Goal: Task Accomplishment & Management: Use online tool/utility

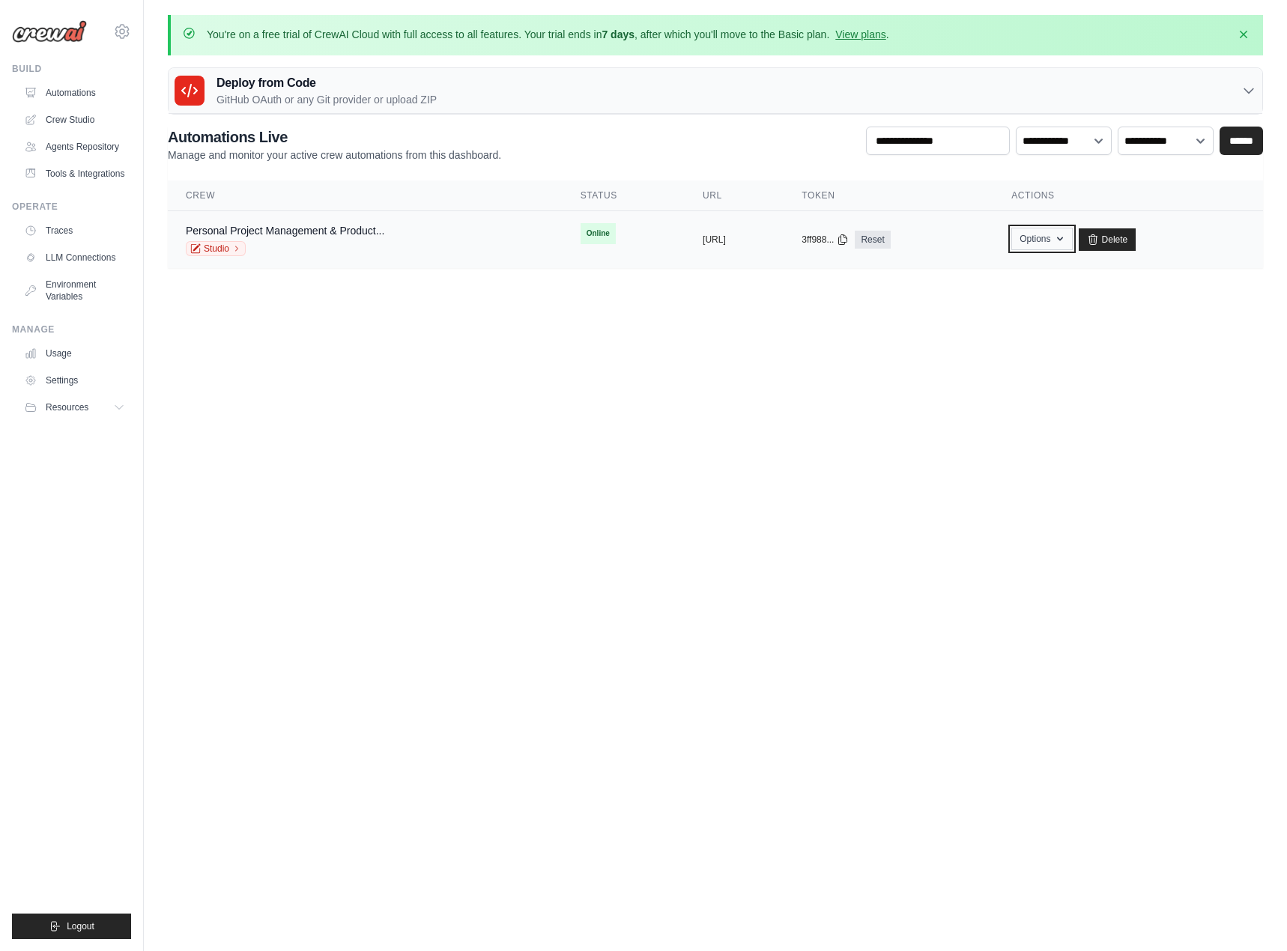
click at [1072, 243] on button "Options" at bounding box center [1041, 239] width 61 height 22
click at [1072, 349] on link "Export MCP Server" at bounding box center [989, 354] width 168 height 27
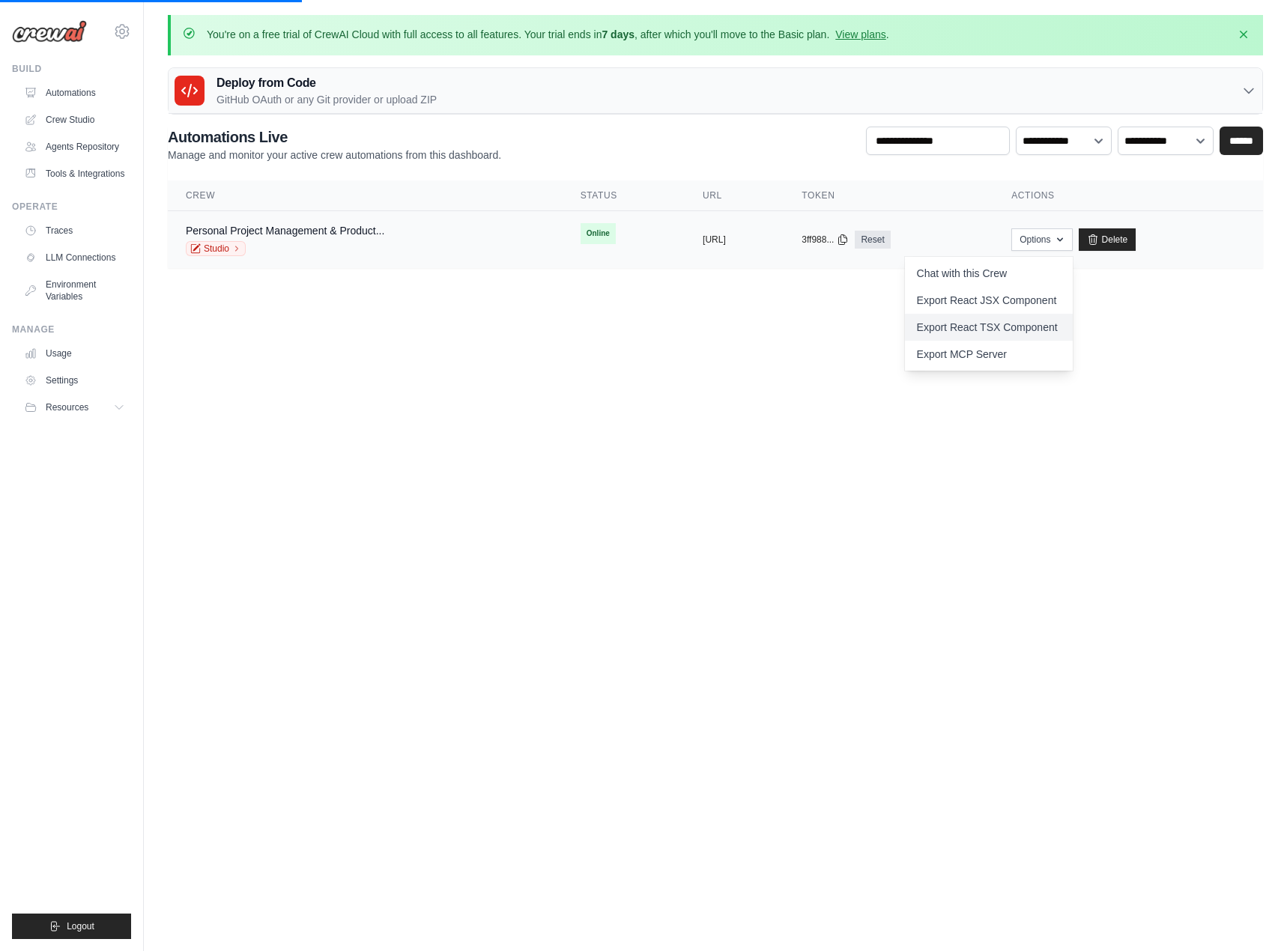
click at [1072, 326] on link "Export React TSX Component" at bounding box center [989, 327] width 168 height 27
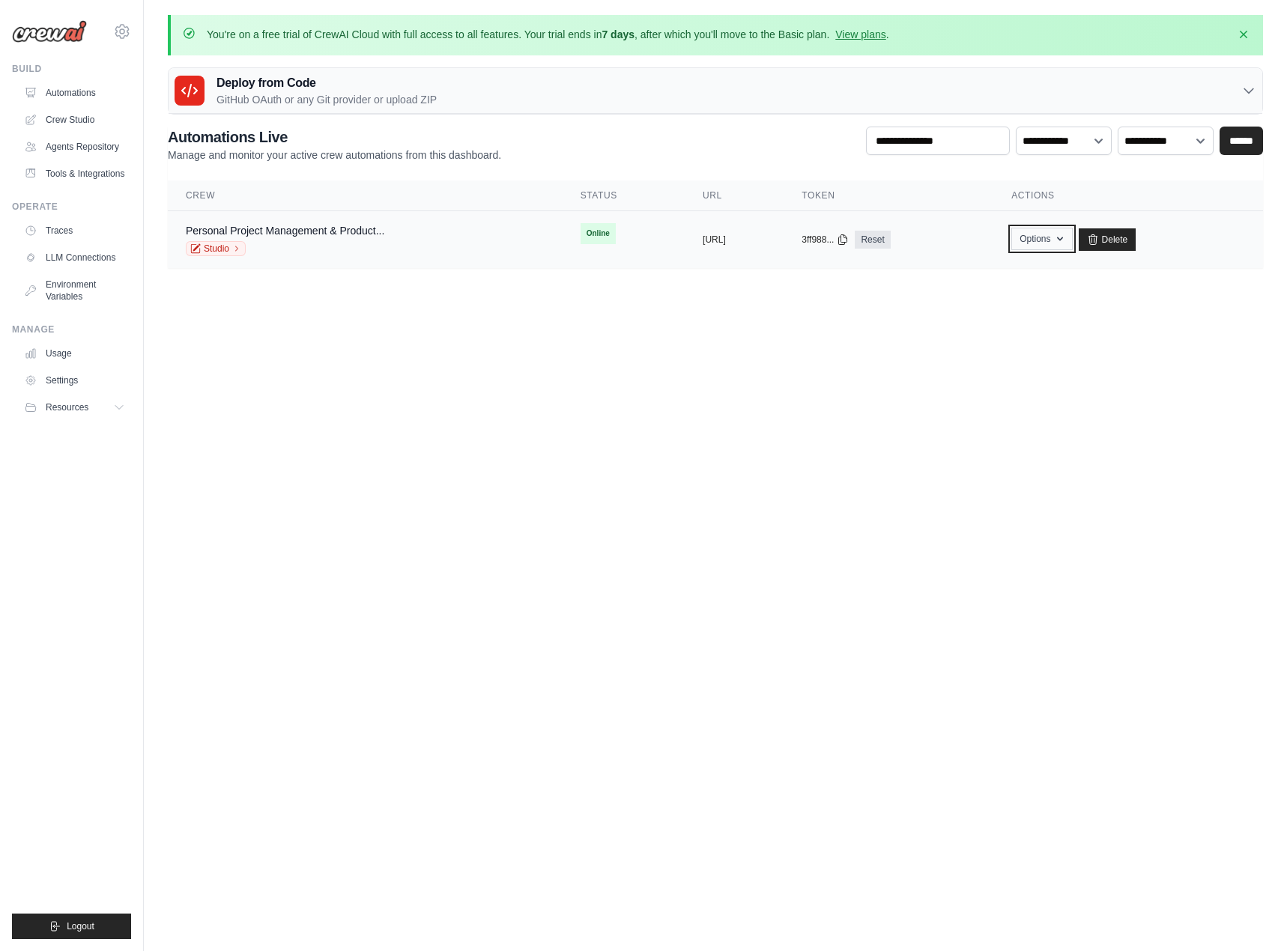
click at [1072, 241] on button "Options" at bounding box center [1041, 239] width 61 height 22
click at [1072, 267] on link "Chat with this Crew" at bounding box center [989, 273] width 168 height 27
drag, startPoint x: 406, startPoint y: 392, endPoint x: 386, endPoint y: 357, distance: 40.2
click at [406, 392] on body "tylergasperlinwork@gmail.com Settings Build Automations Resources" at bounding box center [643, 475] width 1287 height 951
click at [344, 237] on div "Personal Project Management & Product..." at bounding box center [285, 230] width 198 height 15
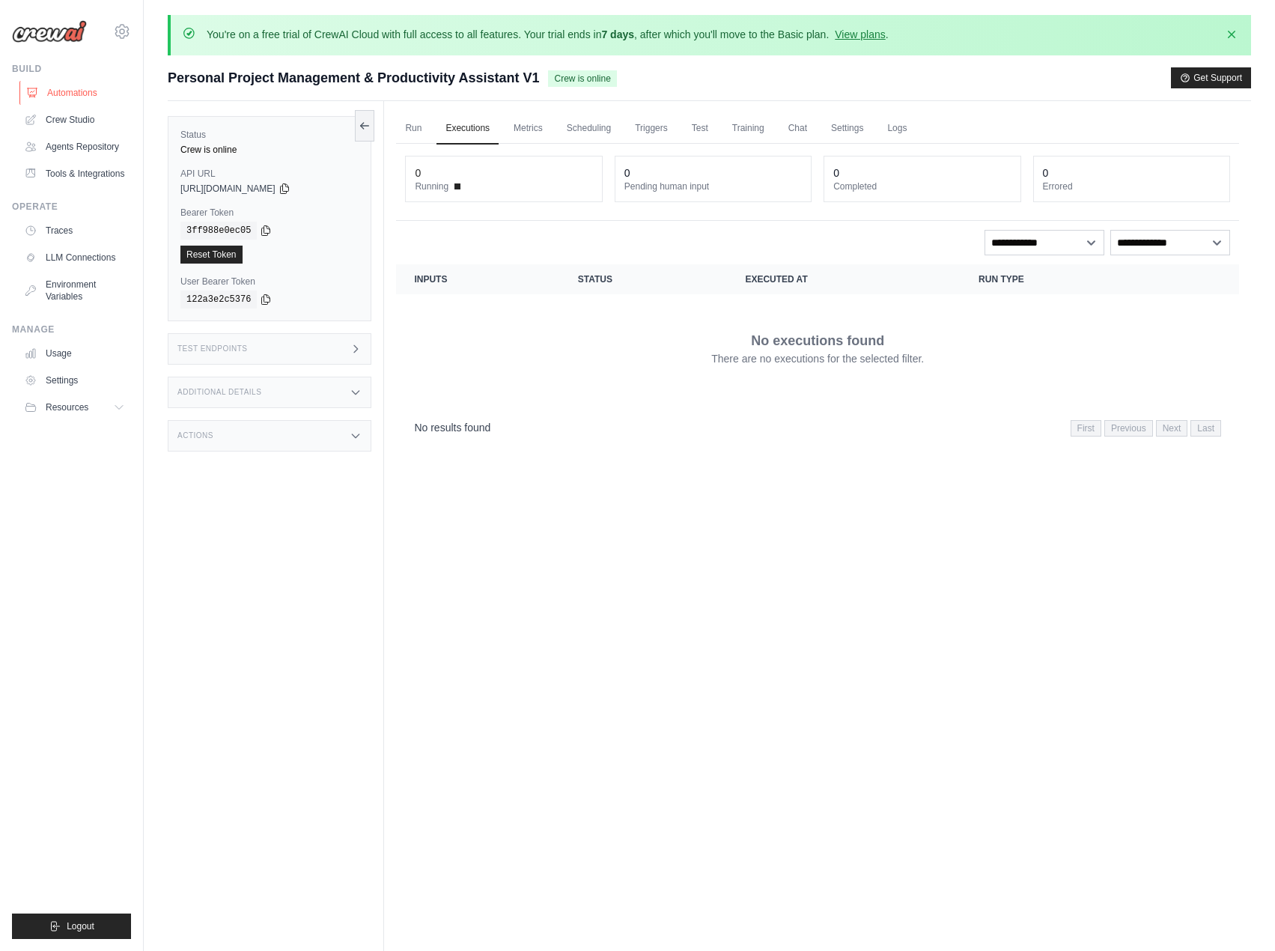
click at [99, 98] on link "Automations" at bounding box center [75, 93] width 113 height 24
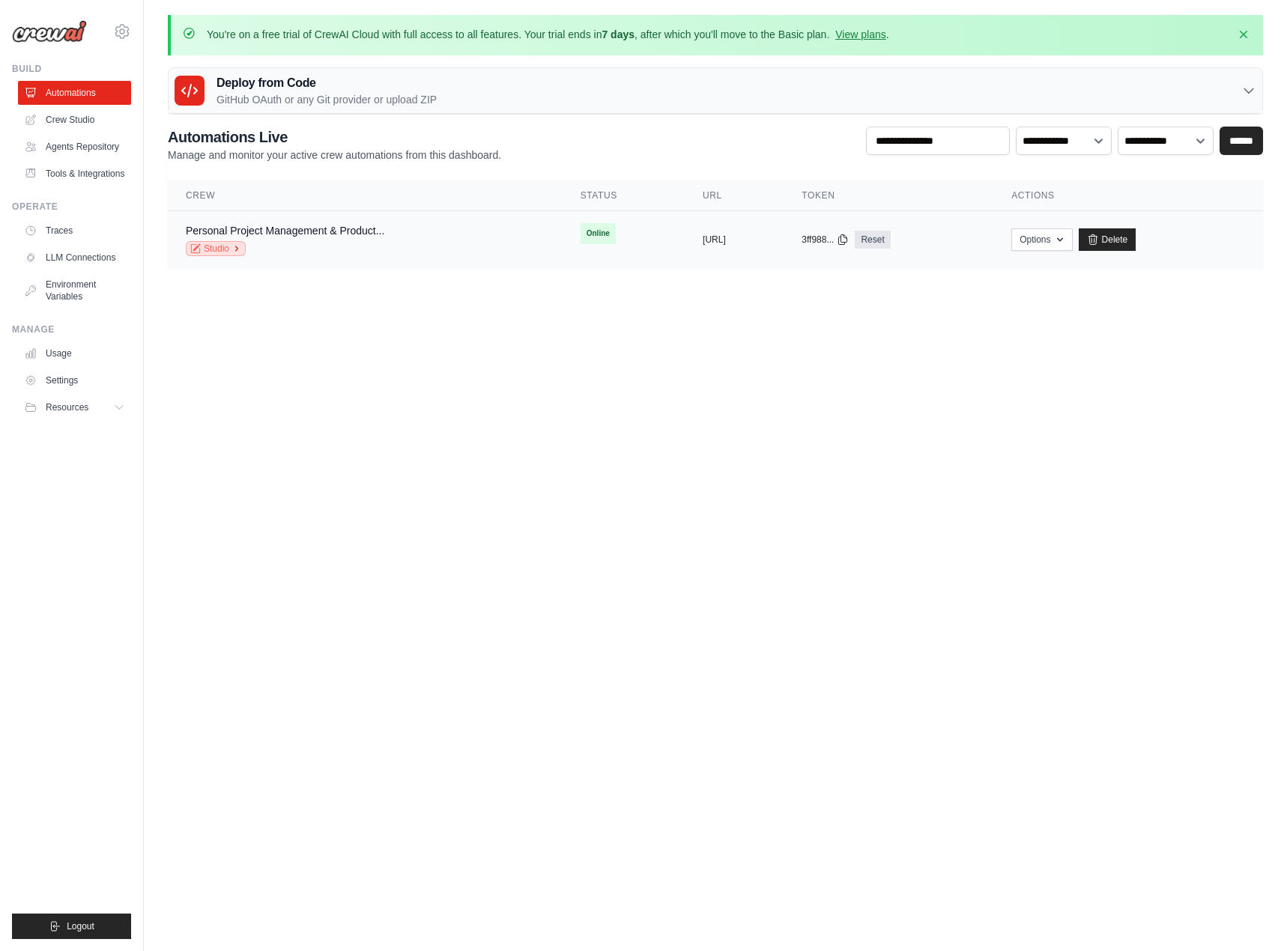
click at [236, 246] on icon at bounding box center [237, 248] width 2 height 4
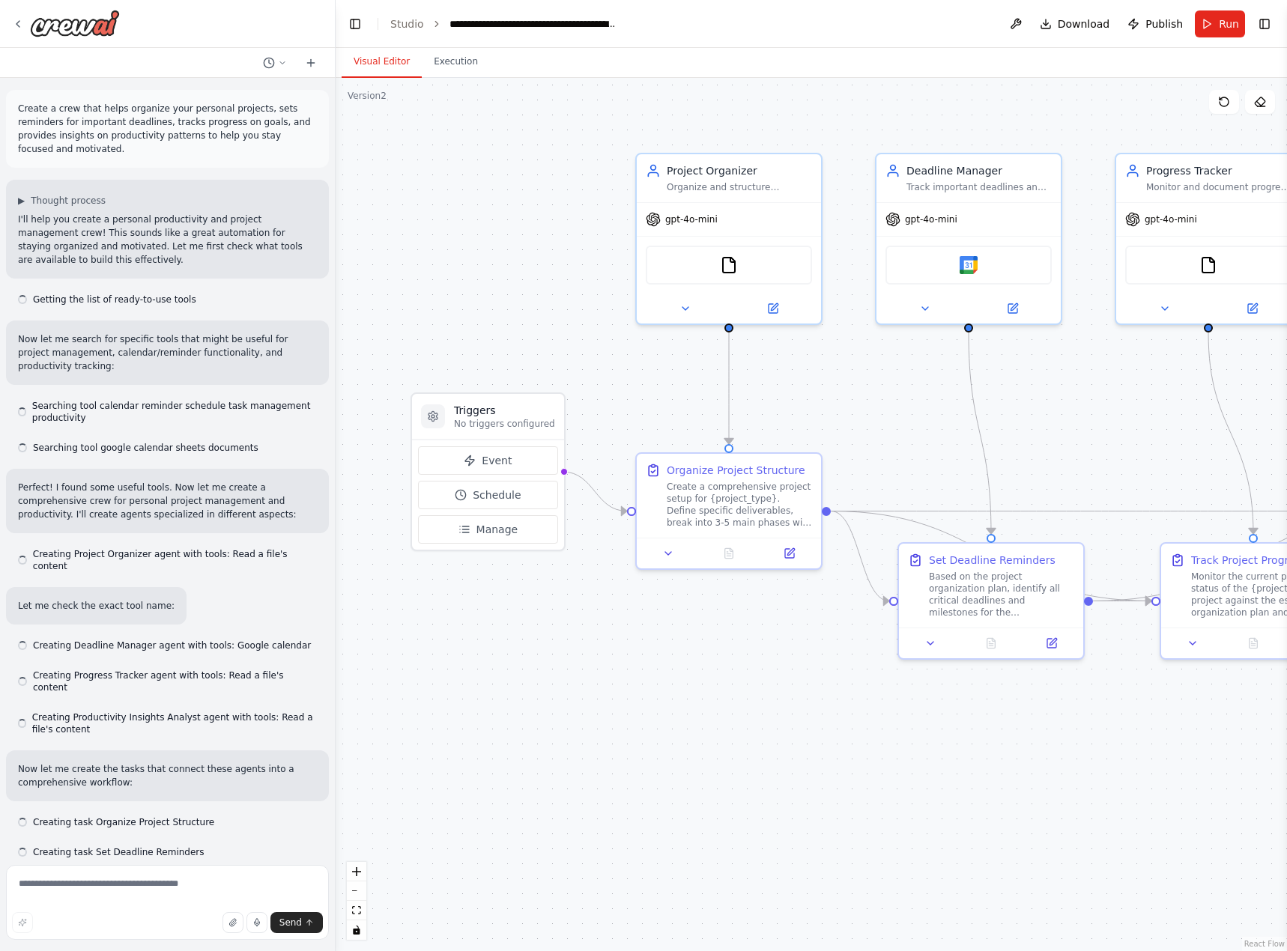
scroll to position [1278, 0]
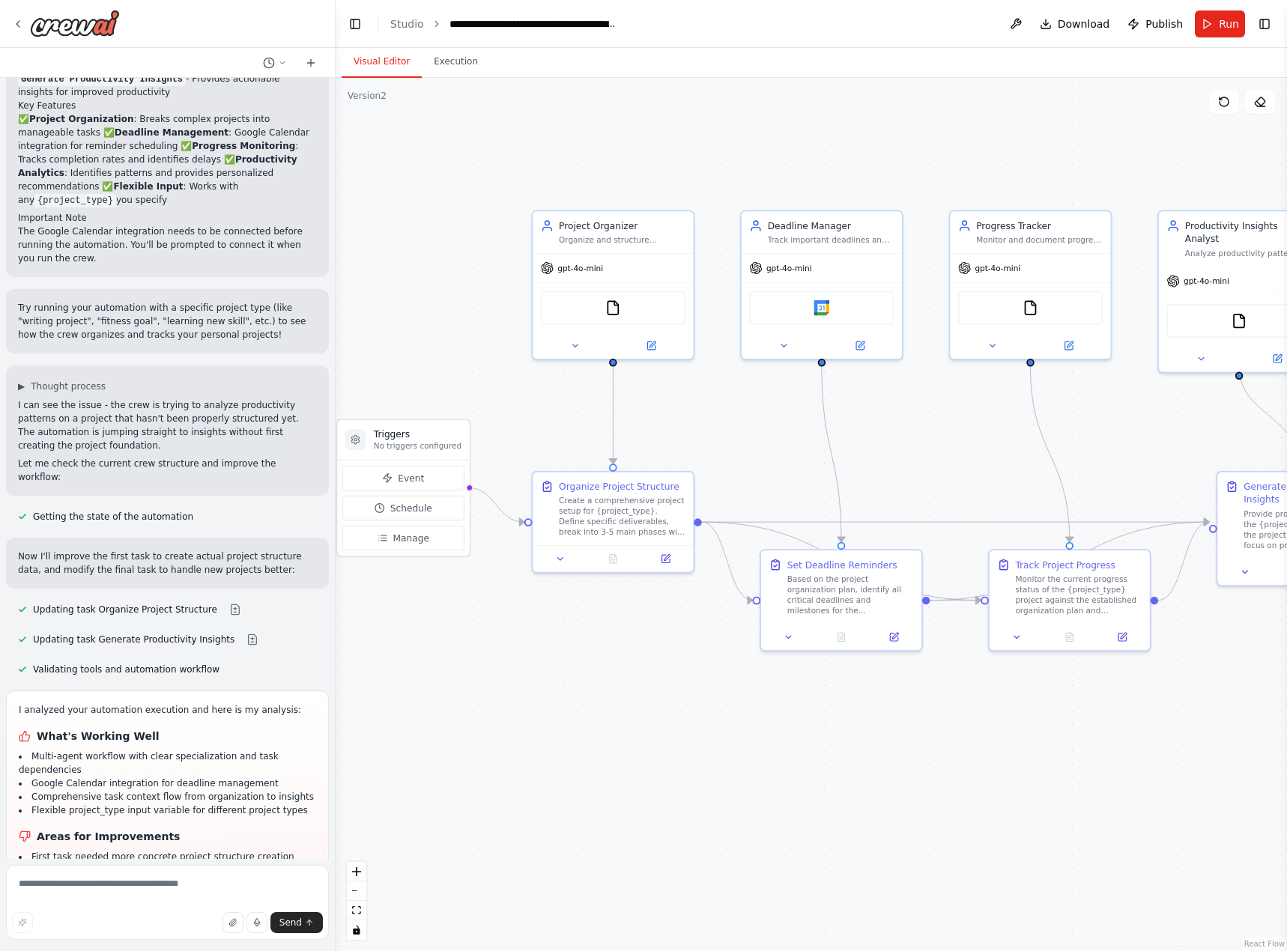
drag, startPoint x: 1050, startPoint y: 400, endPoint x: 886, endPoint y: 430, distance: 166.7
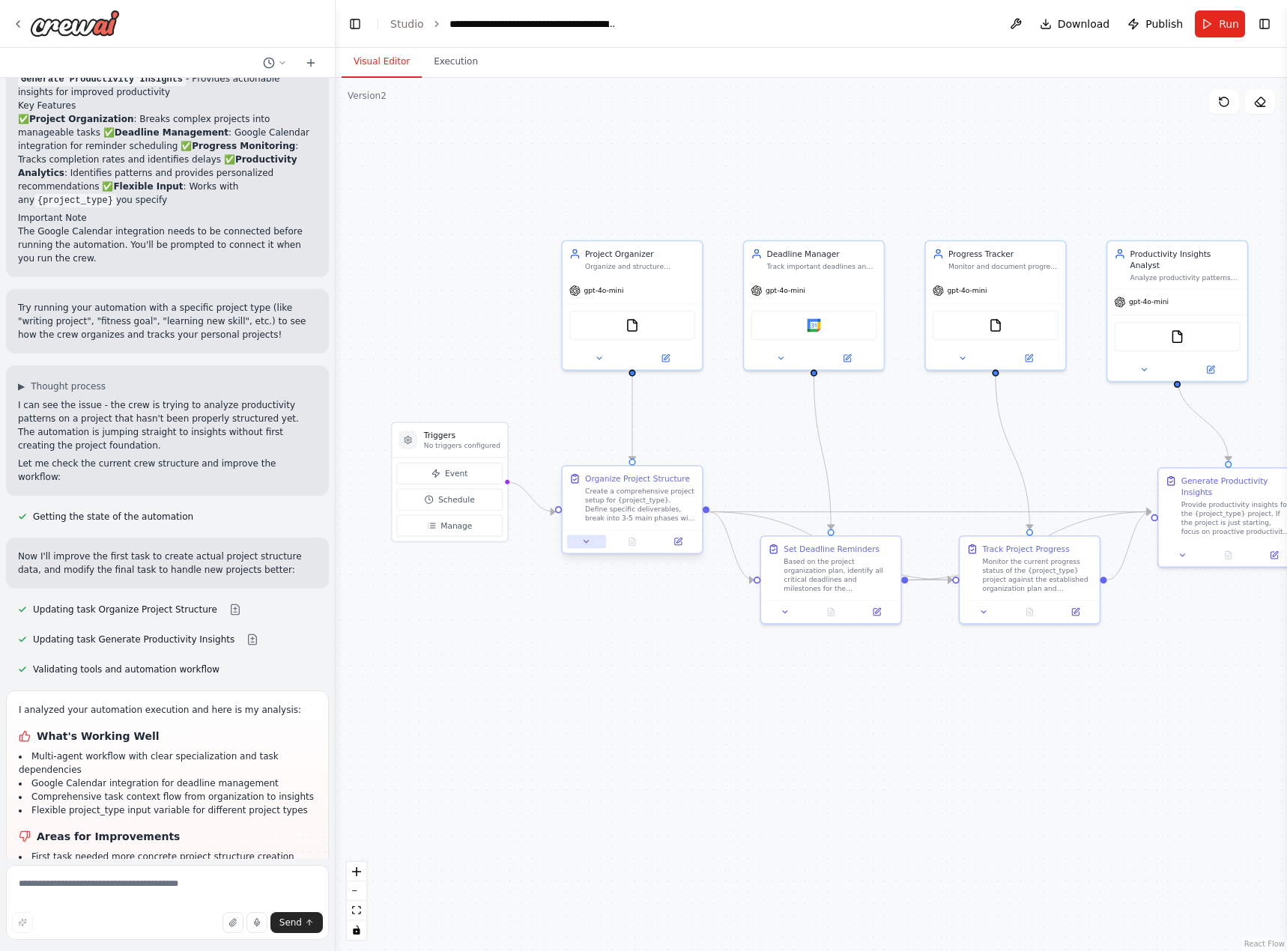
click at [598, 547] on button at bounding box center [586, 541] width 39 height 13
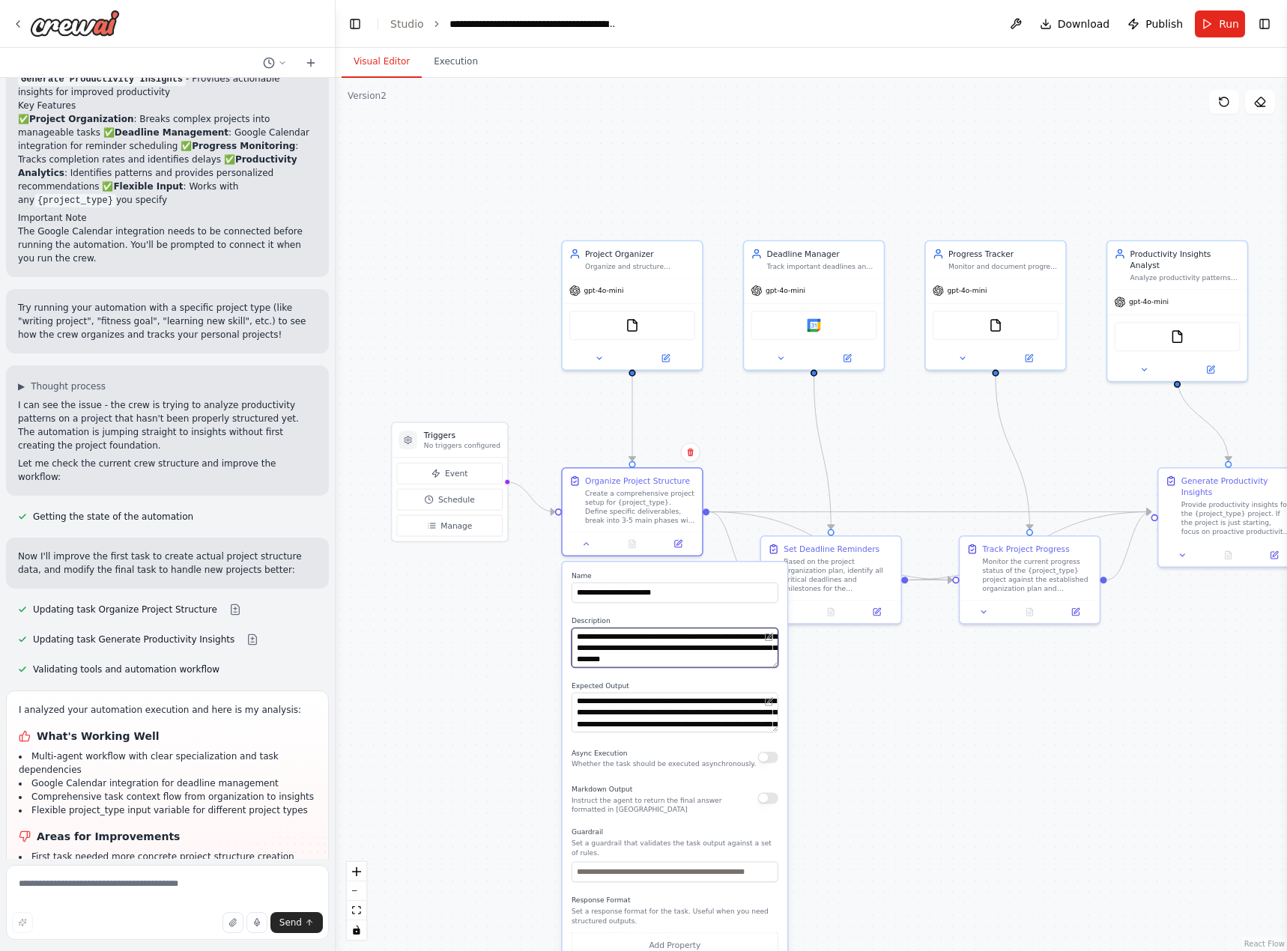
scroll to position [0, 0]
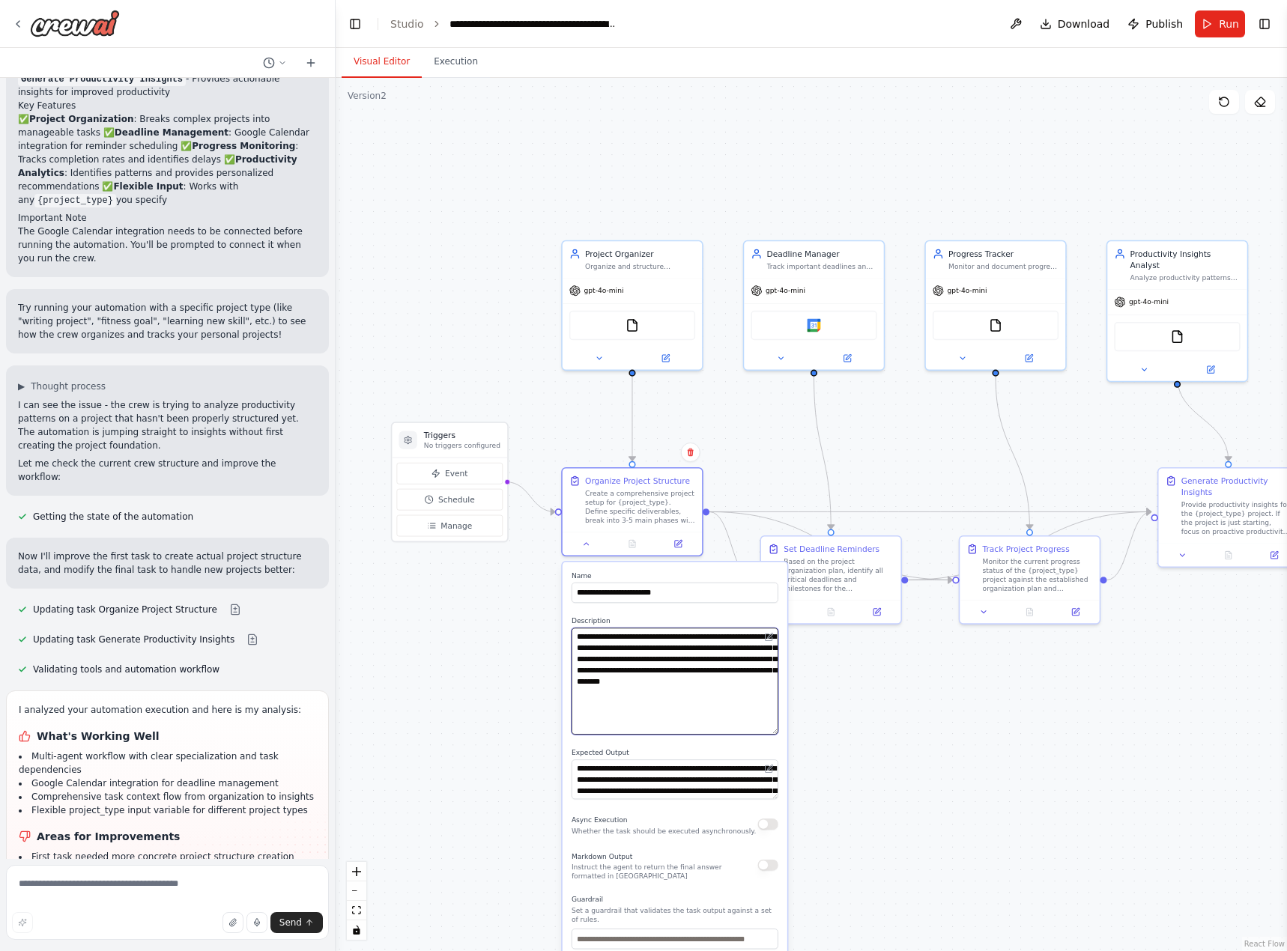
drag, startPoint x: 774, startPoint y: 664, endPoint x: 788, endPoint y: 720, distance: 57.8
click at [788, 720] on div "**********" at bounding box center [674, 815] width 227 height 508
drag, startPoint x: 777, startPoint y: 786, endPoint x: 768, endPoint y: 809, distance: 23.9
click at [768, 809] on textarea "**********" at bounding box center [674, 779] width 207 height 61
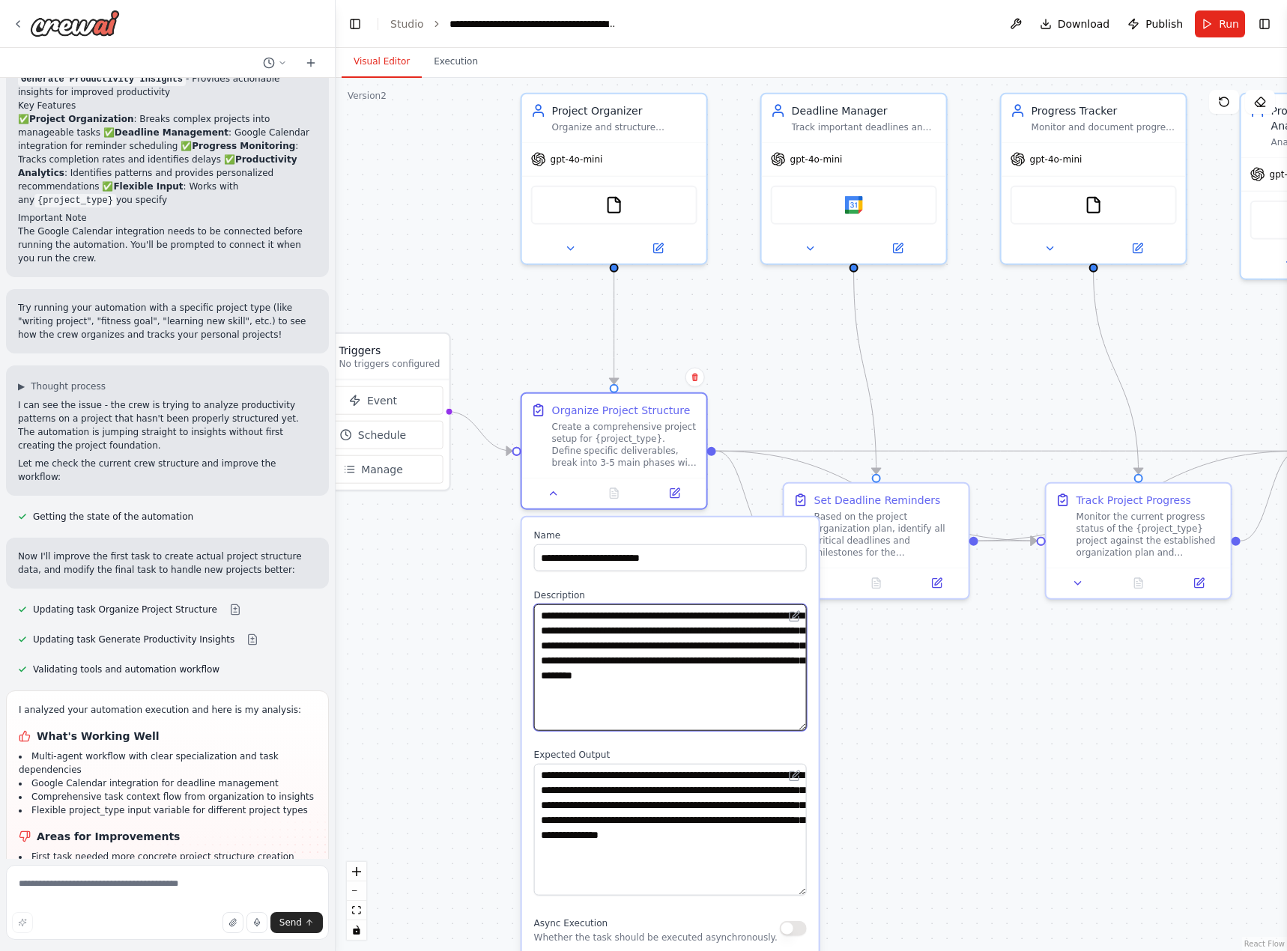
drag, startPoint x: 801, startPoint y: 844, endPoint x: 806, endPoint y: 893, distance: 49.6
click at [806, 893] on div "**********" at bounding box center [670, 830] width 273 height 132
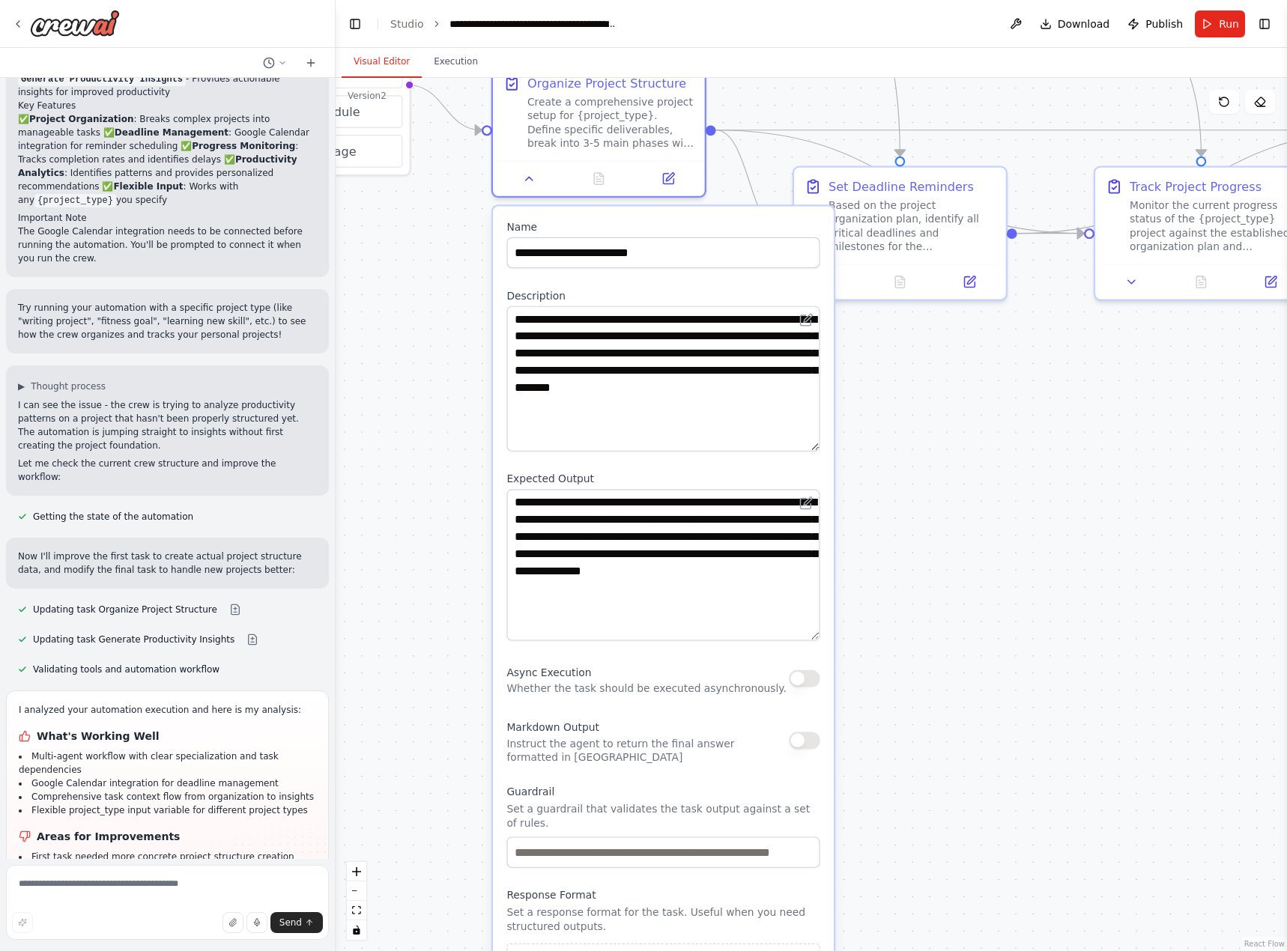
drag, startPoint x: 948, startPoint y: 870, endPoint x: 962, endPoint y: 650, distance: 220.6
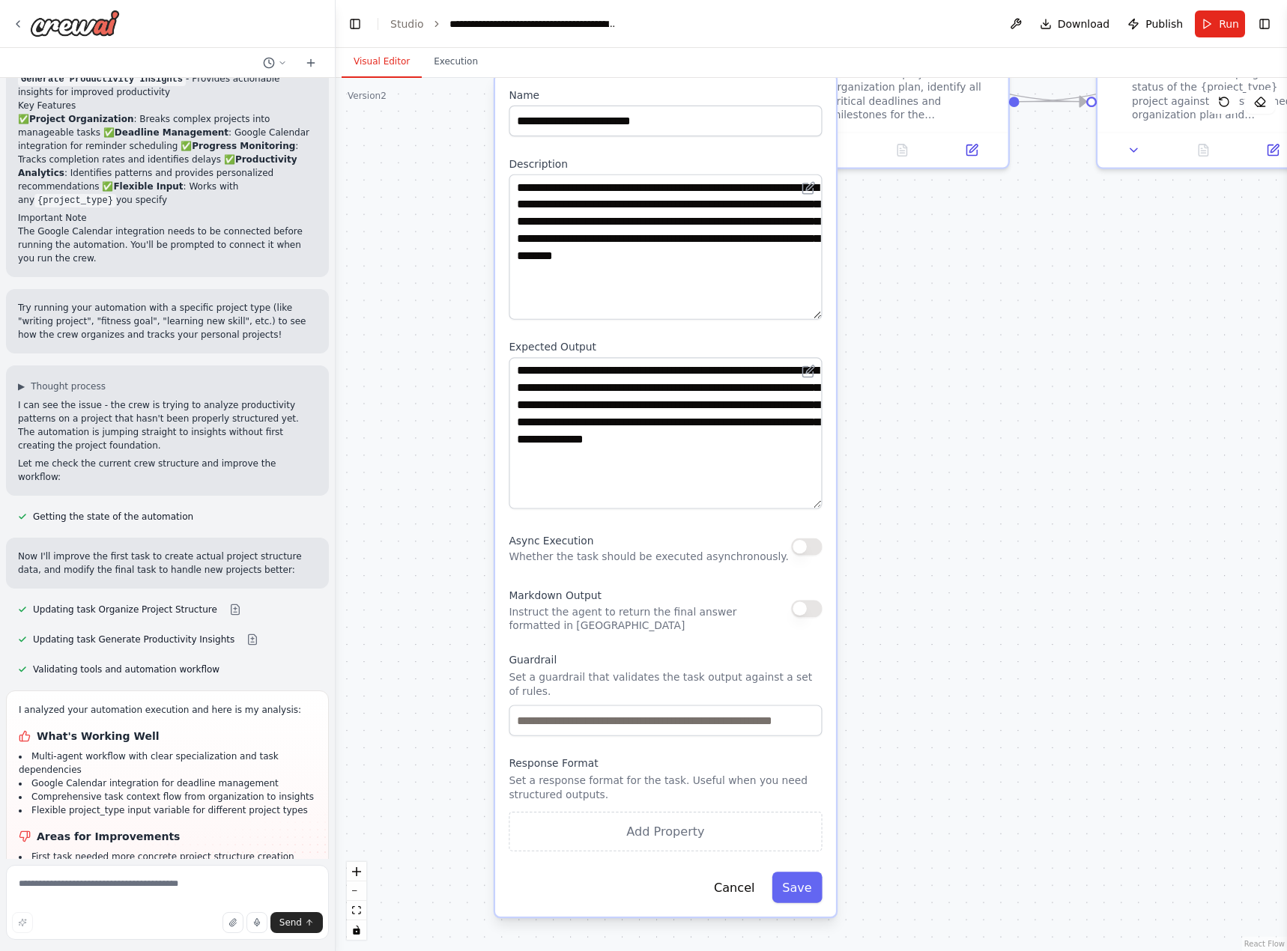
drag, startPoint x: 953, startPoint y: 716, endPoint x: 949, endPoint y: 621, distance: 95.2
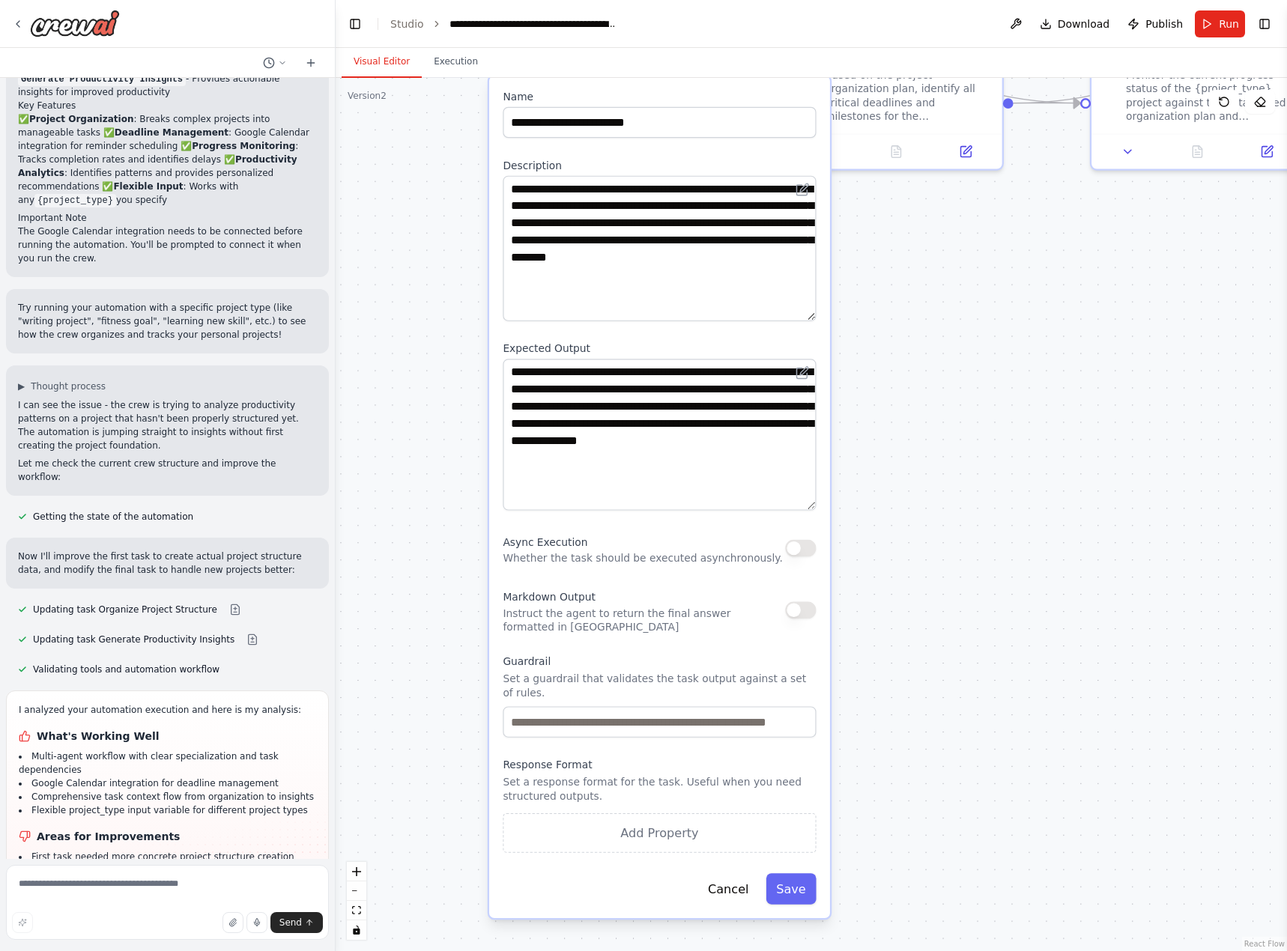
drag, startPoint x: 919, startPoint y: 577, endPoint x: 885, endPoint y: 820, distance: 245.0
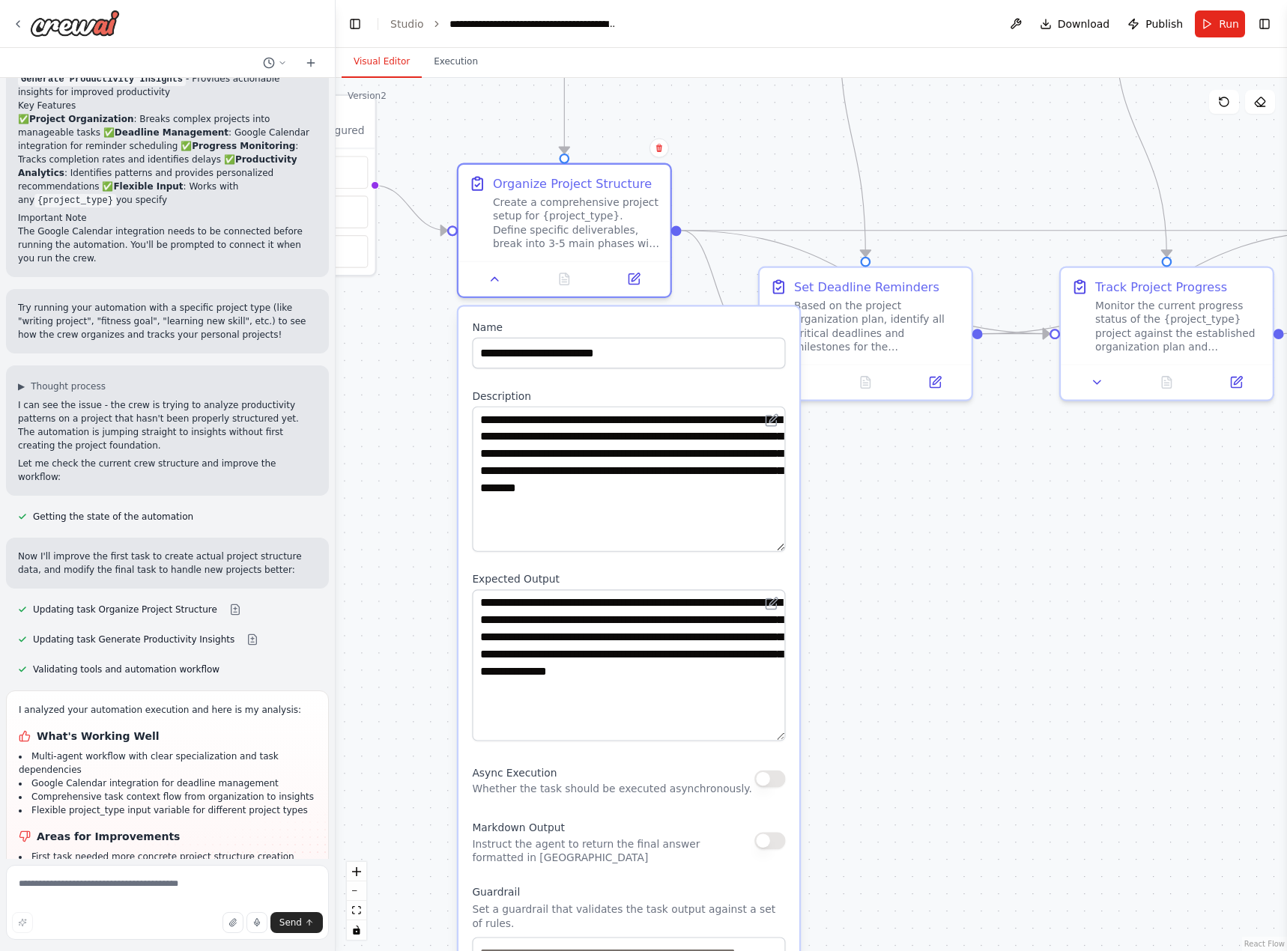
click at [910, 615] on div ".deletable-edge-delete-btn { width: 20px; height: 20px; border: 0px solid #ffff…" at bounding box center [810, 514] width 951 height 873
click at [897, 602] on div ".deletable-edge-delete-btn { width: 20px; height: 20px; border: 0px solid #ffff…" at bounding box center [810, 514] width 951 height 873
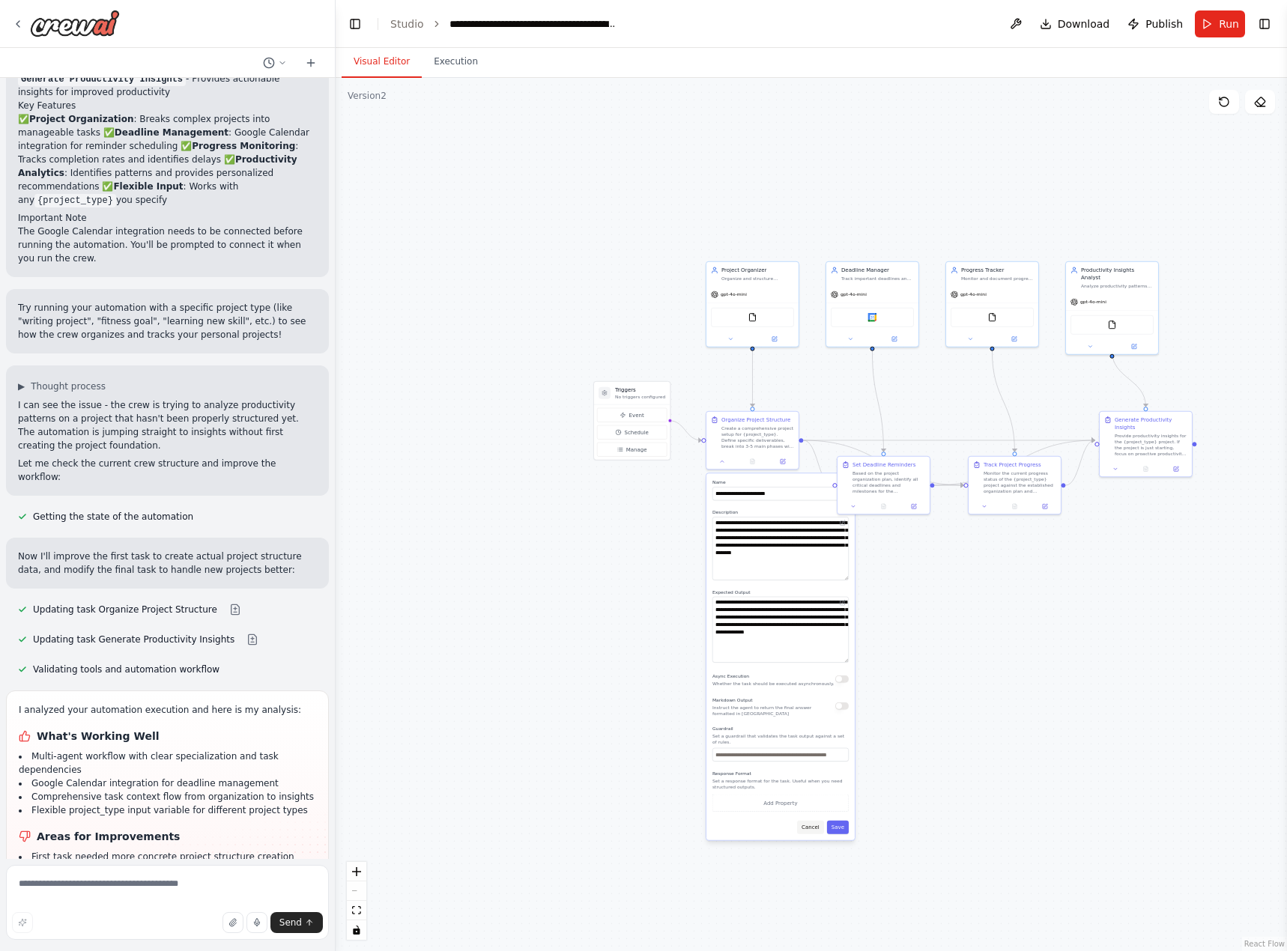
click at [811, 824] on button "Cancel" at bounding box center [810, 827] width 27 height 13
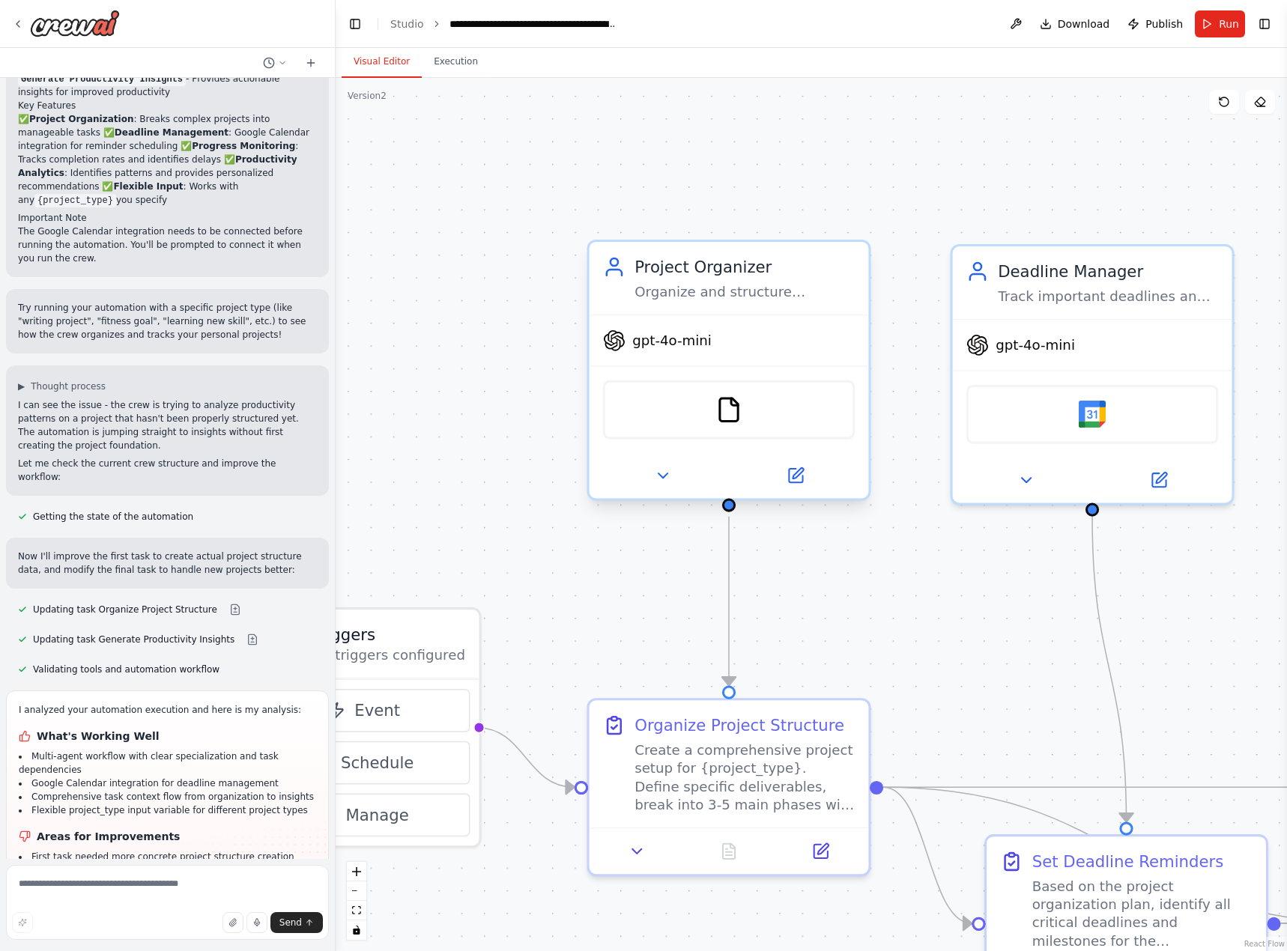
click at [753, 408] on div "FileReadTool" at bounding box center [729, 409] width 252 height 59
click at [742, 410] on img at bounding box center [728, 409] width 27 height 27
click at [730, 410] on img at bounding box center [728, 409] width 27 height 27
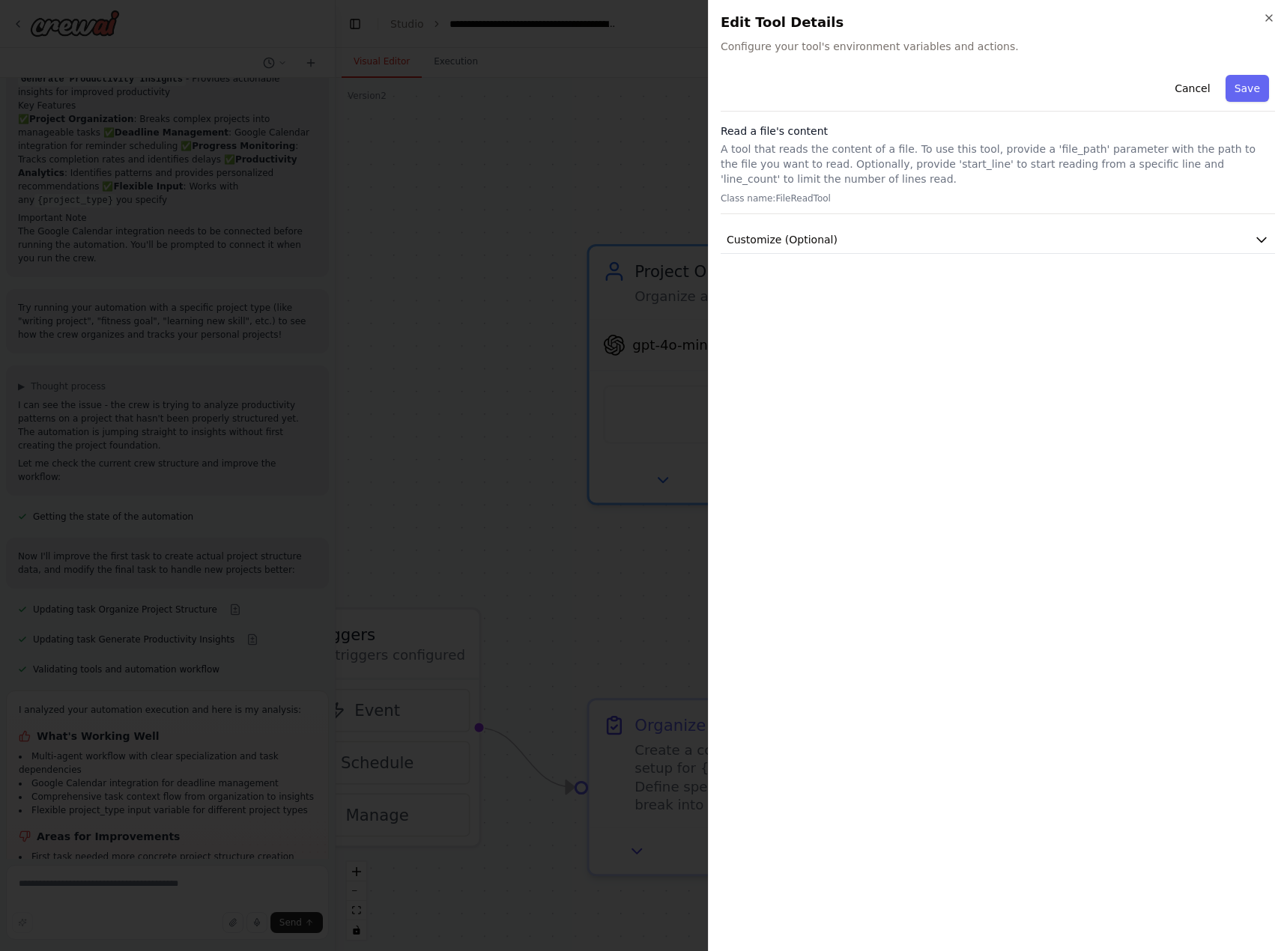
click at [798, 199] on p "Class name: FileReadTool" at bounding box center [997, 198] width 554 height 12
drag, startPoint x: 809, startPoint y: 154, endPoint x: 997, endPoint y: 154, distance: 187.2
click at [994, 154] on p "A tool that reads the content of a file. To use this tool, provide a 'file_path…" at bounding box center [997, 164] width 554 height 45
click at [998, 154] on p "A tool that reads the content of a file. To use this tool, provide a 'file_path…" at bounding box center [997, 164] width 554 height 45
click at [880, 171] on p "A tool that reads the content of a file. To use this tool, provide a 'file_path…" at bounding box center [997, 164] width 554 height 45
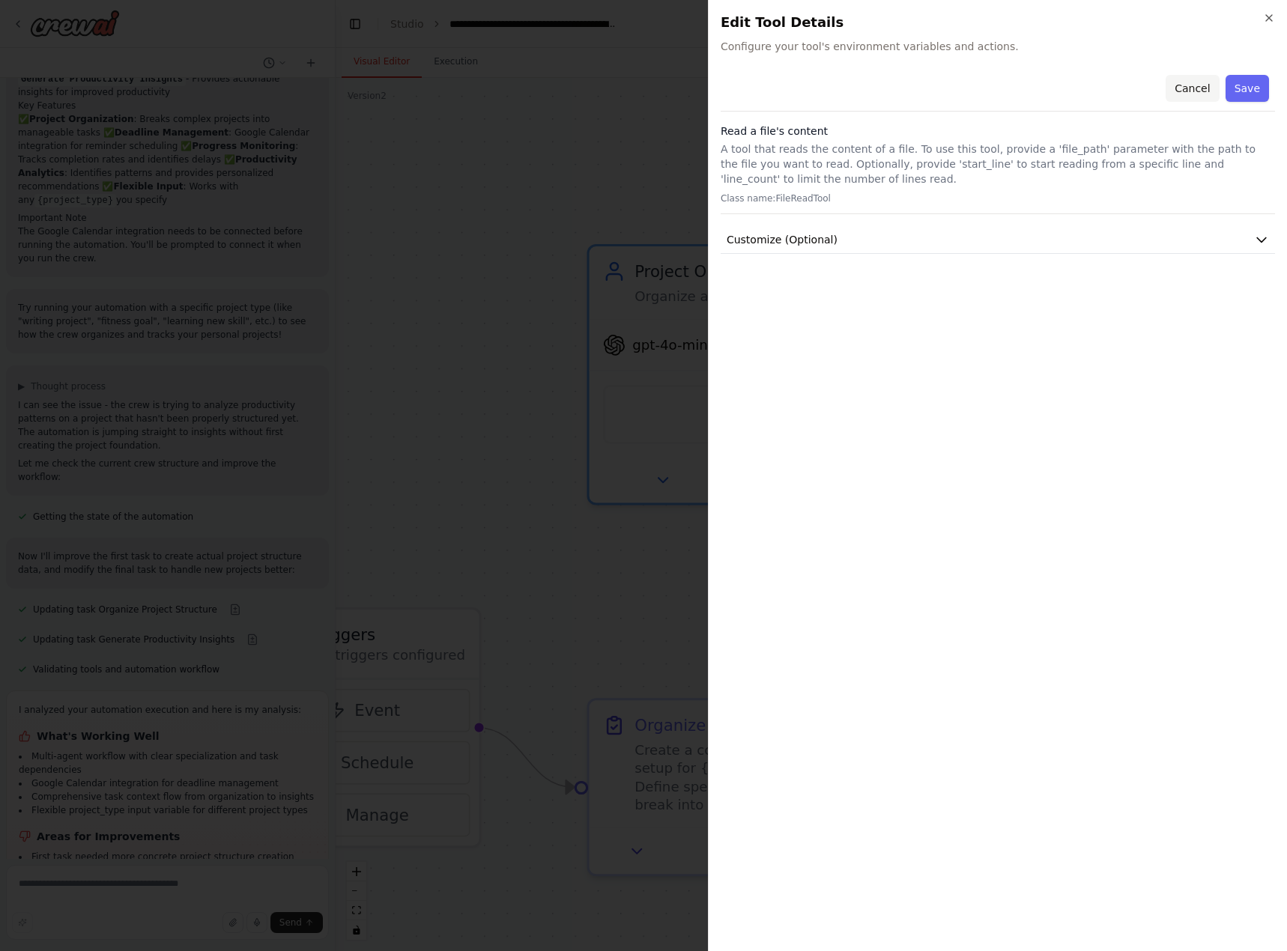
click at [1206, 96] on button "Cancel" at bounding box center [1191, 88] width 53 height 27
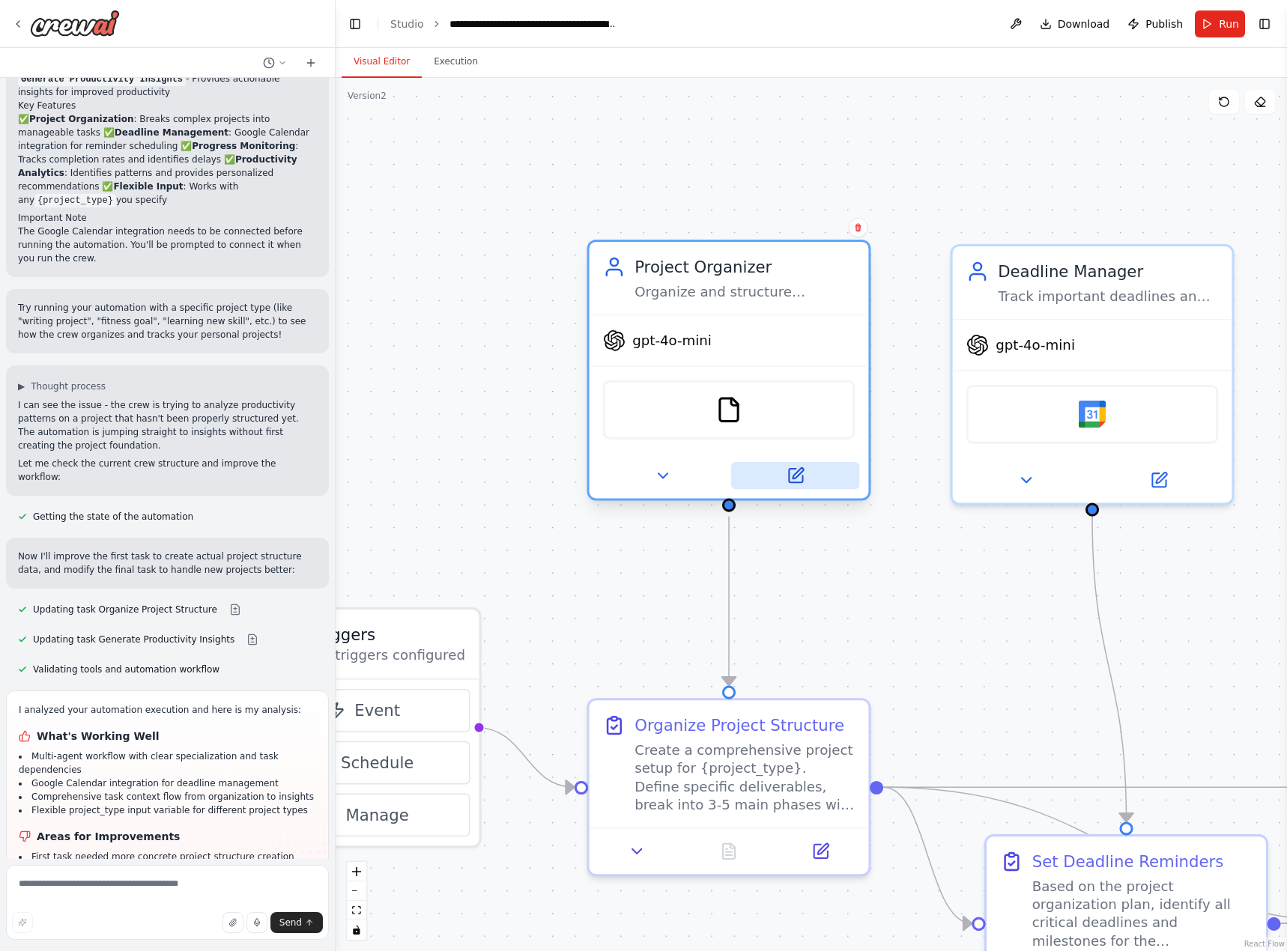
click at [798, 484] on icon at bounding box center [795, 476] width 18 height 18
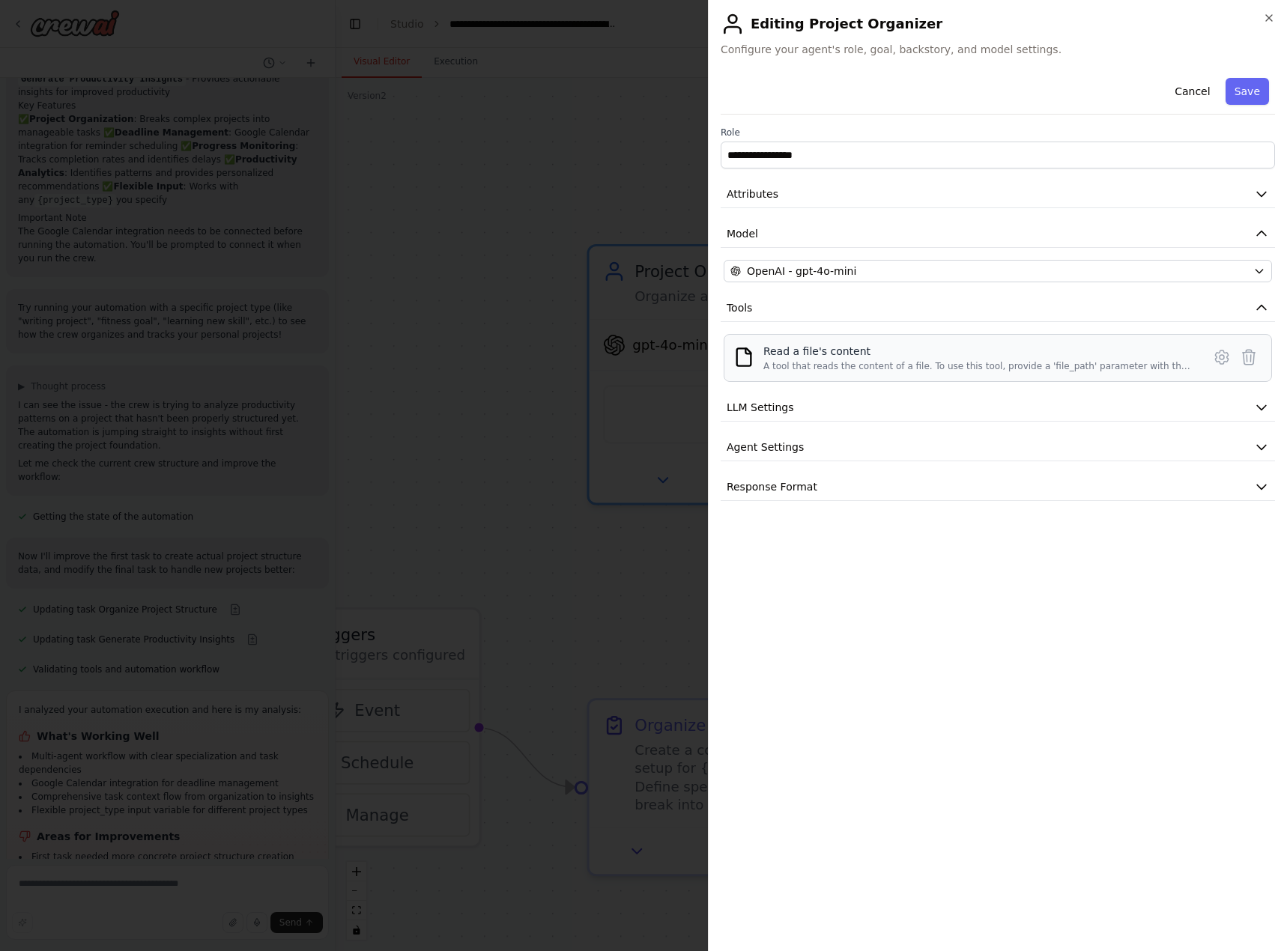
click at [835, 362] on div "A tool that reads the content of a file. To use this tool, provide a 'file_path…" at bounding box center [978, 366] width 430 height 12
click at [1221, 356] on icon at bounding box center [1221, 357] width 18 height 18
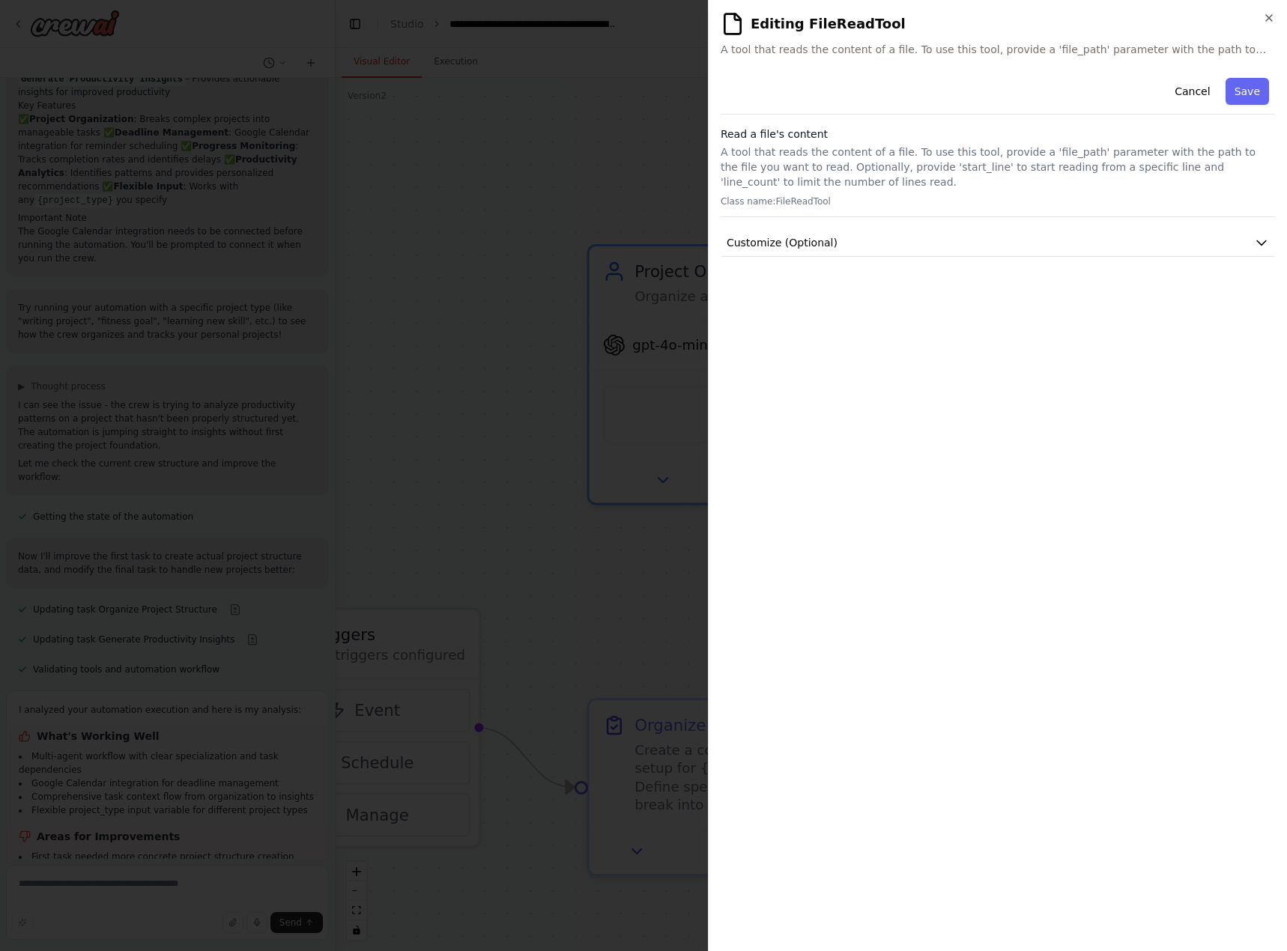
click at [1194, 90] on button "Cancel" at bounding box center [1191, 91] width 53 height 27
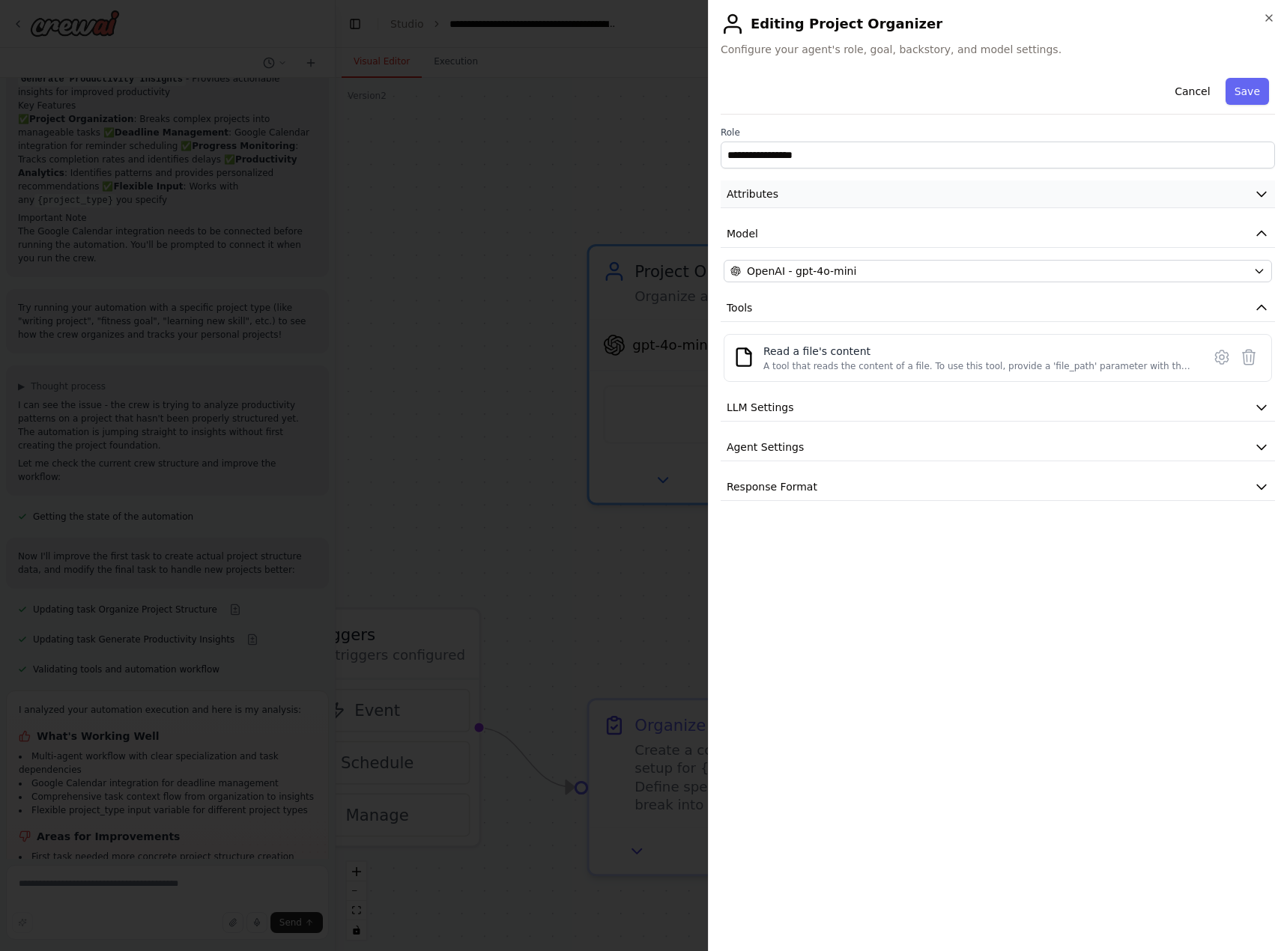
click at [833, 194] on button "Attributes" at bounding box center [997, 194] width 554 height 28
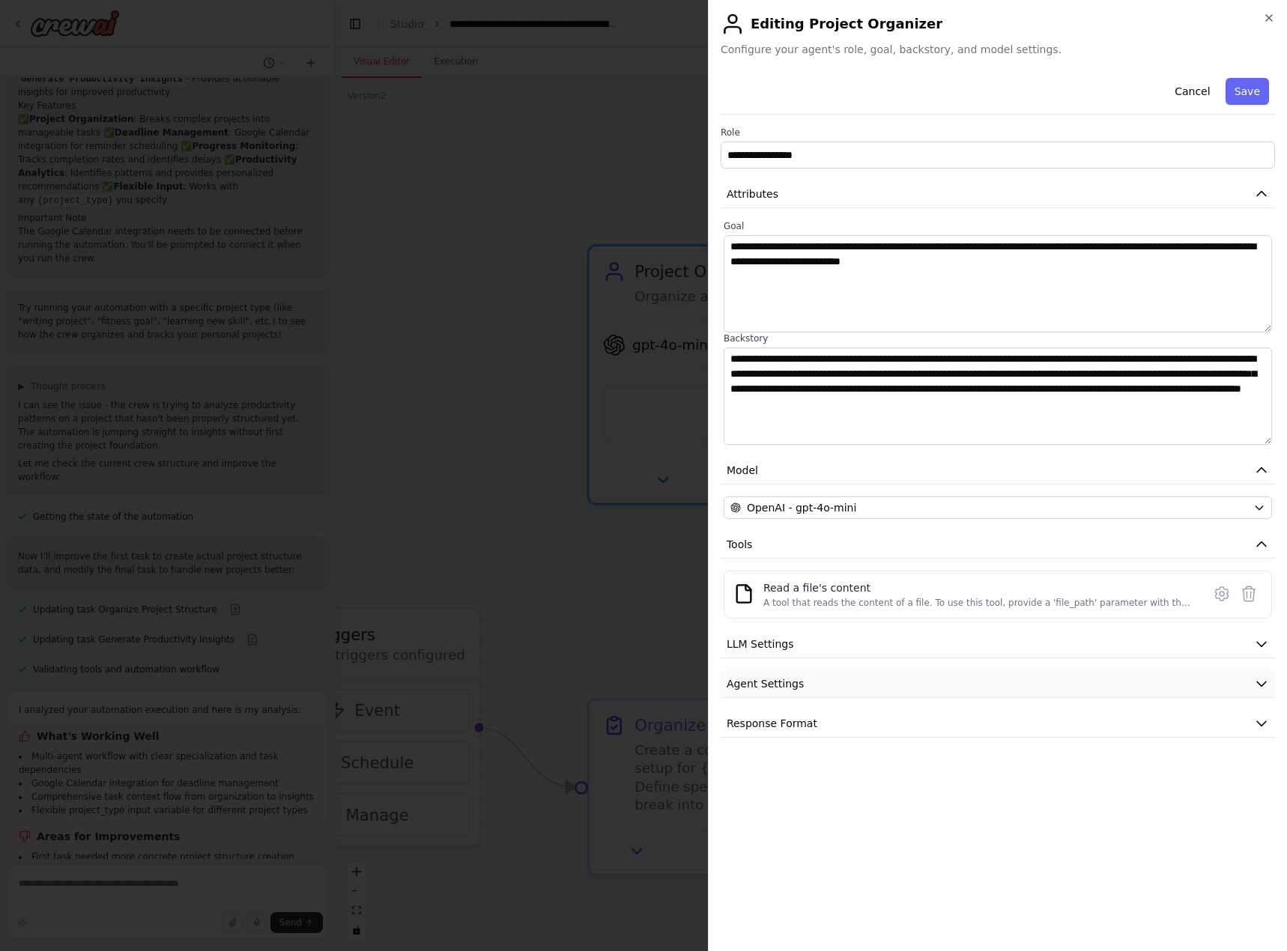
click at [908, 675] on button "Agent Settings" at bounding box center [997, 684] width 554 height 28
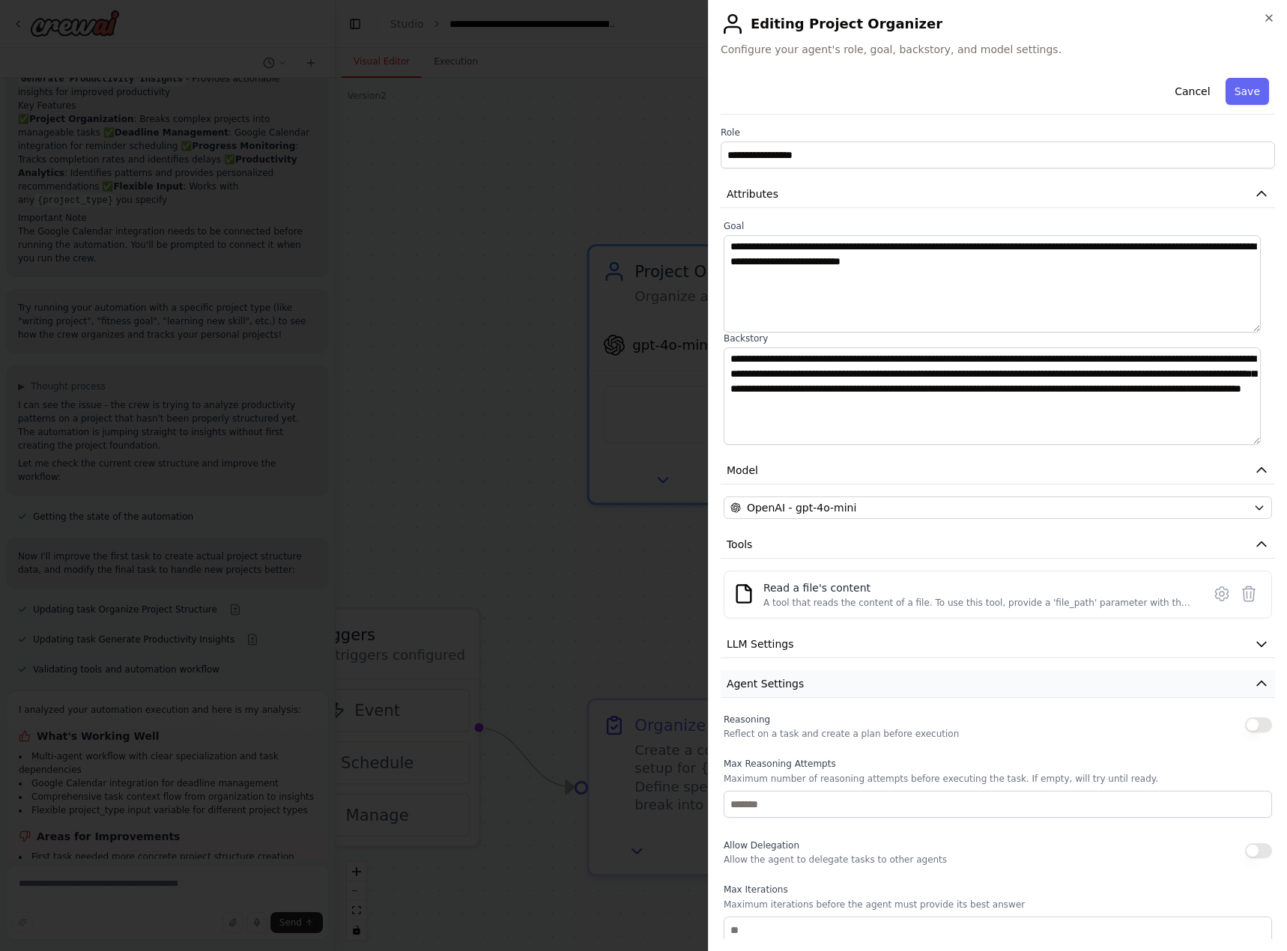
scroll to position [212, 0]
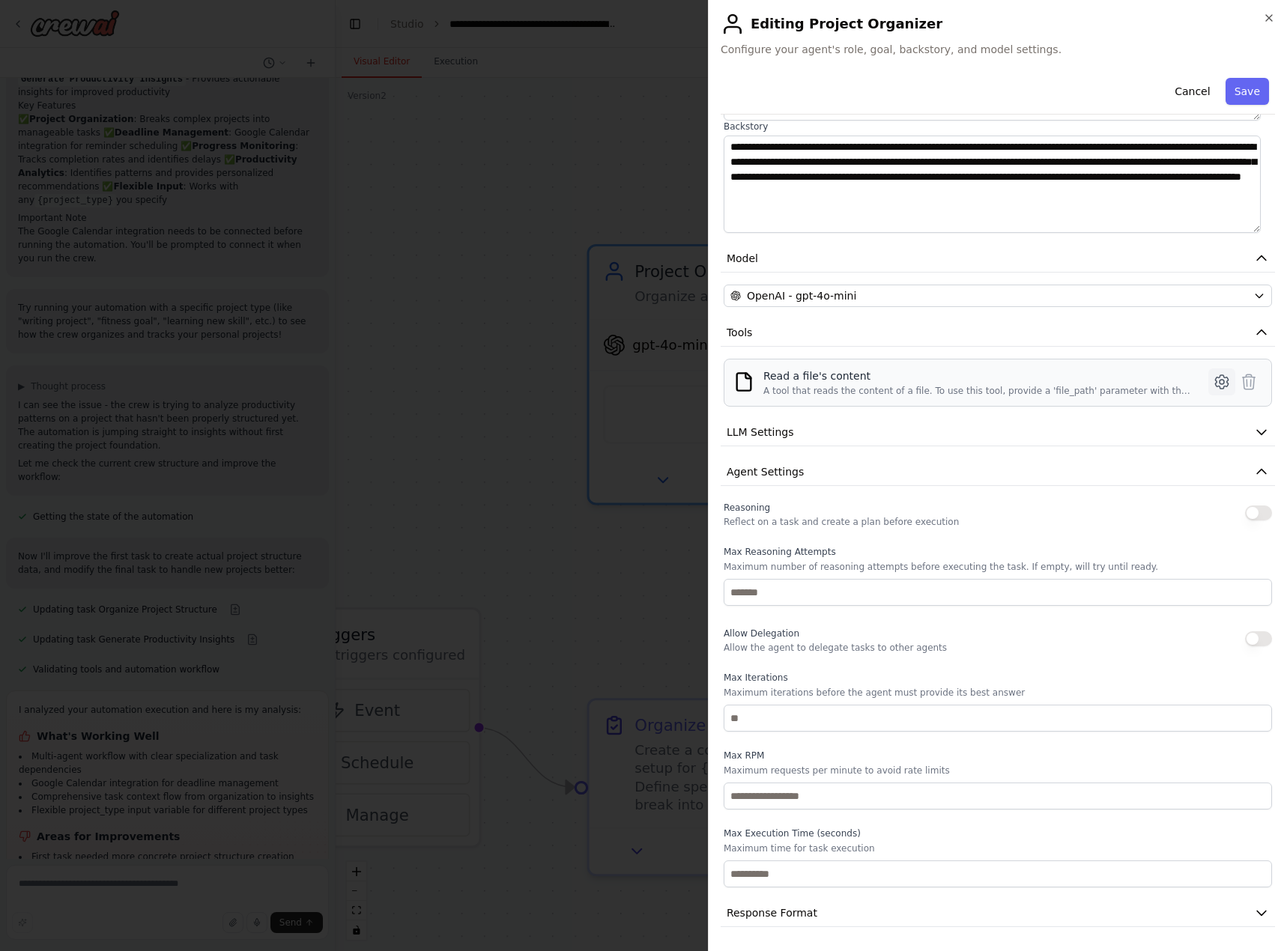
click at [1215, 382] on icon at bounding box center [1221, 381] width 13 height 13
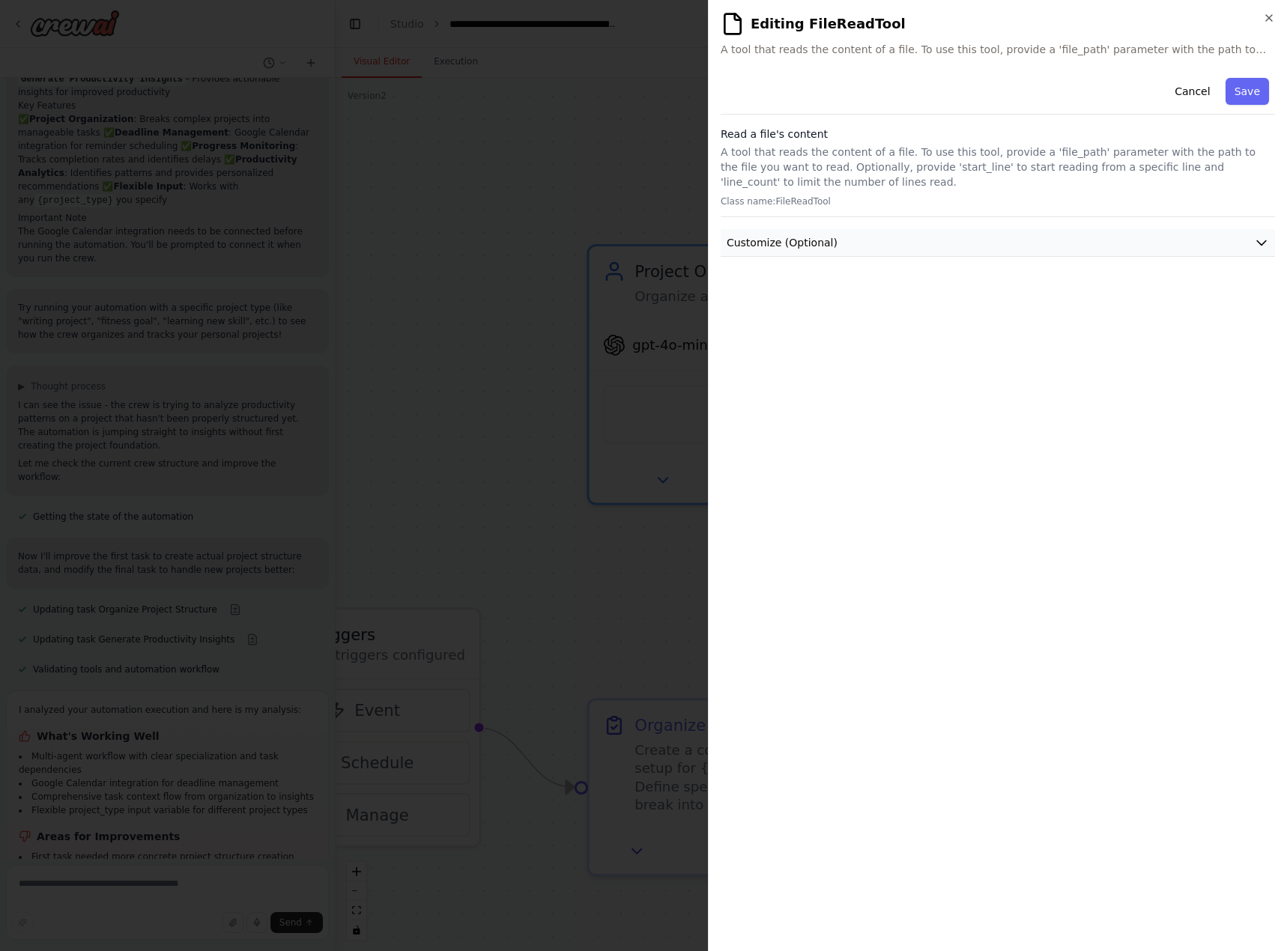
click at [932, 246] on button "Customize (Optional)" at bounding box center [997, 243] width 554 height 28
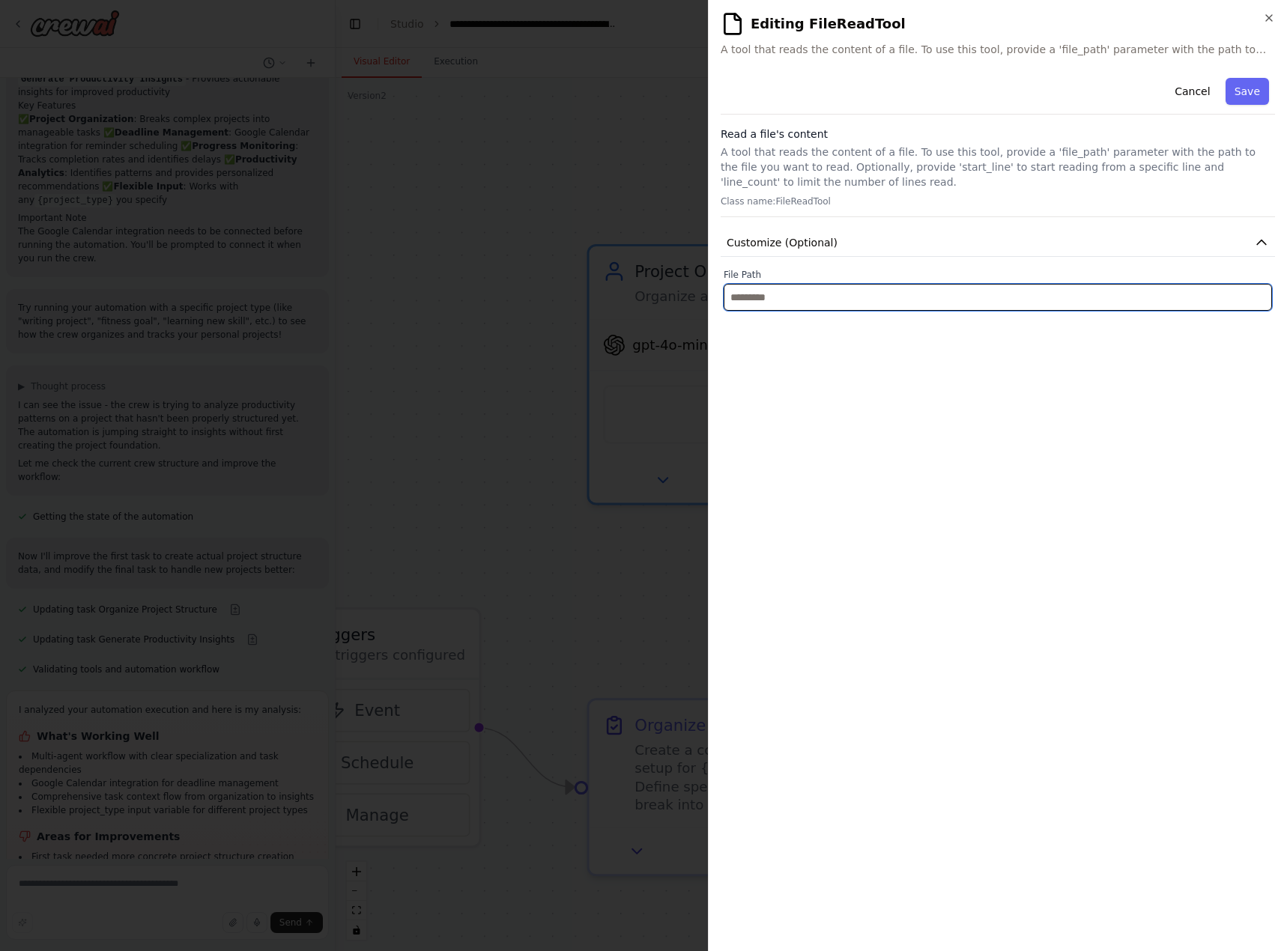
click at [911, 294] on input "text" at bounding box center [997, 297] width 548 height 27
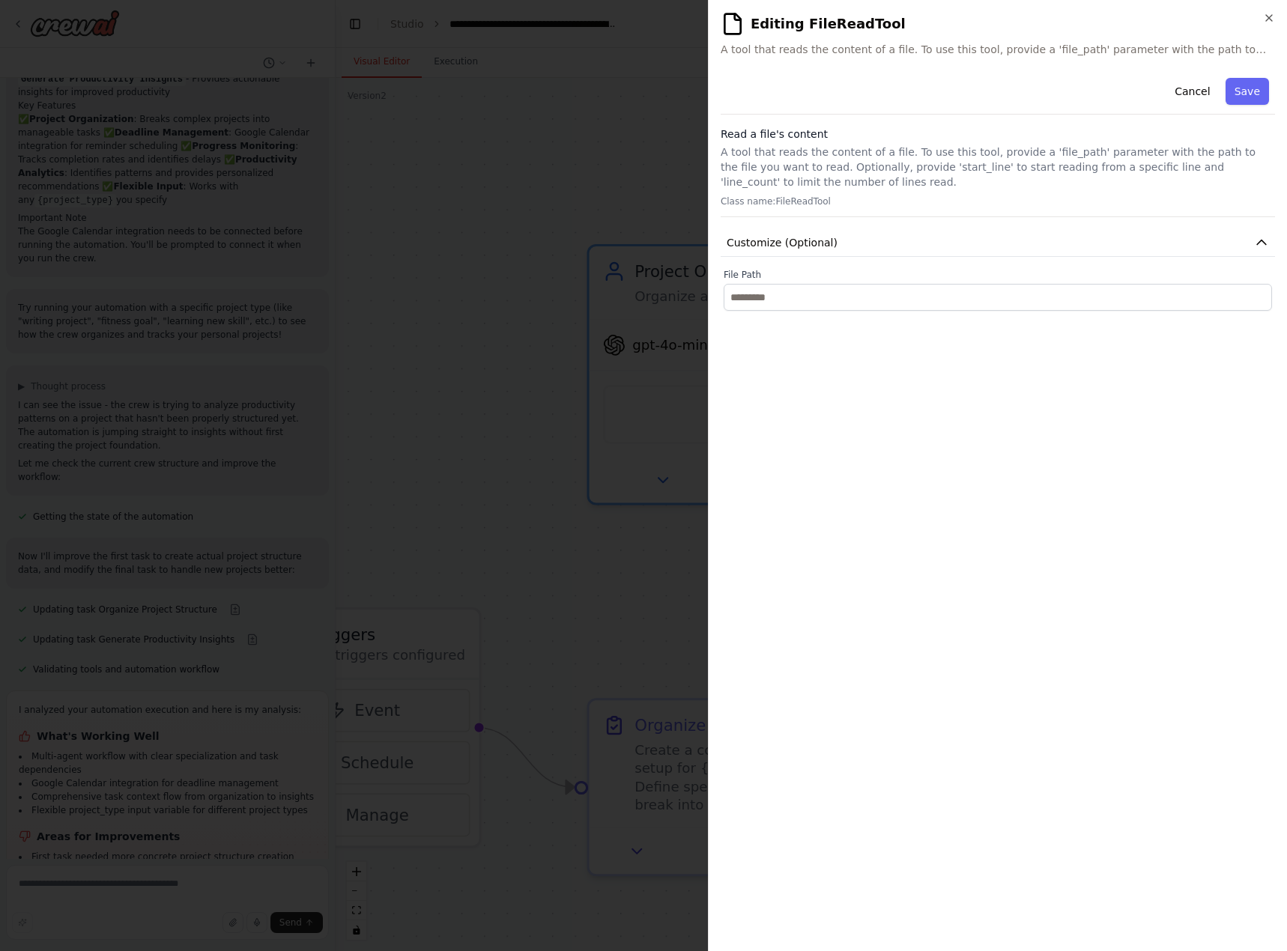
click at [1271, 24] on h2 "Editing FileReadTool" at bounding box center [997, 24] width 554 height 24
click at [1273, 25] on h2 "Editing FileReadTool" at bounding box center [997, 24] width 554 height 24
click at [1272, 19] on icon "button" at bounding box center [1269, 18] width 12 height 12
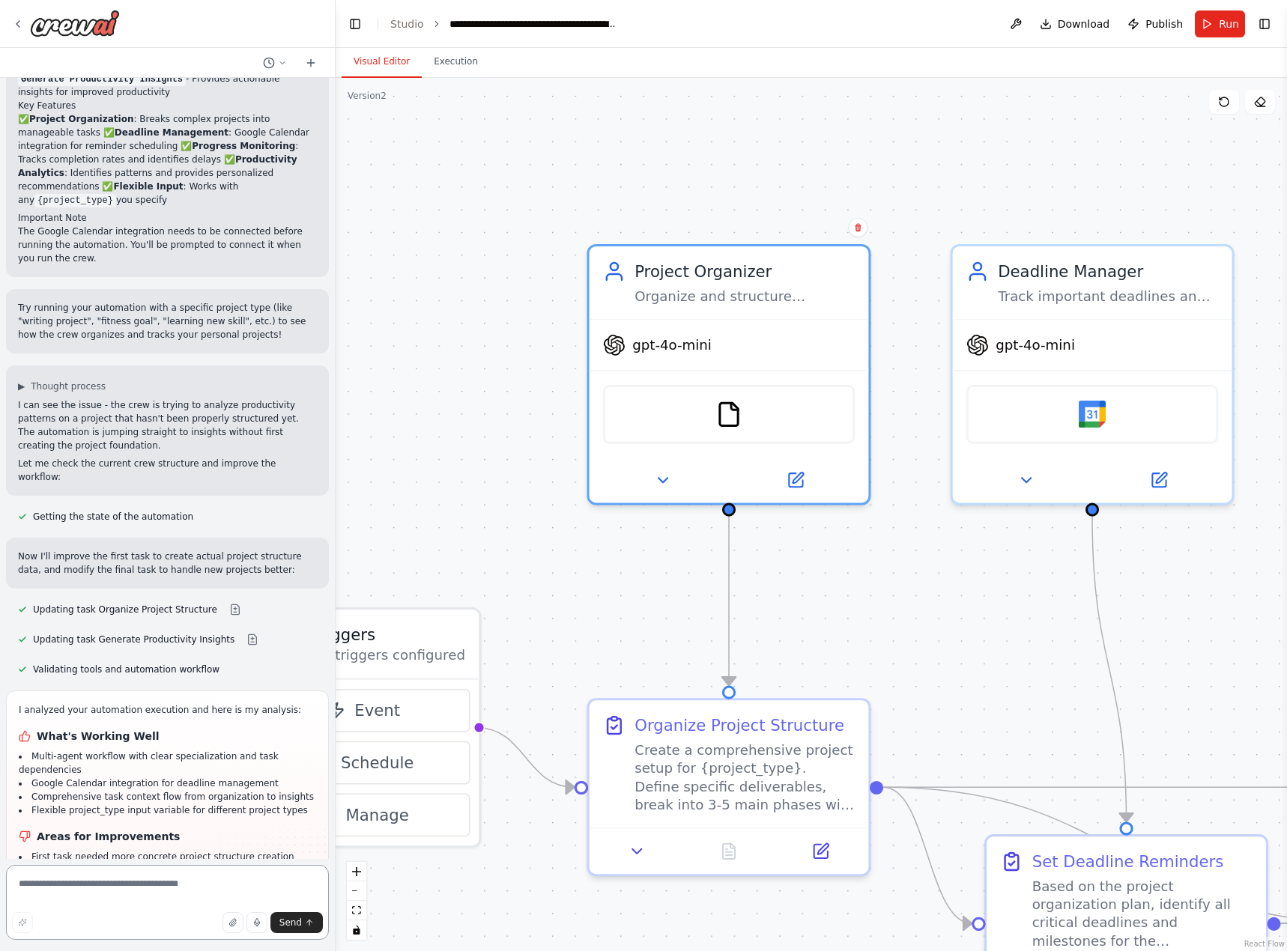
click at [228, 899] on textarea at bounding box center [167, 902] width 323 height 75
type textarea "**********"
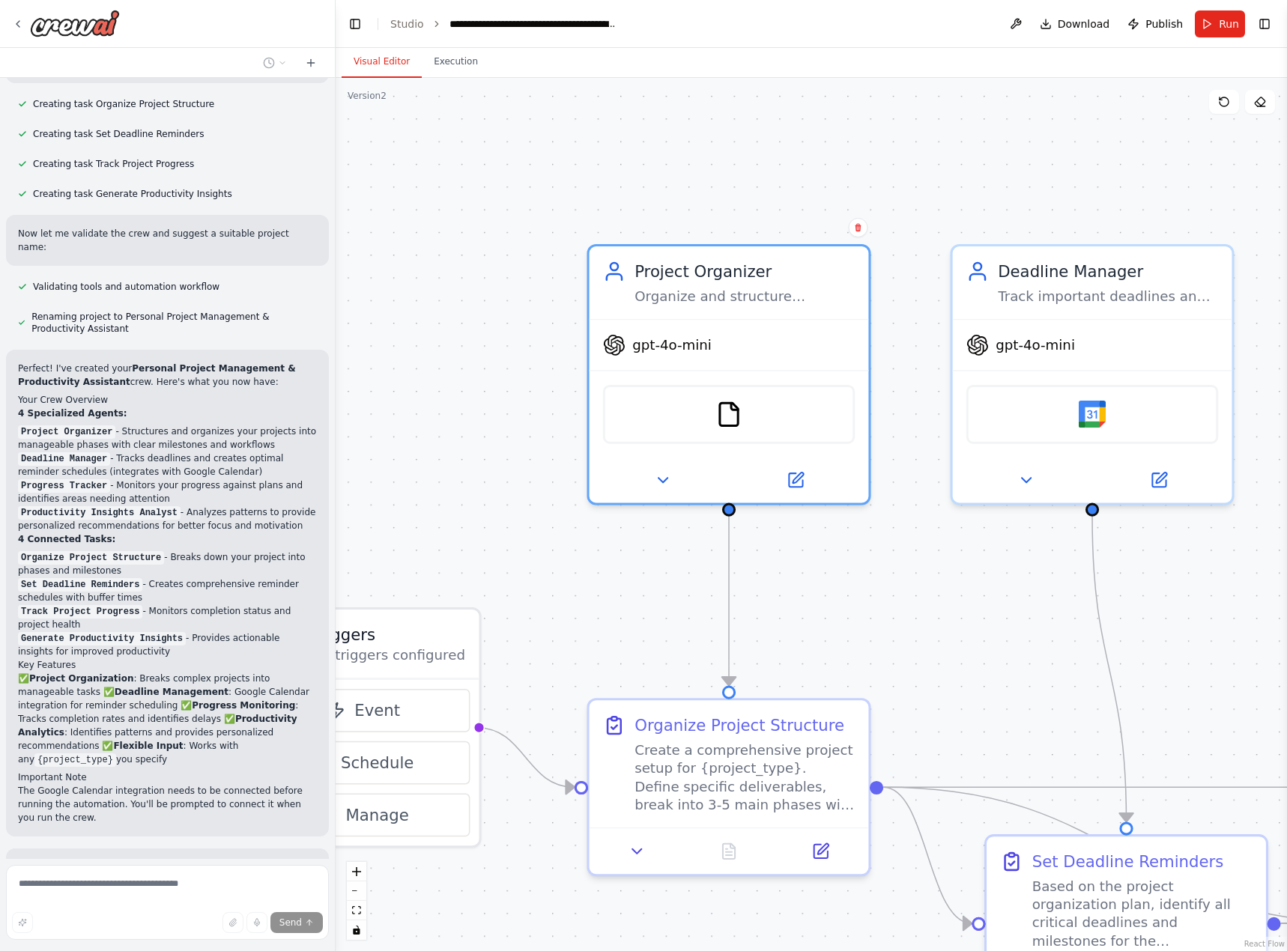
scroll to position [1409, 0]
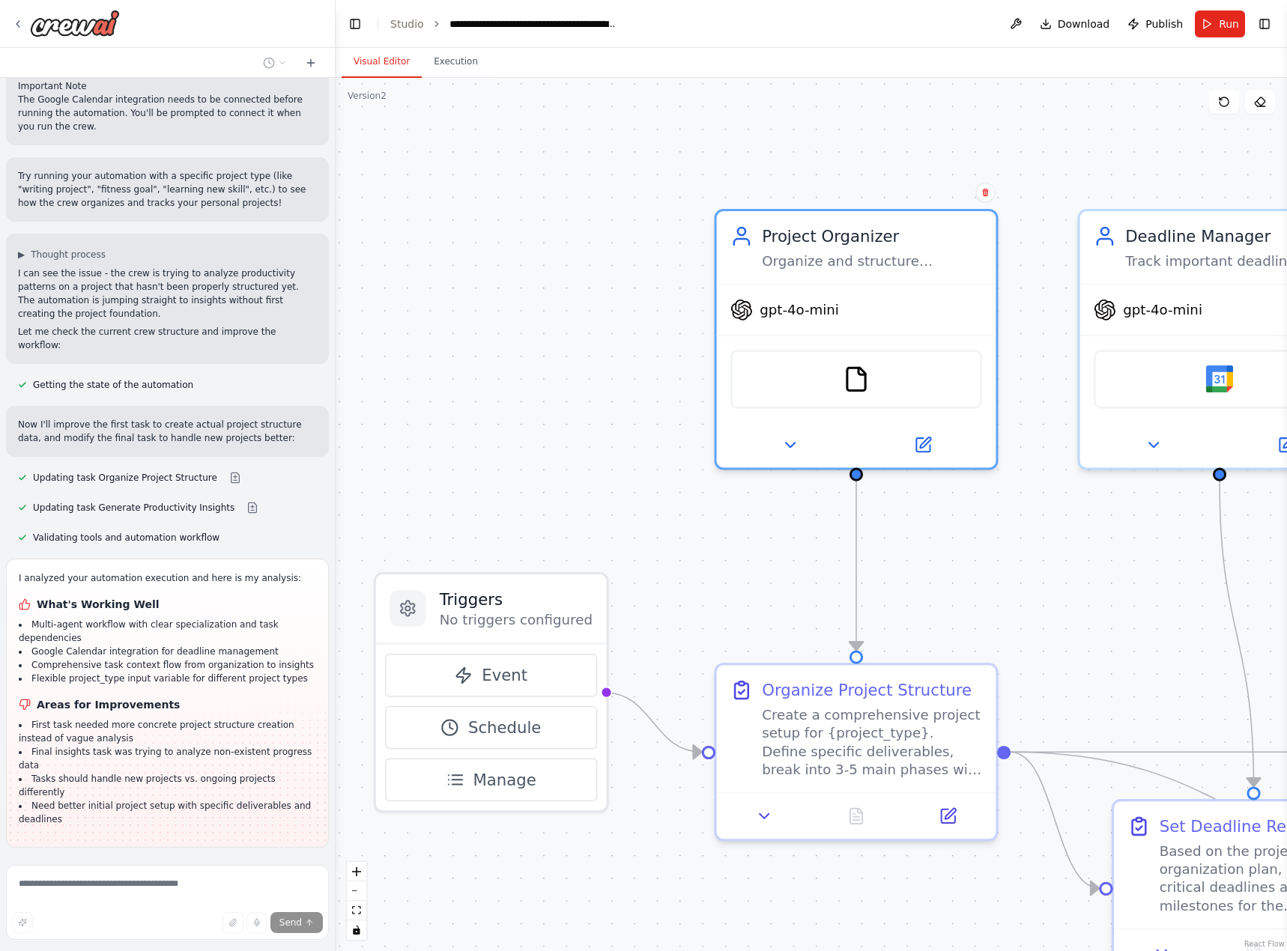
drag, startPoint x: 429, startPoint y: 215, endPoint x: 562, endPoint y: 180, distance: 137.1
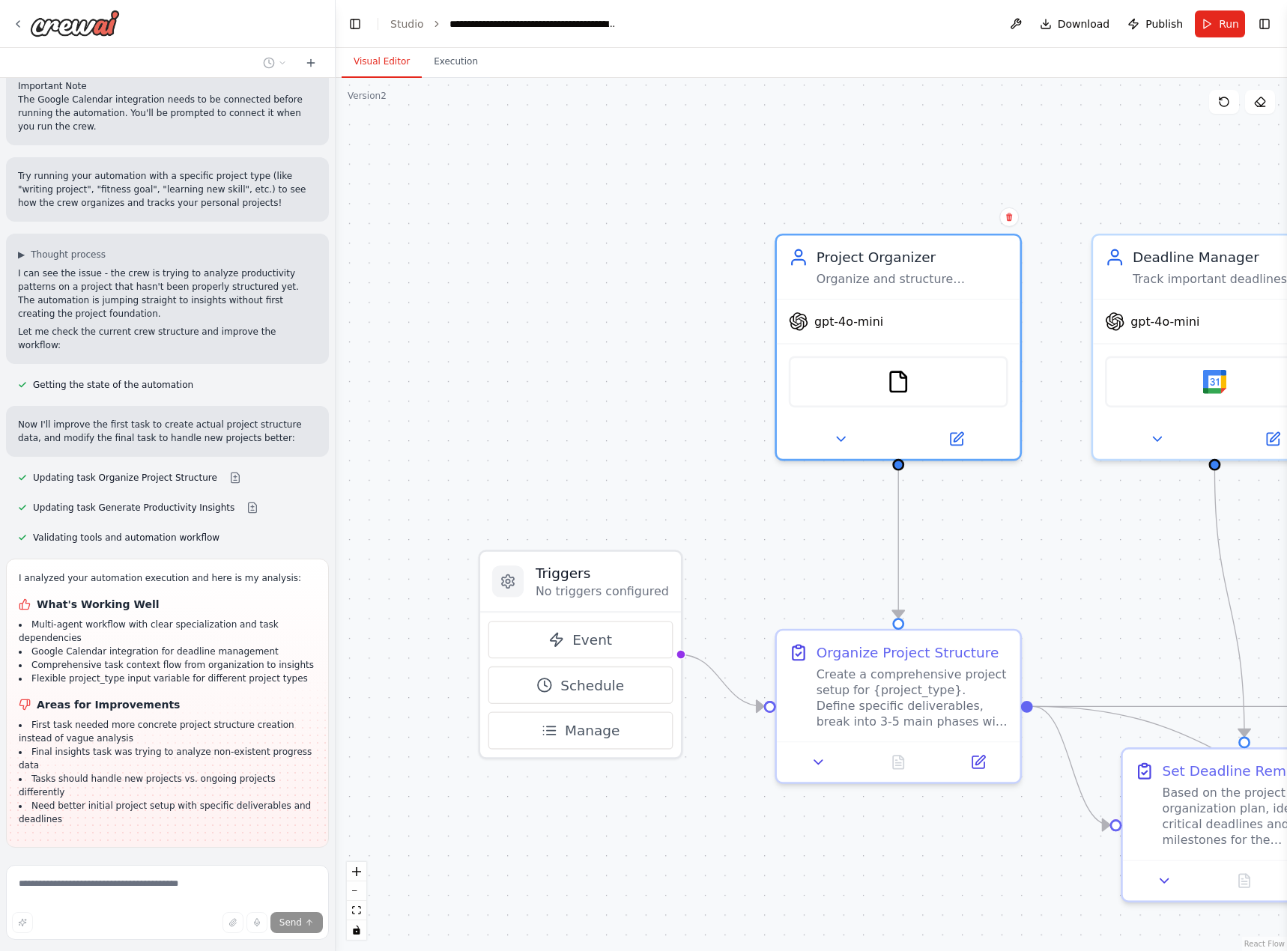
drag, startPoint x: 562, startPoint y: 180, endPoint x: 637, endPoint y: 208, distance: 80.8
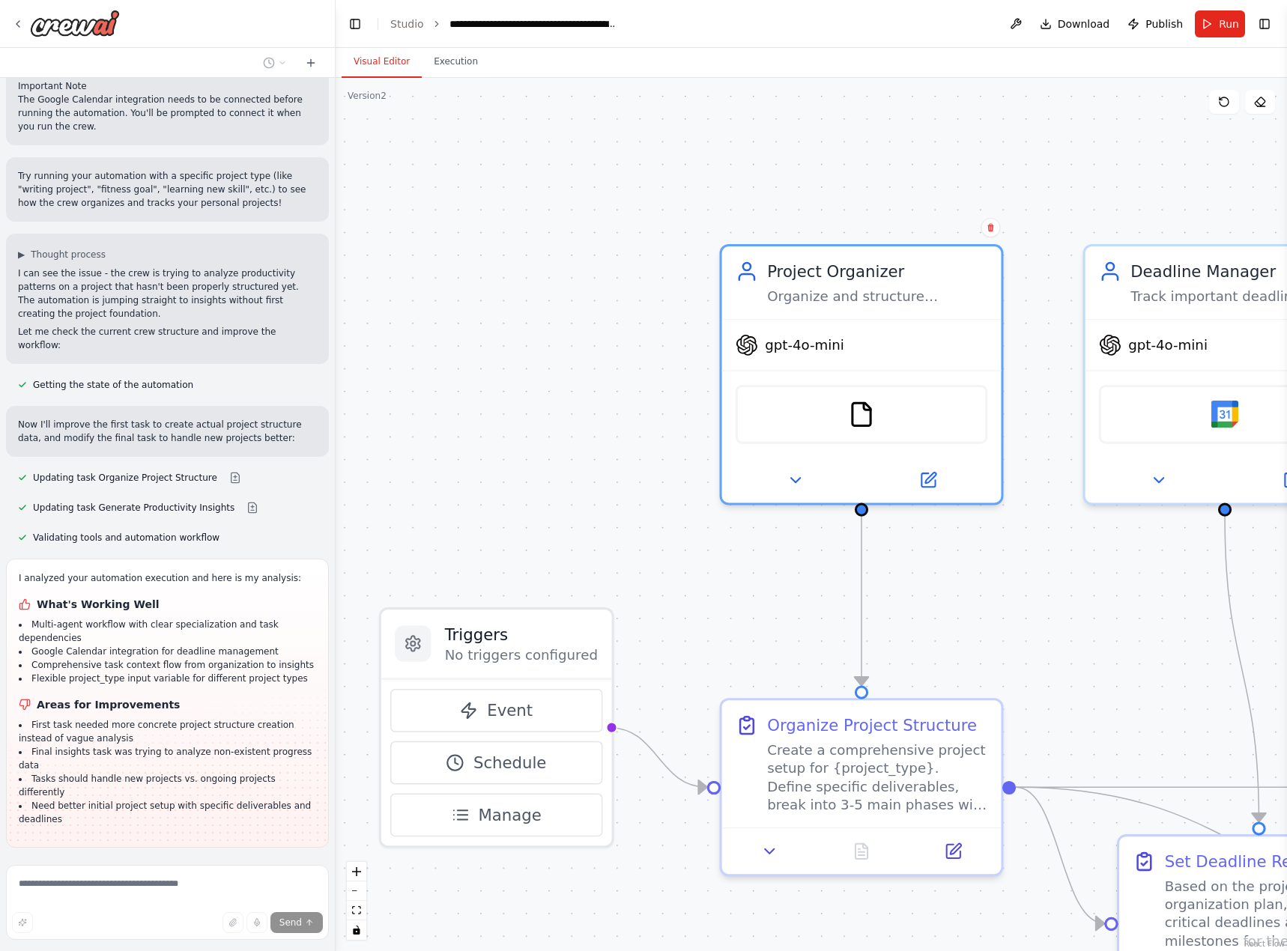
drag, startPoint x: 637, startPoint y: 208, endPoint x: 562, endPoint y: 215, distance: 75.9
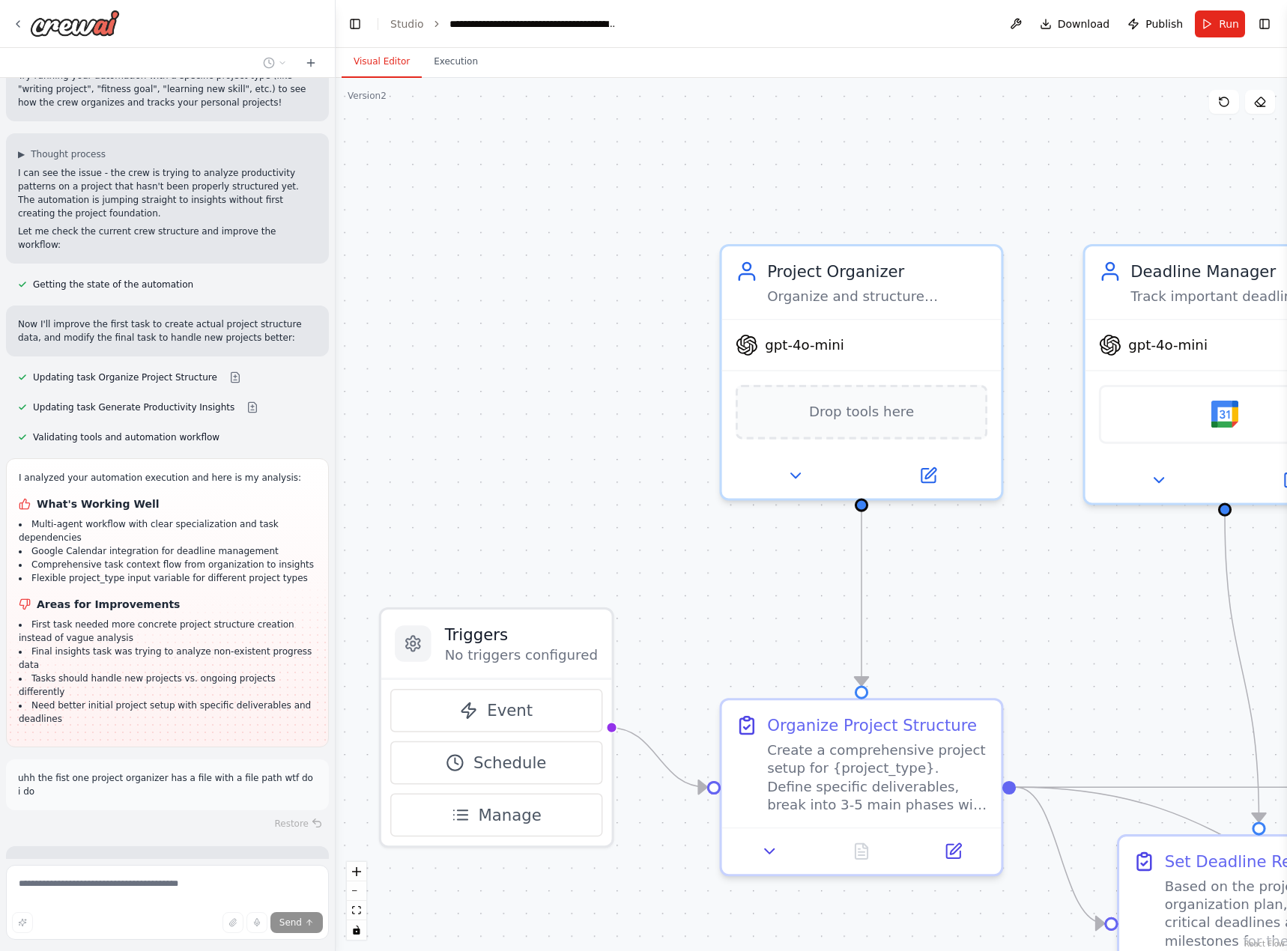
scroll to position [1537, 0]
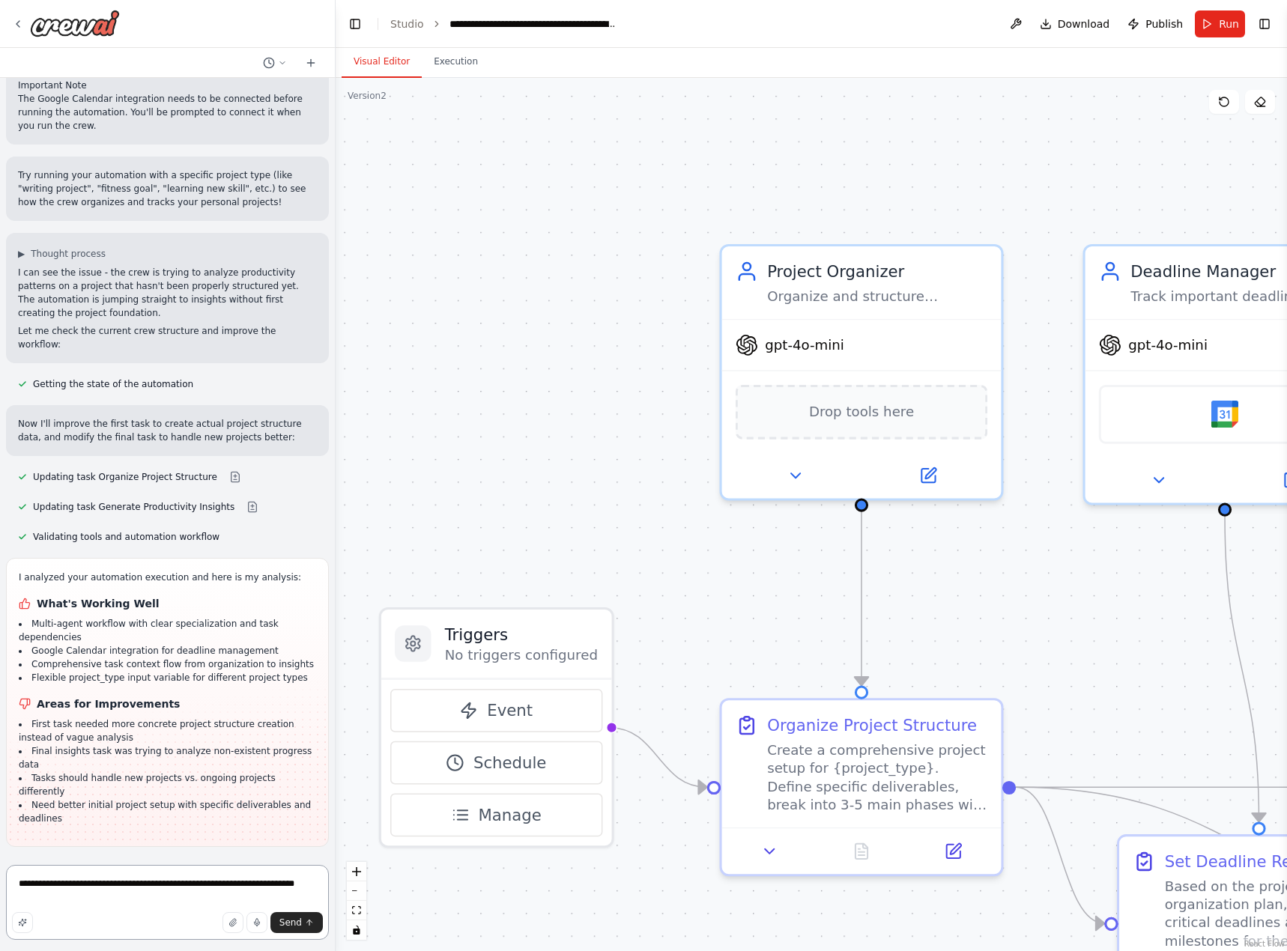
scroll to position [1278, 0]
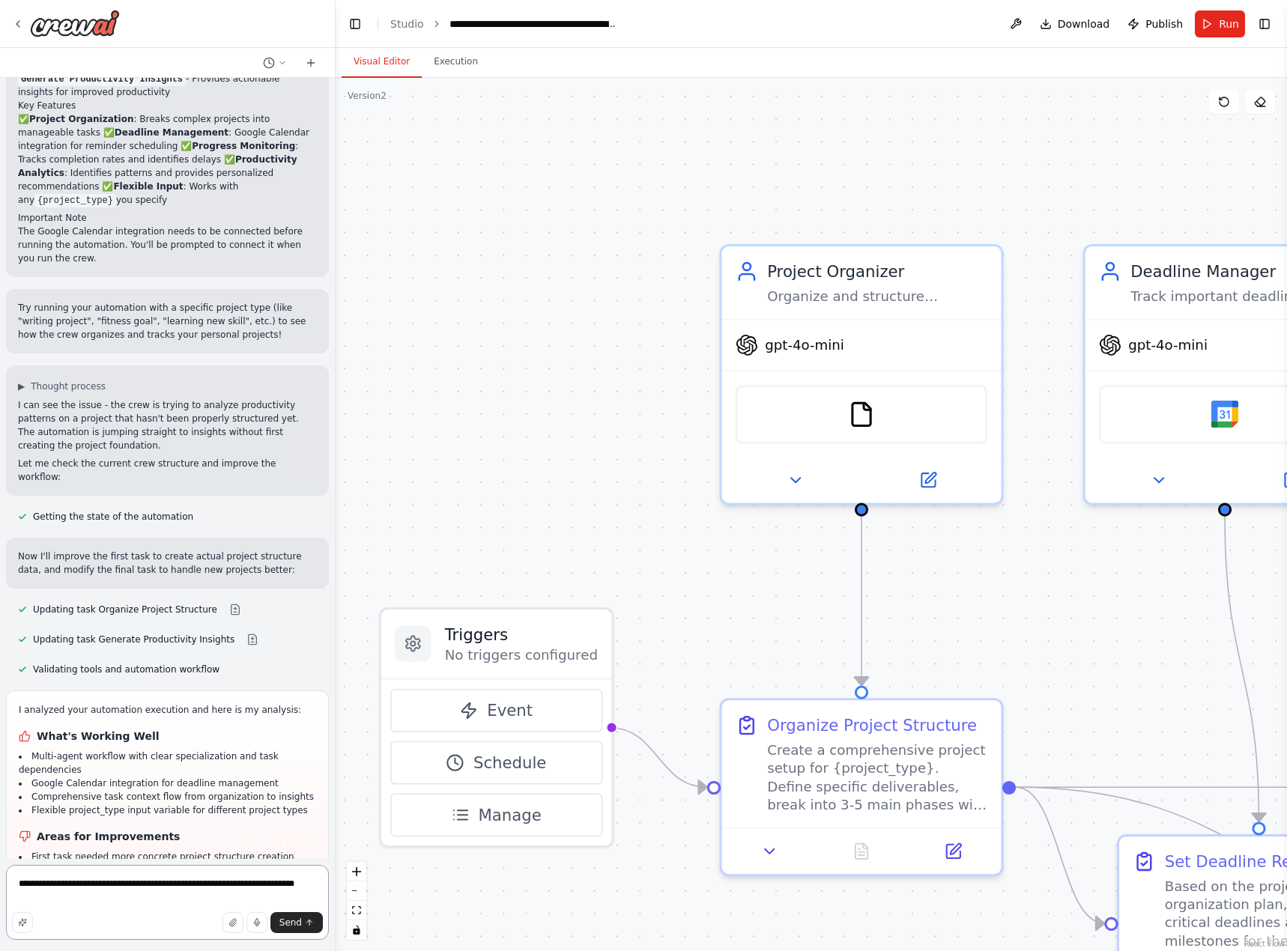
click at [258, 884] on textarea "**********" at bounding box center [167, 902] width 323 height 75
type textarea "**********"
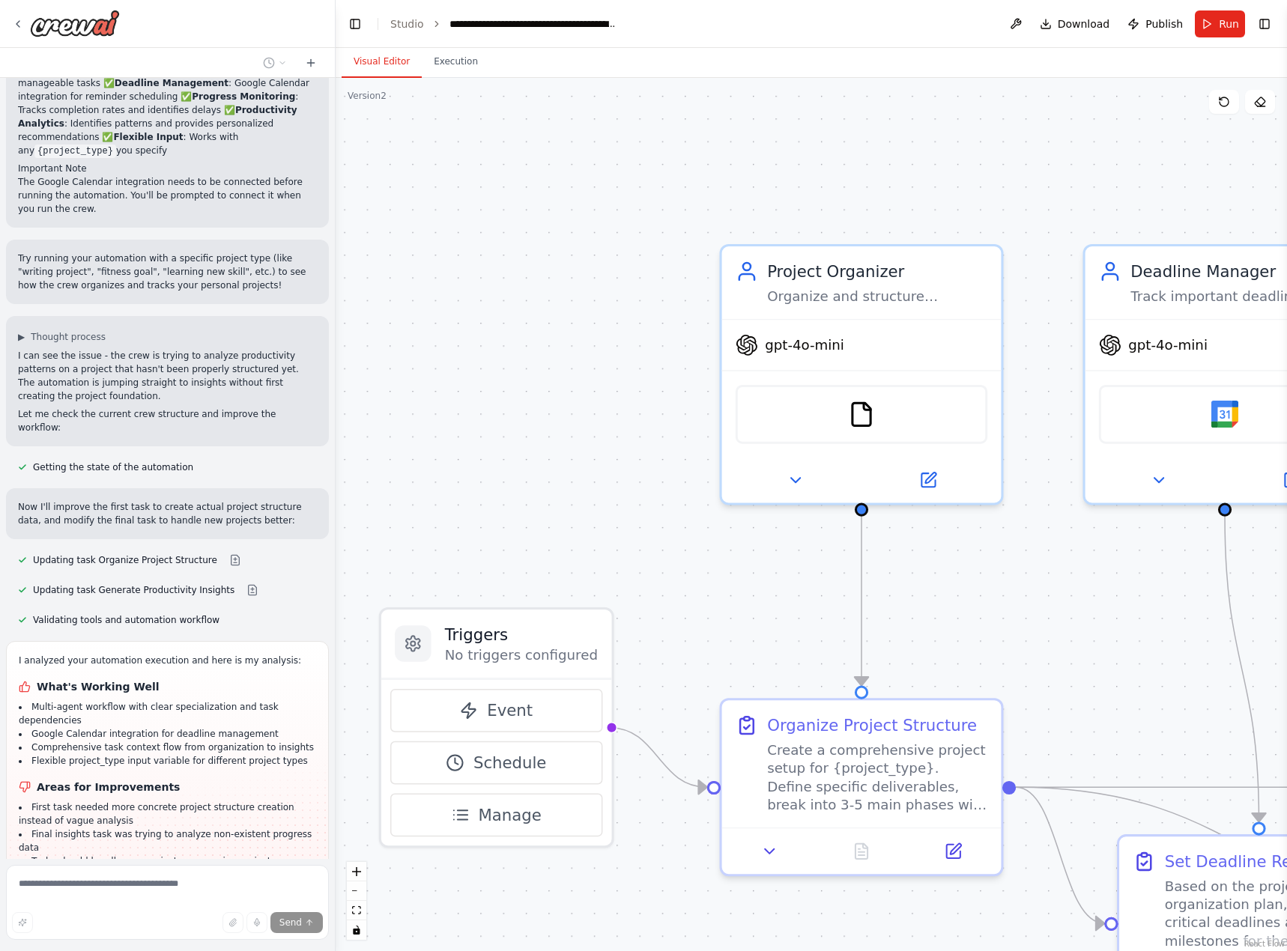
scroll to position [1409, 0]
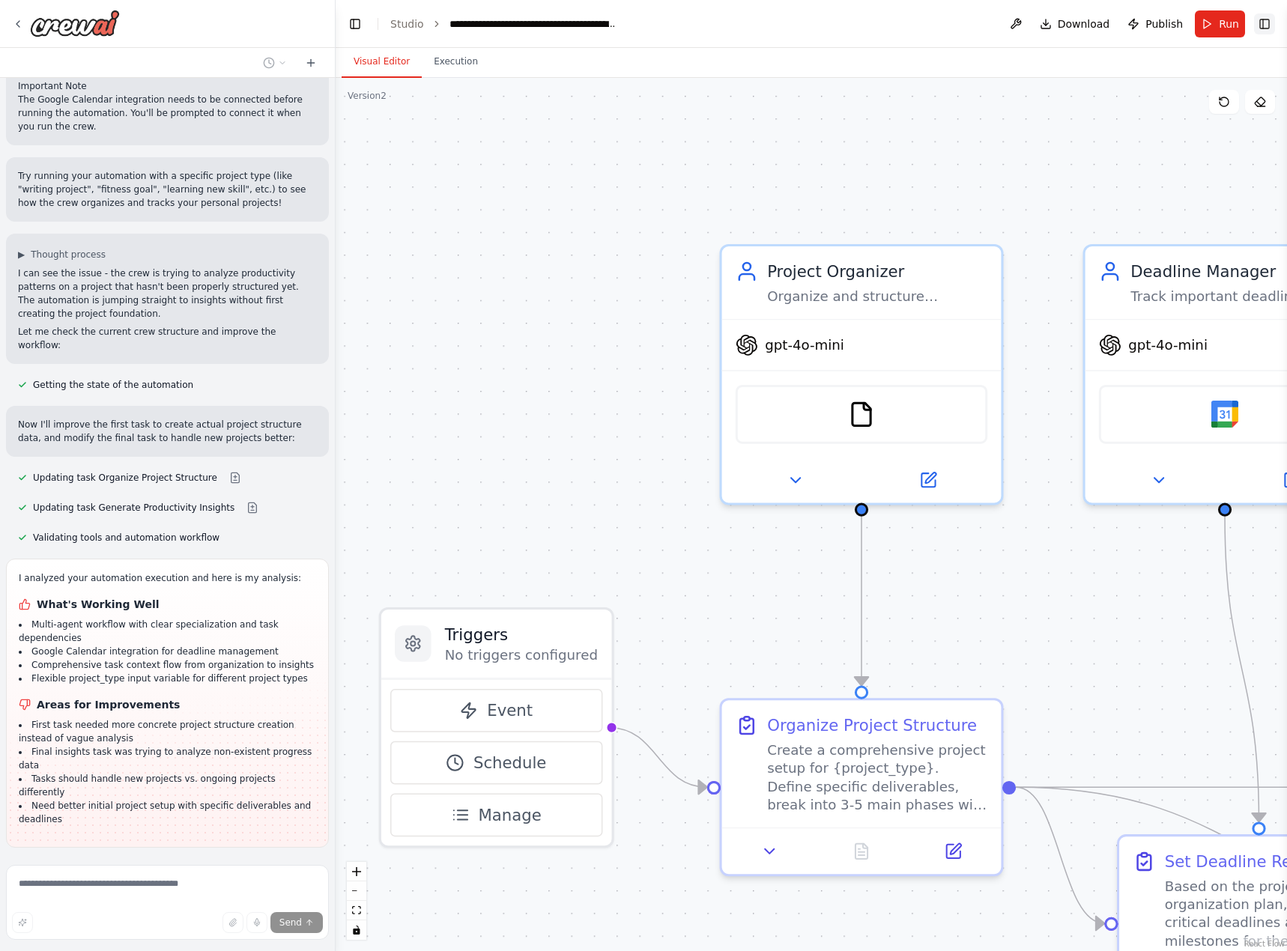
click at [1259, 21] on button "Toggle Right Sidebar" at bounding box center [1264, 23] width 21 height 21
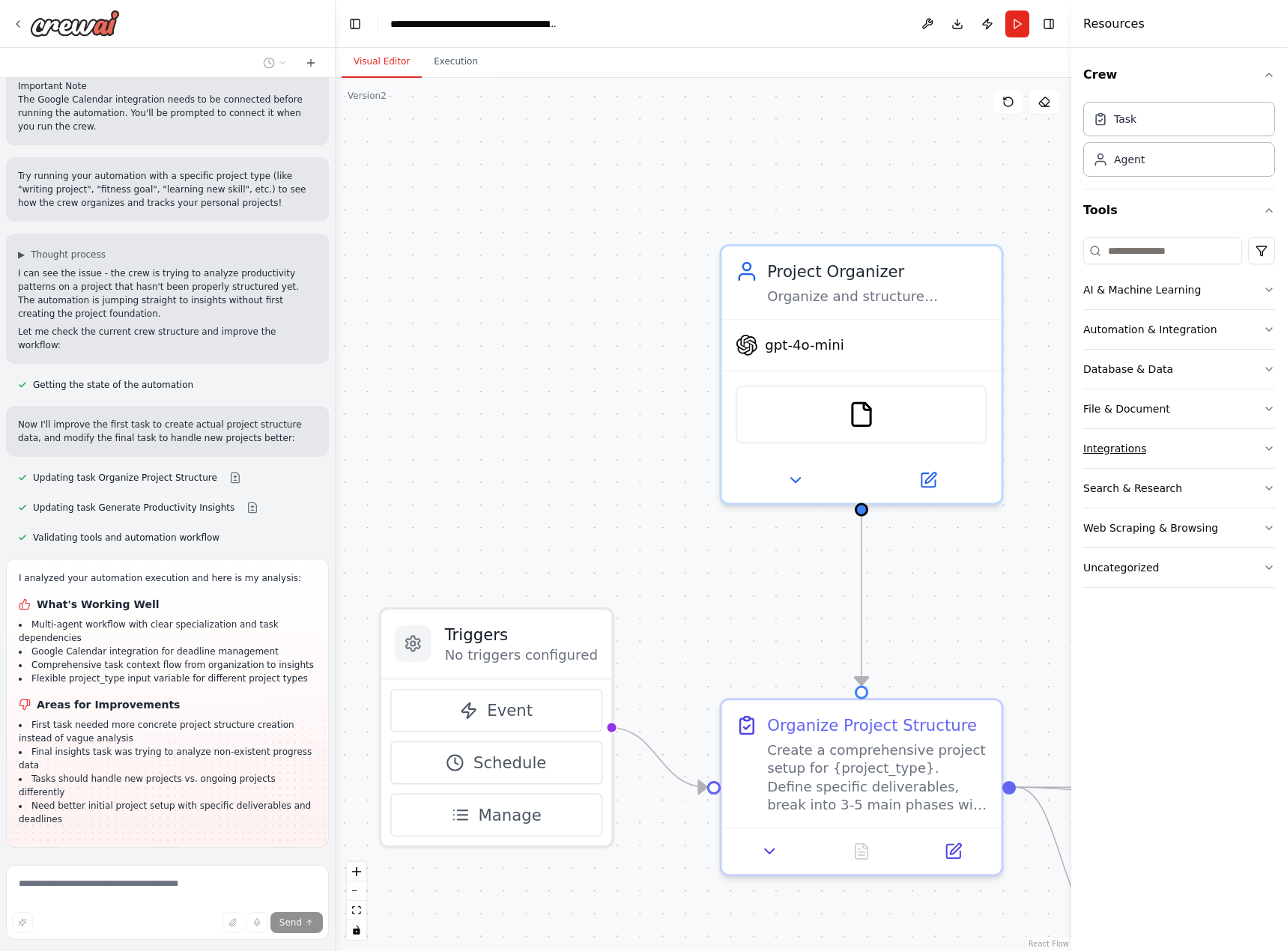
click at [1191, 458] on button "Integrations" at bounding box center [1179, 448] width 192 height 39
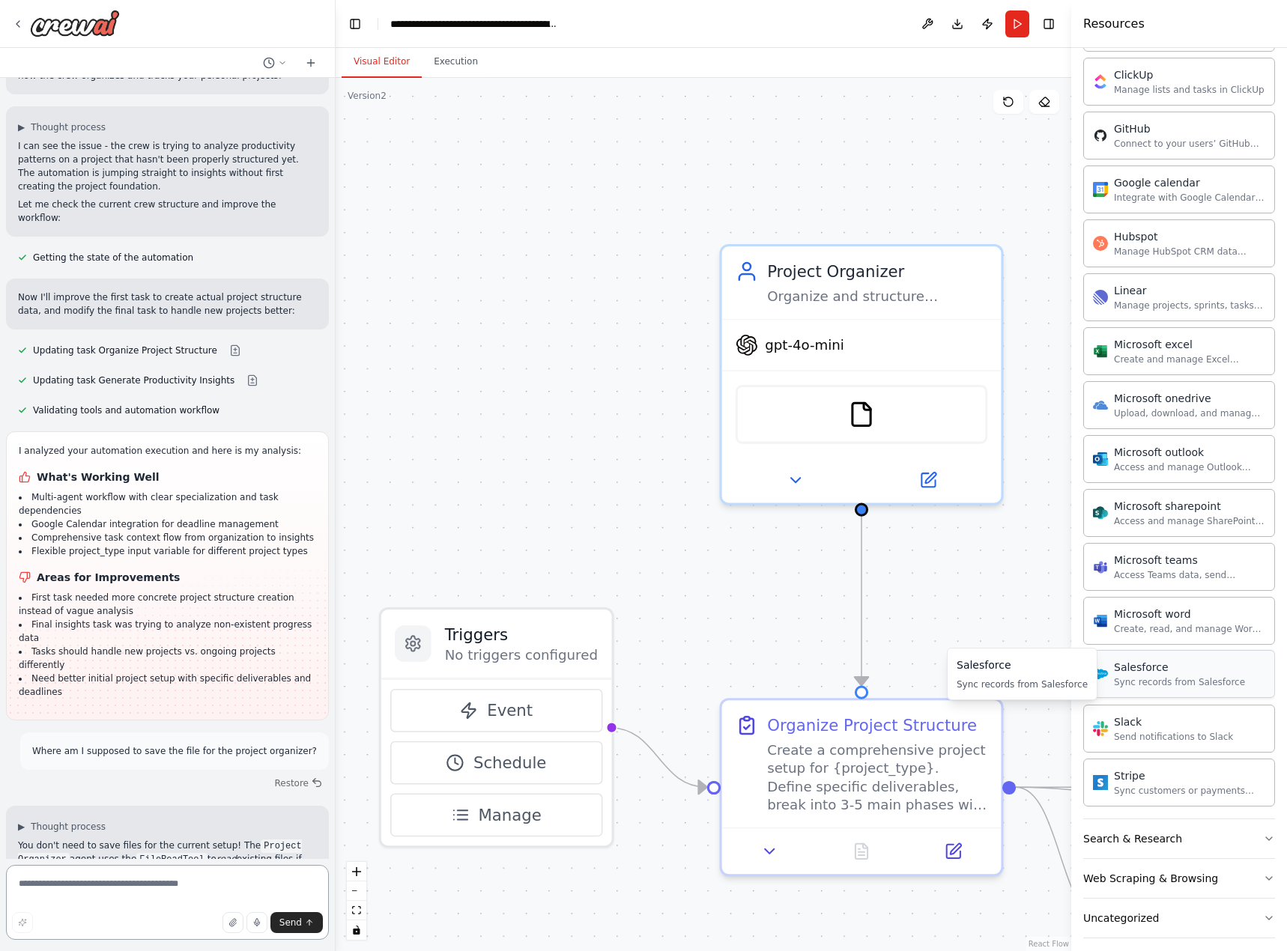
scroll to position [1574, 0]
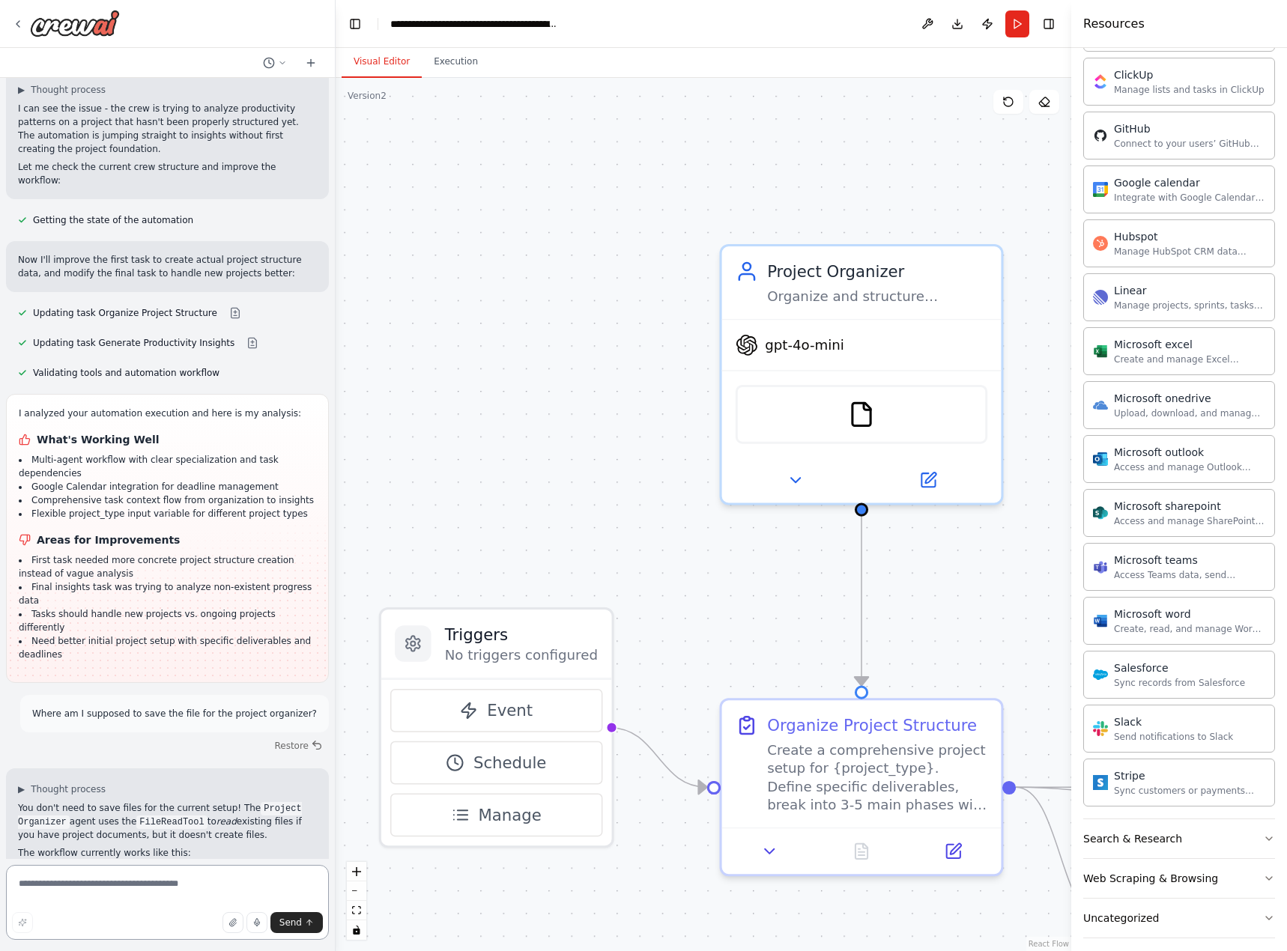
click at [121, 904] on textarea at bounding box center [167, 902] width 323 height 75
click at [131, 898] on textarea at bounding box center [167, 902] width 323 height 75
click at [134, 891] on textarea at bounding box center [167, 902] width 323 height 75
type textarea "**********"
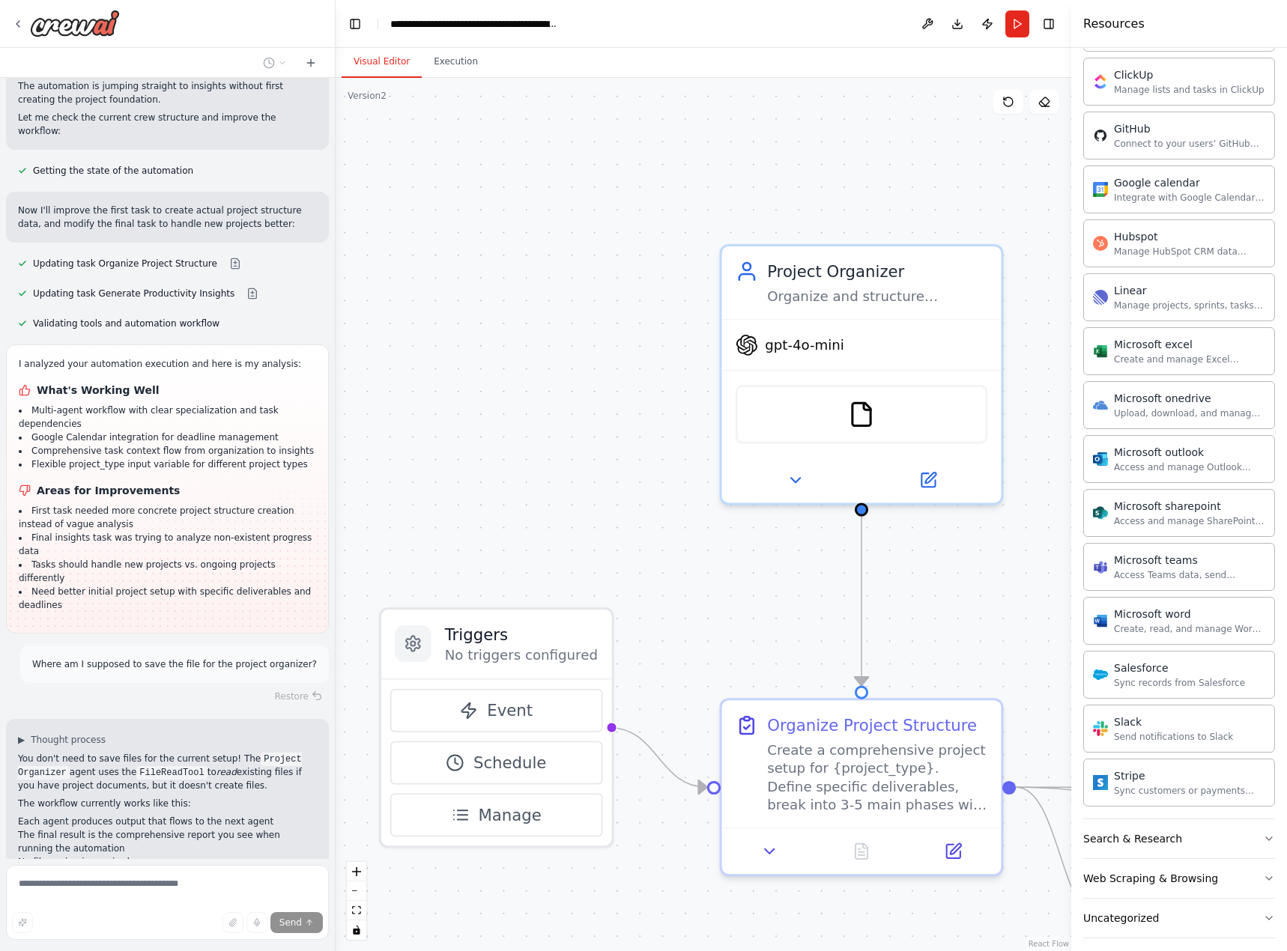
scroll to position [1706, 0]
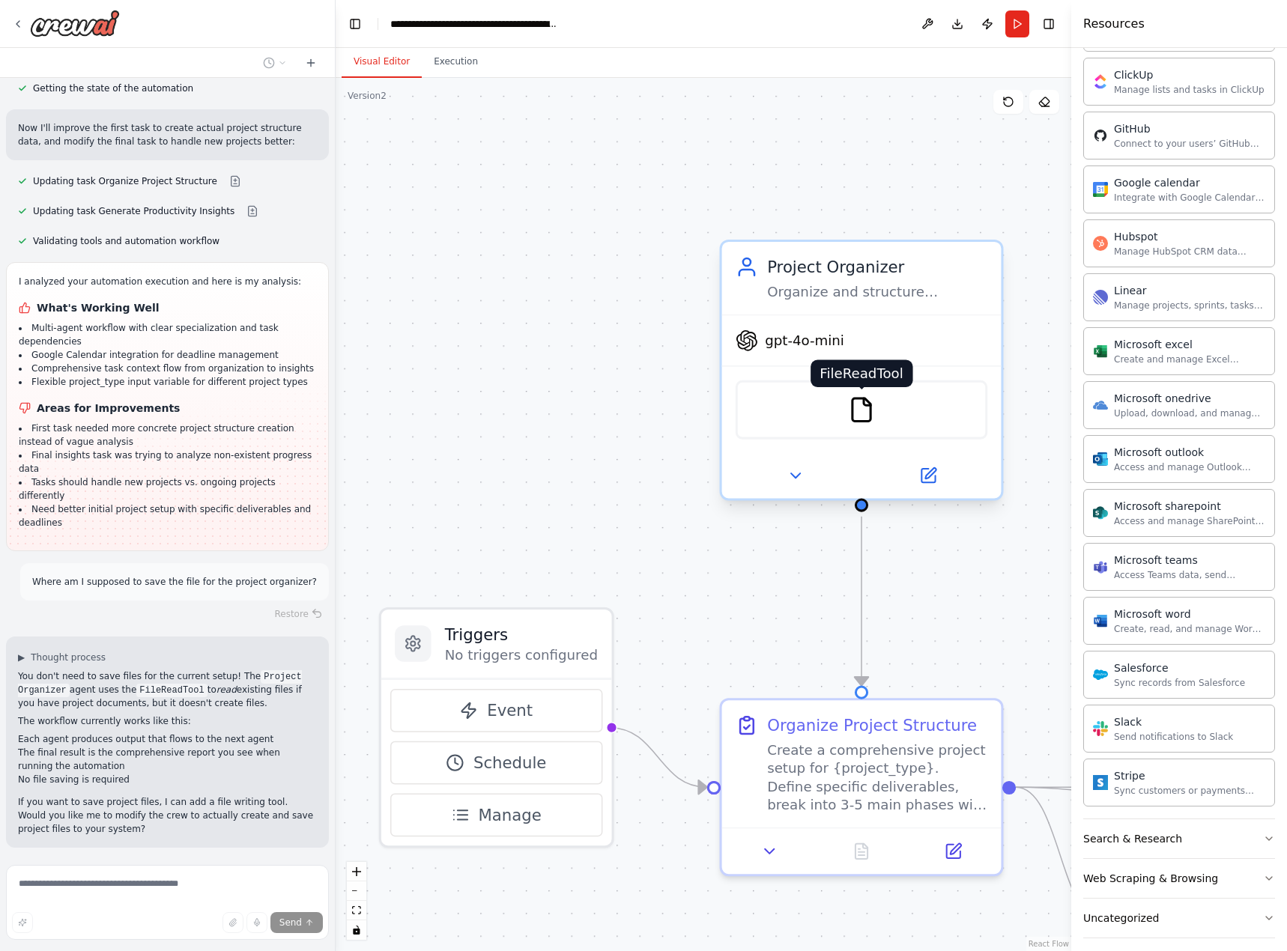
click at [857, 419] on img at bounding box center [861, 409] width 27 height 27
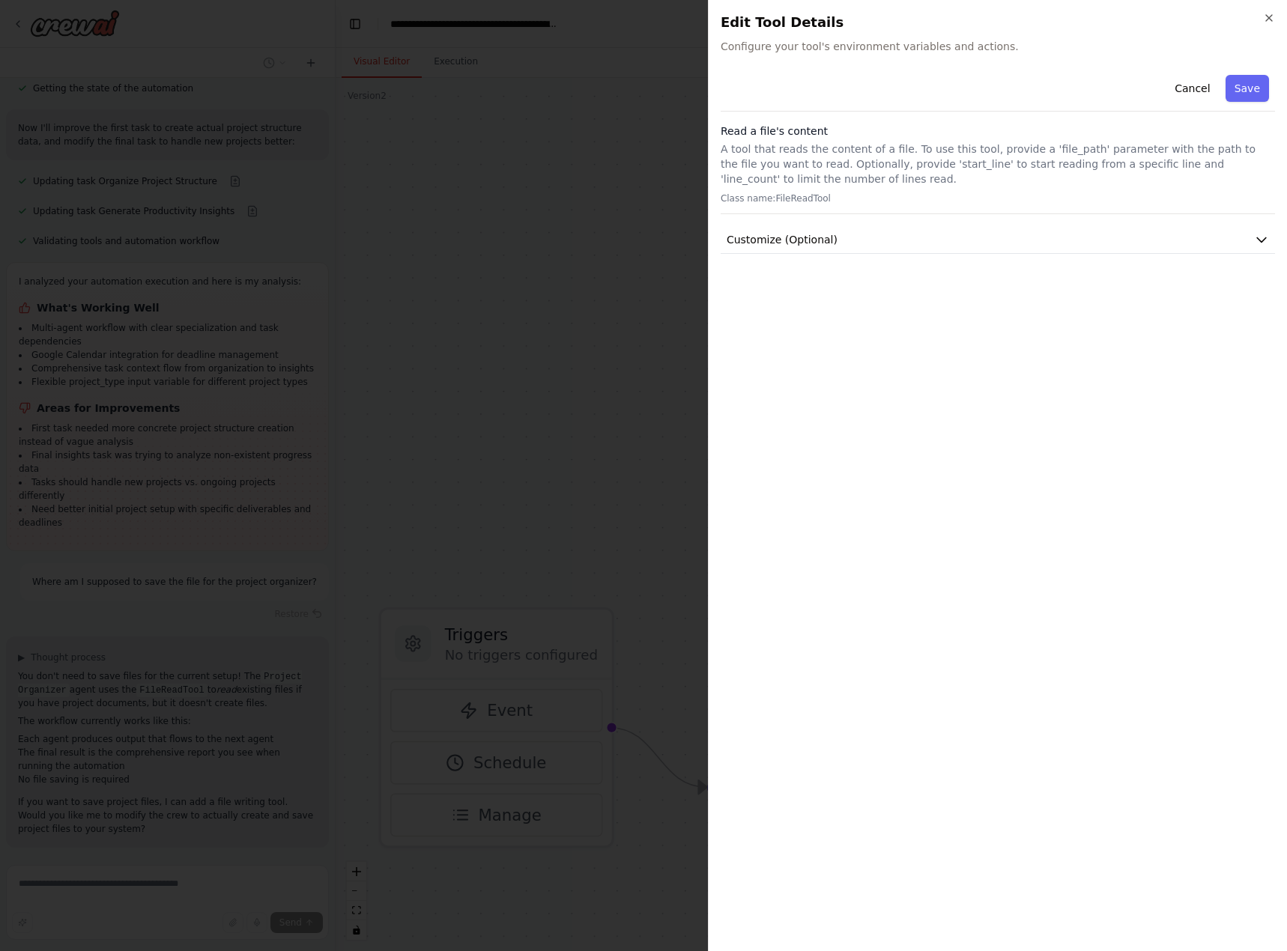
click at [1275, 15] on div "Close Edit Tool Details Configure your tool's environment variables and actions…" at bounding box center [997, 475] width 579 height 951
click at [1270, 19] on icon "button" at bounding box center [1269, 18] width 6 height 6
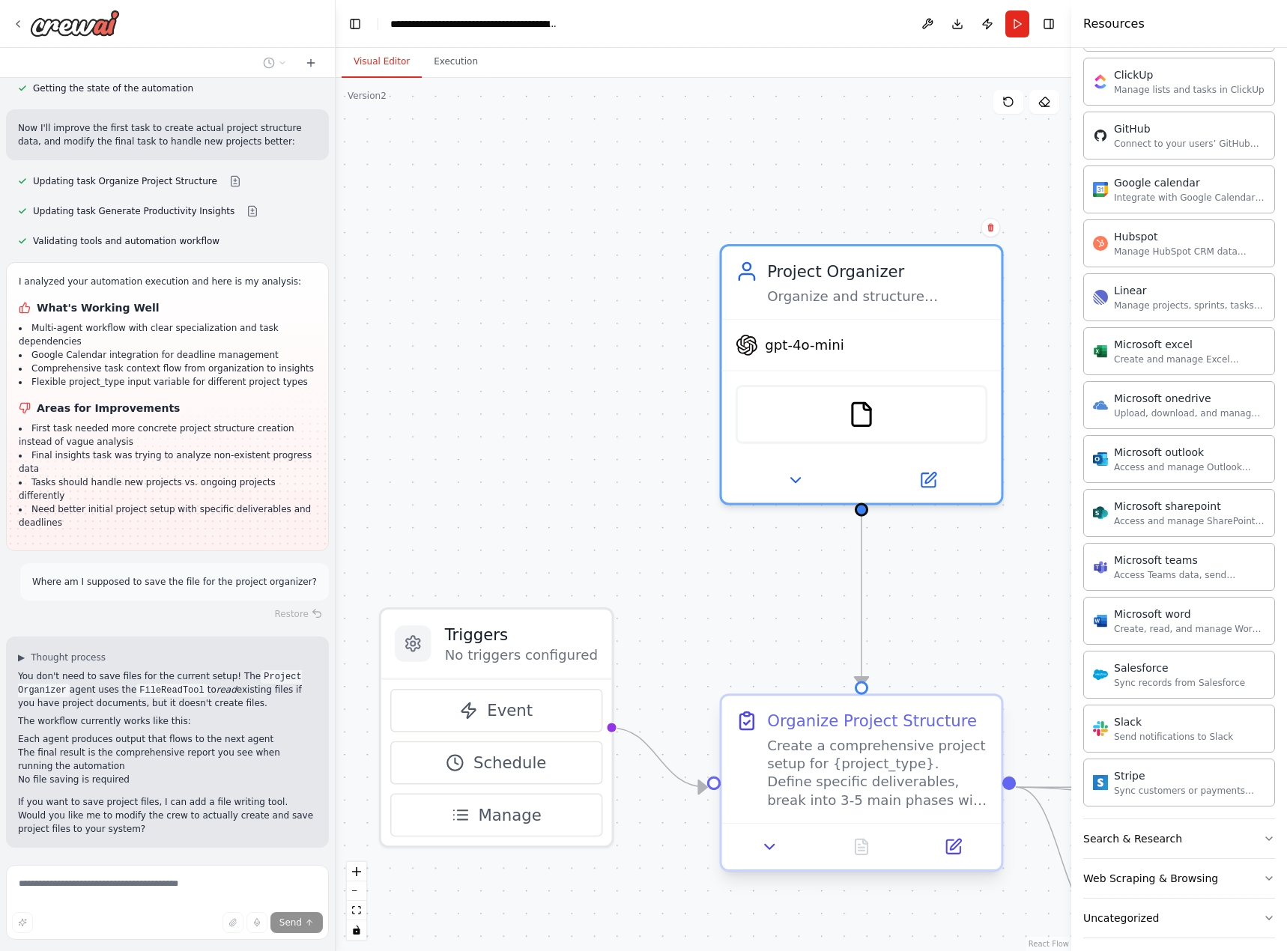
click at [763, 787] on div "Organize Project Structure Create a comprehensive project setup for {project_ty…" at bounding box center [861, 759] width 252 height 100
click at [884, 783] on div "Create a comprehensive project setup for {project_type}. Define specific delive…" at bounding box center [877, 773] width 220 height 73
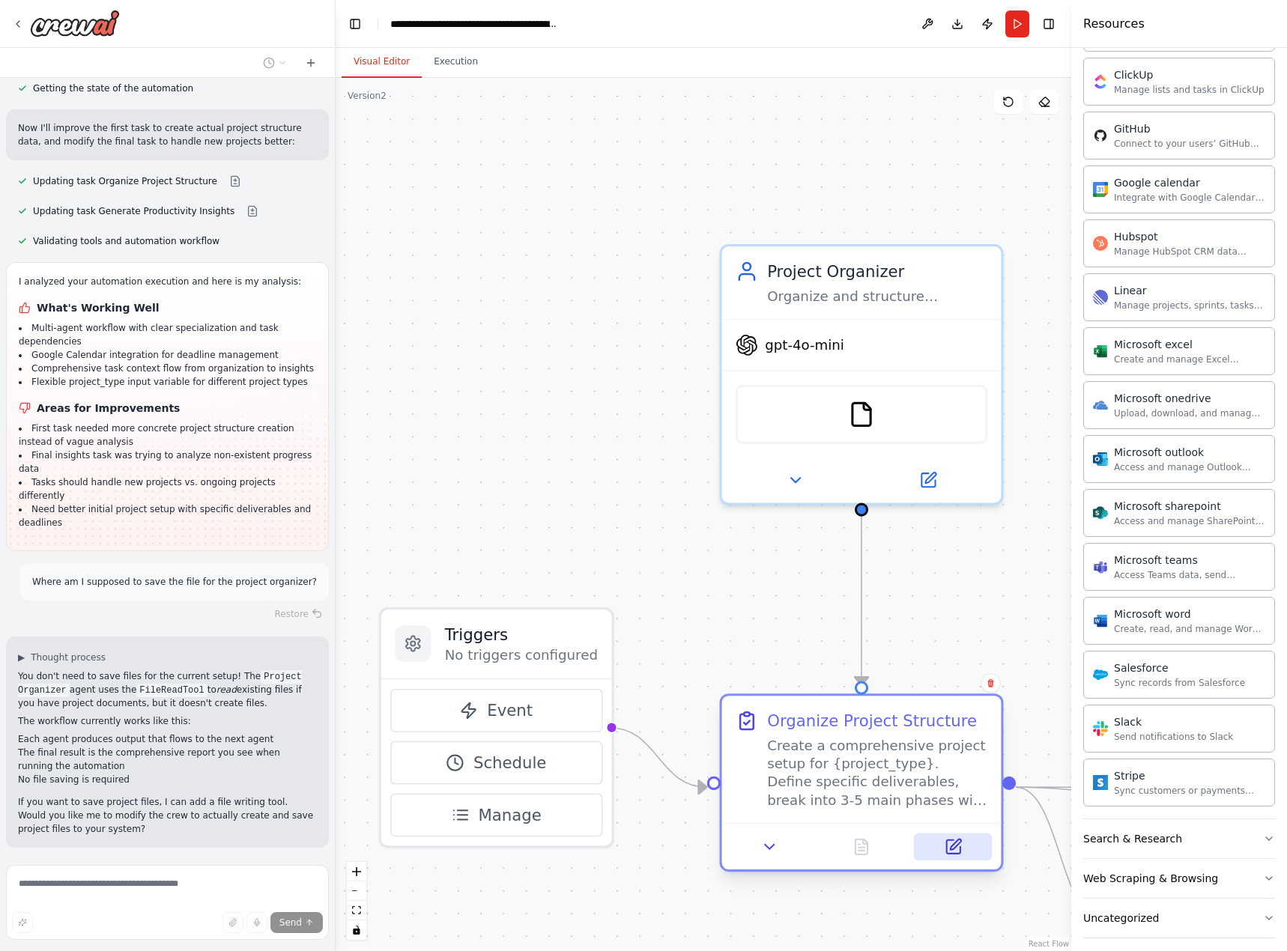
click at [952, 839] on icon at bounding box center [953, 847] width 18 height 18
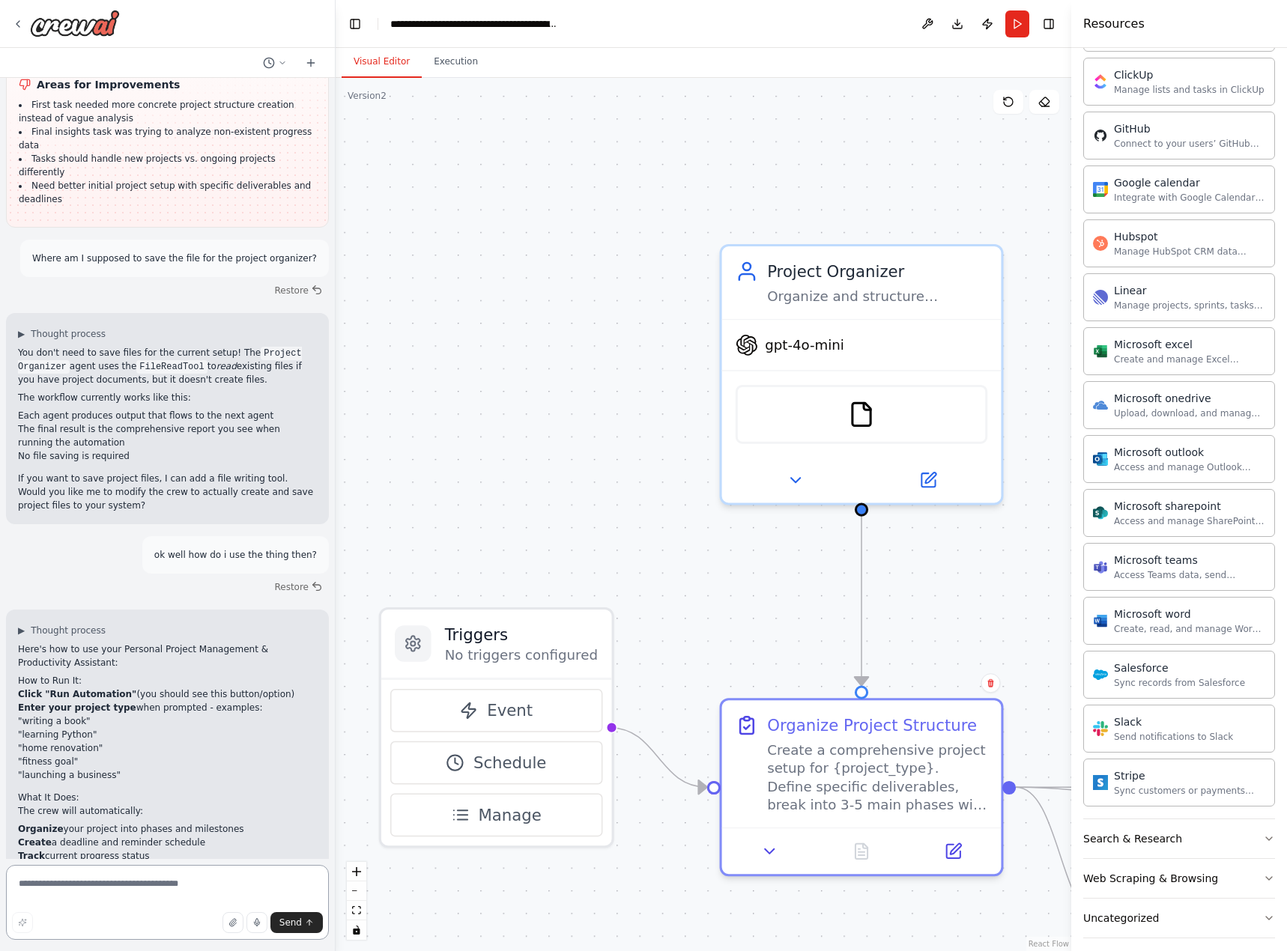
scroll to position [2131, 0]
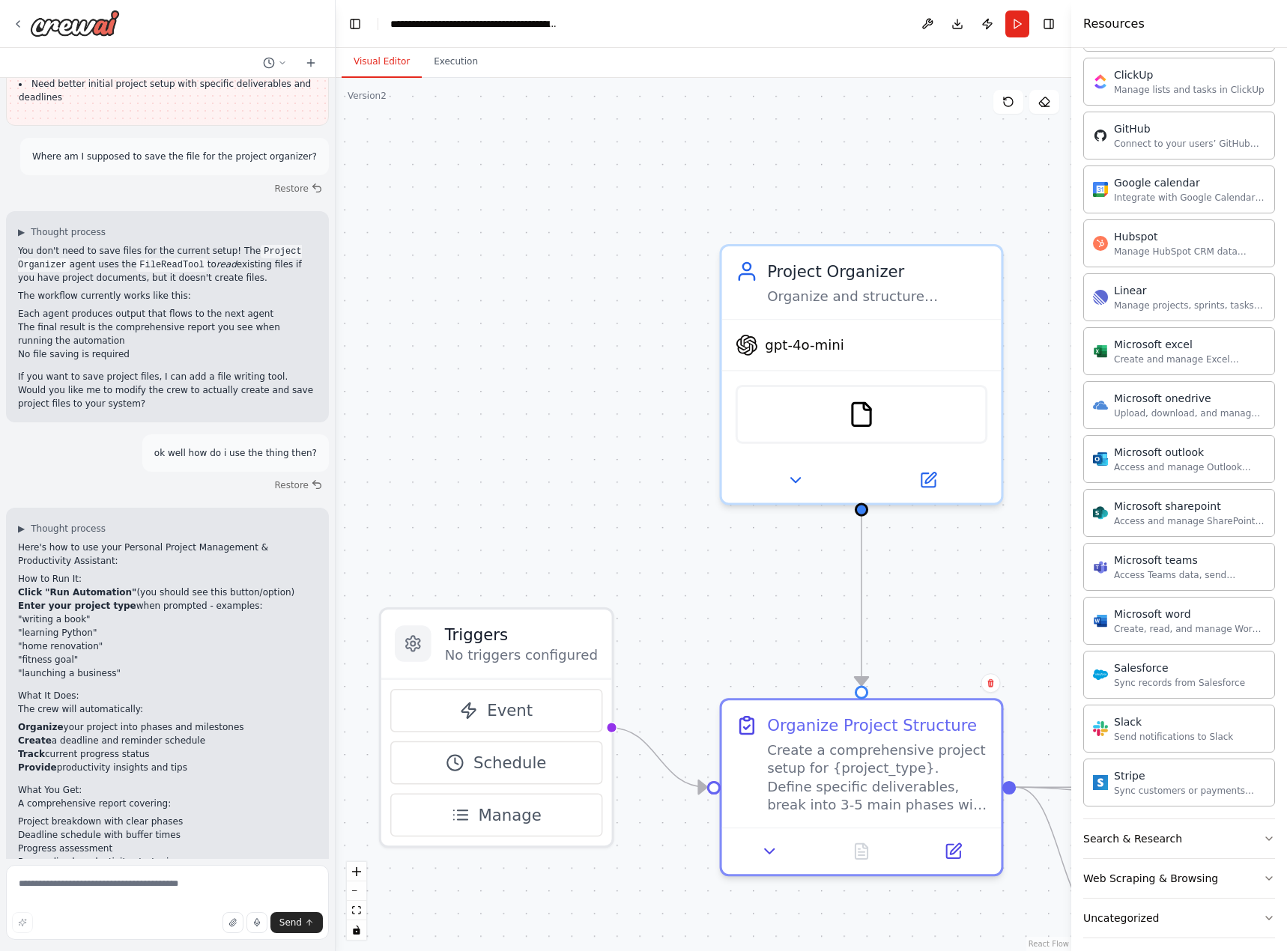
click at [104, 905] on li "Output: Complete project plan with study phases, milestone dates, progress trac…" at bounding box center [167, 925] width 299 height 40
click at [103, 950] on p "Just run it with whatever project you want to organize and let the agents do th…" at bounding box center [167, 967] width 299 height 27
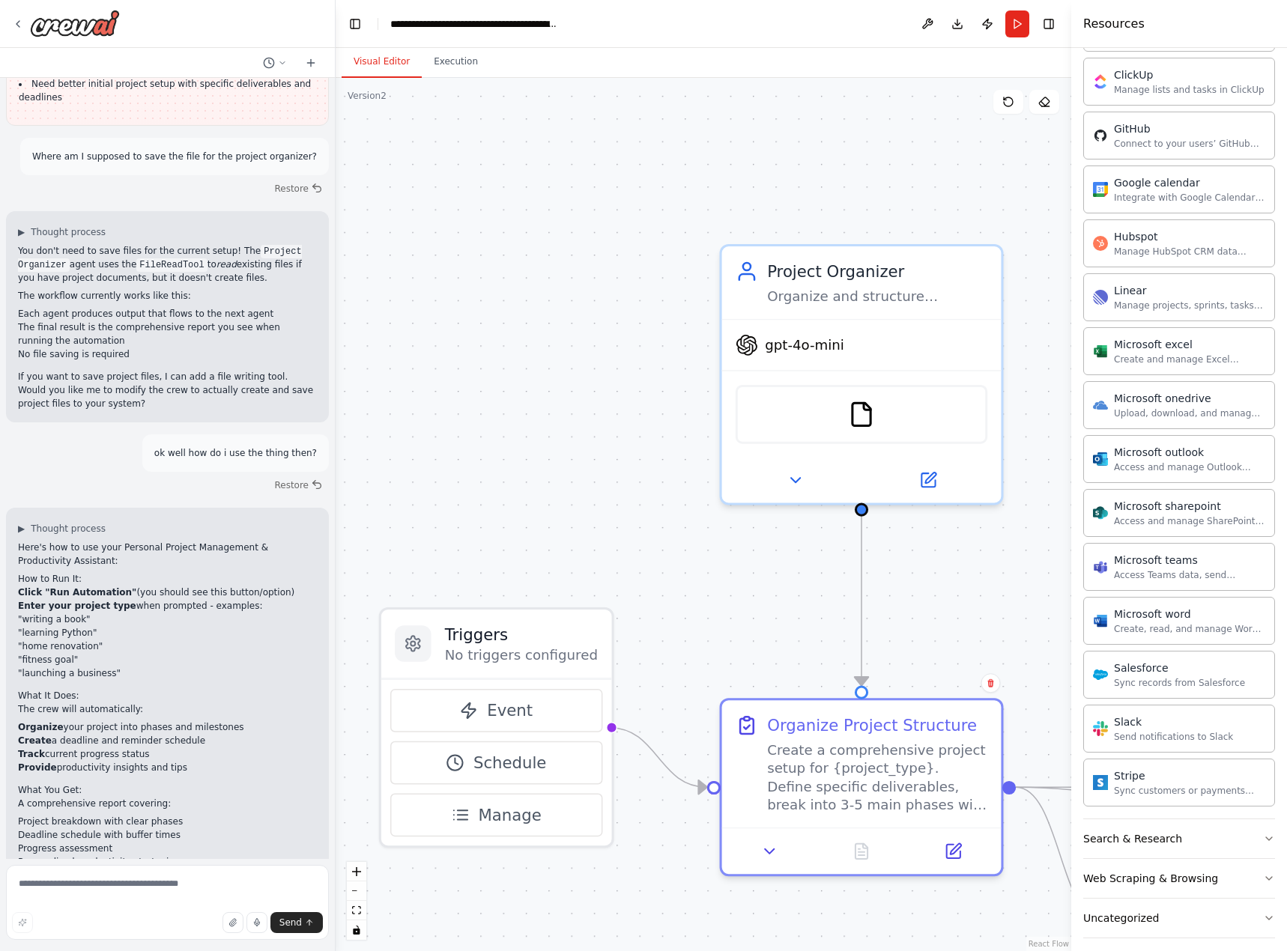
click at [103, 950] on p "Just run it with whatever project you want to organize and let the agents do th…" at bounding box center [167, 967] width 299 height 27
click at [107, 950] on p "Just run it with whatever project you want to organize and let the agents do th…" at bounding box center [167, 967] width 299 height 27
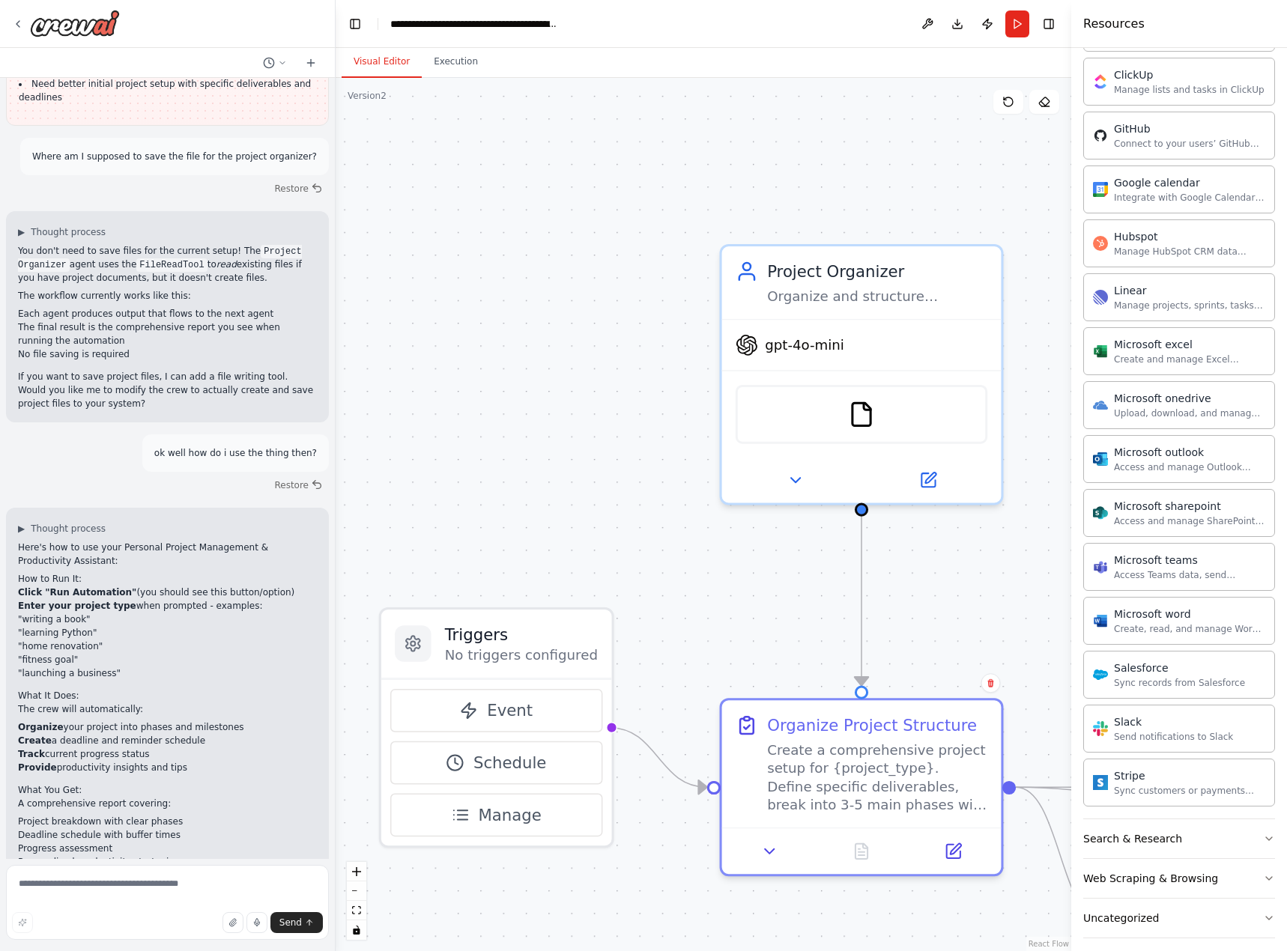
click at [107, 950] on p "Just run it with whatever project you want to organize and let the agents do th…" at bounding box center [167, 967] width 299 height 27
click at [94, 882] on textarea at bounding box center [167, 902] width 323 height 75
click at [1009, 27] on button "Run" at bounding box center [1017, 23] width 24 height 27
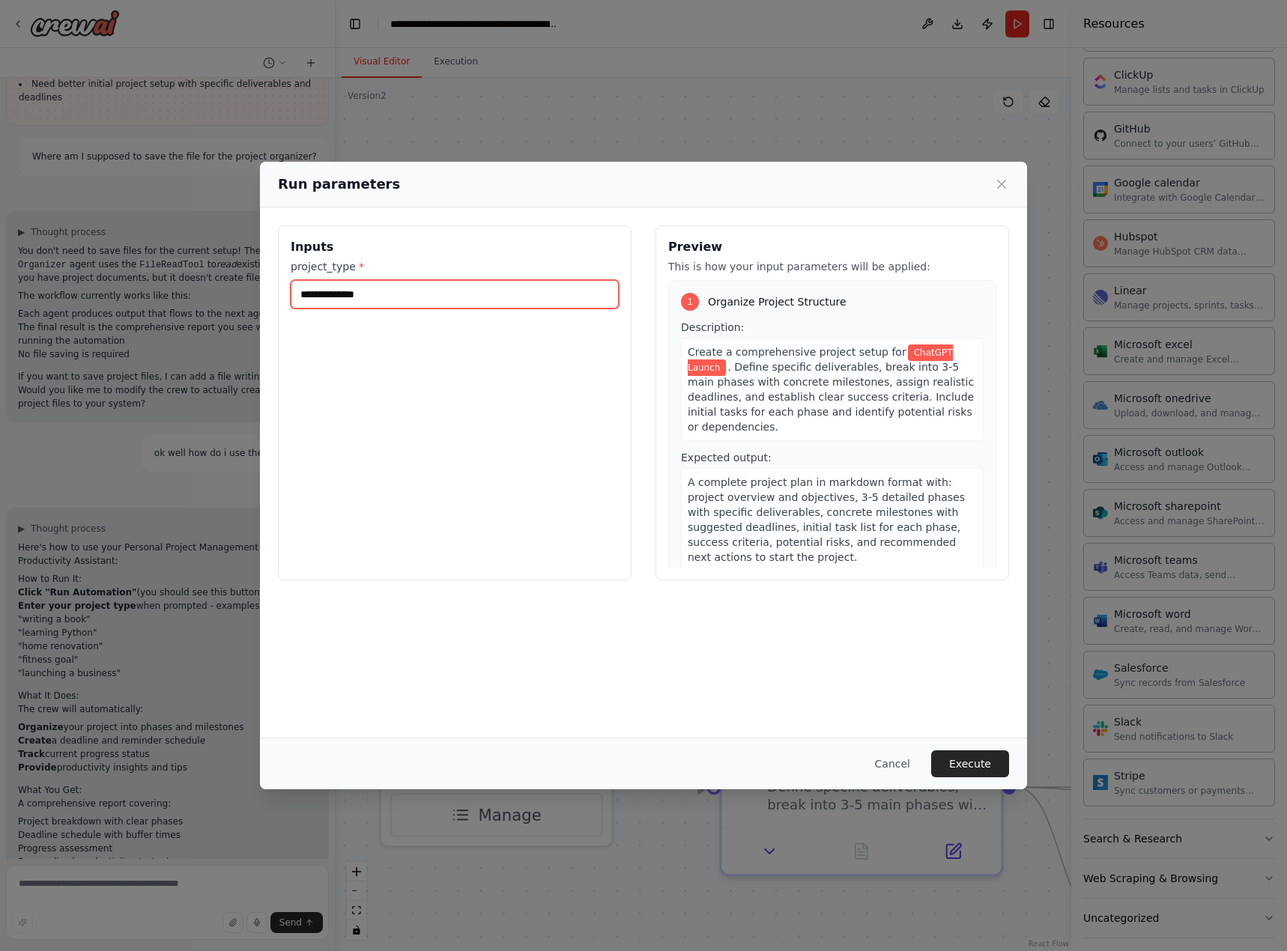
click at [474, 302] on input "**********" at bounding box center [455, 294] width 328 height 28
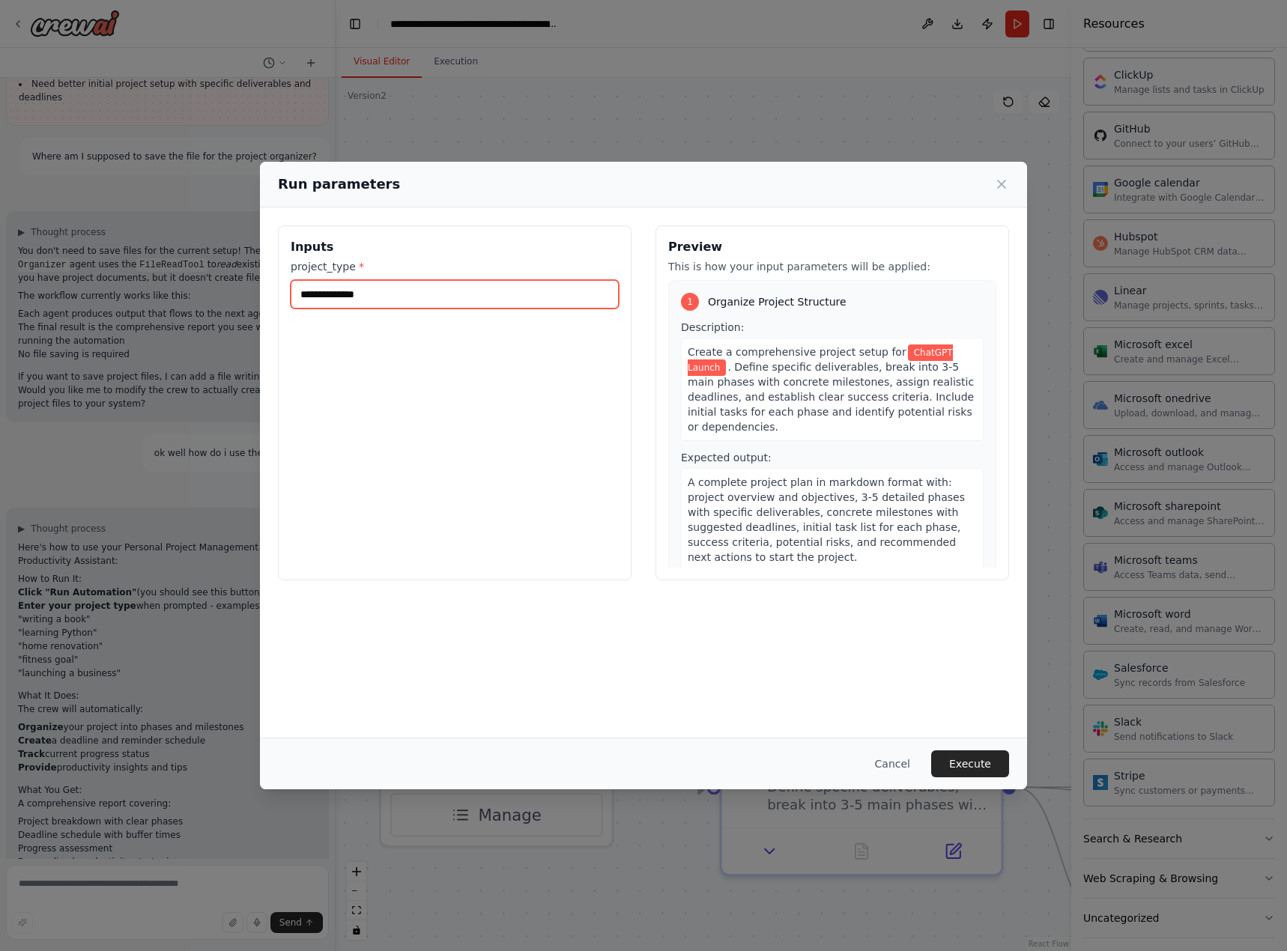
click at [474, 302] on input "**********" at bounding box center [455, 294] width 328 height 28
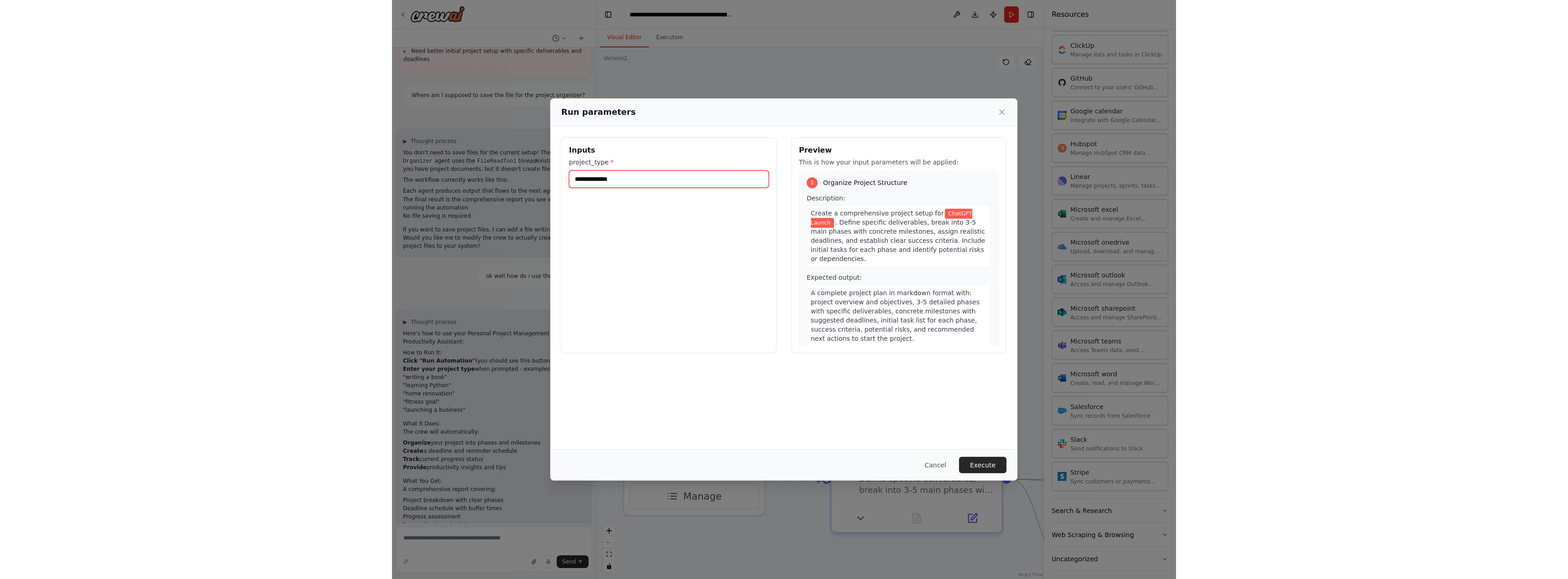
scroll to position [0, 0]
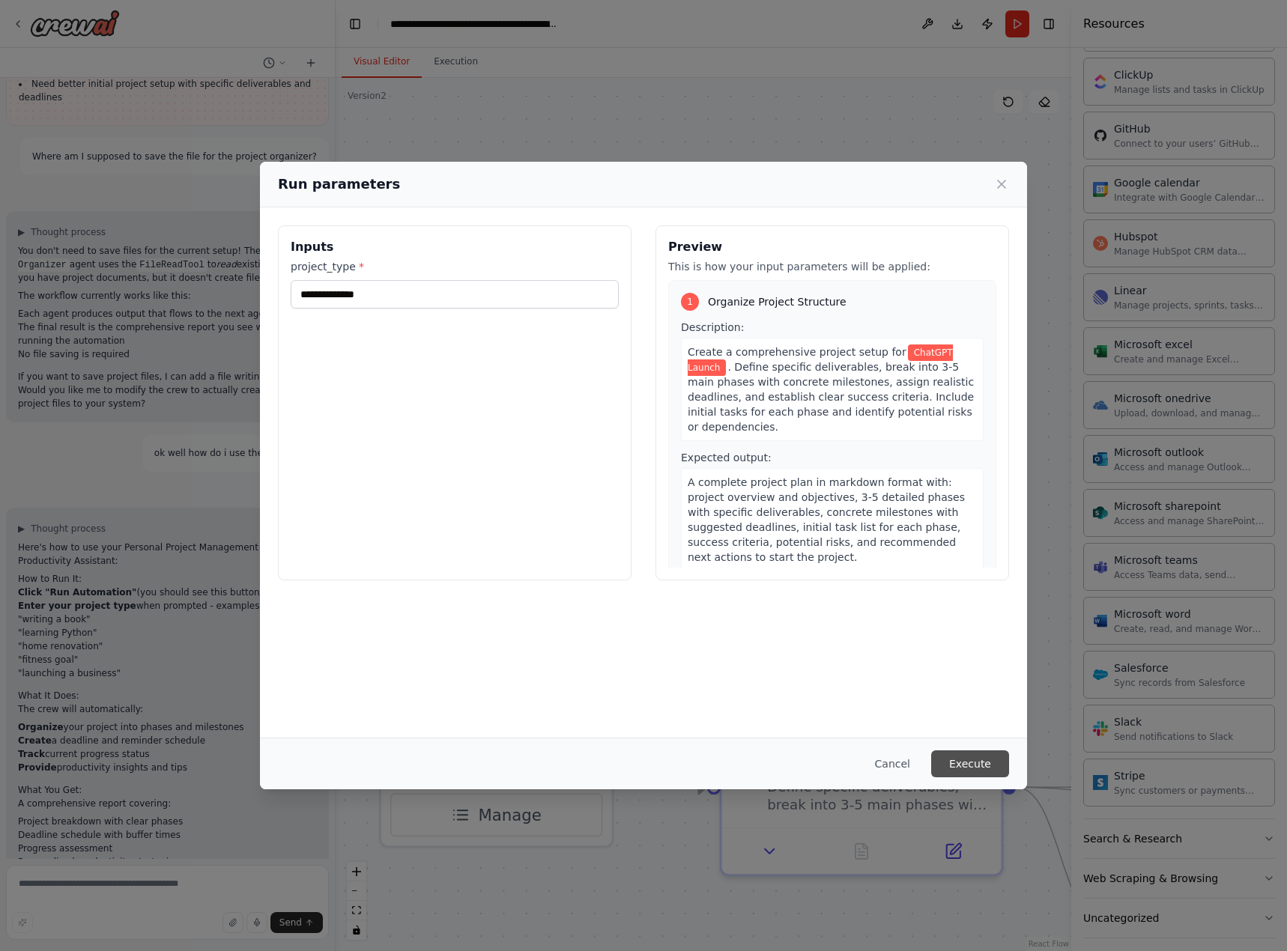
click at [976, 772] on button "Execute" at bounding box center [970, 763] width 78 height 27
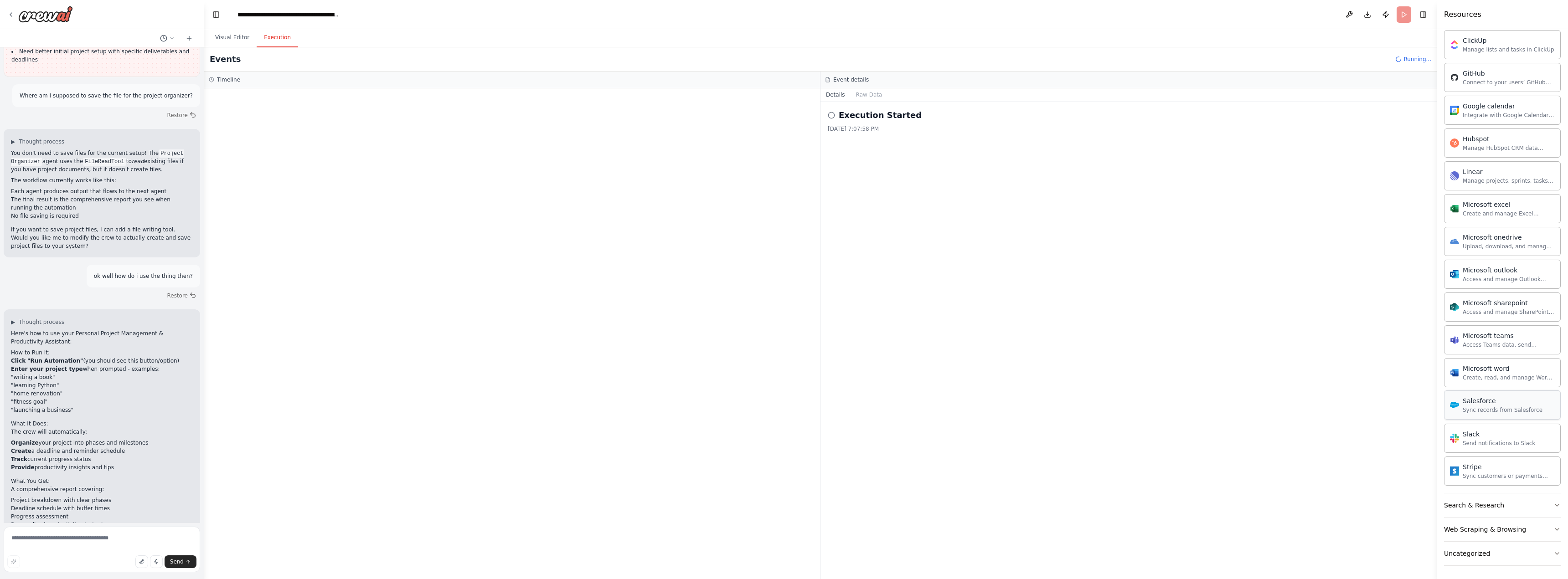
scroll to position [325, 0]
click at [248, 145] on span "Started" at bounding box center [252, 144] width 20 height 7
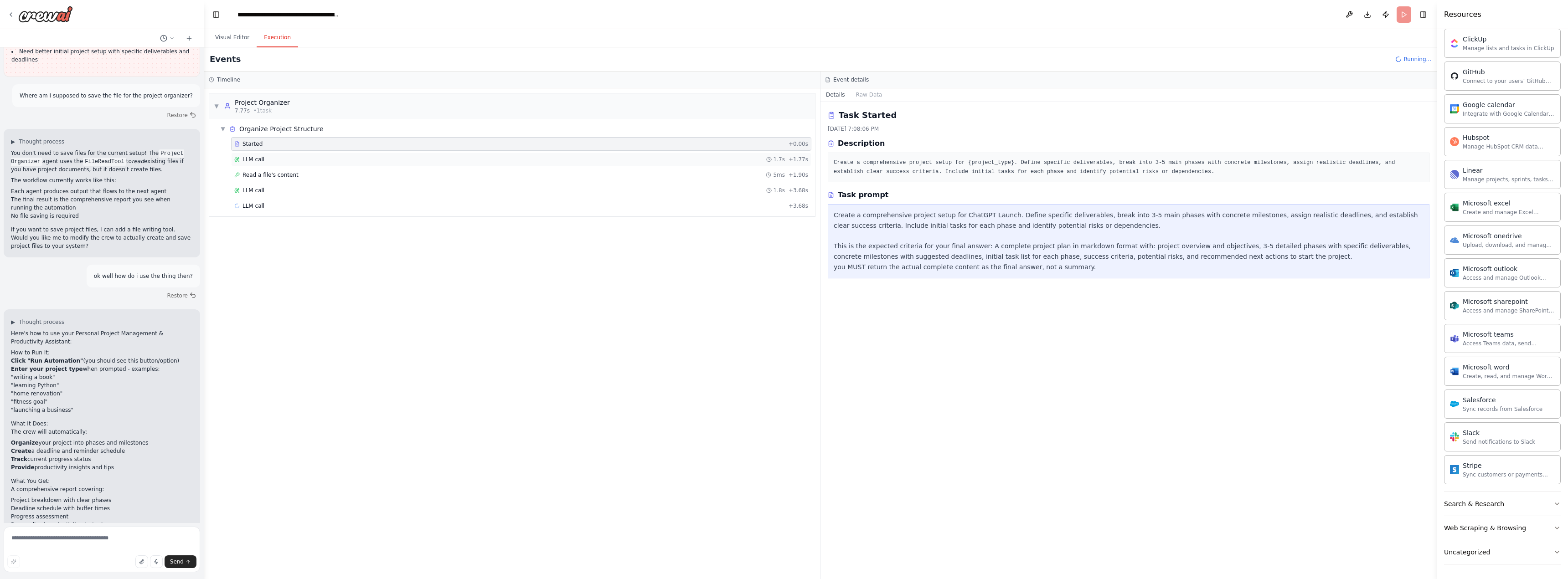
click at [271, 160] on div "LLM call 1.7s + 1.77s" at bounding box center [521, 159] width 574 height 7
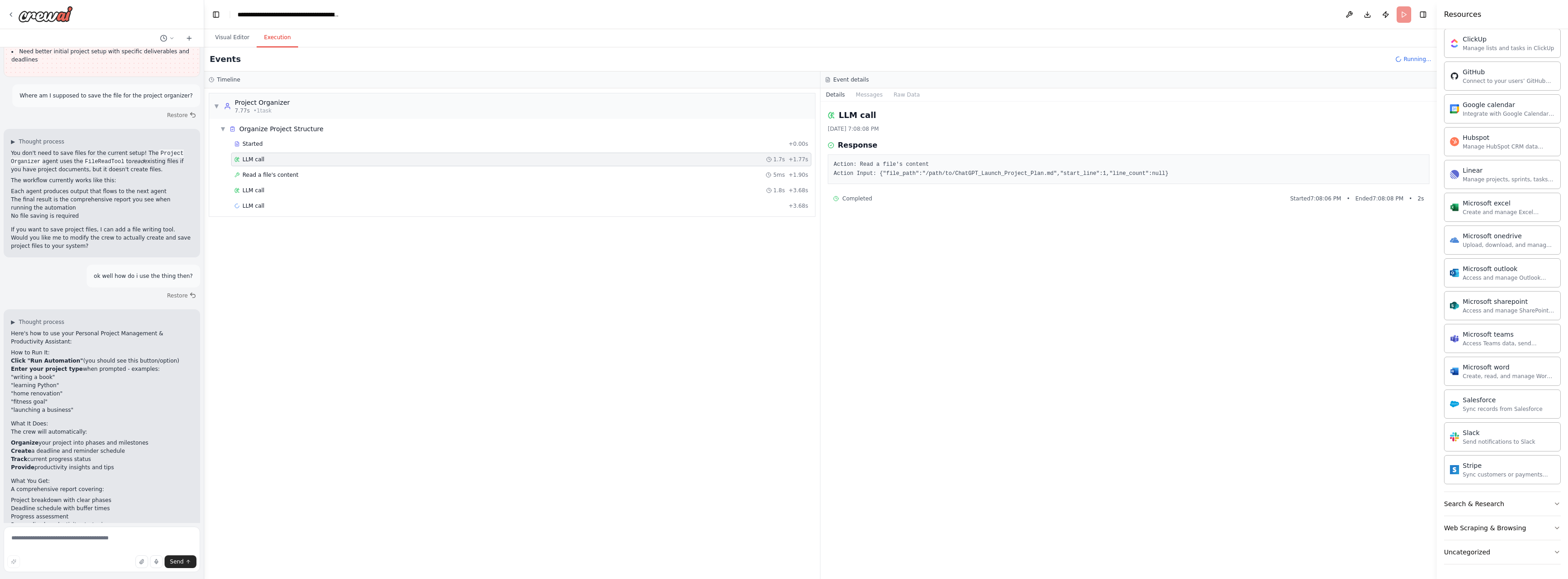
click at [271, 167] on div "Started + 0.00s LLM call 1.7s + 1.77s Read a file's content 5ms + 1.90s LLM cal…" at bounding box center [516, 175] width 598 height 77
click at [273, 172] on span "Read a file's content" at bounding box center [270, 175] width 56 height 7
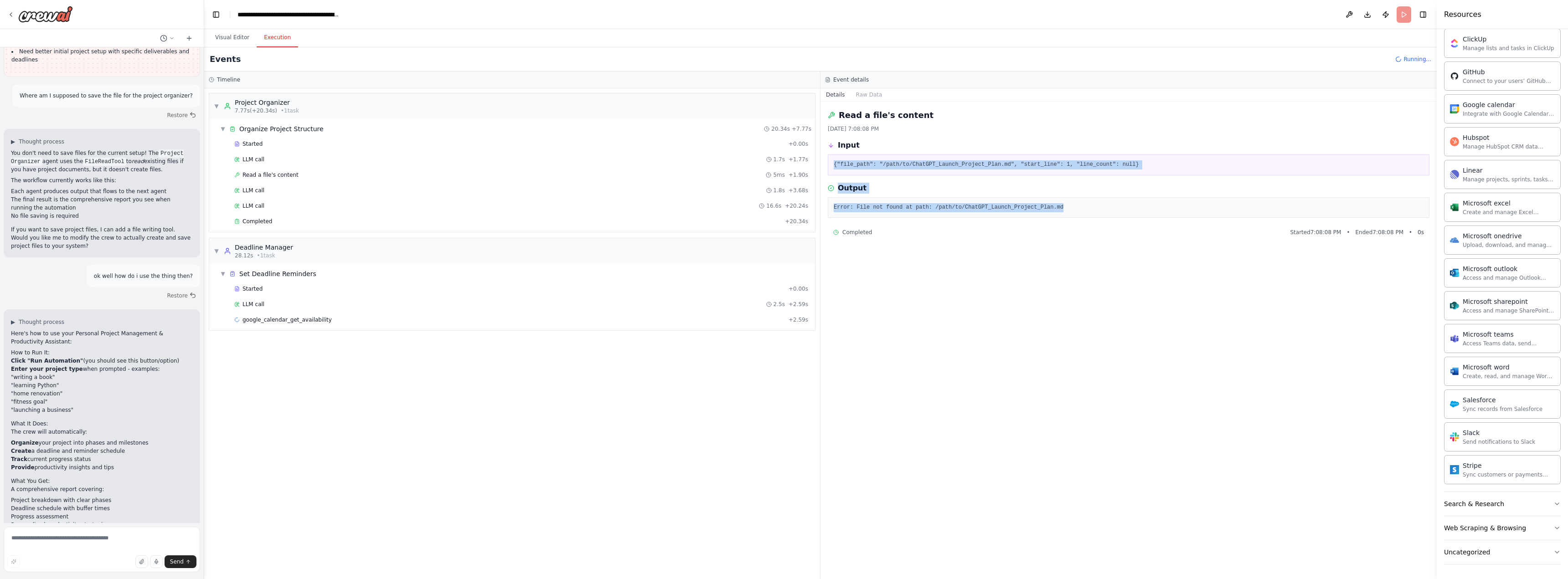
drag, startPoint x: 1113, startPoint y: 215, endPoint x: 824, endPoint y: 164, distance: 293.5
click at [783, 164] on div "Read a file's content 10/2/2025, 7:08:08 PM Input {"file_path": "/path/to/ChatG…" at bounding box center [1129, 340] width 616 height 477
copy div "{"file_path": "/path/to/ChatGPT_Launch_Project_Plan.md", "start_line": 1, "line…"
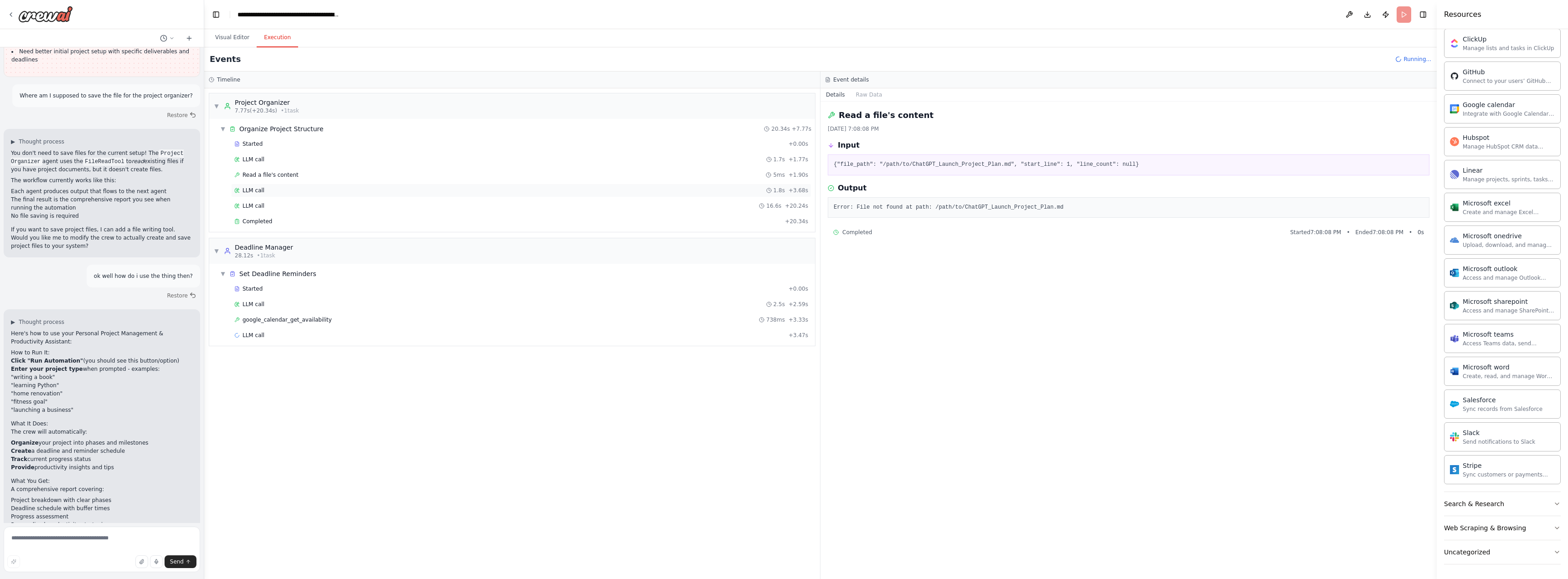
click at [295, 187] on div "LLM call 1.8s + 3.68s" at bounding box center [521, 190] width 574 height 7
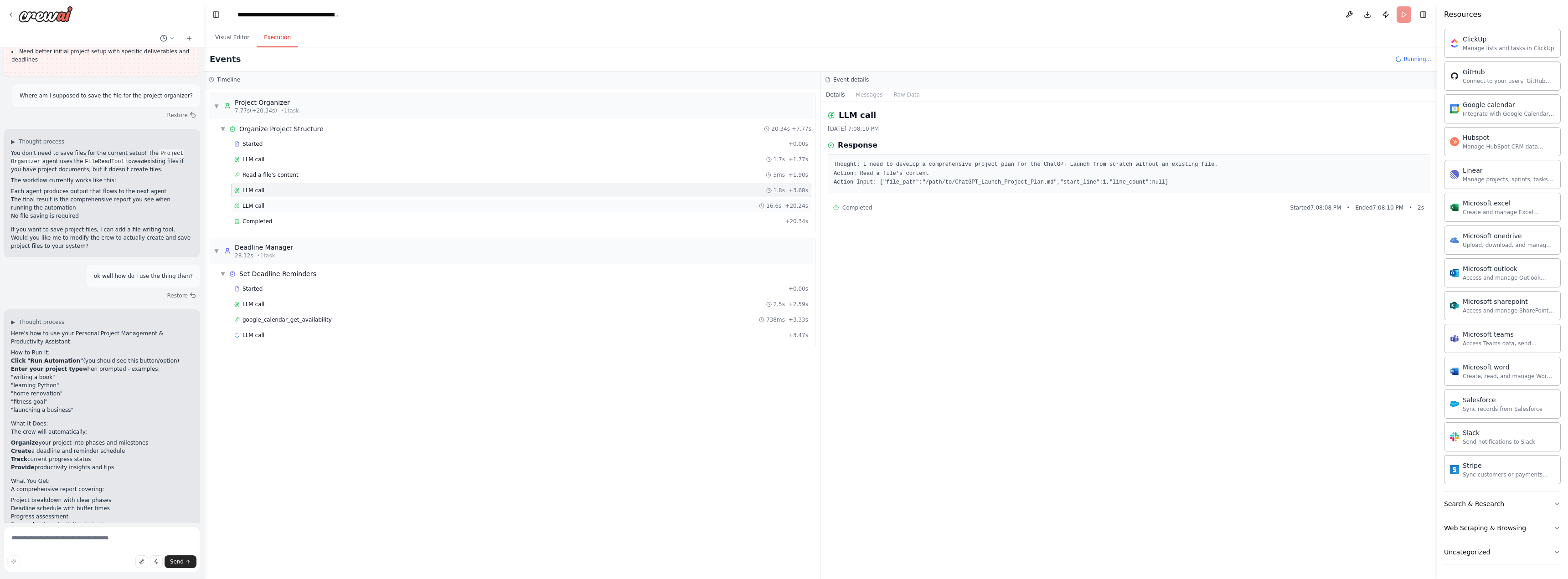
click at [296, 204] on div "LLM call 16.6s + 20.24s" at bounding box center [521, 206] width 574 height 7
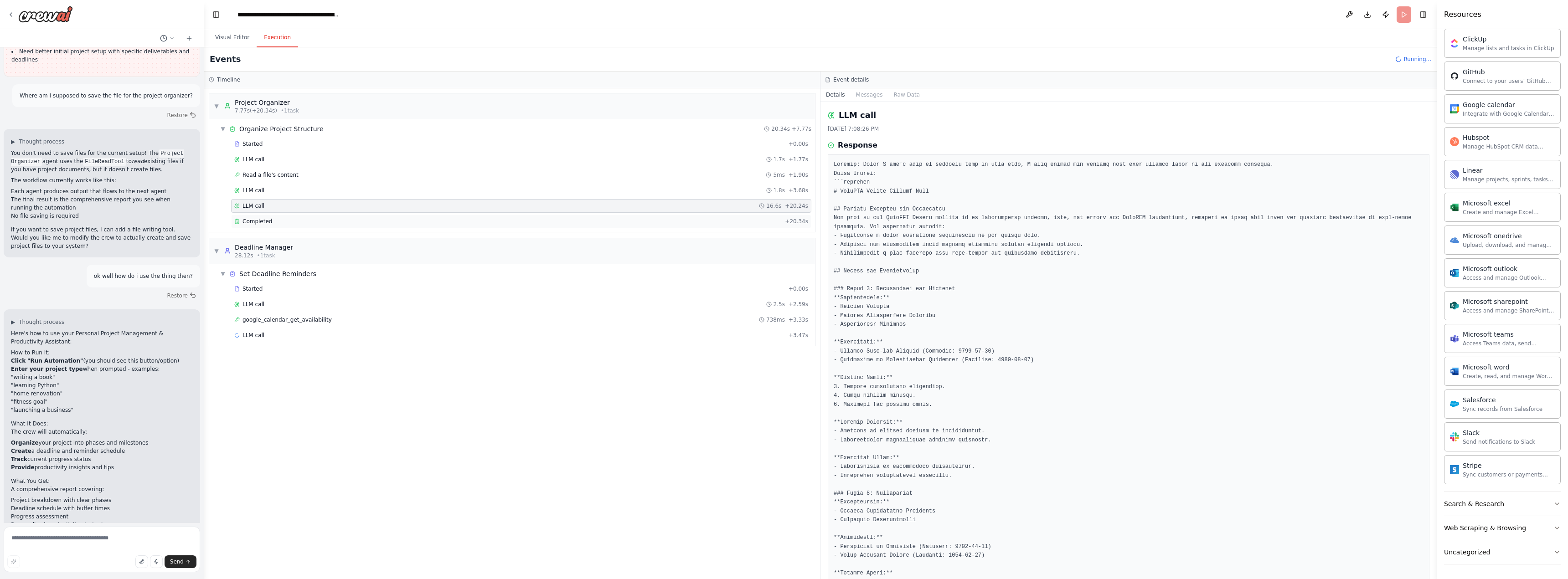
click at [293, 222] on div "Completed" at bounding box center [508, 221] width 547 height 7
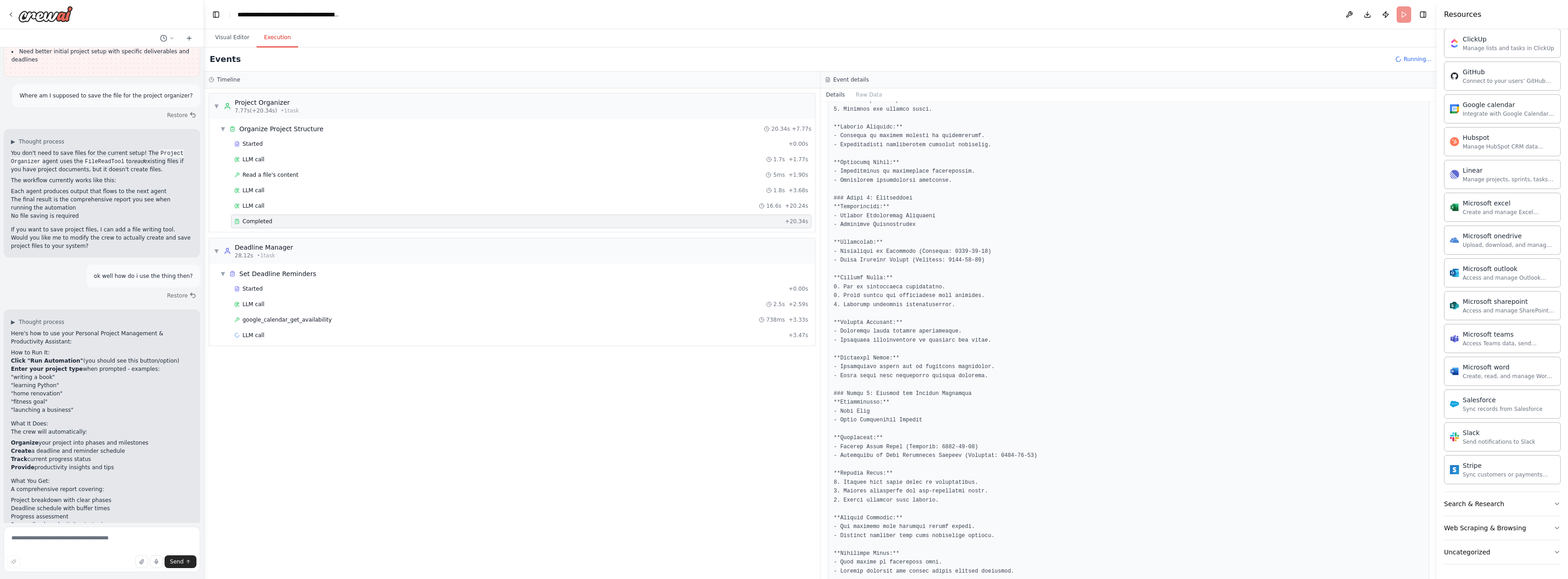
scroll to position [788, 0]
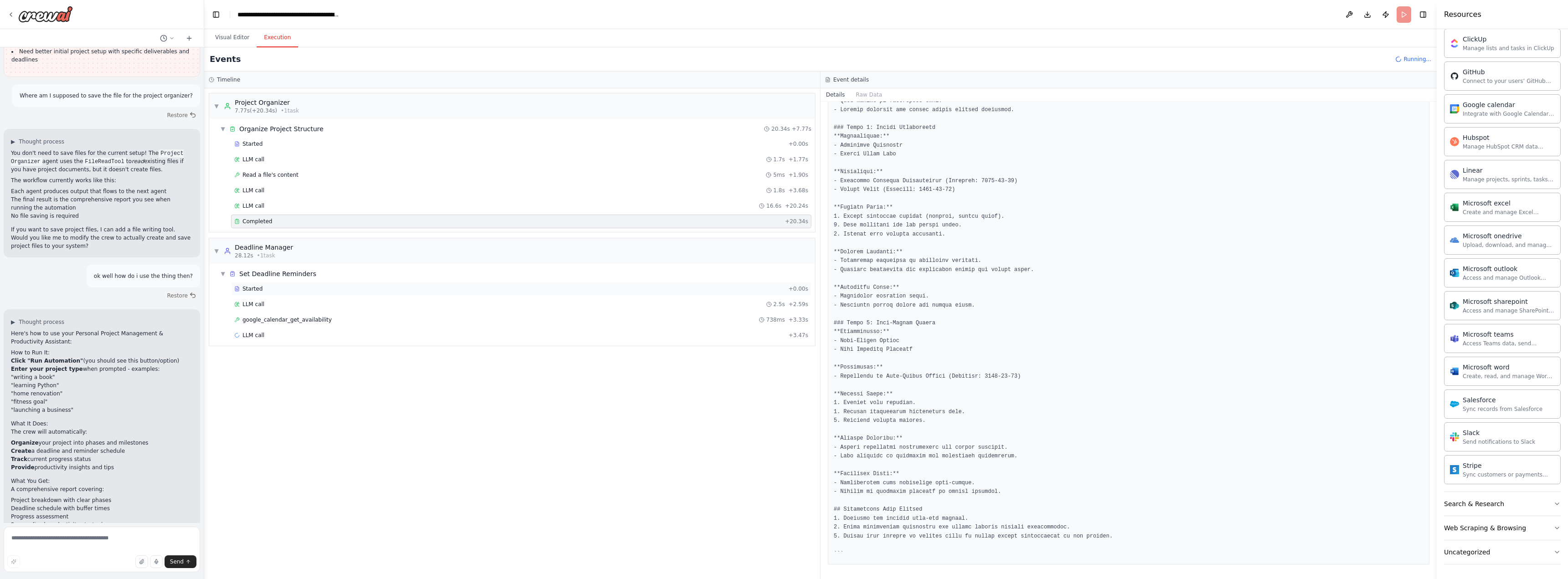
click at [397, 290] on div "Started" at bounding box center [509, 289] width 551 height 7
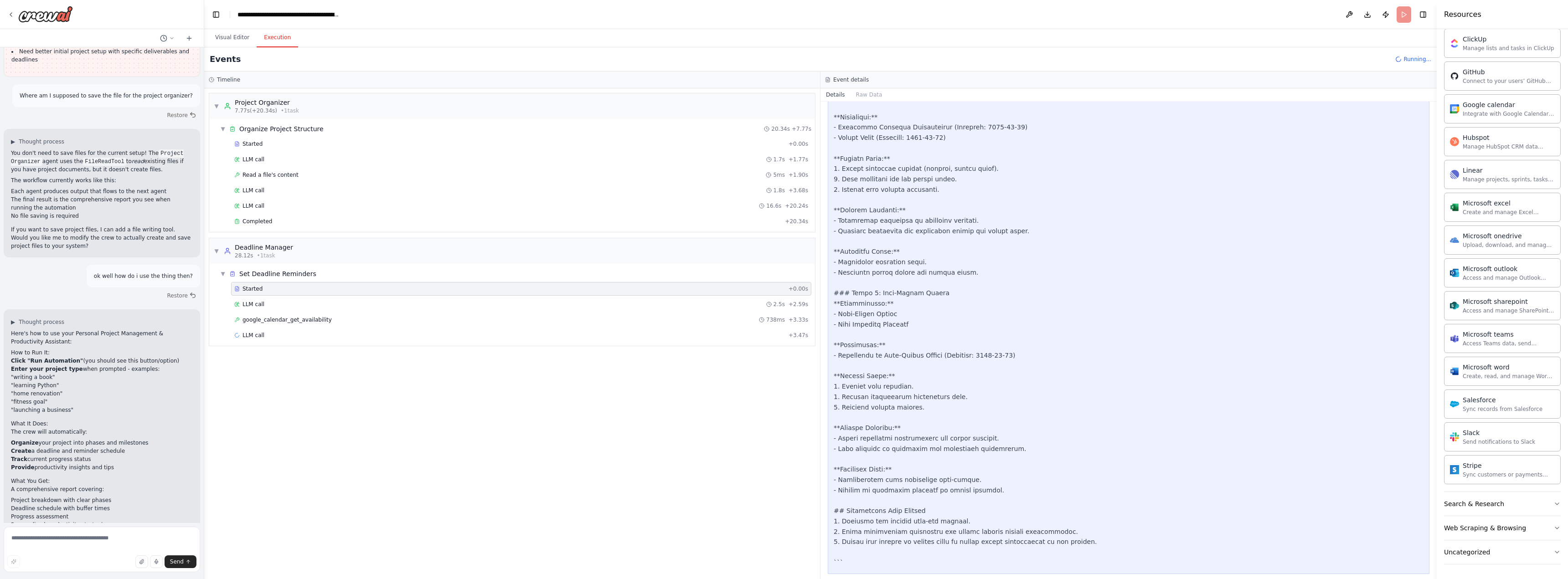
scroll to position [1074, 0]
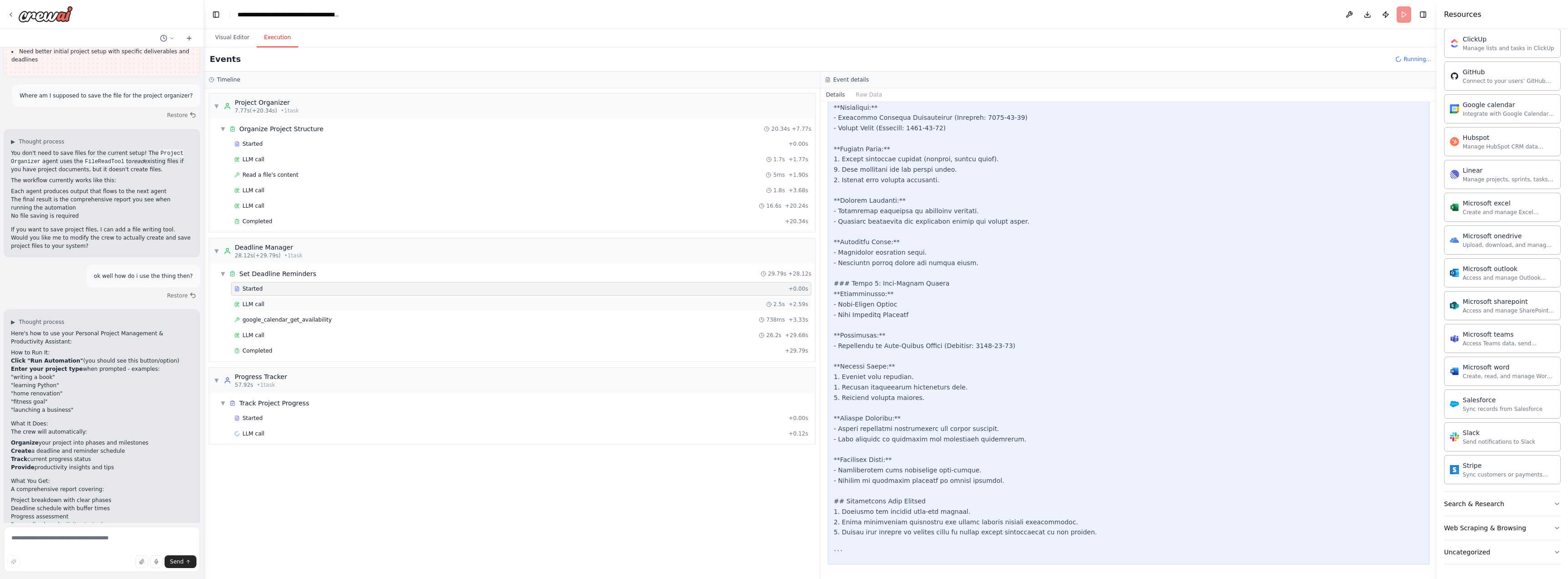
click at [434, 302] on div "LLM call 2.5s + 2.59s" at bounding box center [521, 304] width 574 height 7
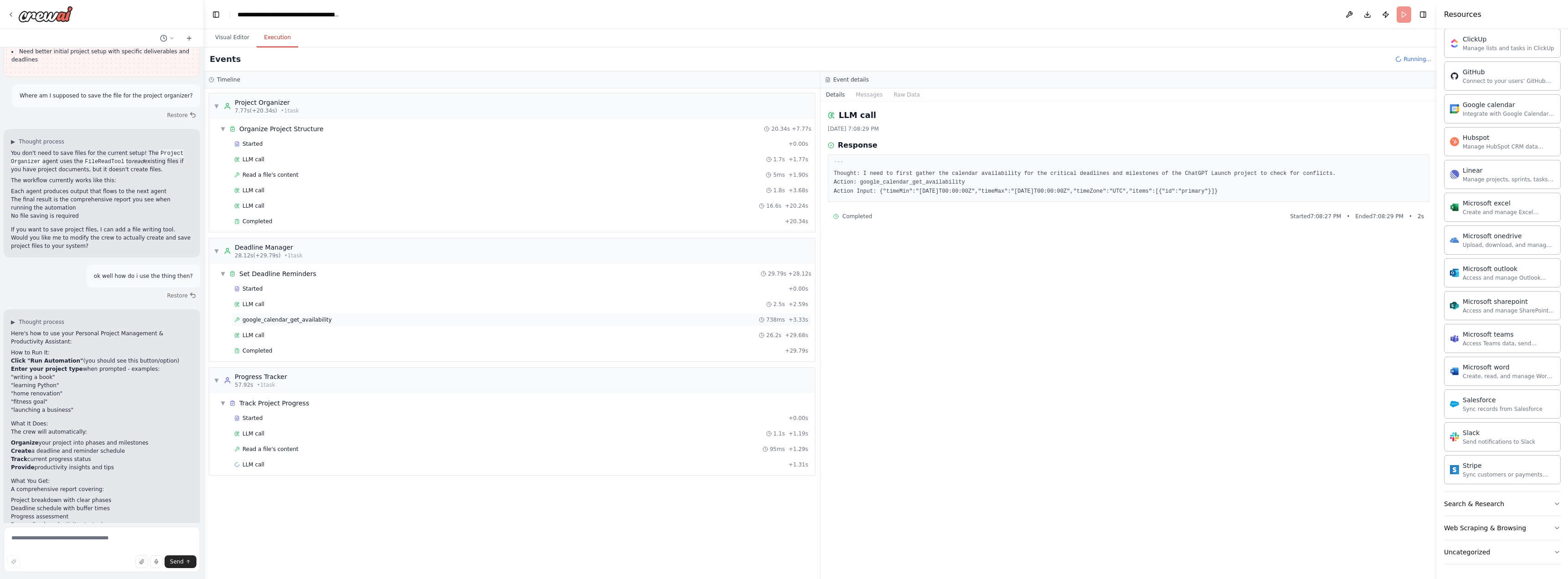
click at [433, 316] on div "google_calendar_get_availability 738ms + 3.33s" at bounding box center [521, 319] width 580 height 13
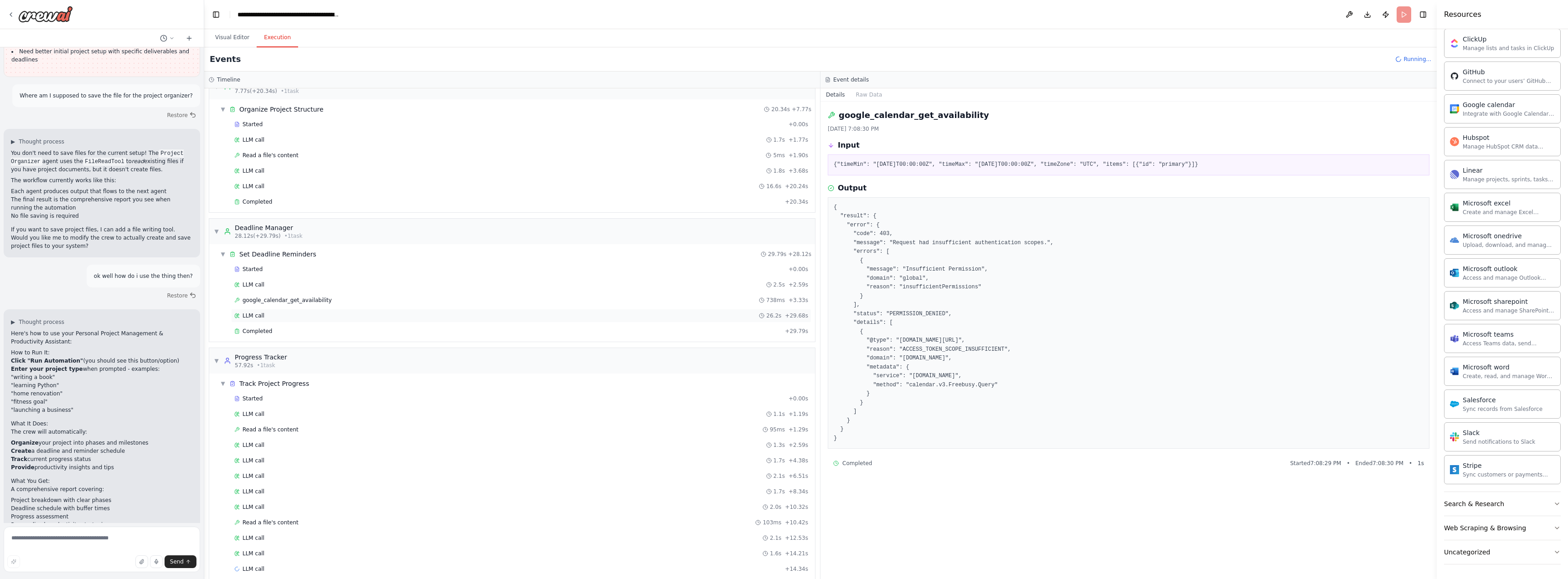
scroll to position [30, 0]
click at [15, 16] on div at bounding box center [40, 14] width 66 height 16
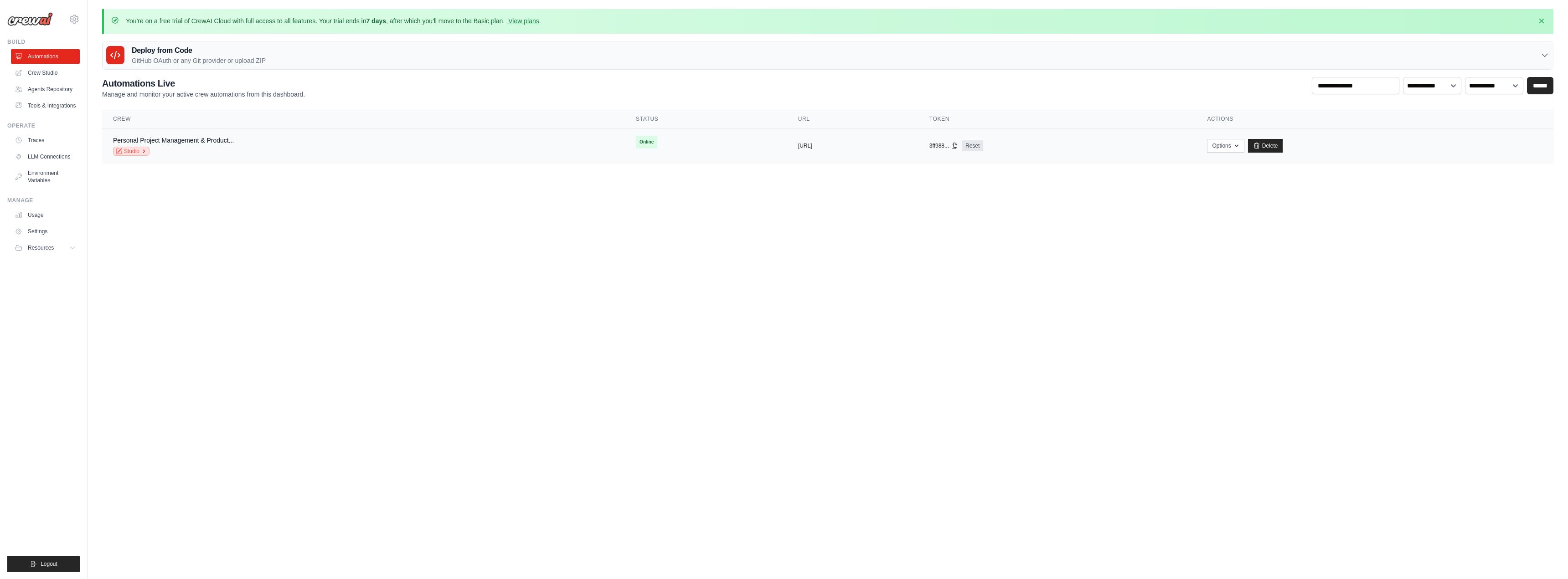
click at [146, 150] on icon at bounding box center [144, 151] width 5 height 5
click at [72, 108] on link "Tools & Integrations" at bounding box center [46, 106] width 69 height 15
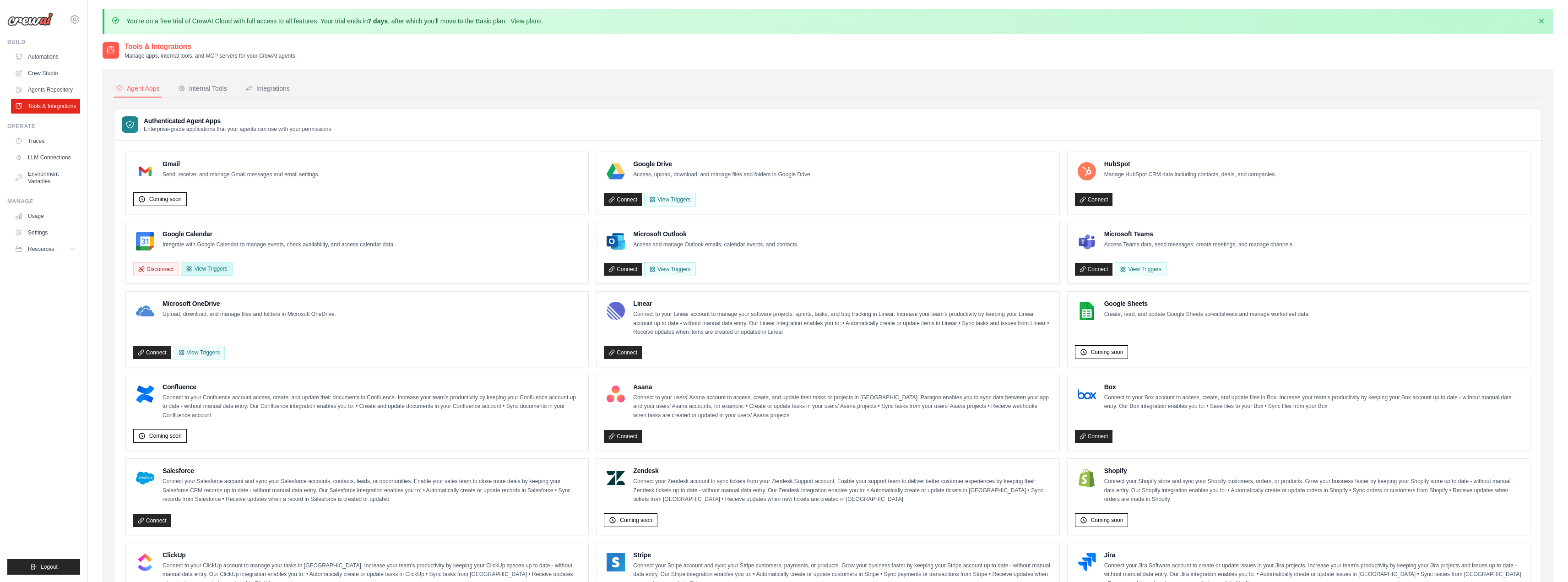
click at [213, 264] on button "View Triggers" at bounding box center [207, 268] width 51 height 13
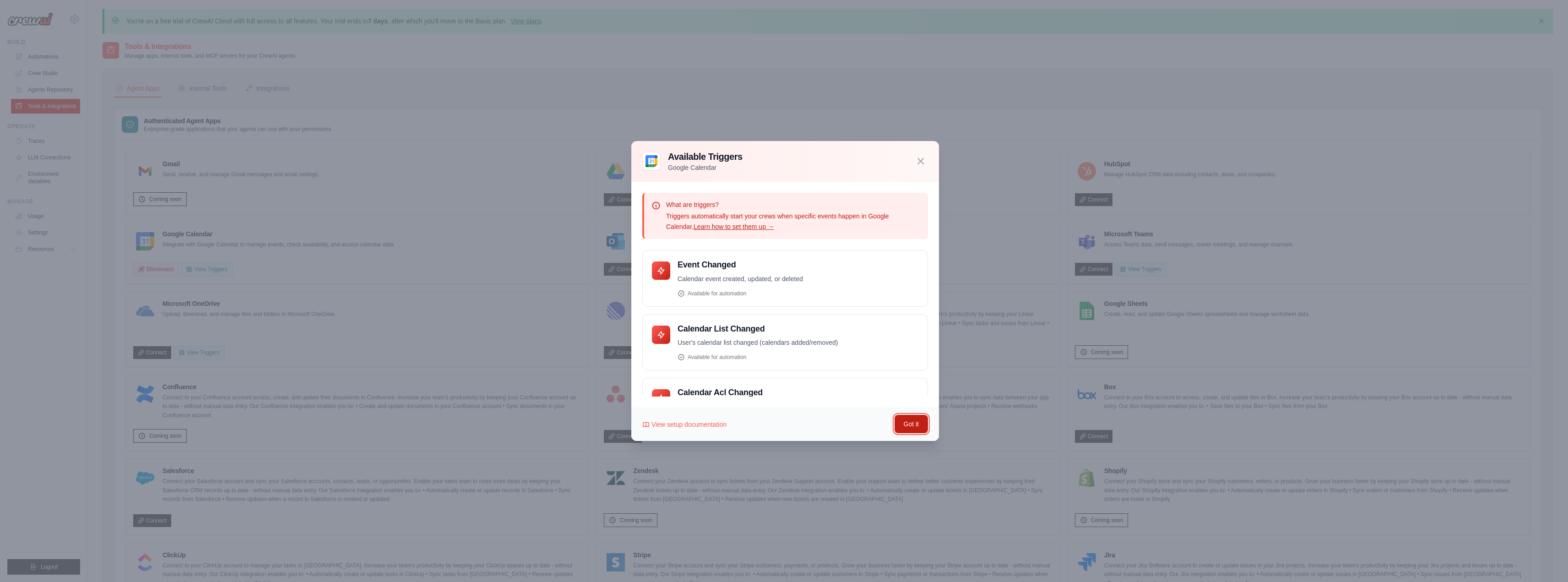
click at [903, 422] on button "Got it" at bounding box center [911, 424] width 34 height 18
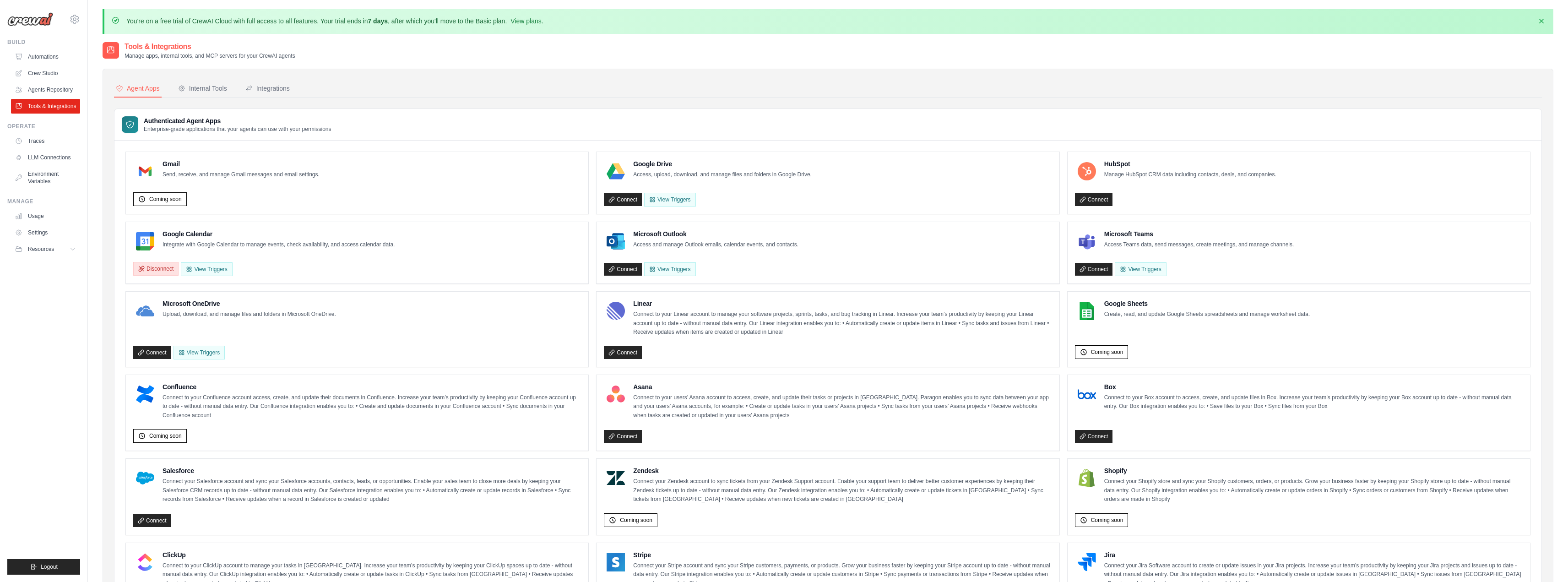
click at [164, 269] on button "Disconnect" at bounding box center [156, 268] width 45 height 13
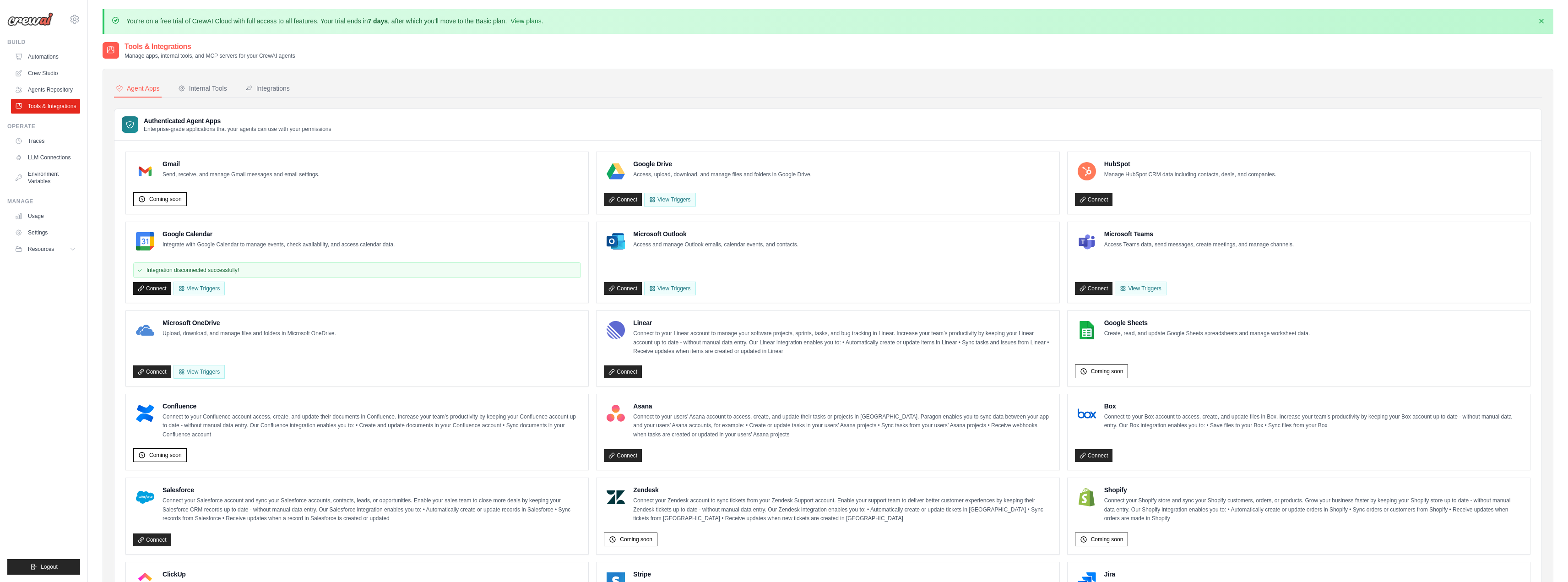
click at [155, 289] on link "Connect" at bounding box center [152, 288] width 38 height 13
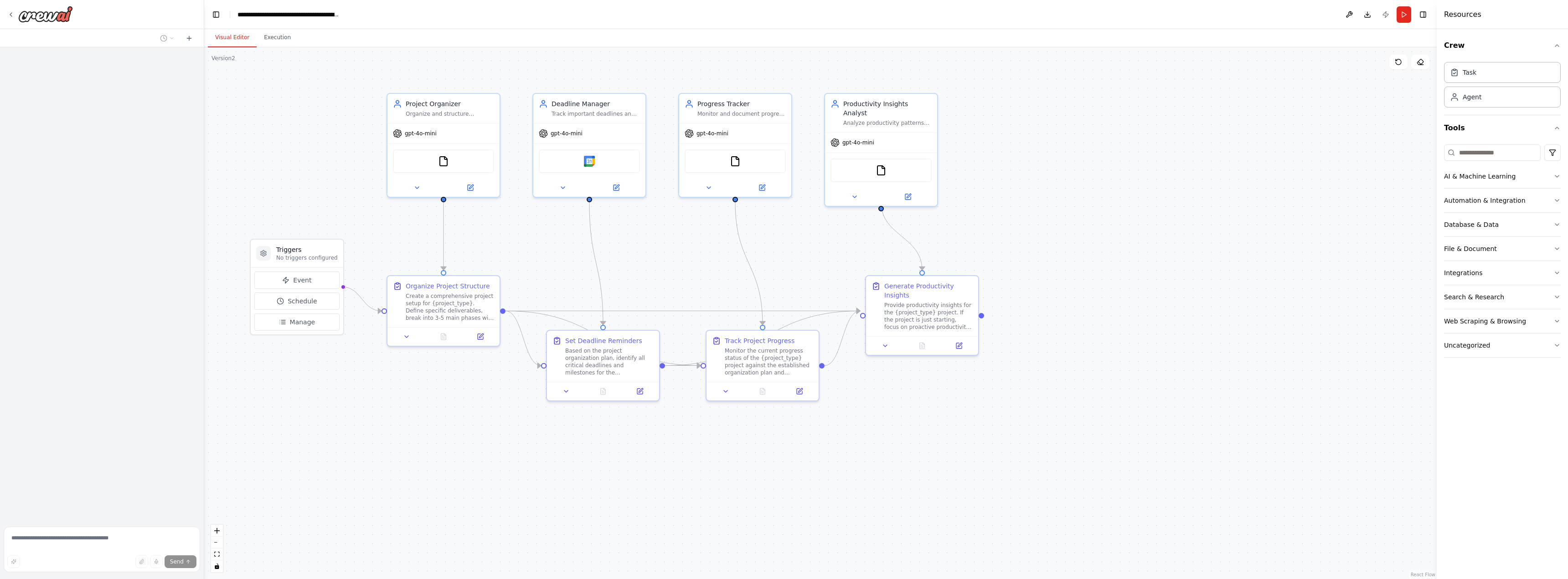
scroll to position [1295, 0]
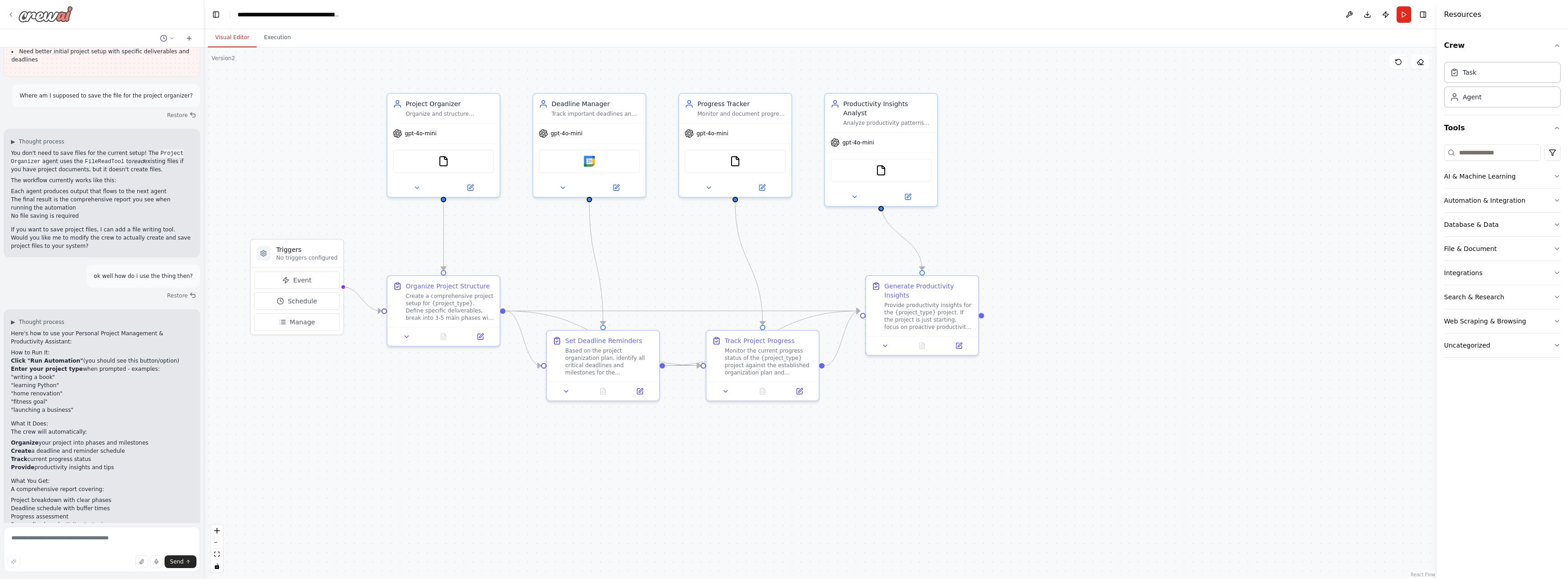
click at [13, 11] on icon at bounding box center [11, 15] width 7 height 7
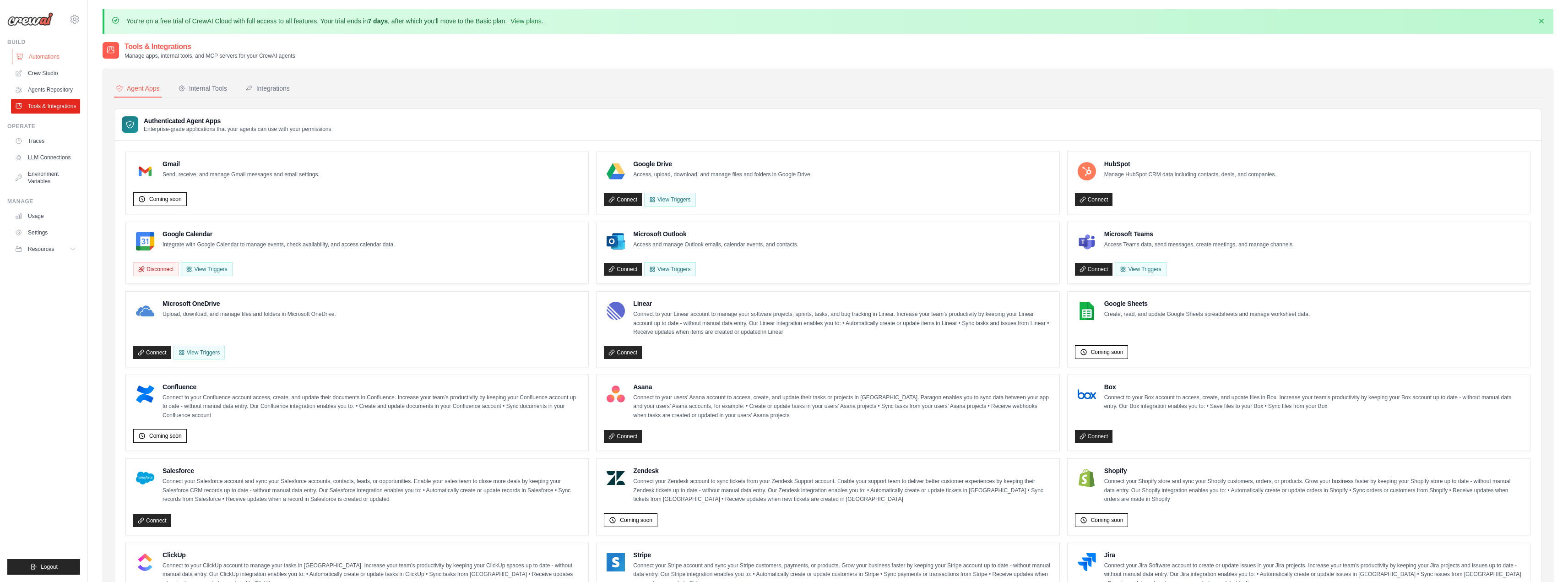
drag, startPoint x: 0, startPoint y: 0, endPoint x: 56, endPoint y: 59, distance: 81.3
click at [56, 59] on link "Automations" at bounding box center [46, 57] width 69 height 15
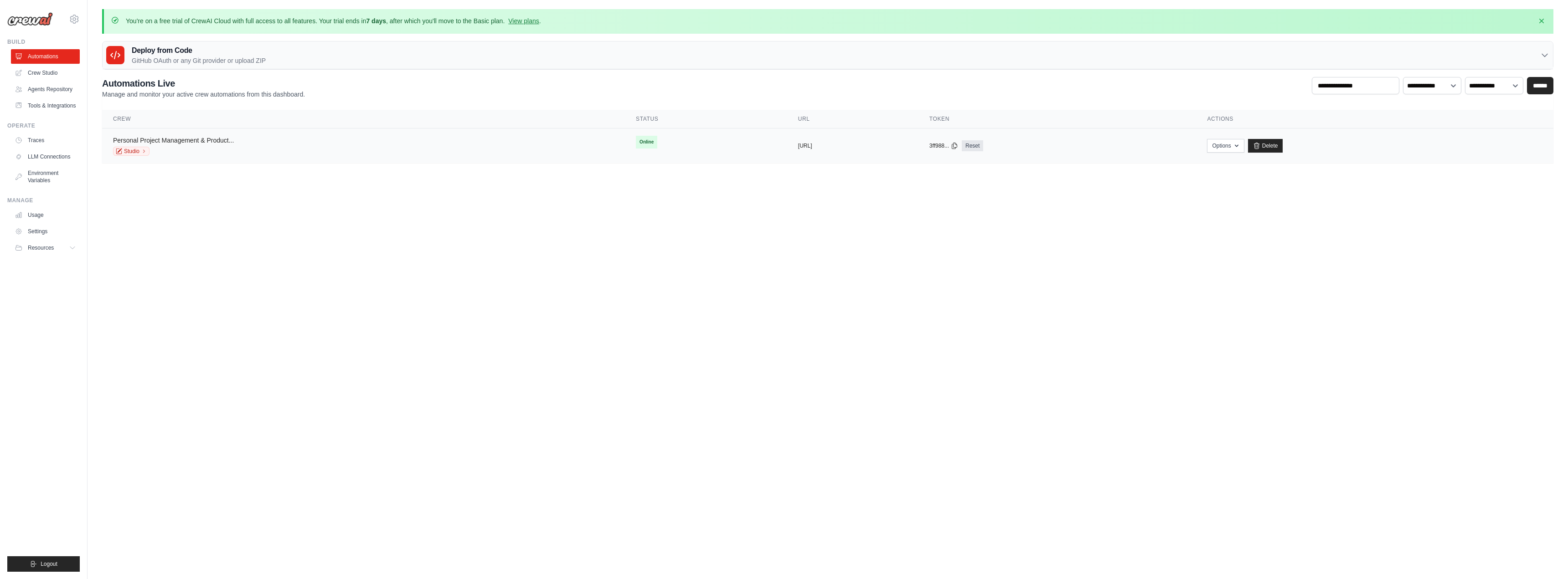
click at [208, 143] on link "Personal Project Management & Product..." at bounding box center [173, 140] width 121 height 7
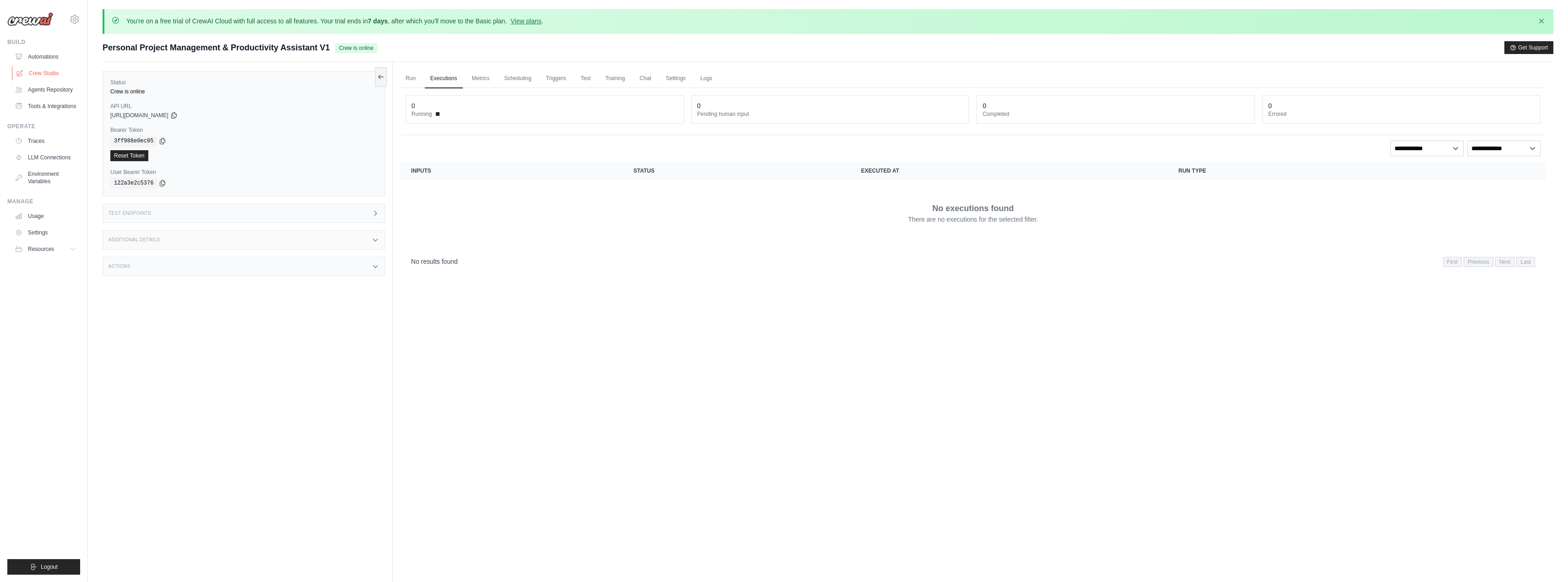
click at [57, 71] on link "Crew Studio" at bounding box center [46, 73] width 69 height 15
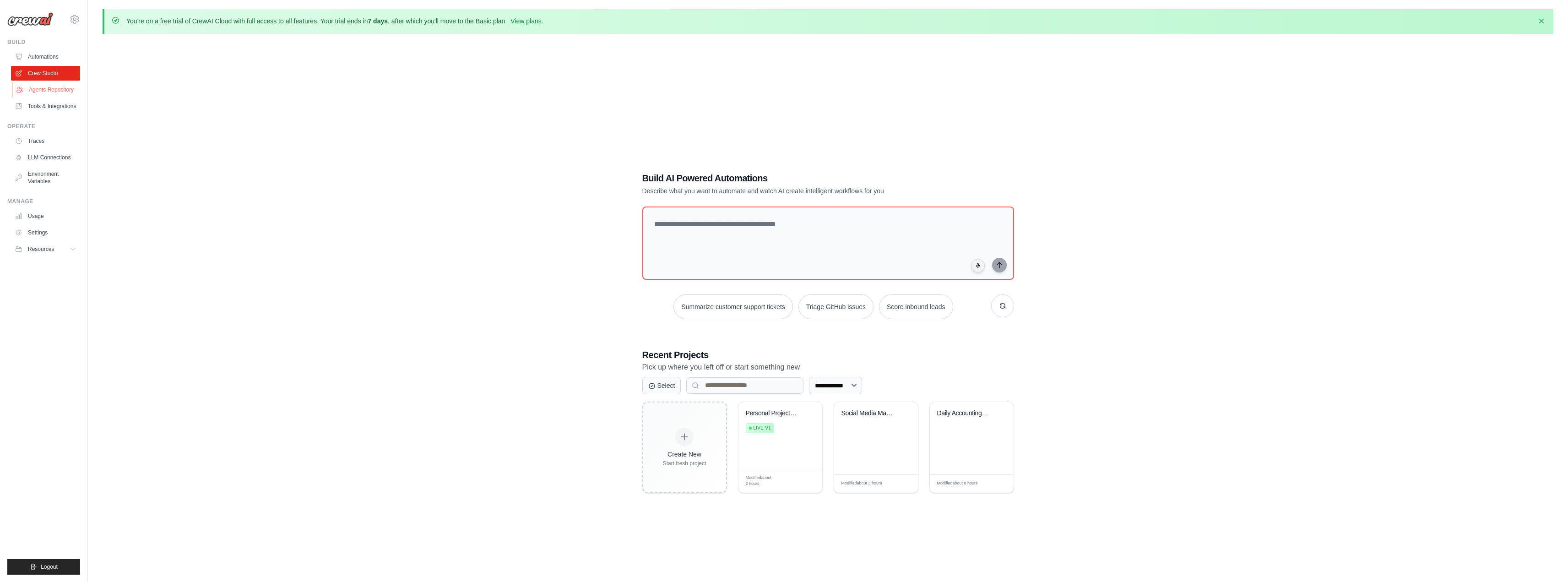
click at [61, 94] on link "Agents Repository" at bounding box center [46, 90] width 69 height 15
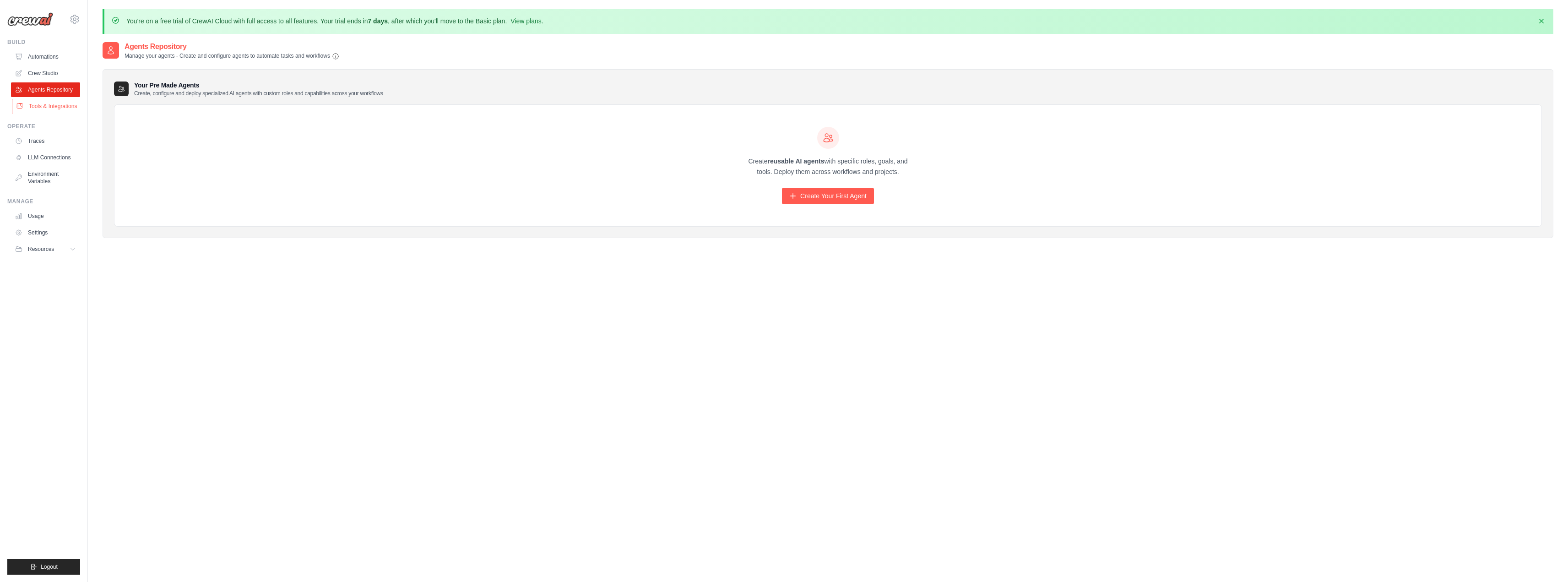
click at [59, 106] on link "Tools & Integrations" at bounding box center [46, 106] width 69 height 15
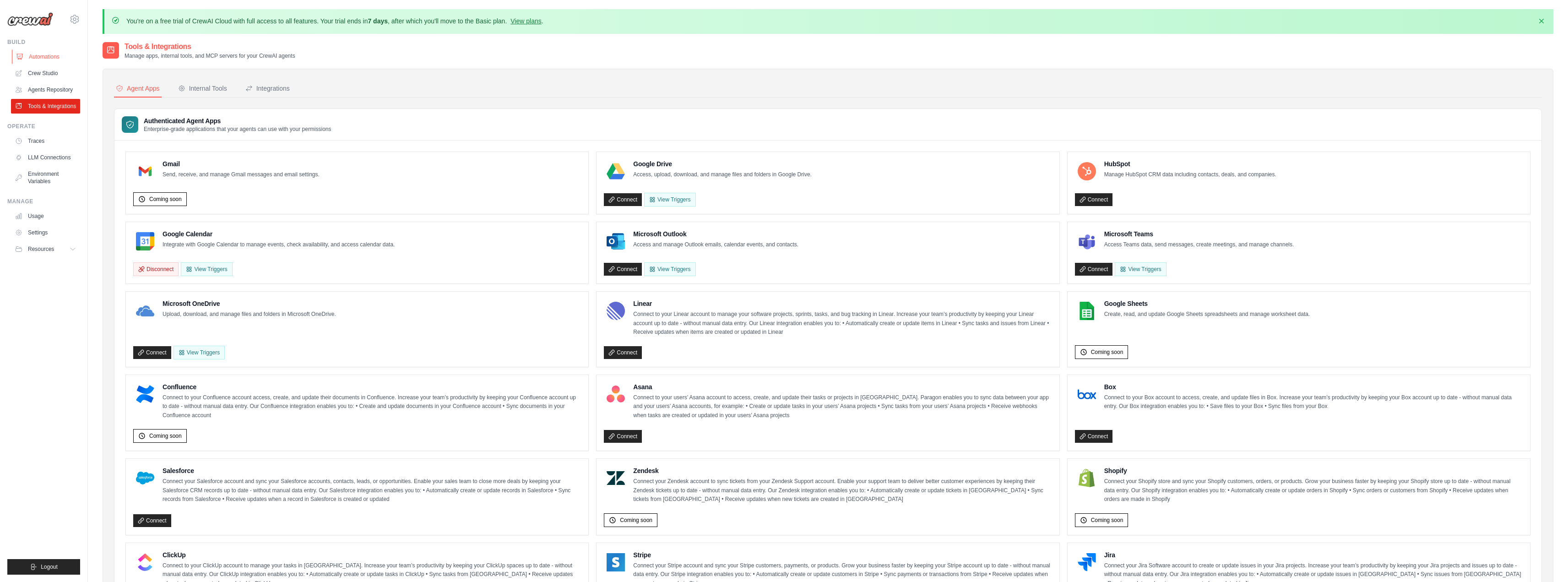
click at [71, 61] on link "Automations" at bounding box center [46, 57] width 69 height 15
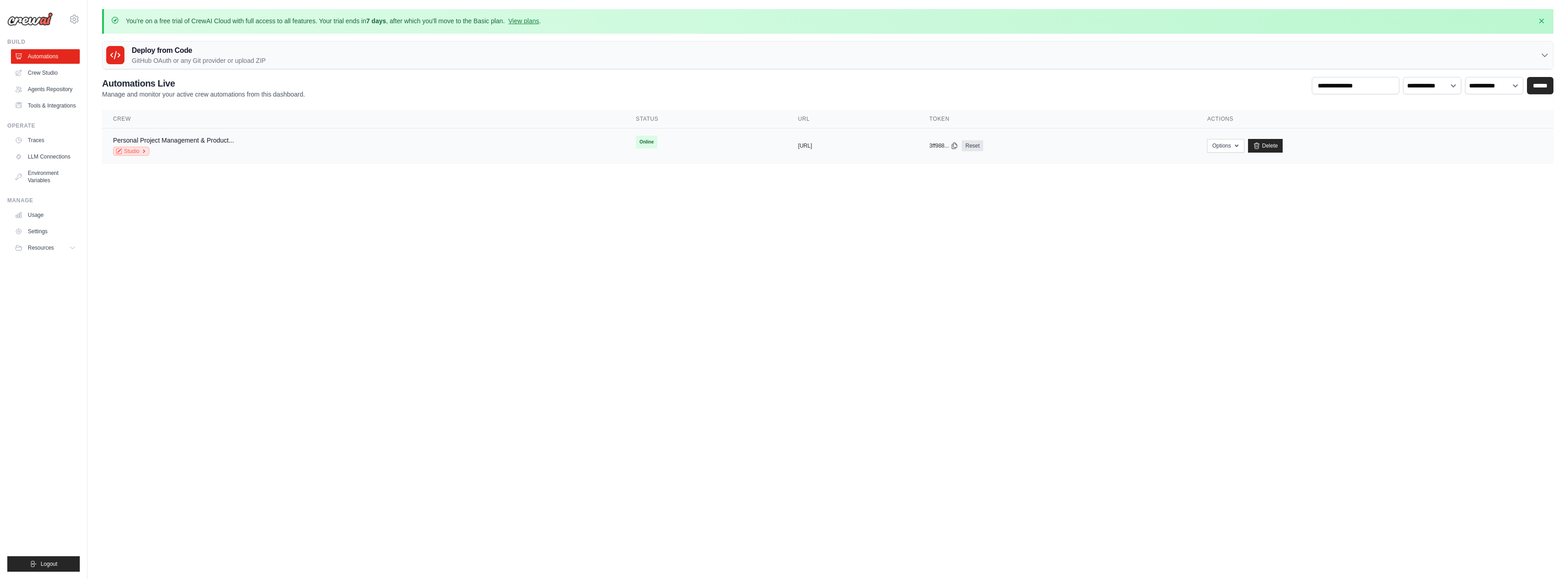
click at [145, 150] on icon at bounding box center [144, 151] width 5 height 5
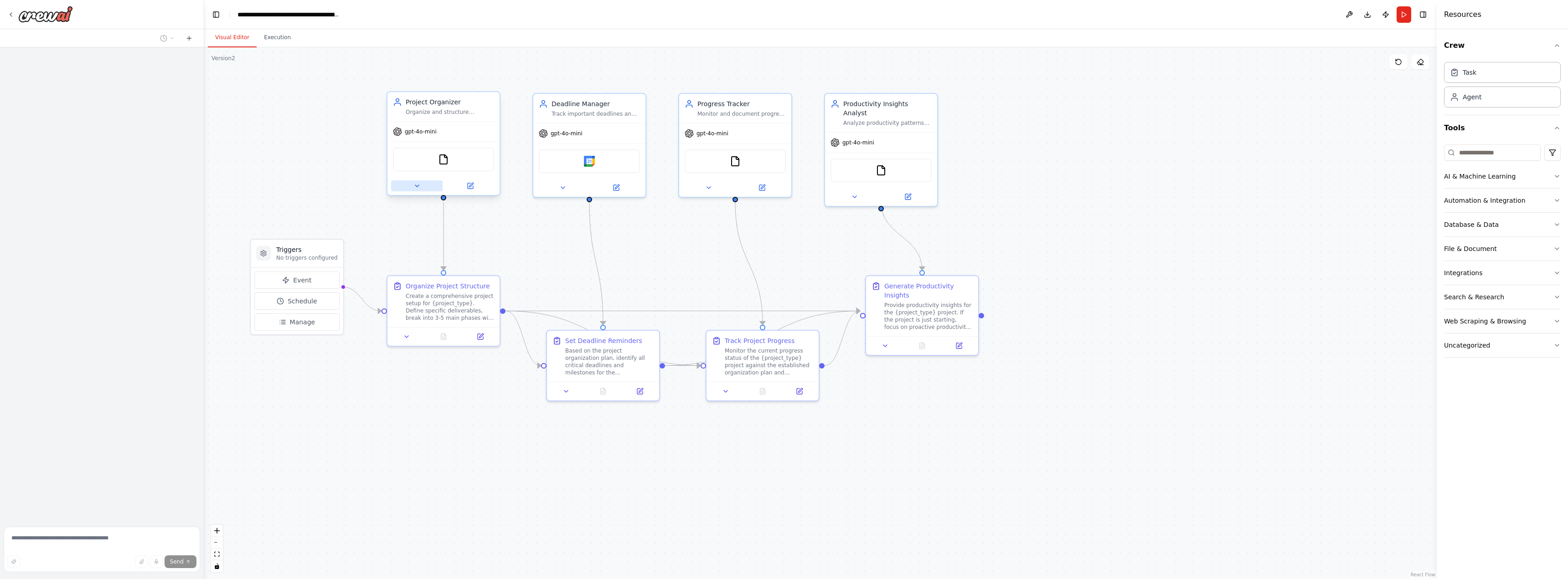
scroll to position [1295, 0]
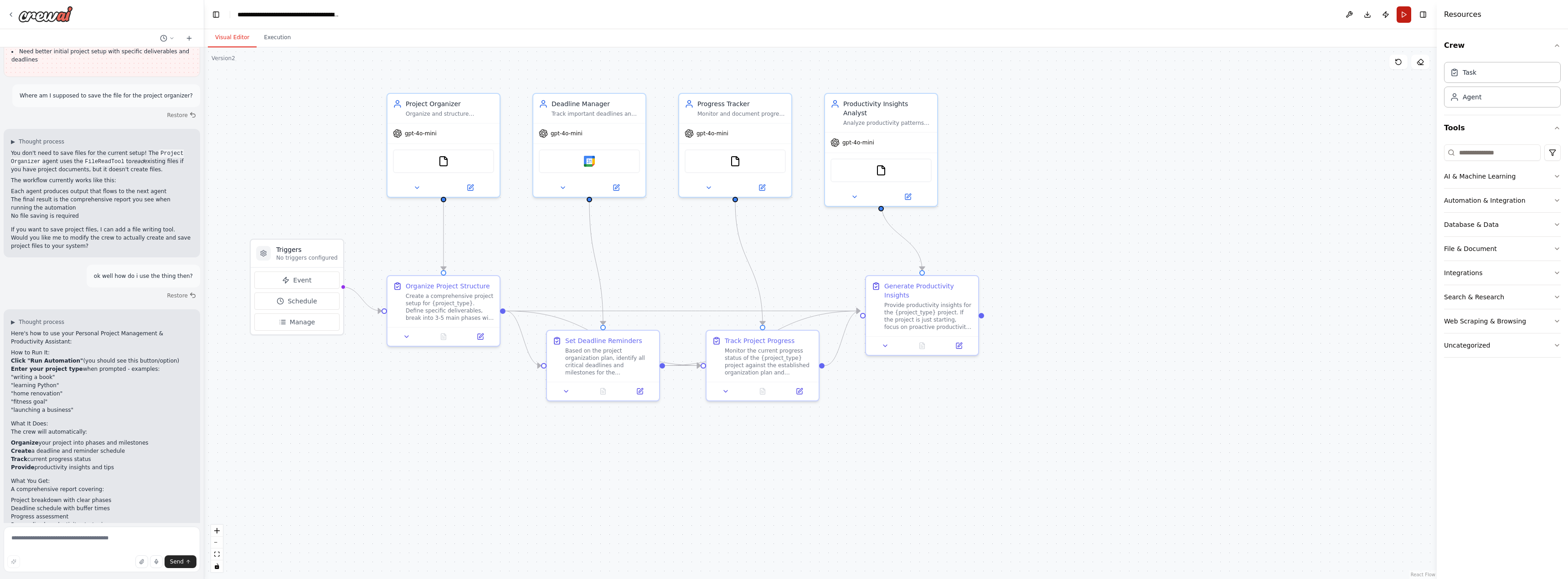
click at [1405, 13] on button "Run" at bounding box center [1404, 14] width 15 height 16
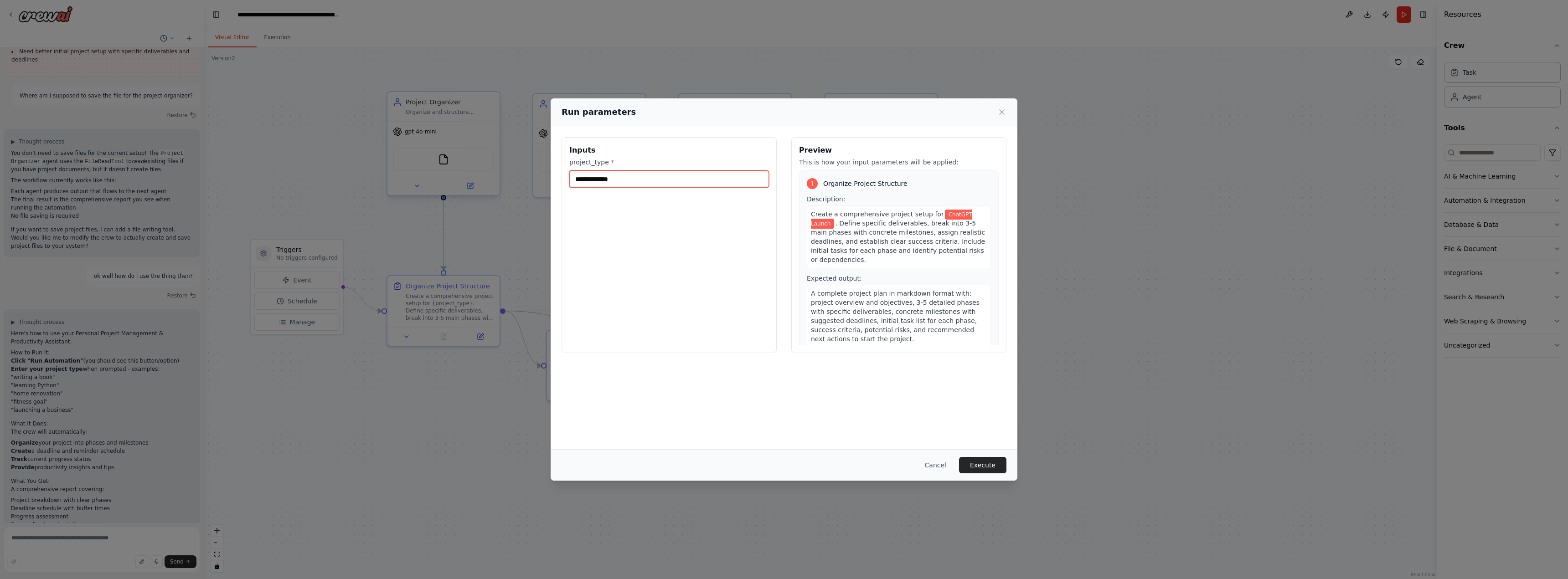
drag, startPoint x: 676, startPoint y: 182, endPoint x: 500, endPoint y: 173, distance: 176.2
click at [500, 173] on div "**********" at bounding box center [784, 290] width 1568 height 579
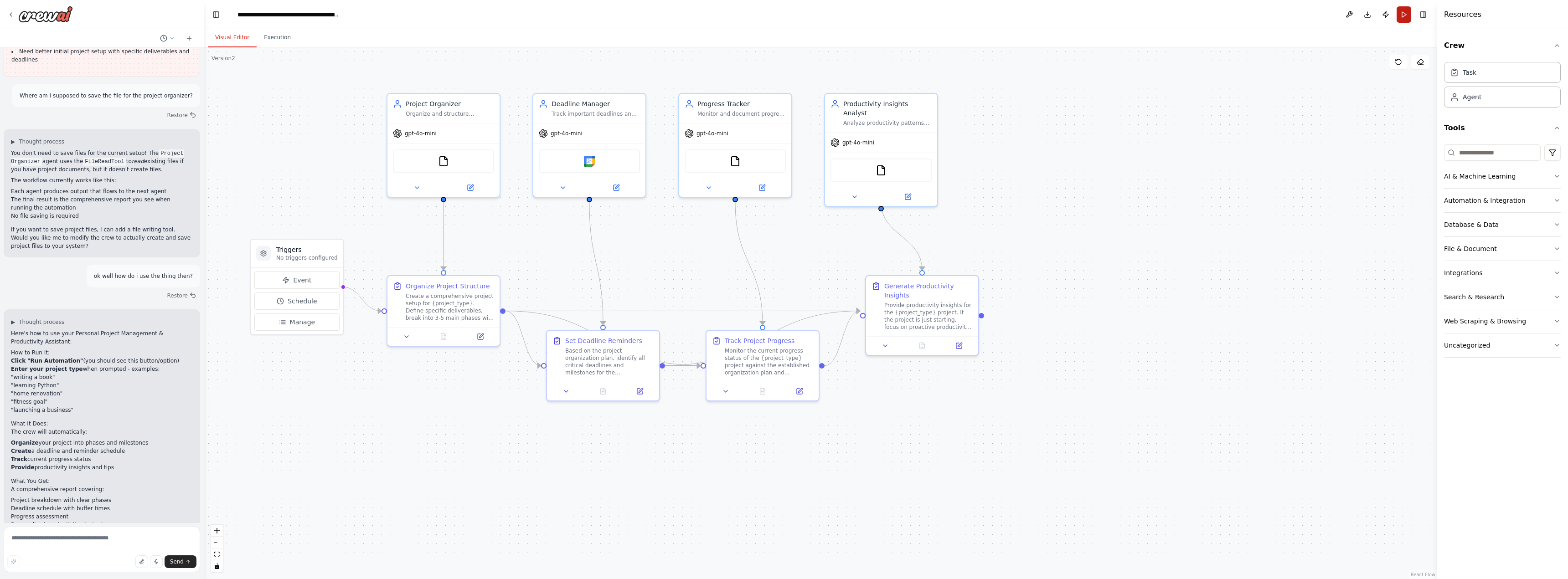
click at [1405, 18] on button "Run" at bounding box center [1404, 14] width 15 height 16
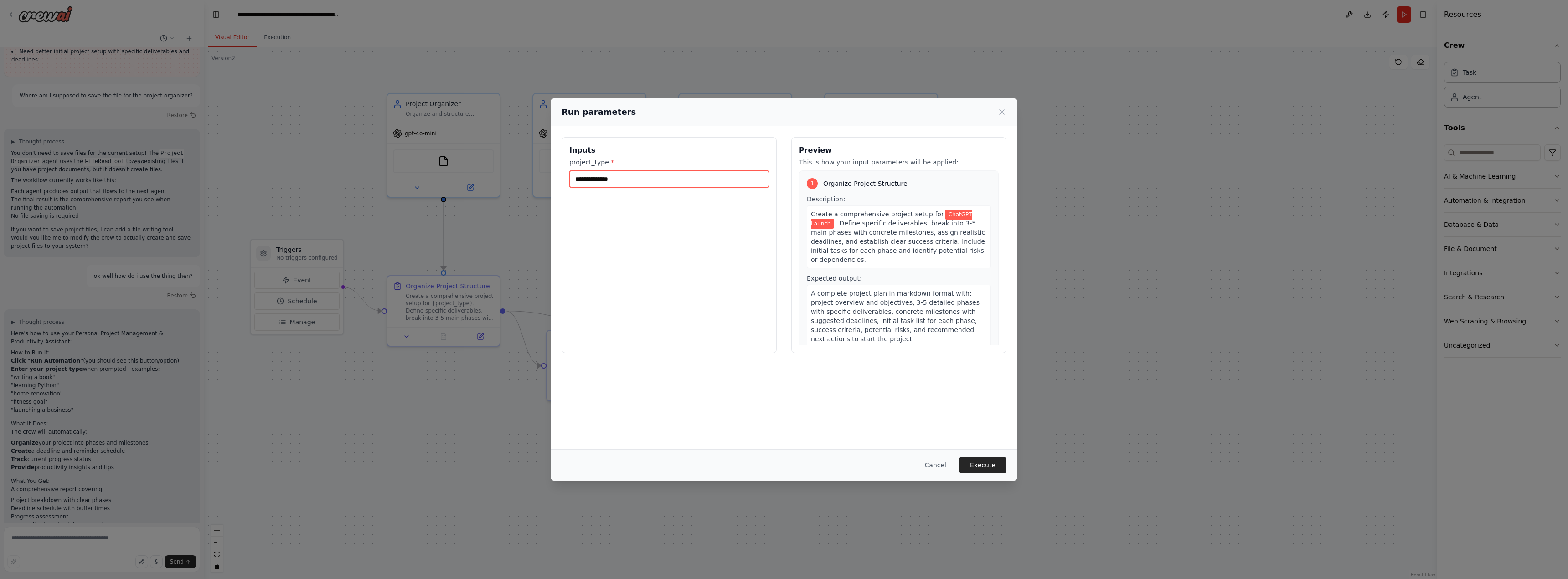
click at [716, 183] on input "**********" at bounding box center [669, 179] width 200 height 17
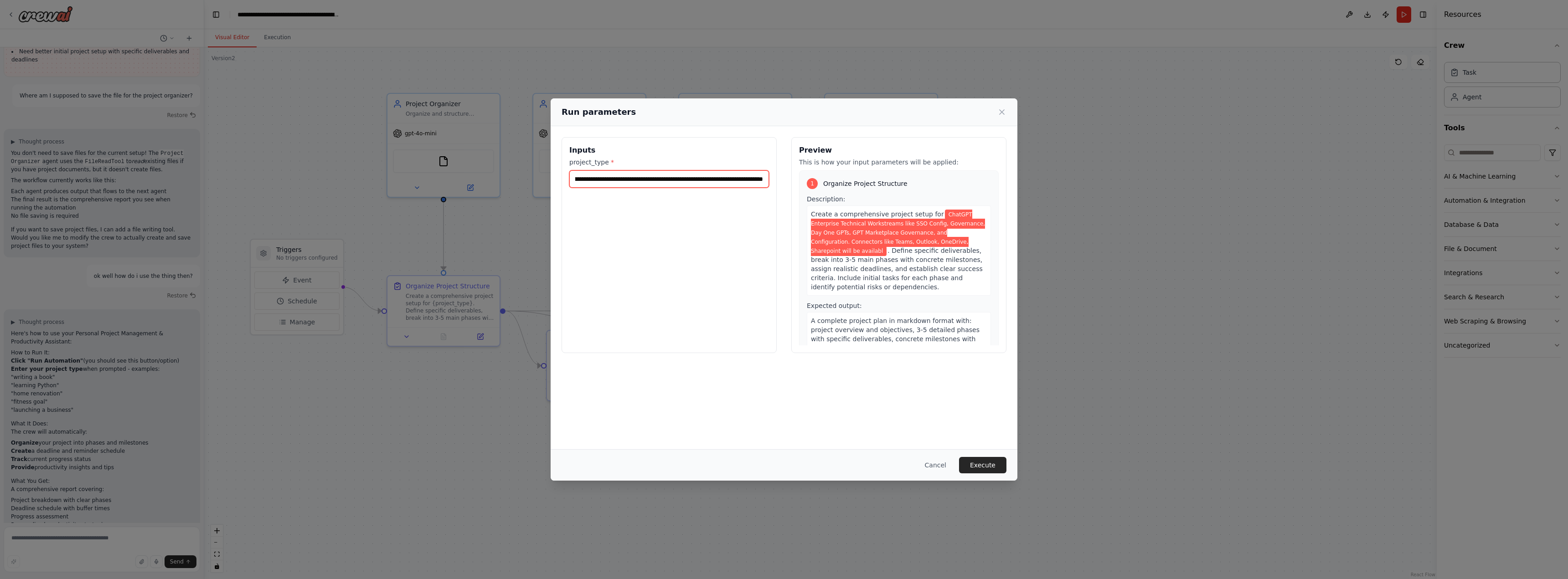
scroll to position [0, 399]
type input "**********"
click at [993, 465] on button "Execute" at bounding box center [983, 465] width 47 height 16
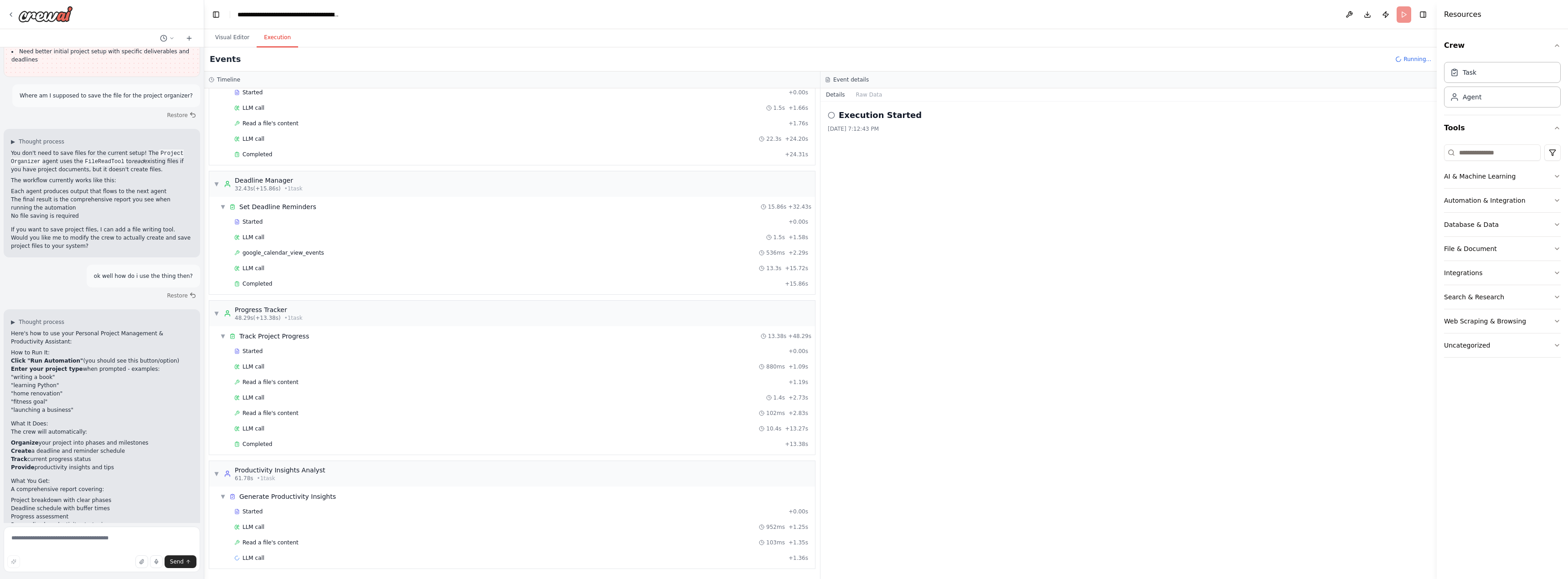
scroll to position [67, 0]
click at [362, 238] on div "google_calendar_view_events 536ms + 2.29s" at bounding box center [521, 237] width 574 height 7
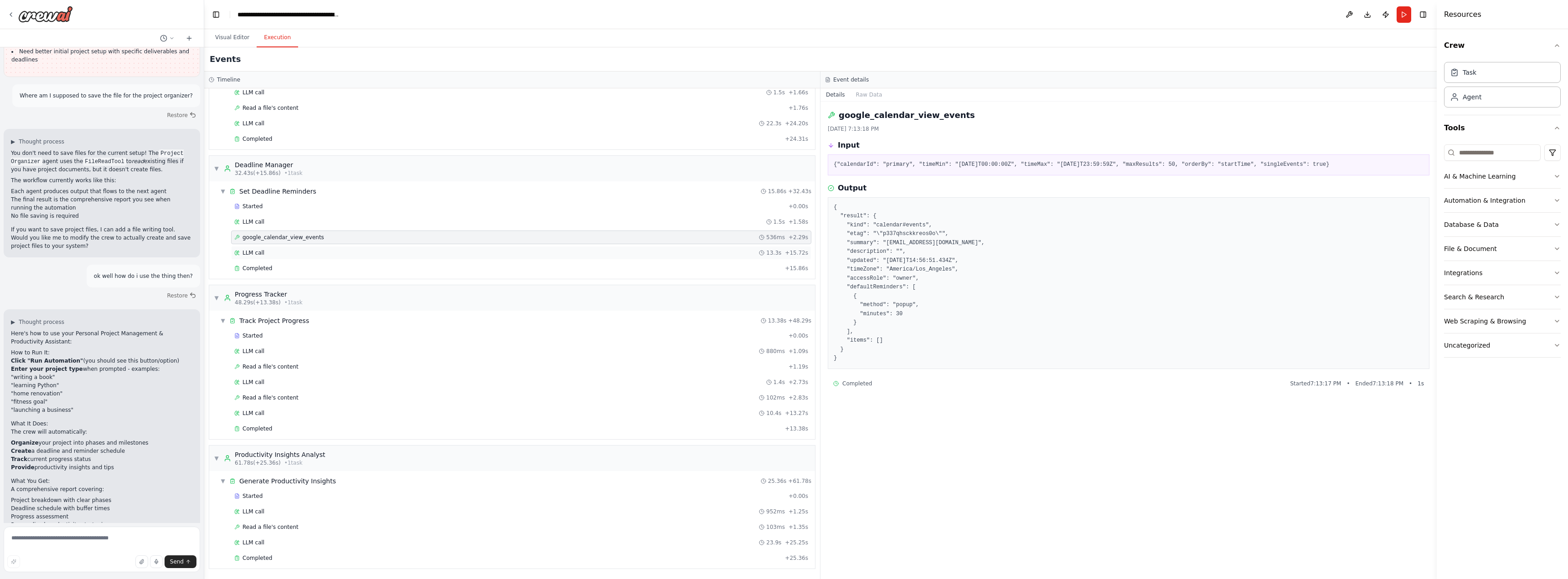
click at [362, 248] on div "LLM call 13.3s + 15.72s" at bounding box center [521, 252] width 580 height 13
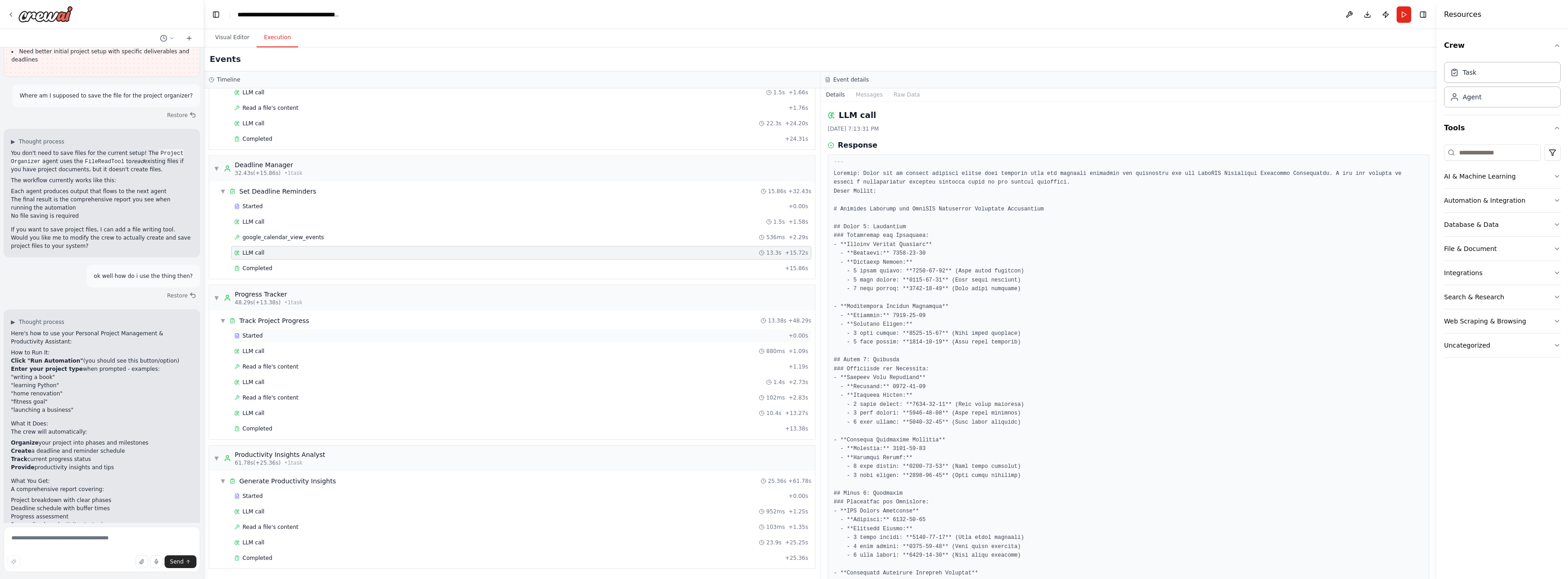
click at [343, 334] on div "Started" at bounding box center [509, 336] width 551 height 7
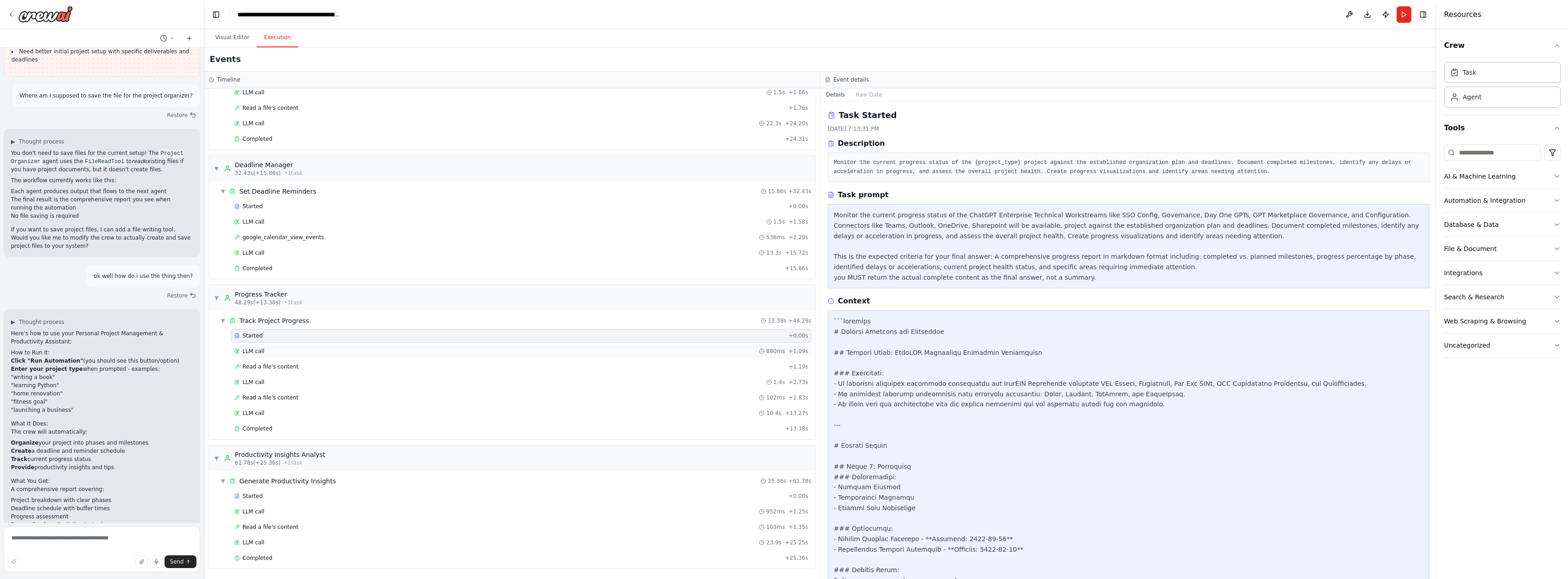
click at [344, 345] on div "LLM call 880ms + 1.09s" at bounding box center [521, 351] width 580 height 13
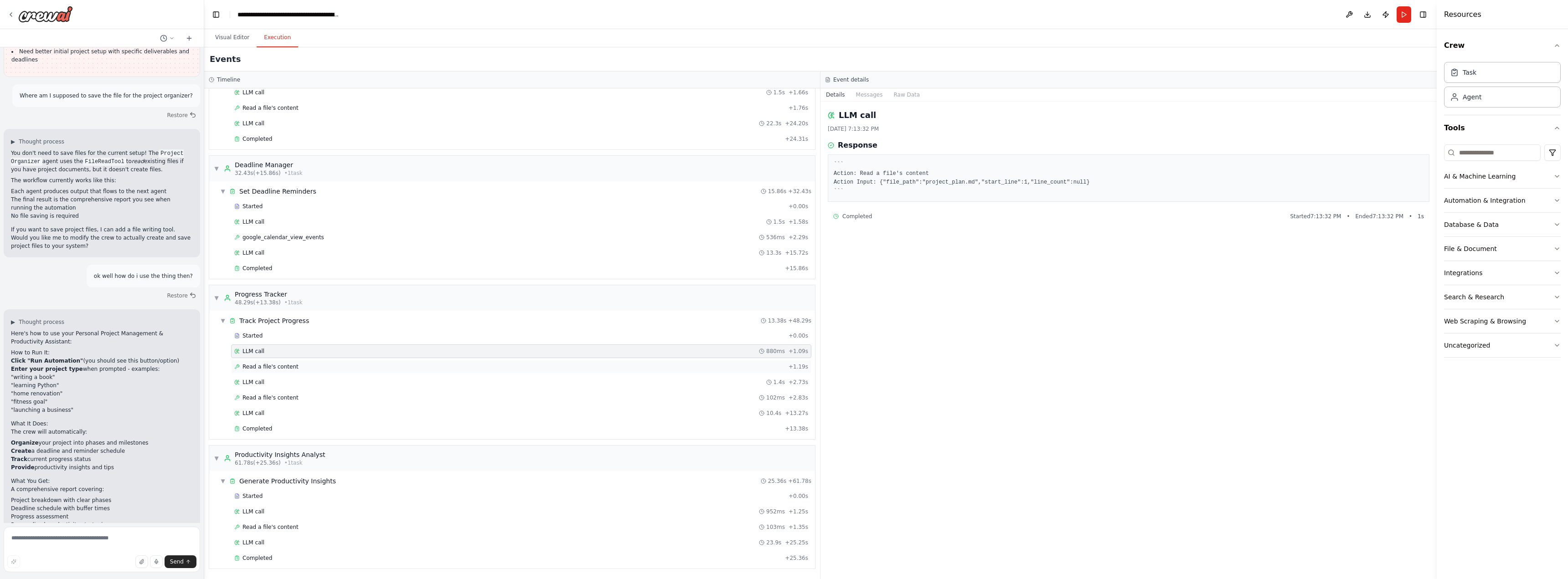
click at [344, 364] on div "Read a file's content + 1.19s" at bounding box center [521, 367] width 574 height 7
click at [344, 375] on div "Started + 0.00s LLM call 880ms + 1.09s Read a file's content + 1.19s LLM call 1…" at bounding box center [516, 383] width 598 height 108
click at [344, 381] on div "LLM call 1.4s + 2.73s" at bounding box center [521, 382] width 574 height 7
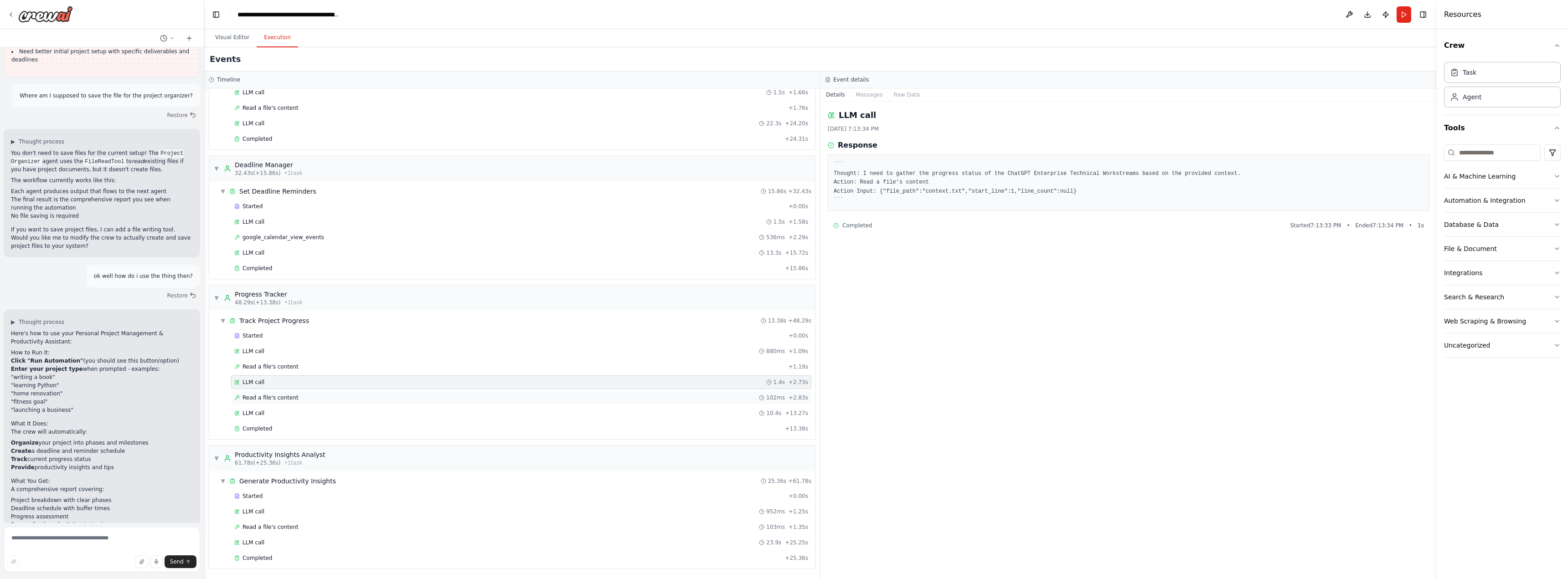
click at [345, 397] on div "Read a file's content 102ms + 2.83s" at bounding box center [521, 398] width 574 height 7
click at [345, 409] on div "LLM call 10.4s + 13.27s" at bounding box center [521, 413] width 580 height 13
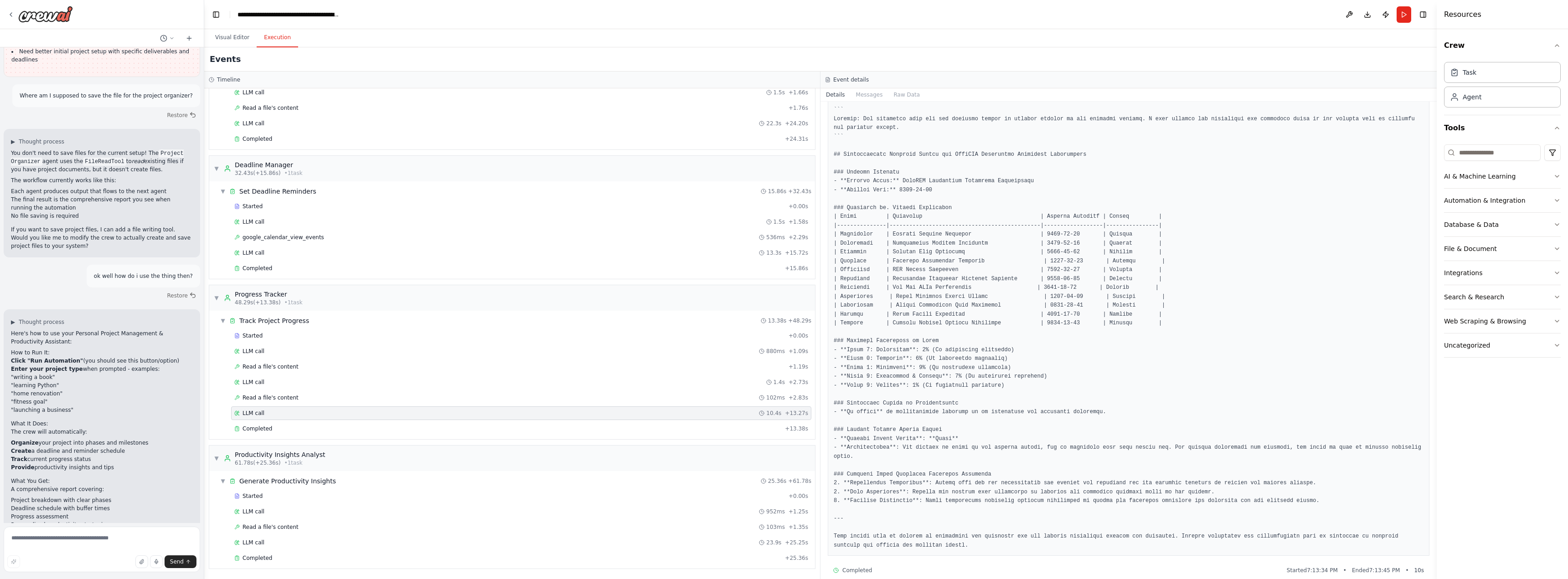
scroll to position [57, 0]
click at [436, 431] on div "Completed" at bounding box center [508, 429] width 547 height 7
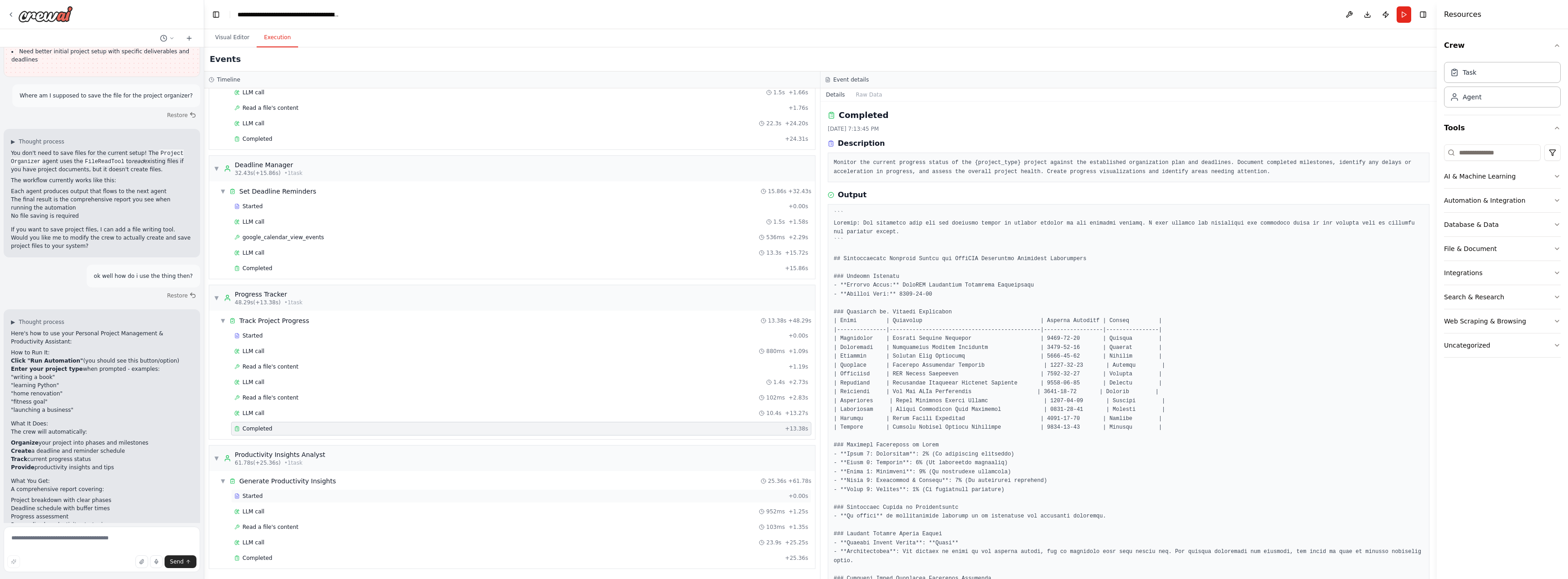
click at [399, 491] on div "Started + 0.00s" at bounding box center [521, 496] width 580 height 13
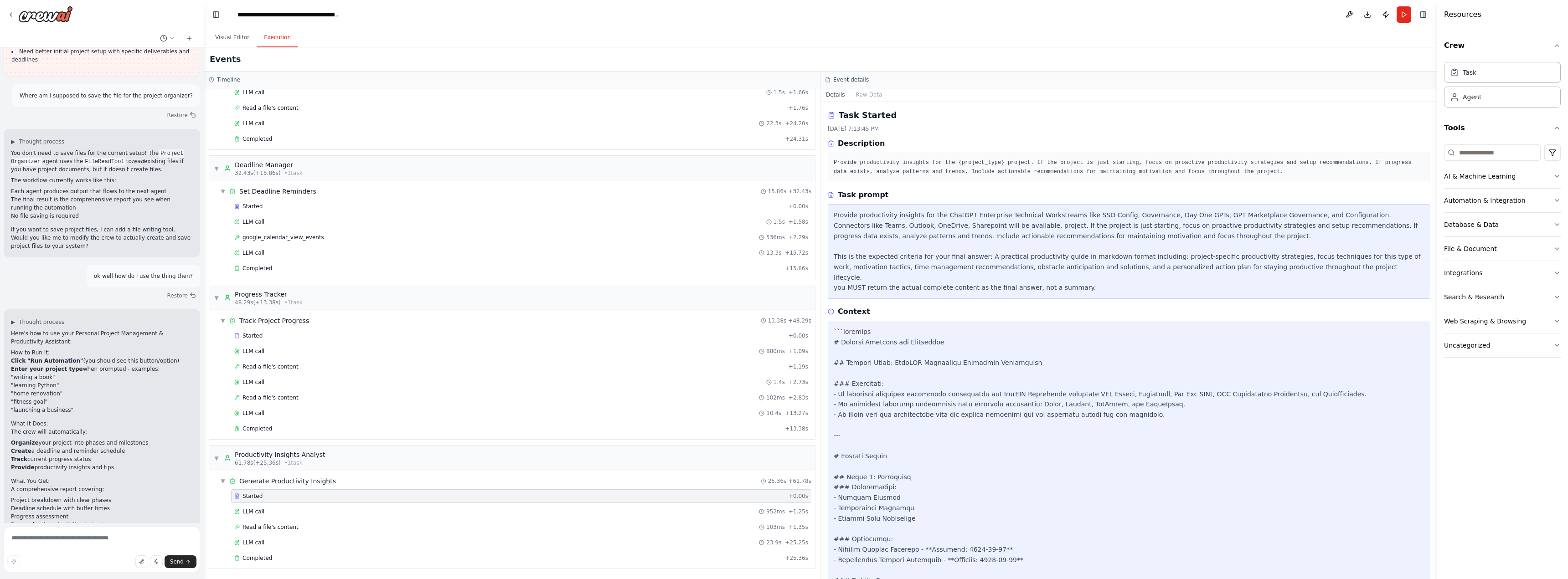
click at [401, 503] on div "Started + 0.00s LLM call 952ms + 1.25s Read a file's content 103ms + 1.35s LLM …" at bounding box center [516, 527] width 598 height 77
click at [401, 507] on div "LLM call 952ms + 1.25s" at bounding box center [521, 511] width 580 height 13
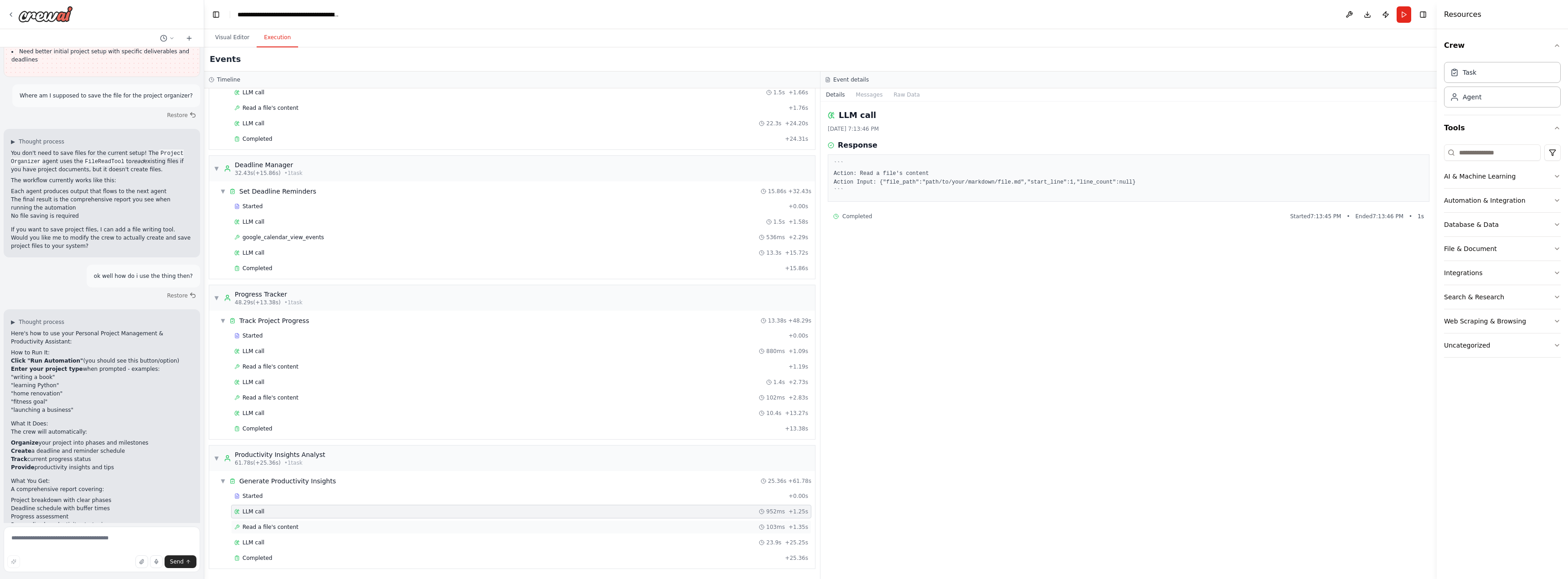
click at [401, 521] on div "Read a file's content 103ms + 1.35s" at bounding box center [521, 527] width 580 height 13
click at [404, 529] on div "Read a file's content 103ms + 1.35s" at bounding box center [521, 527] width 574 height 7
click at [404, 532] on div "Read a file's content 103ms + 1.35s" at bounding box center [521, 527] width 580 height 13
click at [407, 536] on div "LLM call 23.9s + 25.25s" at bounding box center [521, 543] width 580 height 13
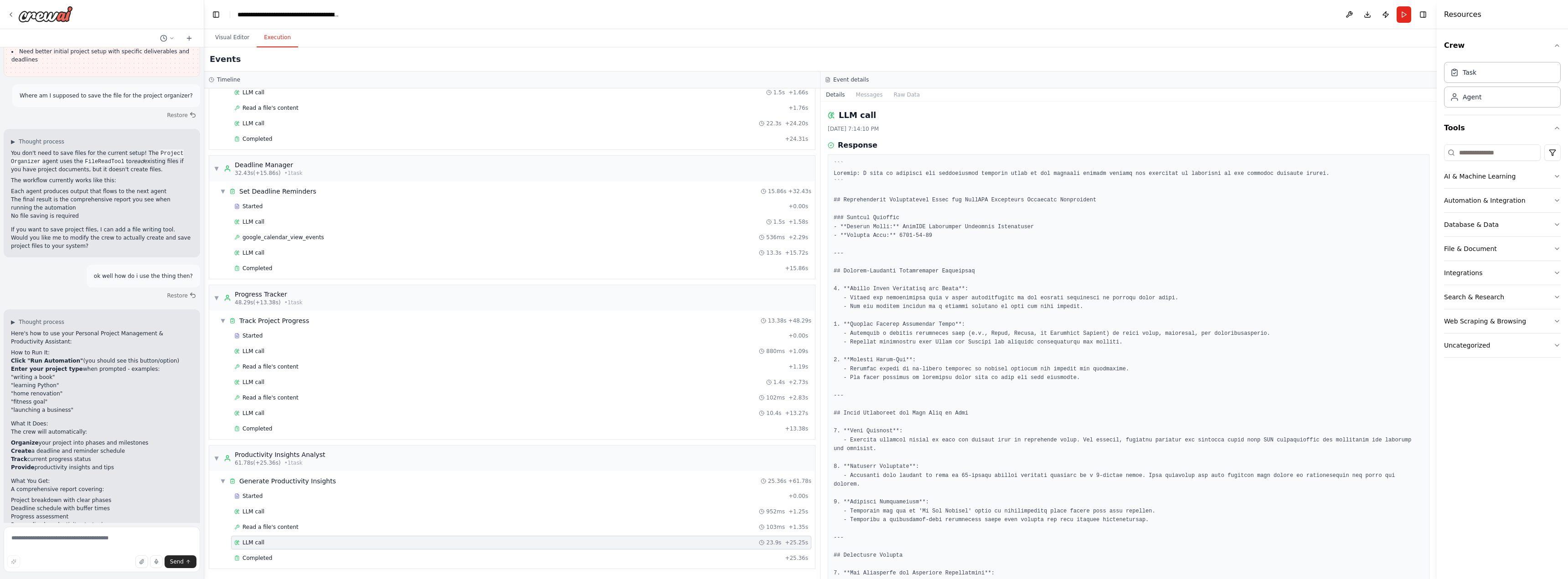
click at [410, 550] on div "Started + 0.00s LLM call 952ms + 1.25s Read a file's content 103ms + 1.35s LLM …" at bounding box center [516, 527] width 598 height 77
click at [411, 555] on div "Completed" at bounding box center [508, 558] width 547 height 7
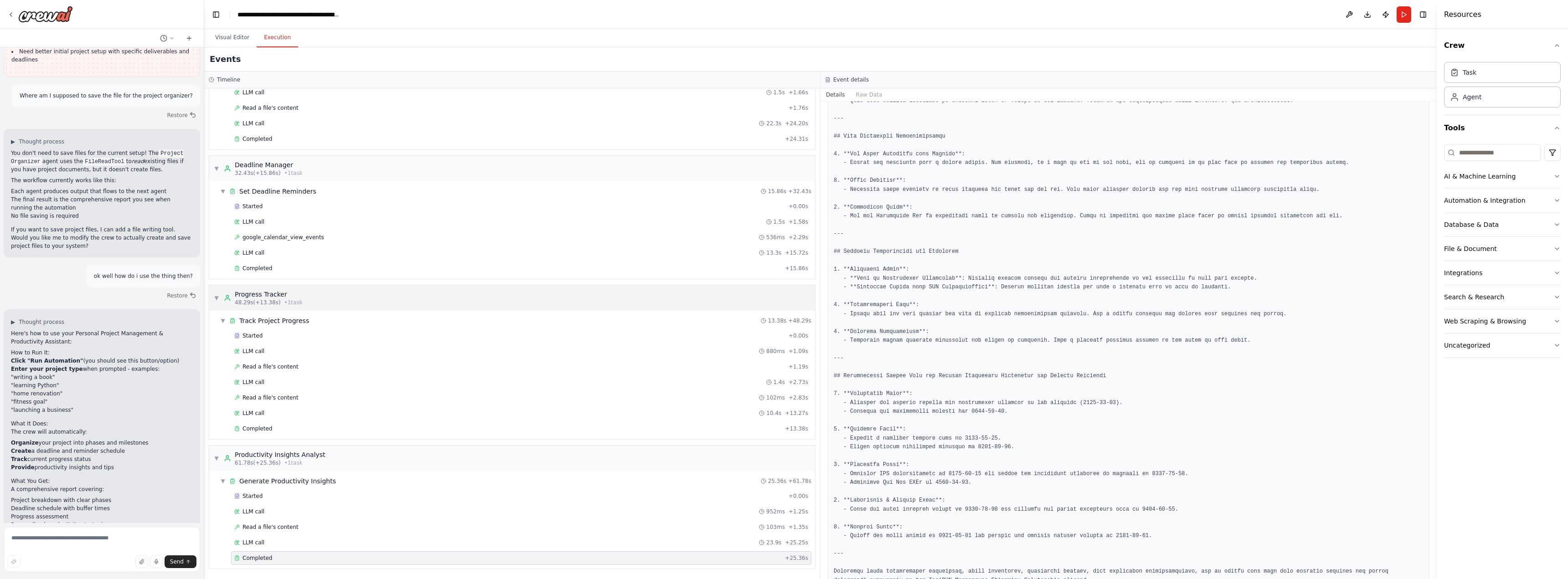
scroll to position [21, 0]
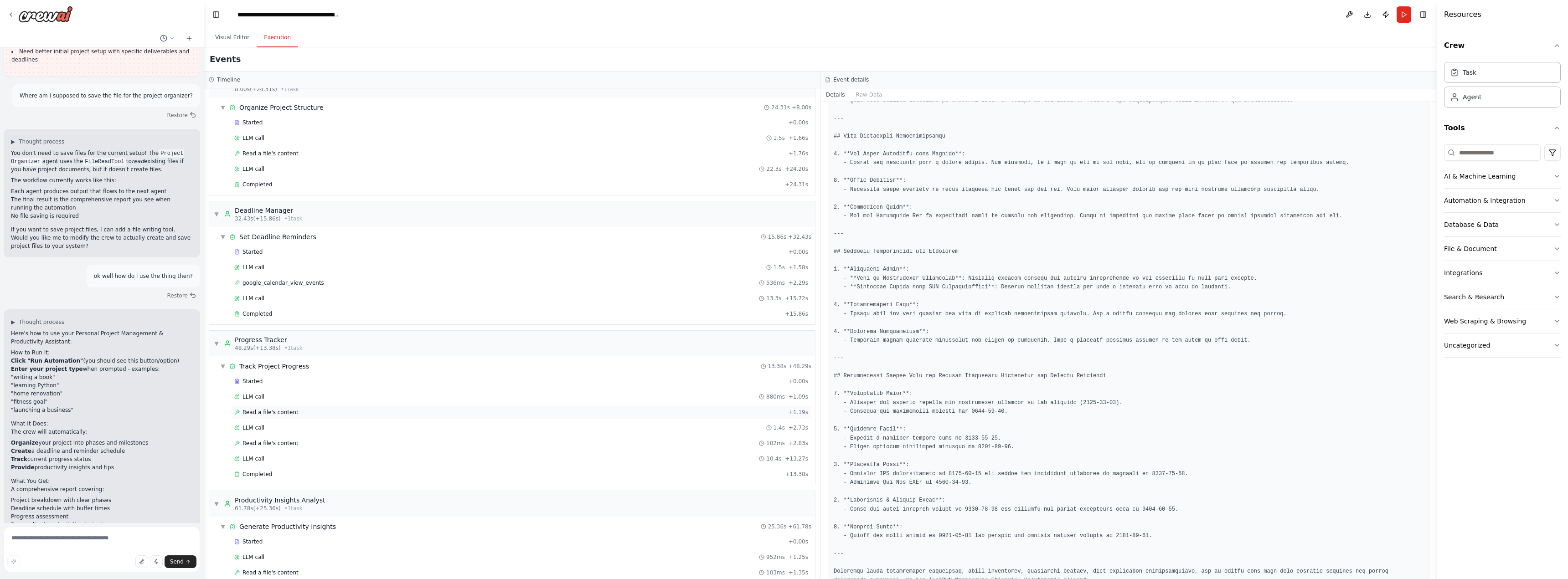
click at [349, 411] on div "Read a file's content + 1.19s" at bounding box center [521, 412] width 574 height 7
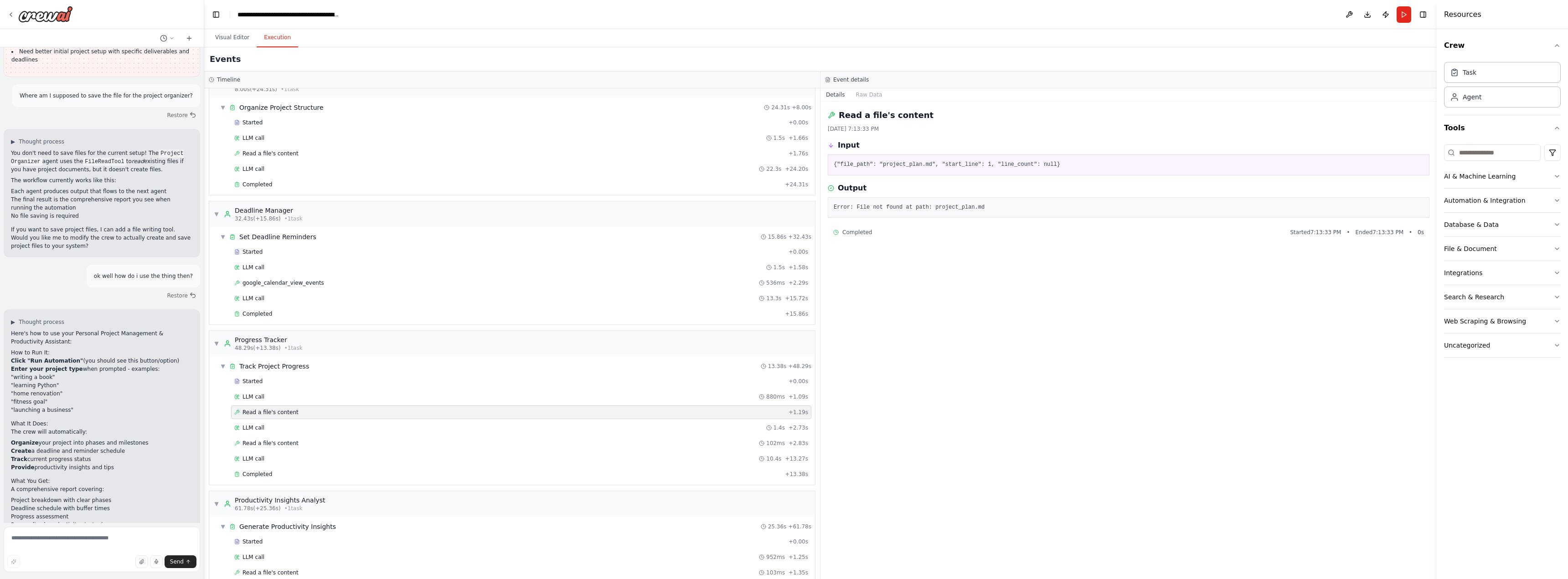
click at [349, 420] on div "Started + 0.00s LLM call 880ms + 1.09s Read a file's content + 1.19s LLM call 1…" at bounding box center [516, 429] width 598 height 108
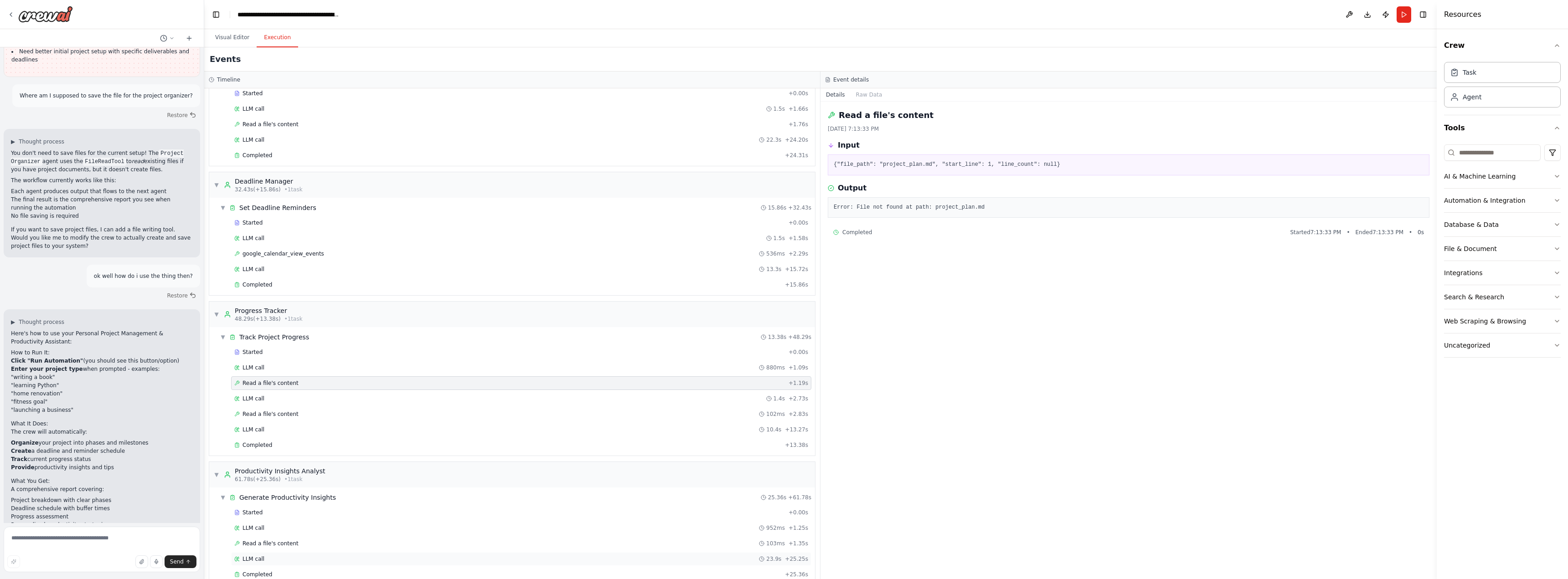
scroll to position [67, 0]
click at [320, 553] on div "Completed + 25.36s" at bounding box center [521, 558] width 580 height 13
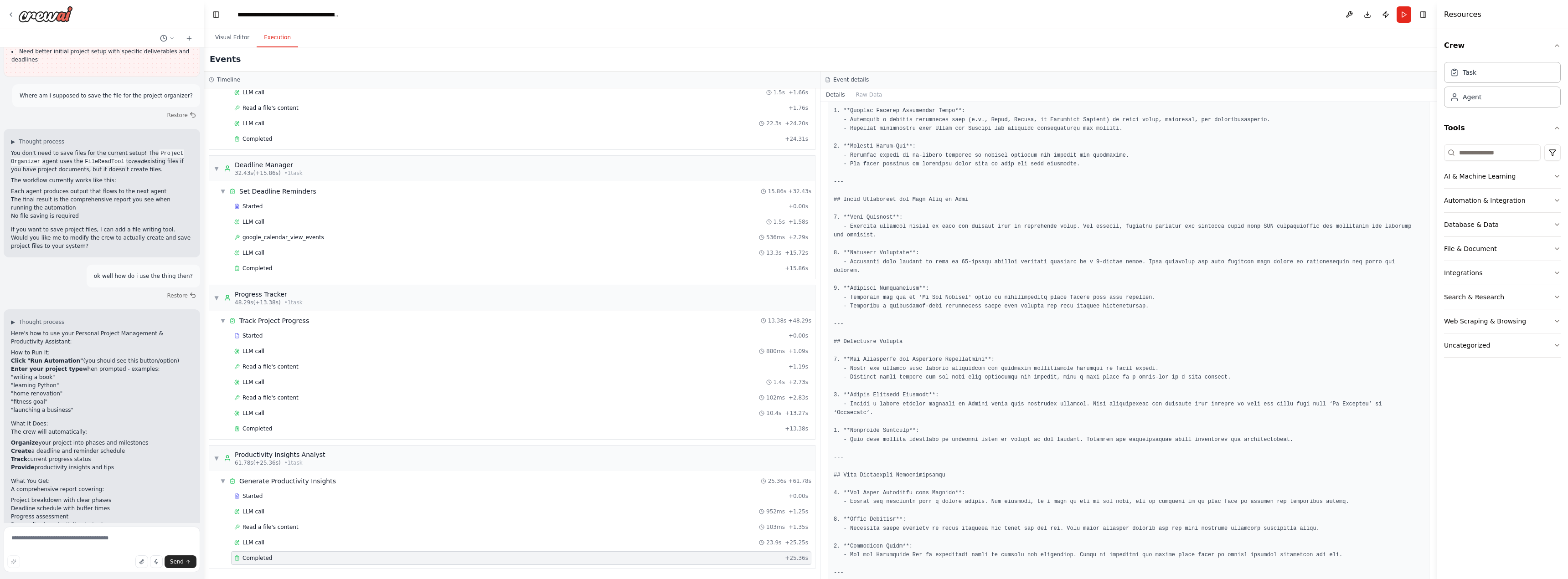
scroll to position [273, 0]
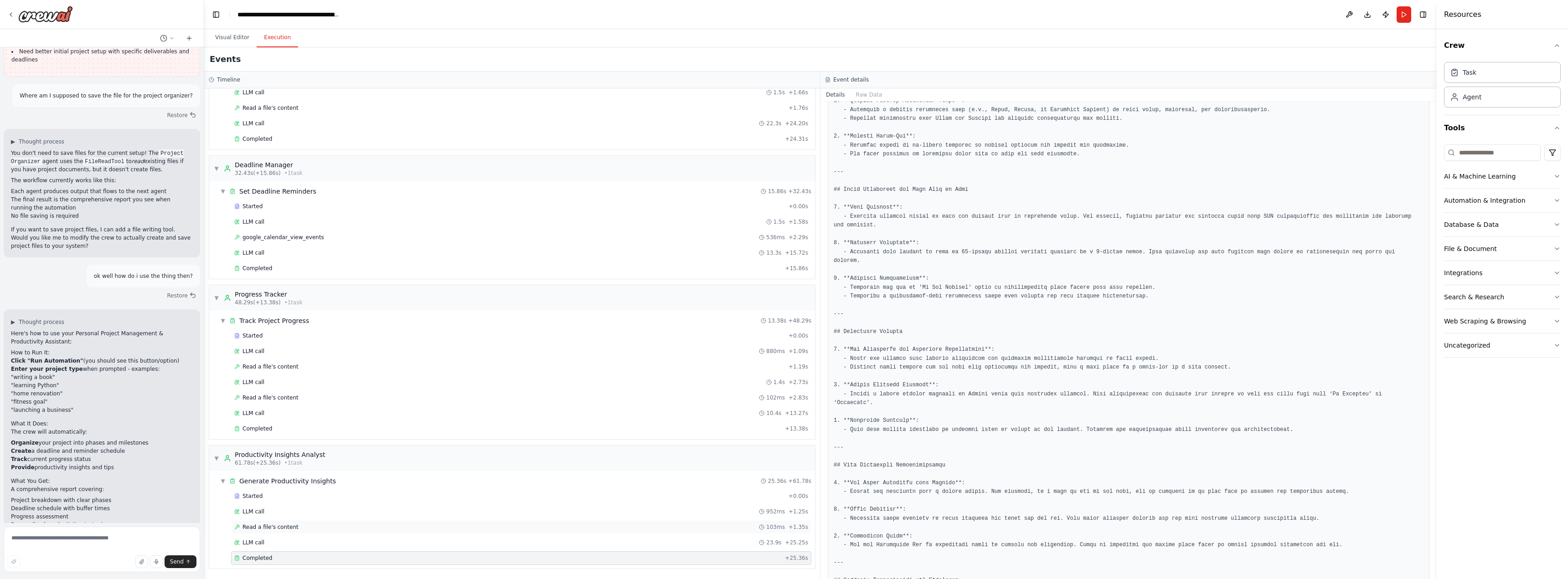
click at [401, 525] on div "Read a file's content 103ms + 1.35s" at bounding box center [521, 527] width 574 height 7
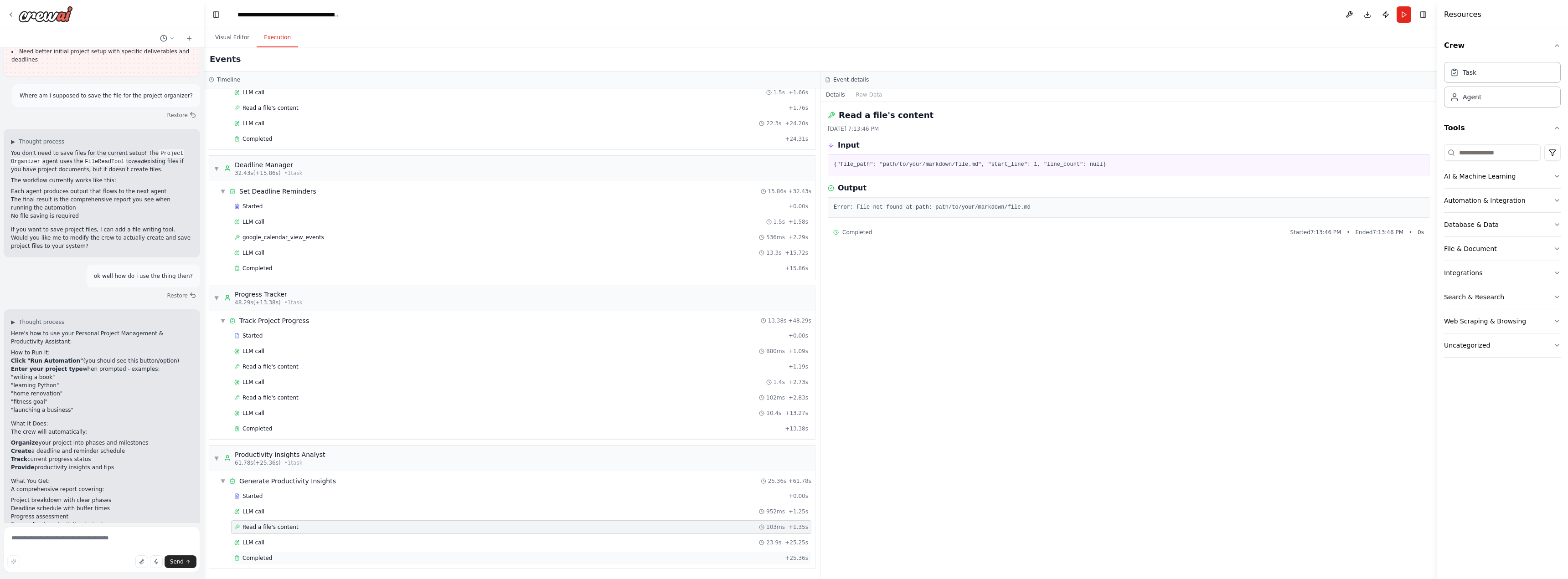
click at [407, 554] on div "Completed + 25.36s" at bounding box center [521, 558] width 580 height 13
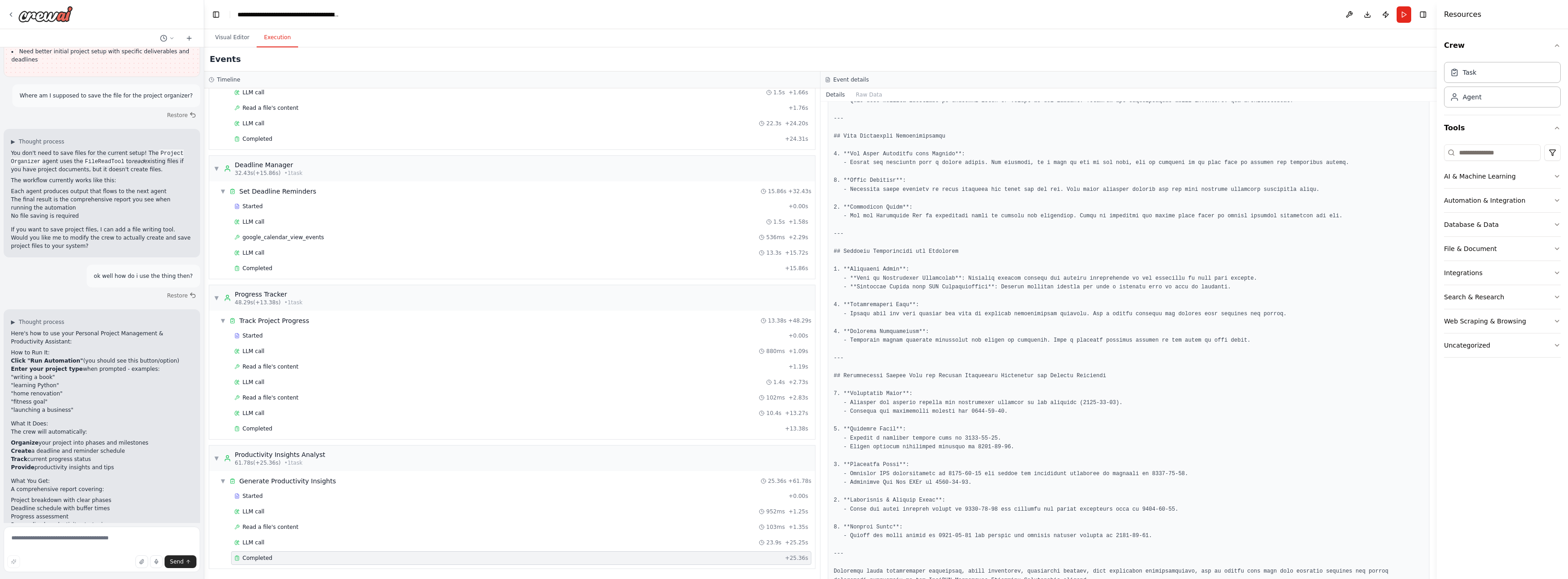
scroll to position [0, 0]
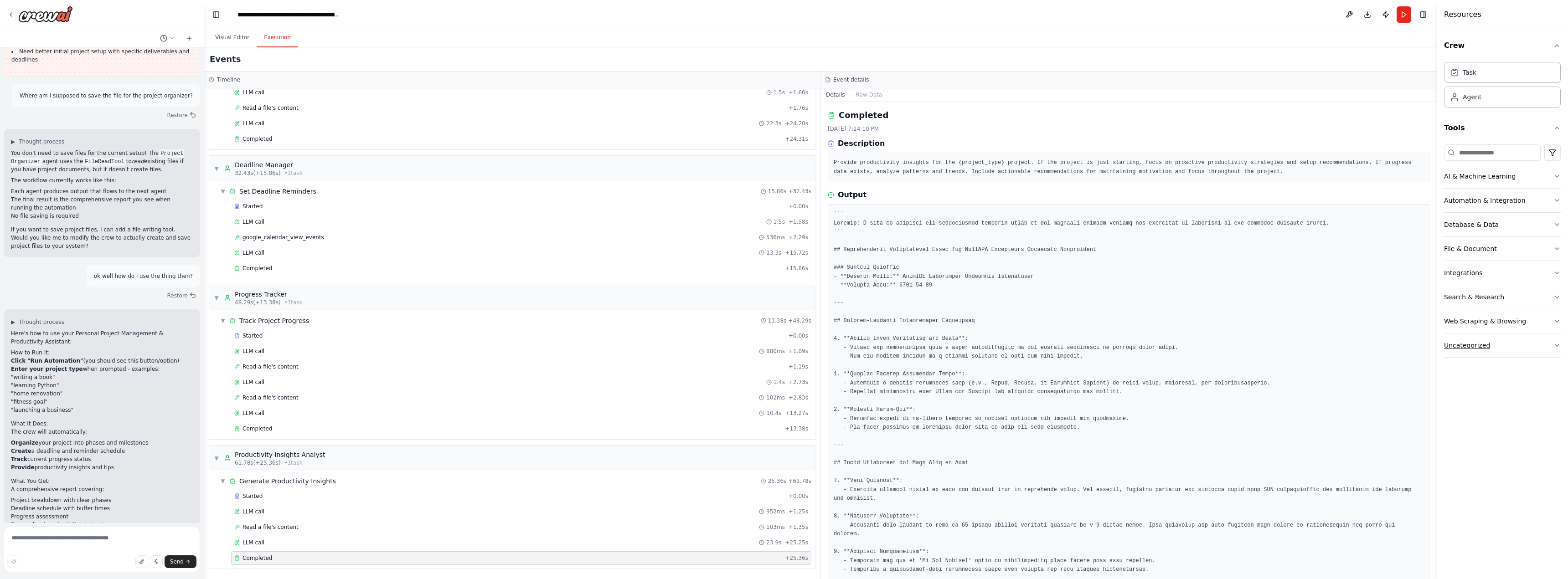
click at [1485, 350] on button "Uncategorized" at bounding box center [1502, 345] width 117 height 24
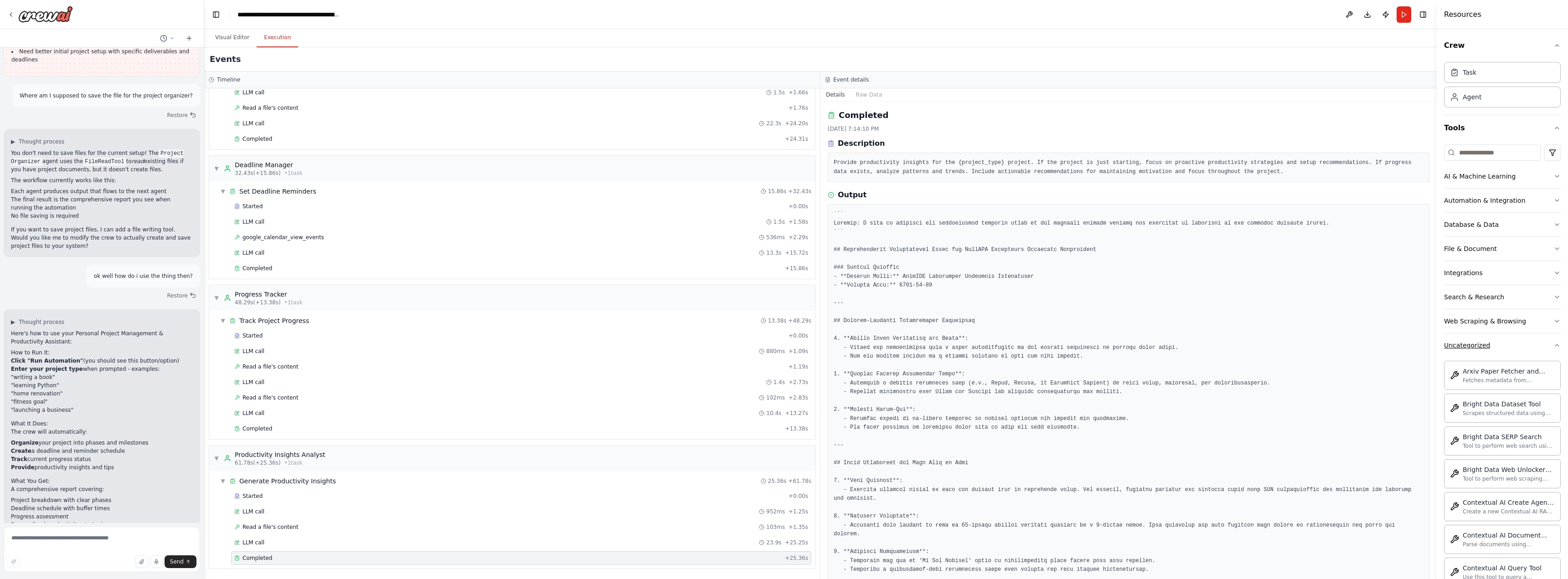
click at [1485, 350] on button "Uncategorized" at bounding box center [1502, 345] width 117 height 24
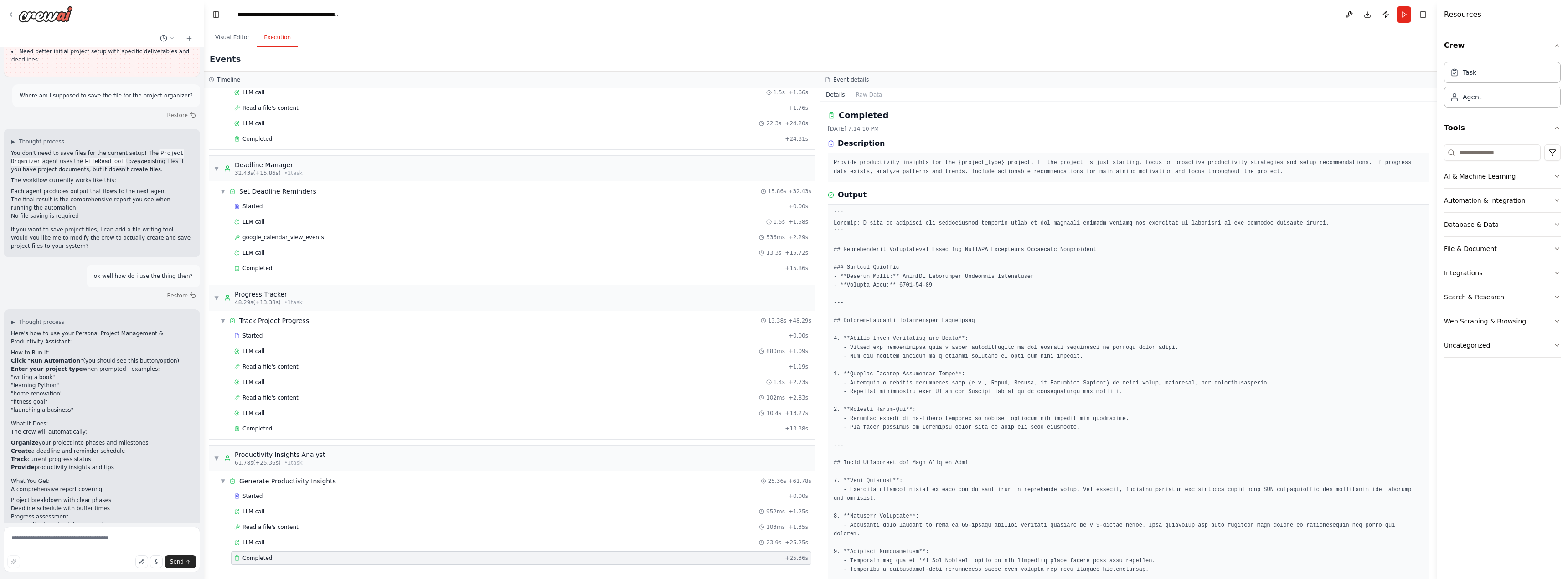
click at [1496, 327] on button "Web Scraping & Browsing" at bounding box center [1502, 321] width 117 height 24
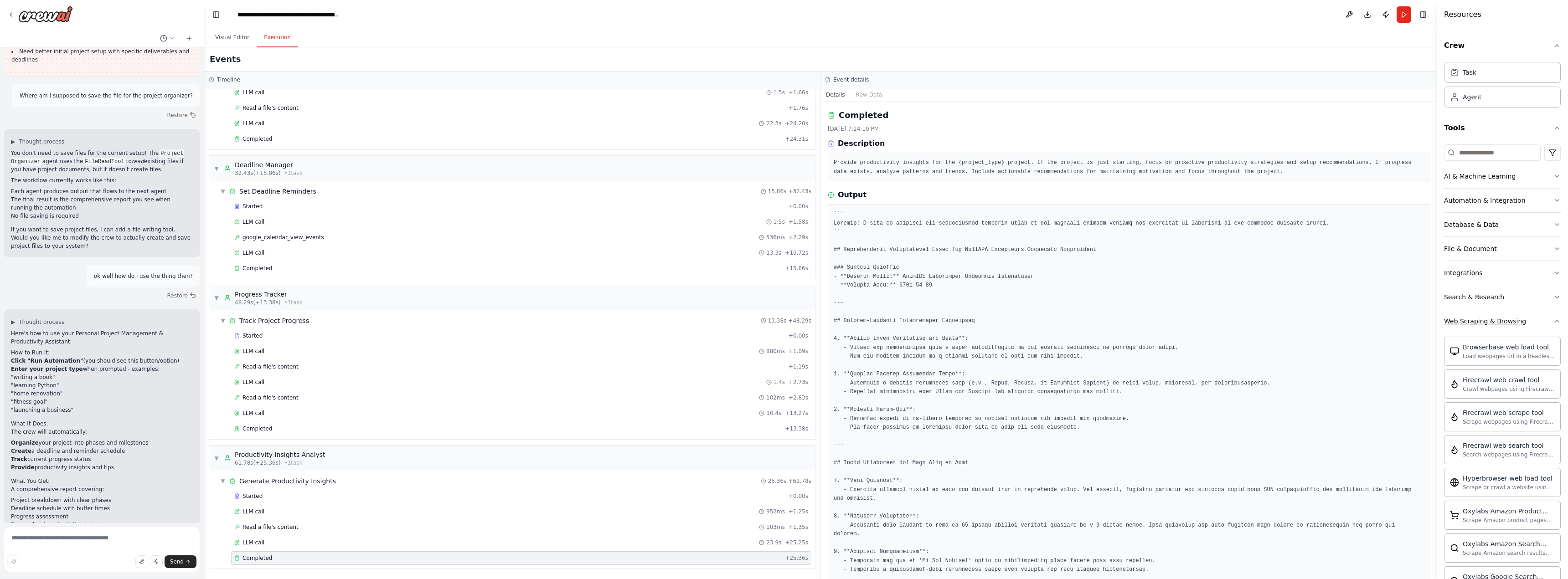
click at [1496, 327] on button "Web Scraping & Browsing" at bounding box center [1502, 321] width 117 height 24
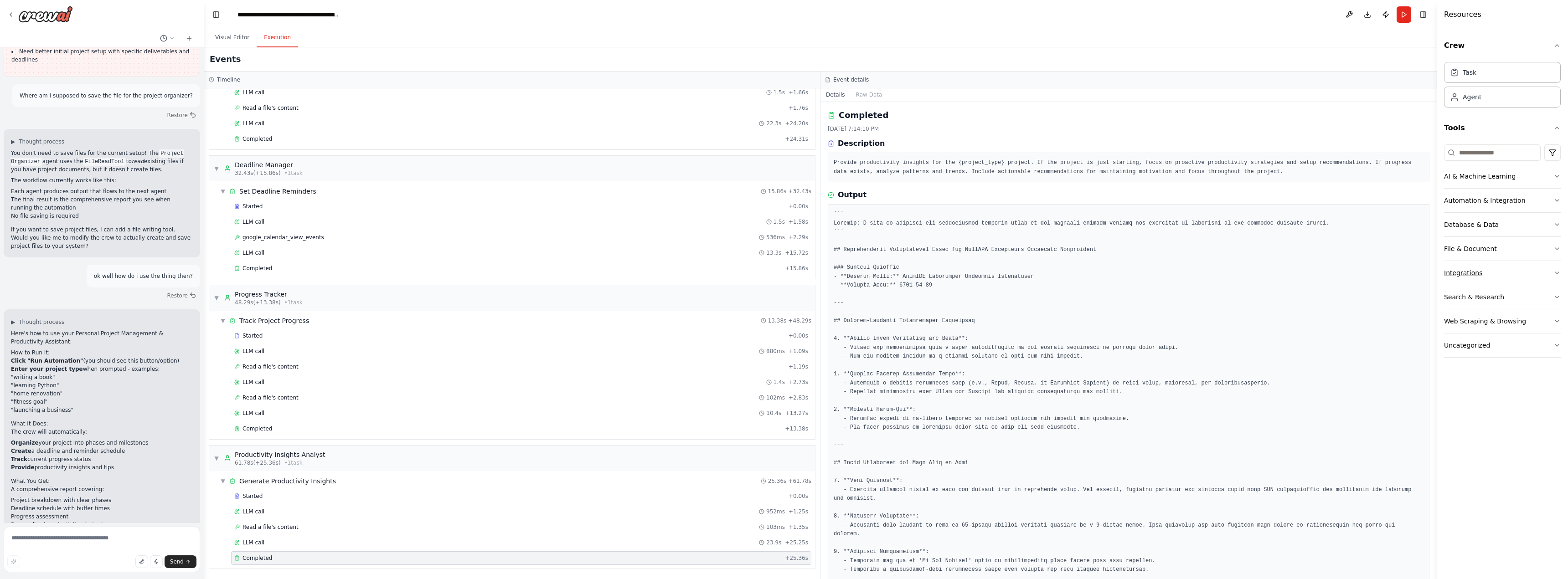
click at [1485, 276] on button "Integrations" at bounding box center [1502, 272] width 117 height 24
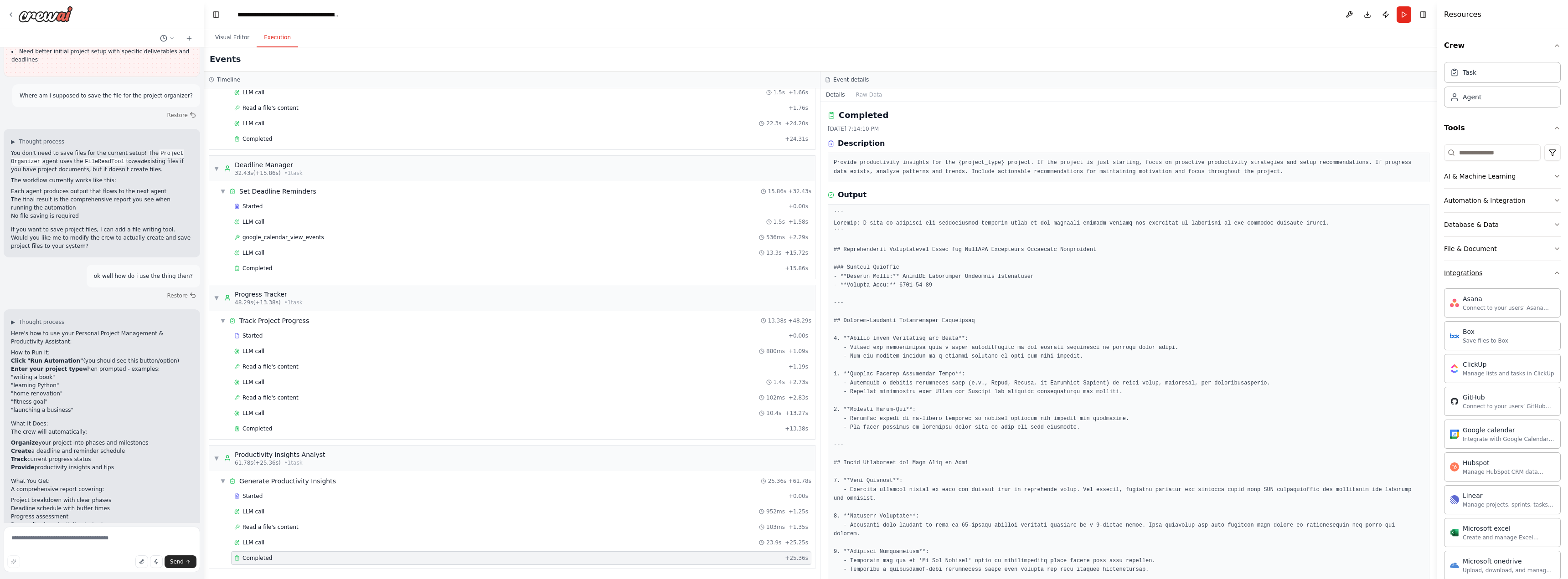
click at [1485, 276] on button "Integrations" at bounding box center [1502, 272] width 117 height 24
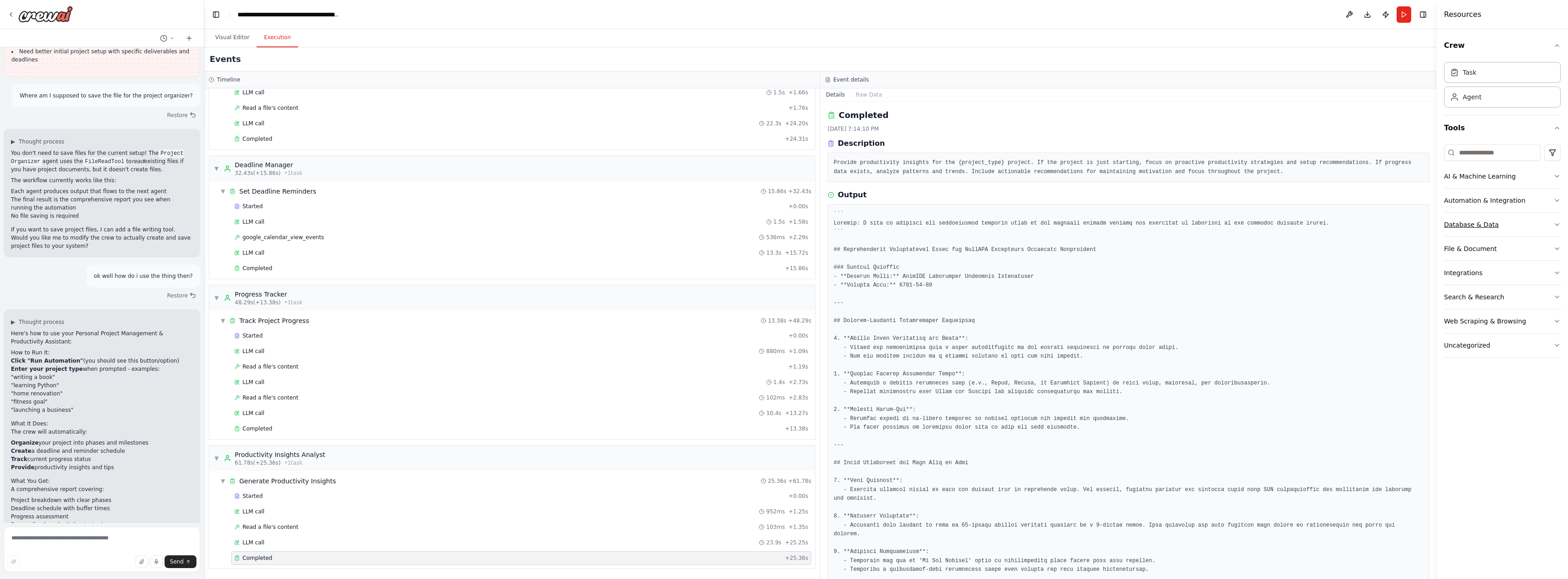
click at [1487, 227] on div "Database & Data" at bounding box center [1471, 224] width 55 height 9
click at [1494, 204] on div "Automation & Integration" at bounding box center [1485, 200] width 82 height 9
click at [1502, 177] on div "AI & Machine Learning" at bounding box center [1480, 176] width 72 height 9
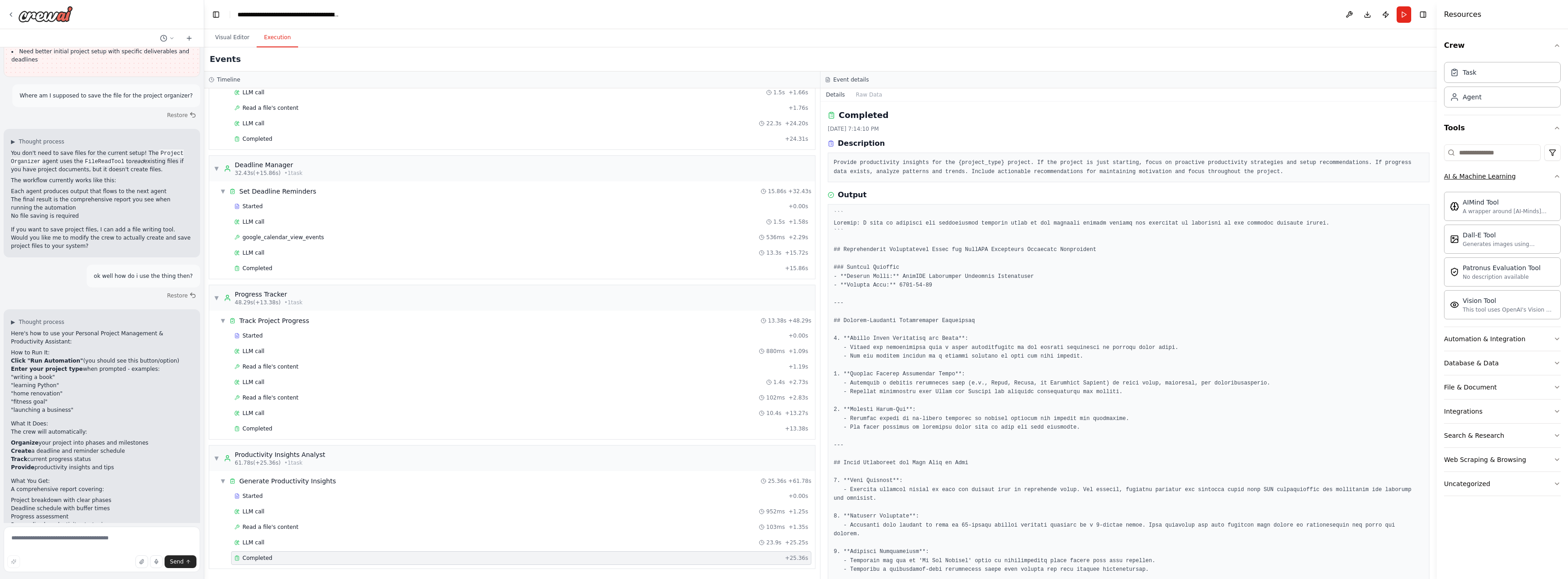
click at [1502, 177] on div "AI & Machine Learning" at bounding box center [1480, 176] width 72 height 9
click at [1500, 193] on button "Automation & Integration" at bounding box center [1502, 200] width 117 height 24
click at [1505, 223] on button "Database & Data" at bounding box center [1502, 224] width 117 height 24
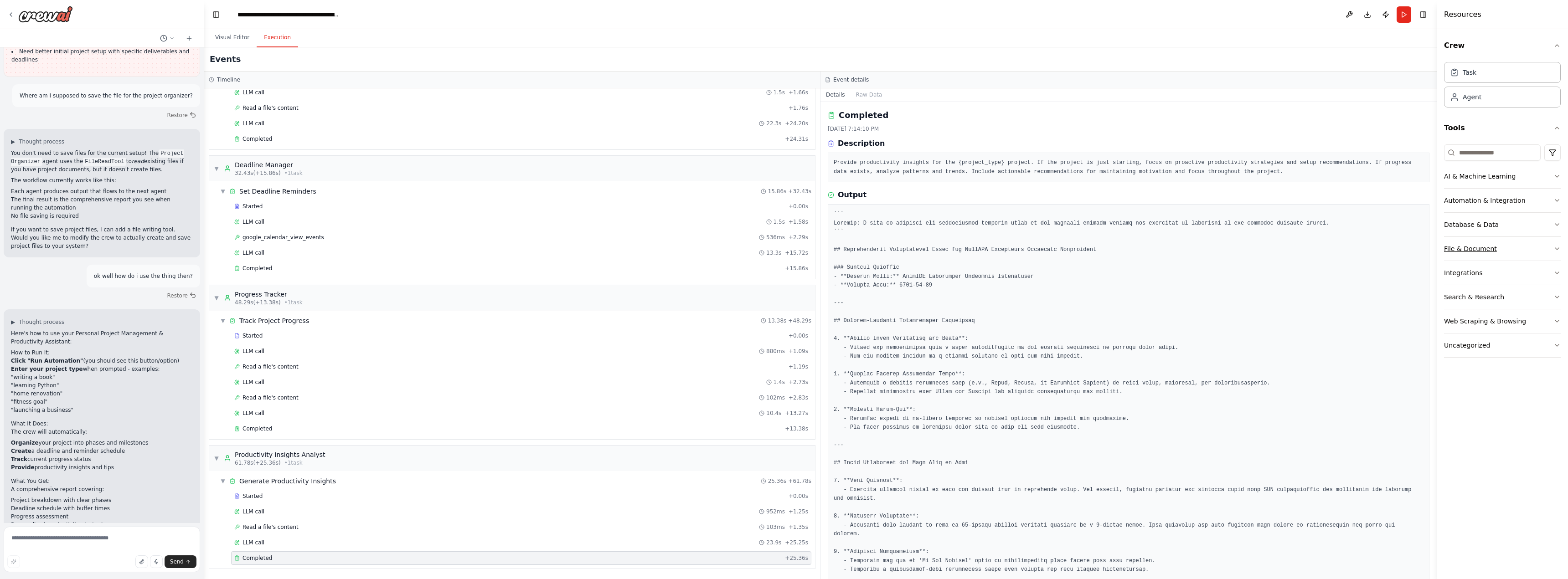
click at [1505, 244] on button "File & Document" at bounding box center [1502, 248] width 117 height 24
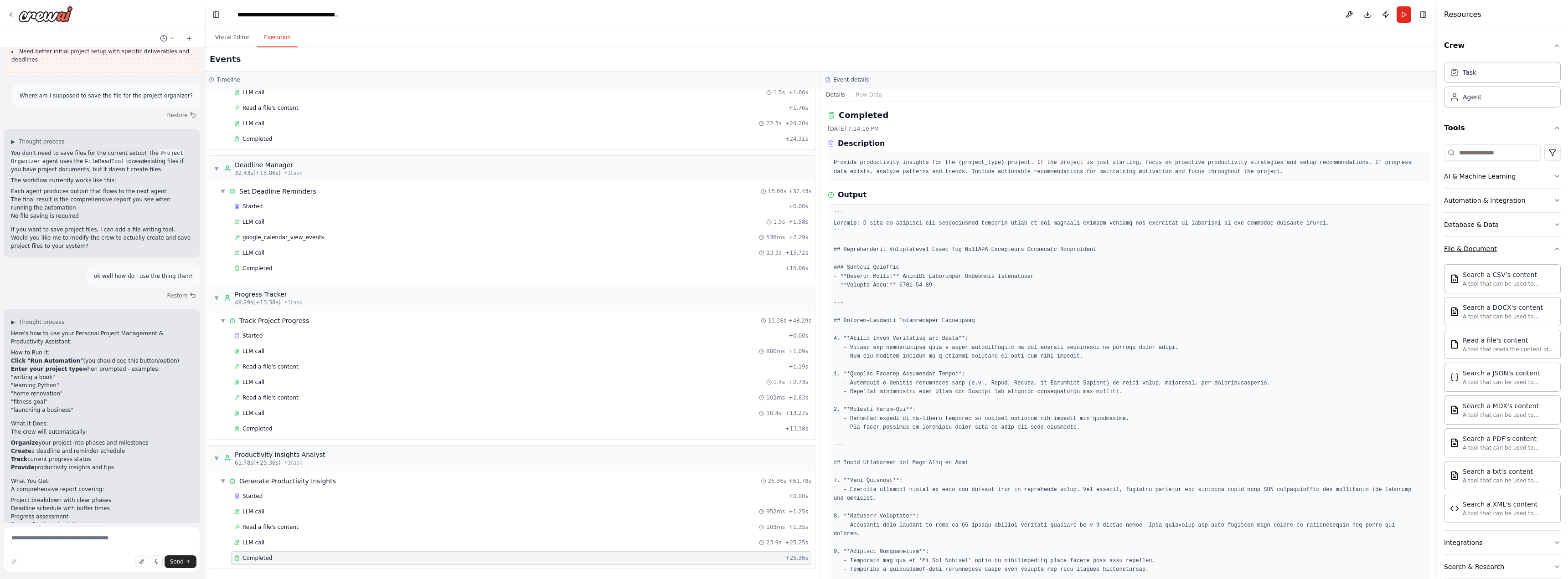
click at [1505, 244] on button "File & Document" at bounding box center [1502, 248] width 117 height 24
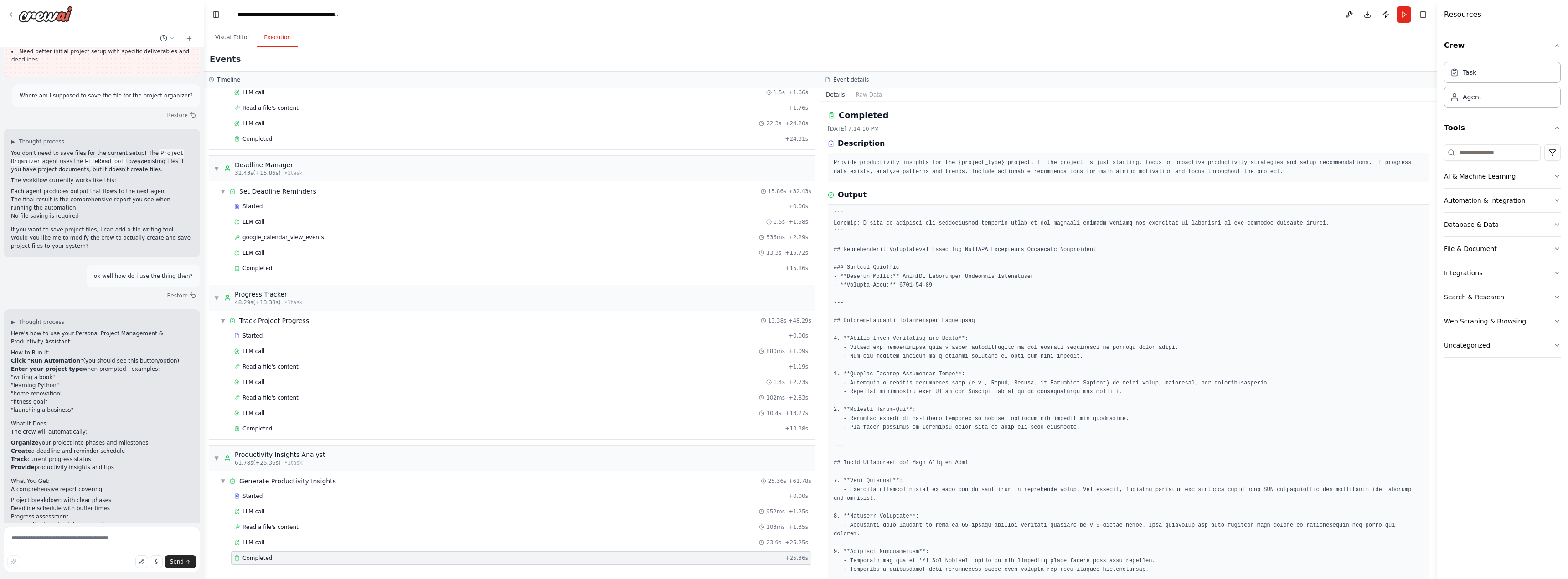
click at [1505, 265] on button "Integrations" at bounding box center [1502, 272] width 117 height 24
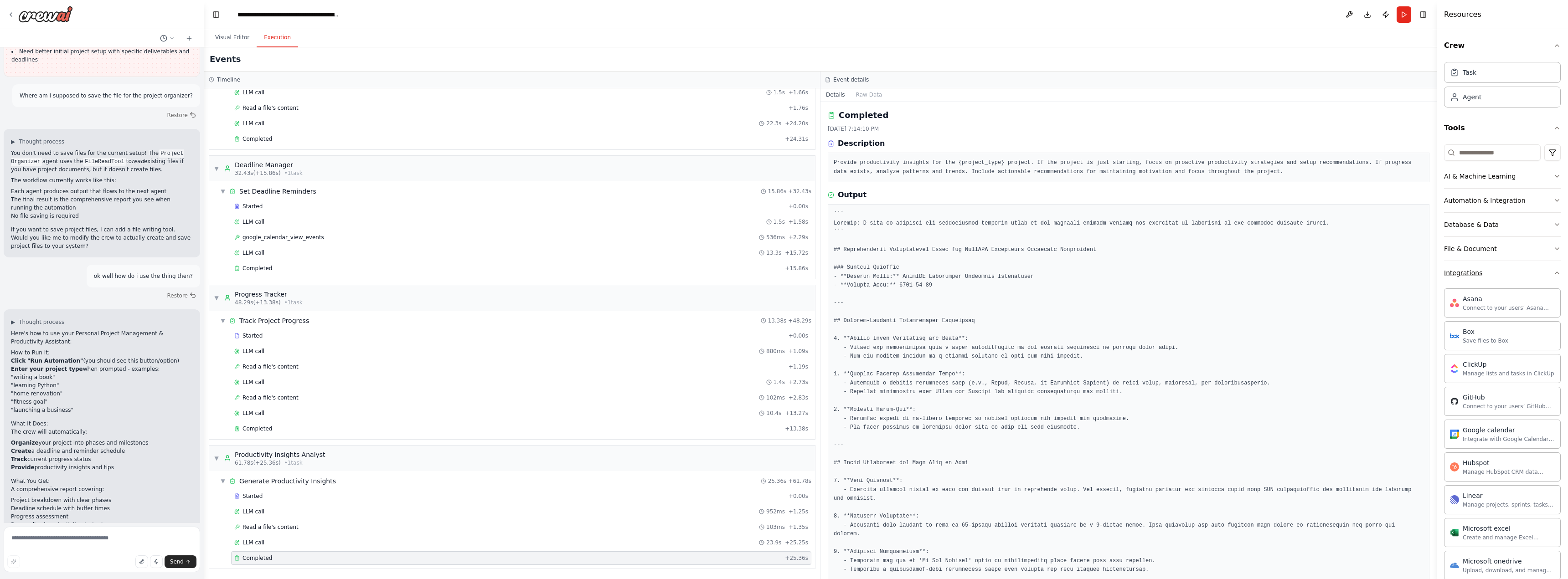
click at [1505, 265] on button "Integrations" at bounding box center [1502, 272] width 117 height 24
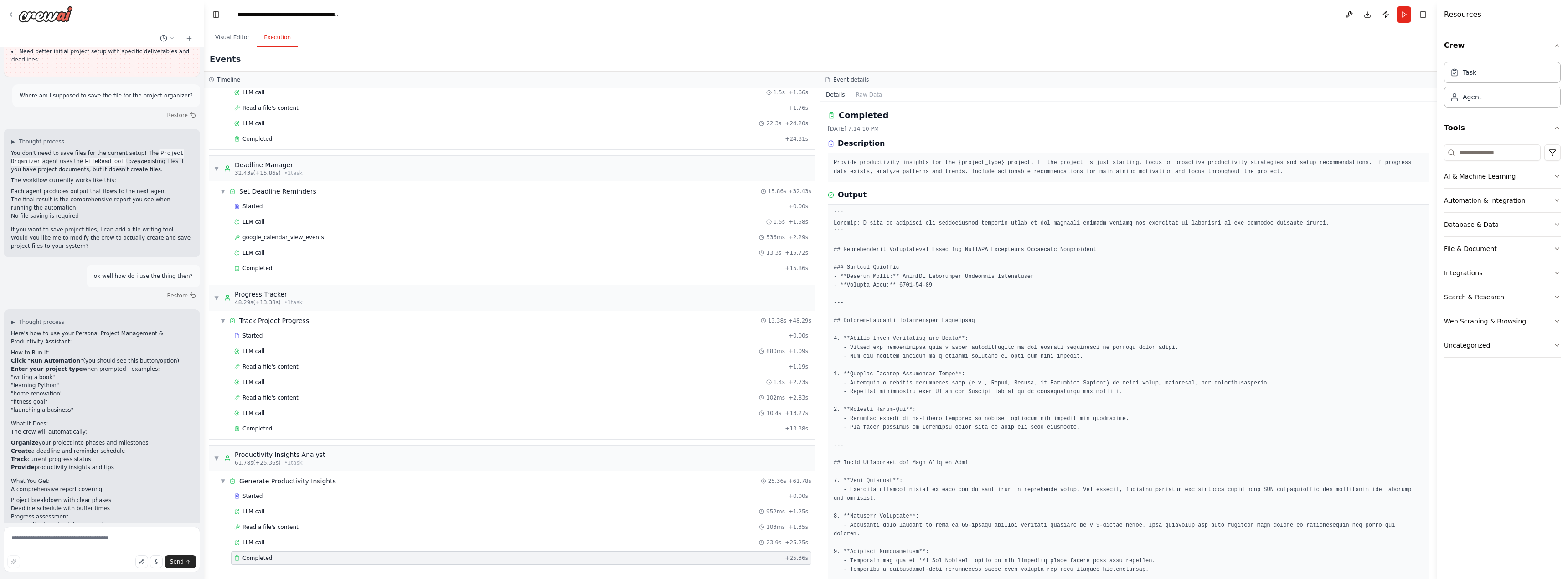
click at [1505, 298] on button "Search & Research" at bounding box center [1502, 297] width 117 height 24
click at [1506, 311] on button "Web Scraping & Browsing" at bounding box center [1502, 321] width 117 height 24
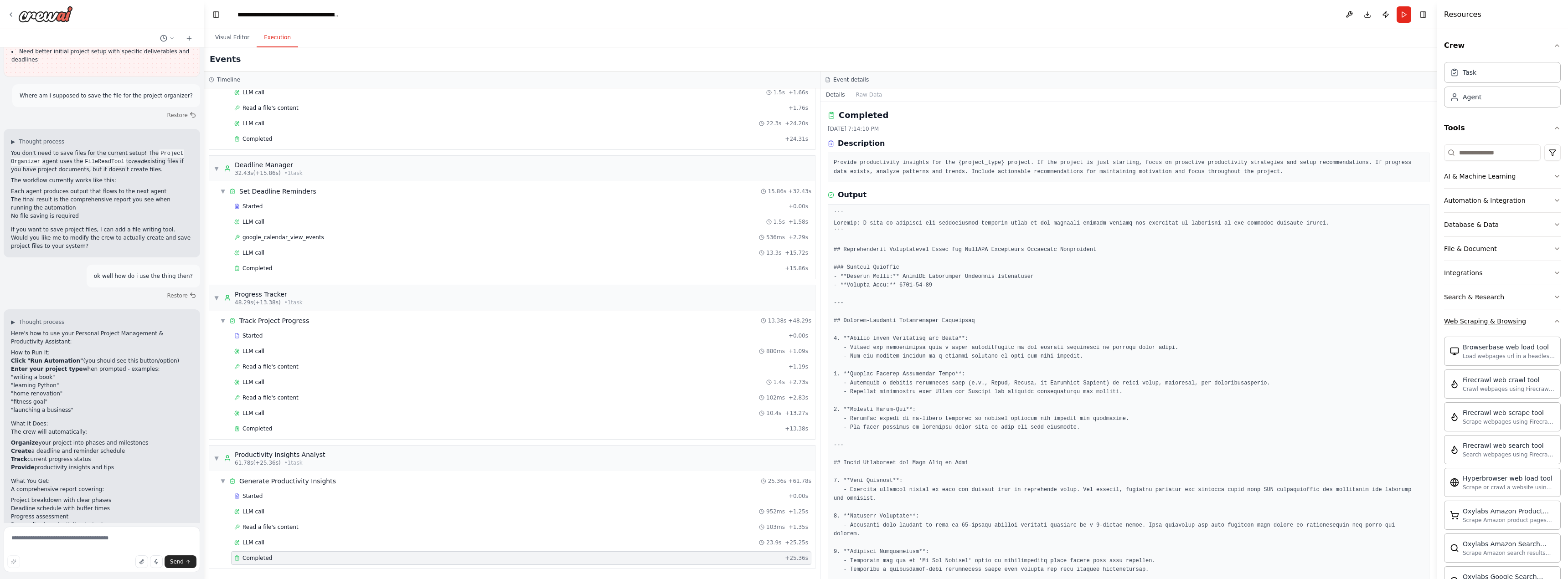
click at [1507, 320] on div "Web Scraping & Browsing" at bounding box center [1485, 321] width 82 height 9
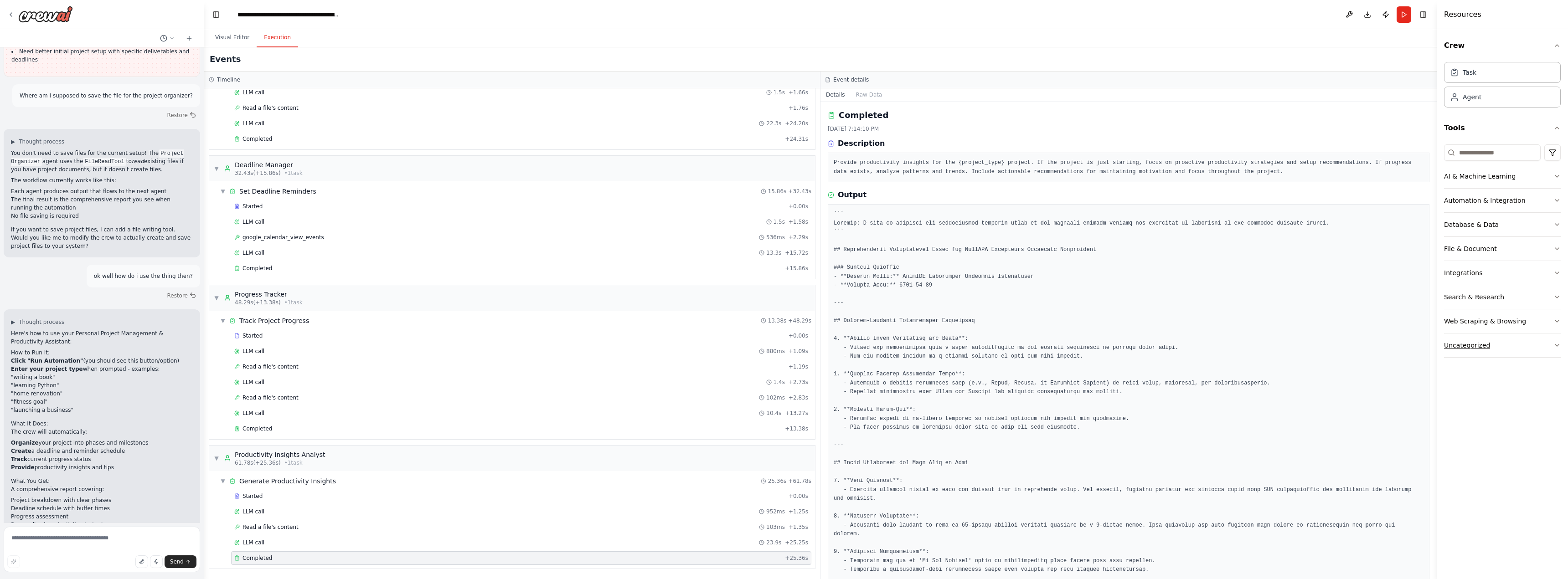
click at [1505, 341] on button "Uncategorized" at bounding box center [1502, 345] width 117 height 24
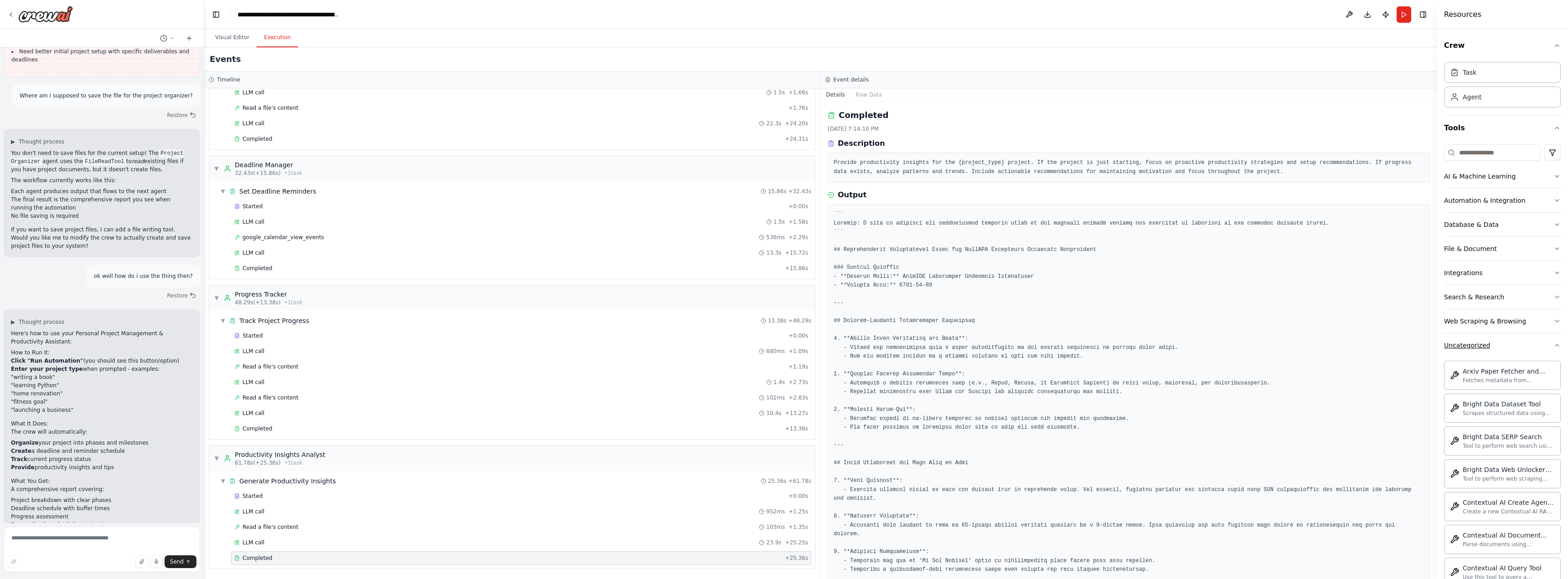
click at [1505, 342] on button "Uncategorized" at bounding box center [1502, 345] width 117 height 24
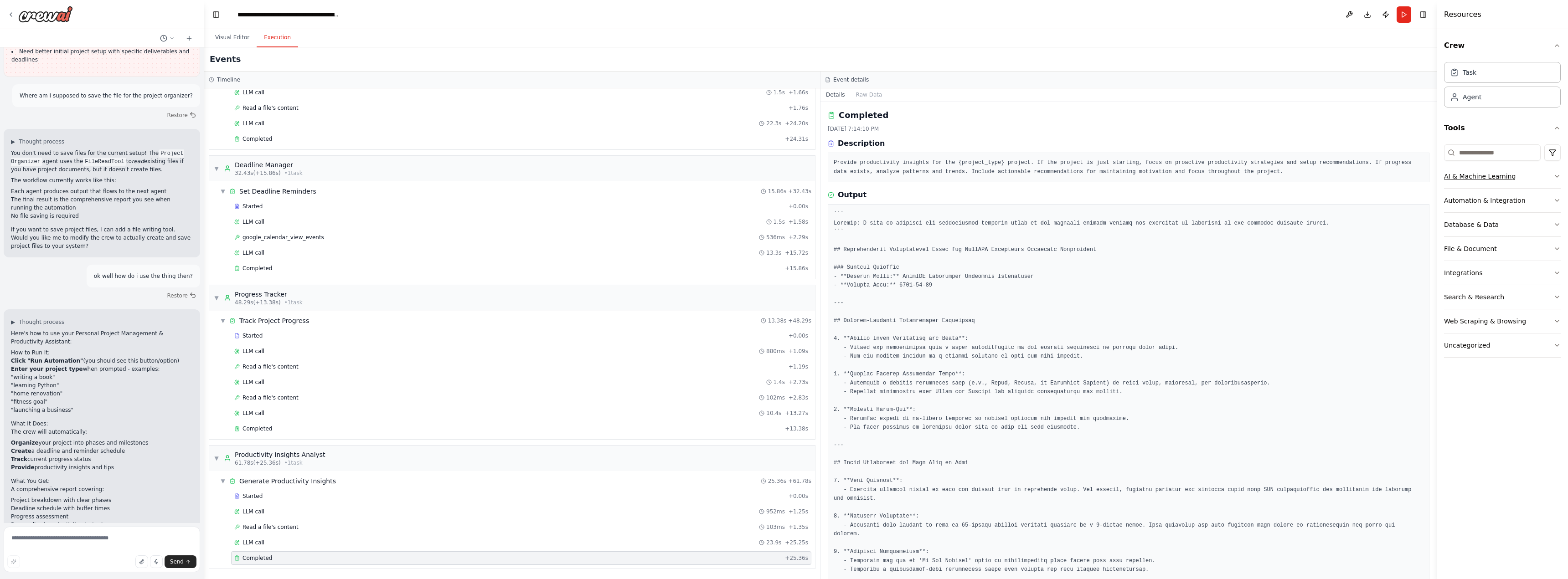
click at [1492, 173] on div "AI & Machine Learning" at bounding box center [1480, 176] width 72 height 9
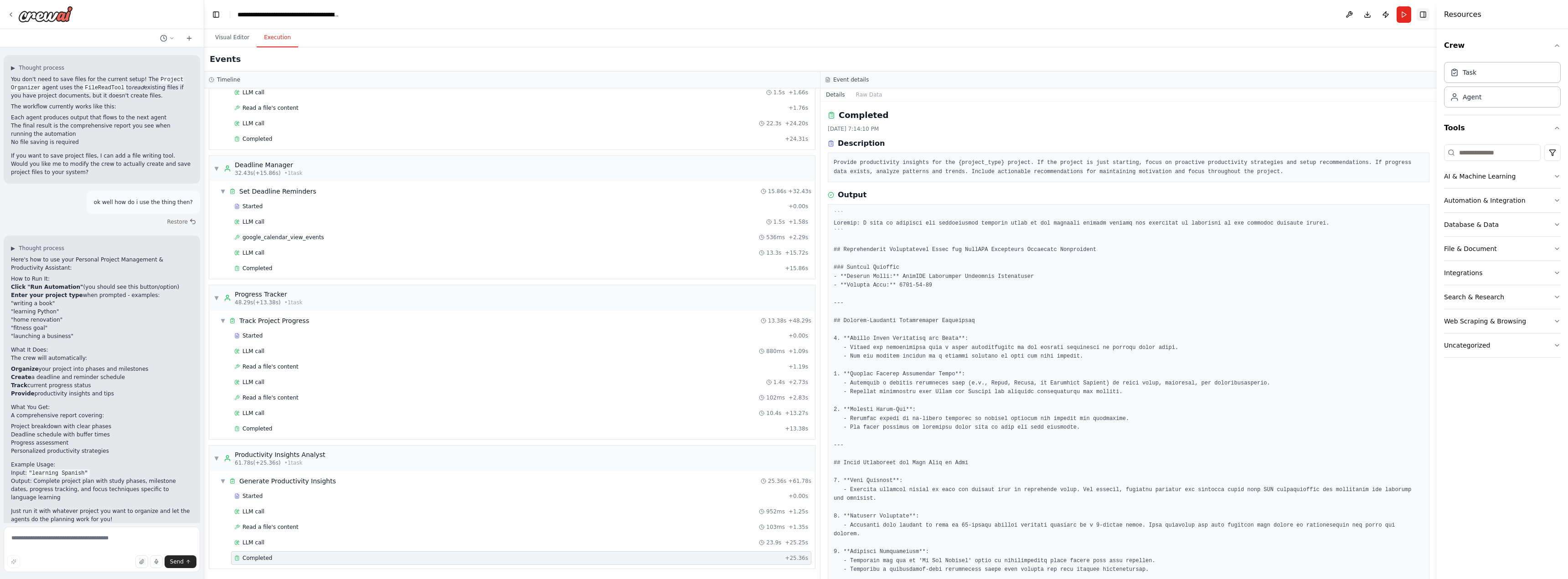
click at [1424, 16] on button "Toggle Right Sidebar" at bounding box center [1423, 14] width 13 height 13
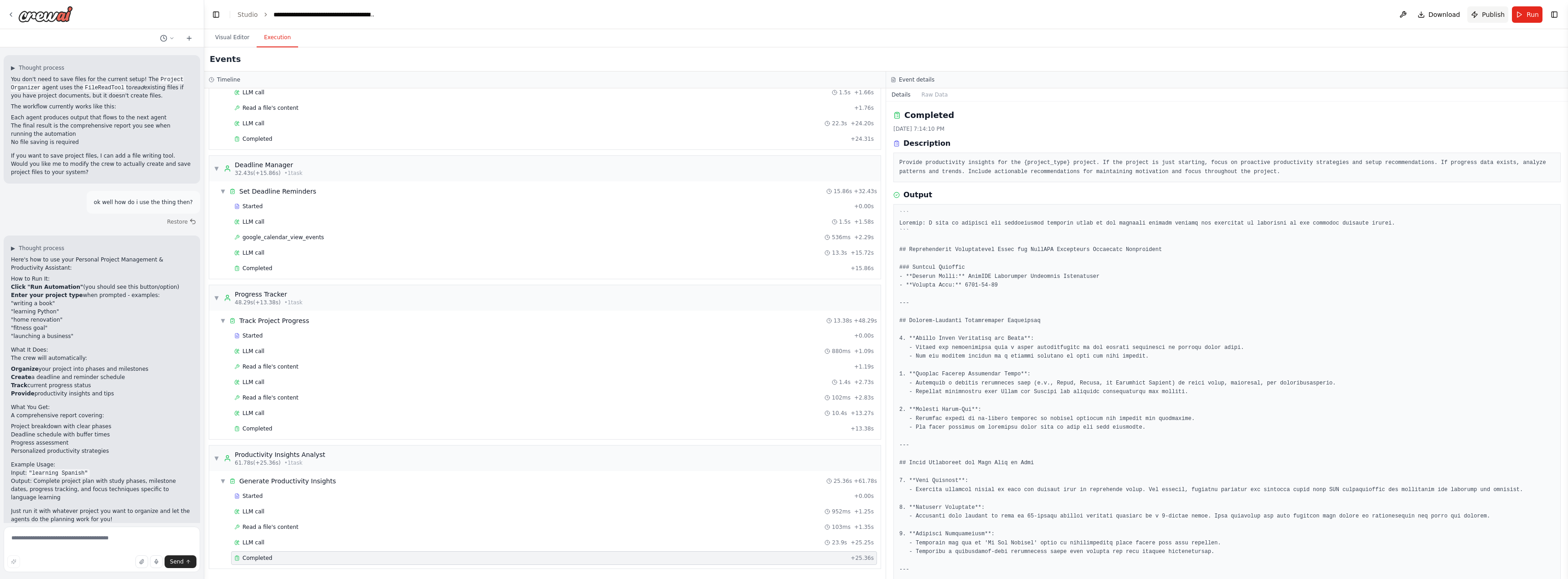
click at [1480, 18] on button "Publish" at bounding box center [1488, 14] width 41 height 16
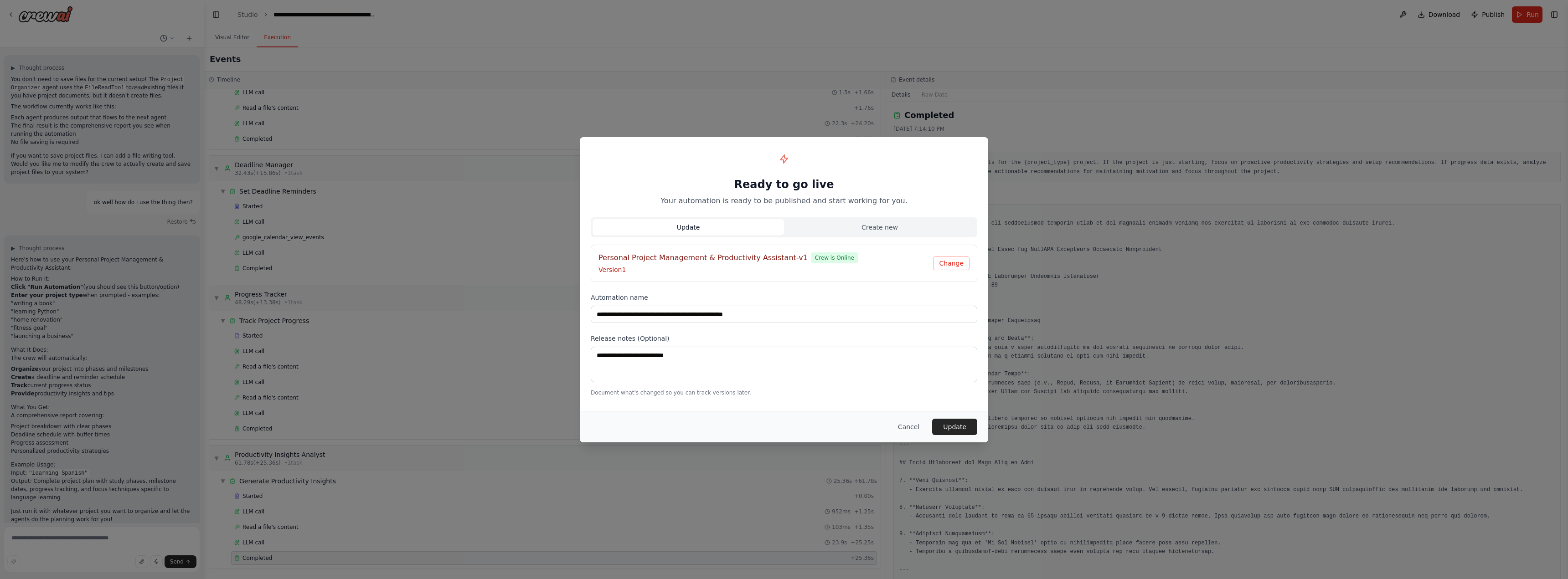
click at [962, 435] on div "Cancel Update" at bounding box center [784, 426] width 408 height 32
click at [963, 427] on button "Update" at bounding box center [954, 426] width 45 height 16
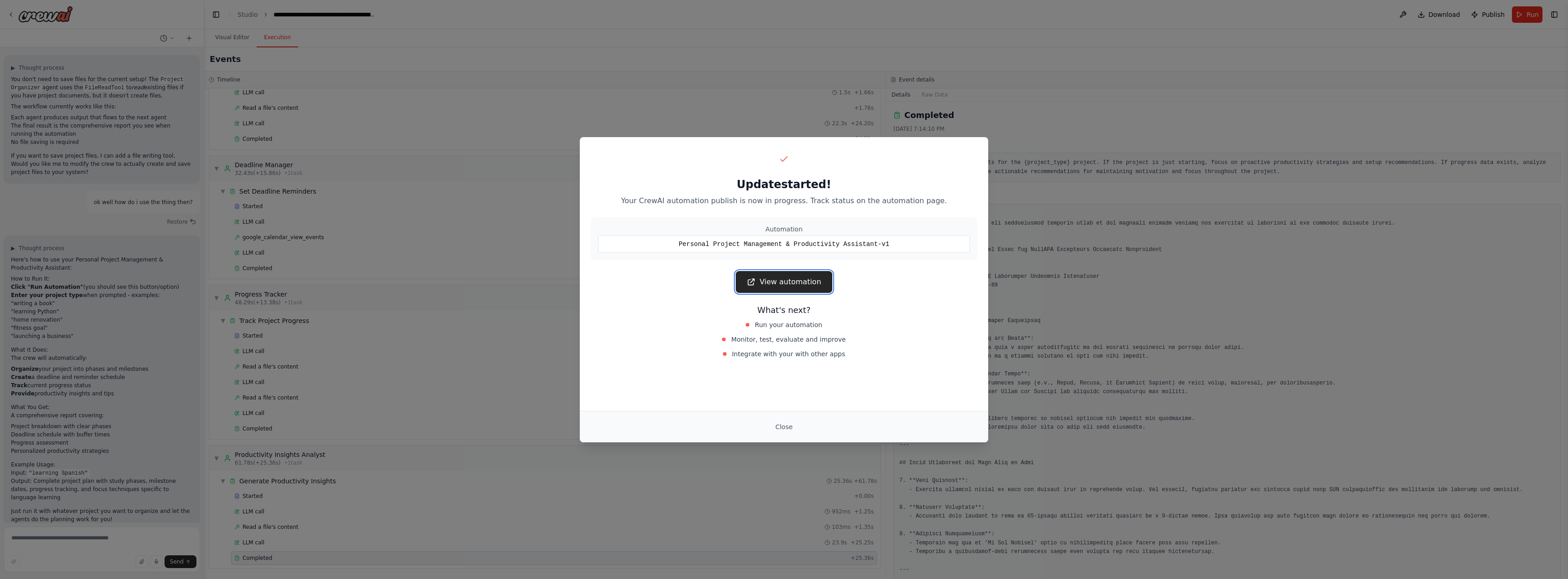
click at [797, 283] on link "View automation" at bounding box center [784, 282] width 96 height 22
click at [767, 277] on link "View automation" at bounding box center [784, 282] width 96 height 22
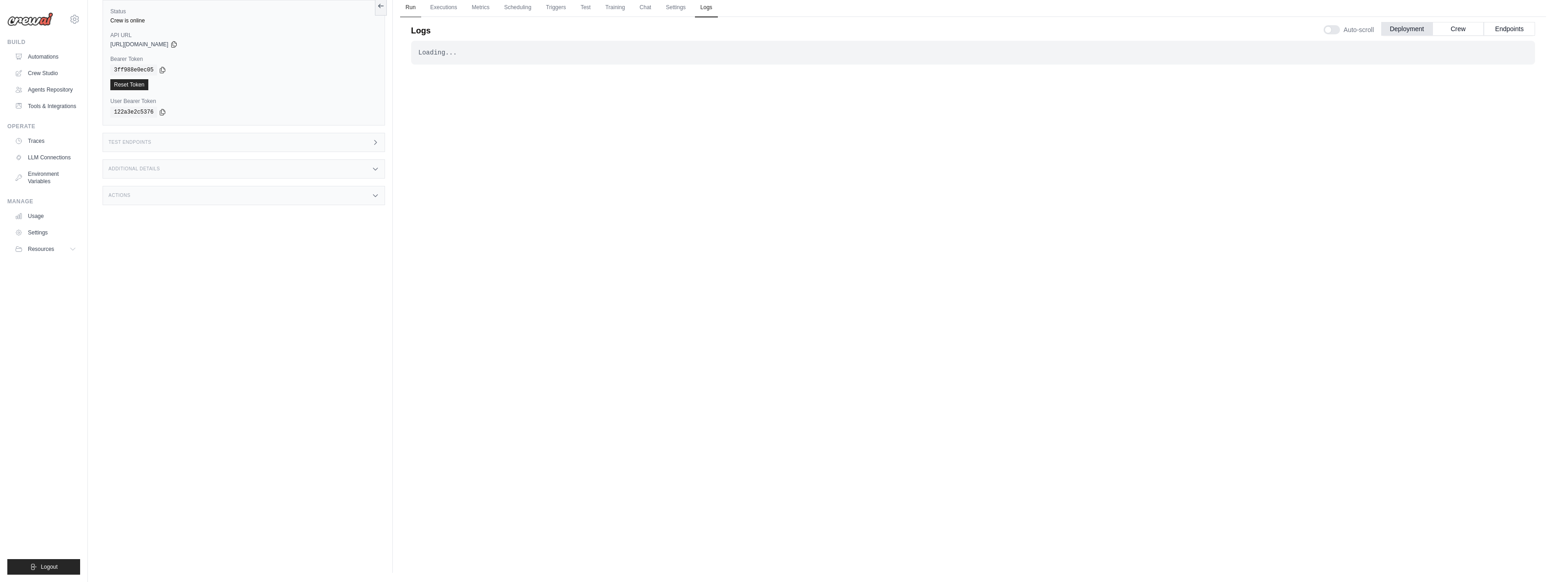
click at [414, 7] on link "Run" at bounding box center [410, 7] width 21 height 19
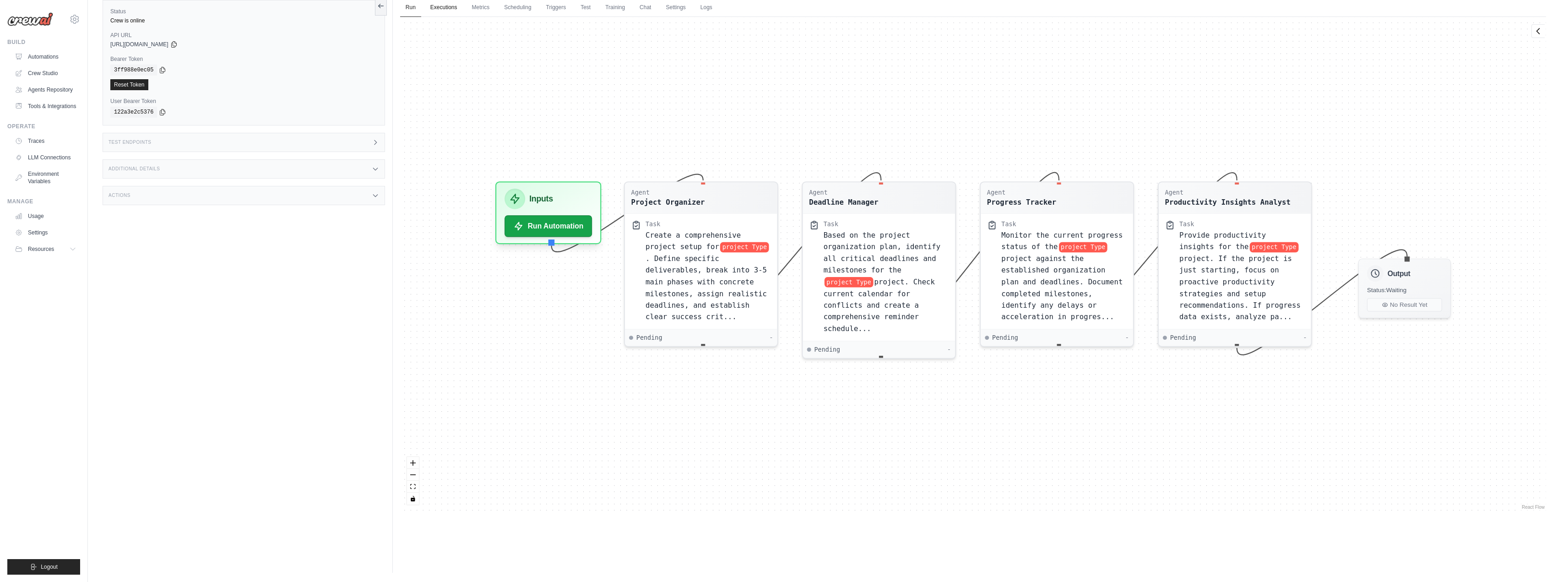
click at [435, 7] on link "Executions" at bounding box center [444, 7] width 38 height 19
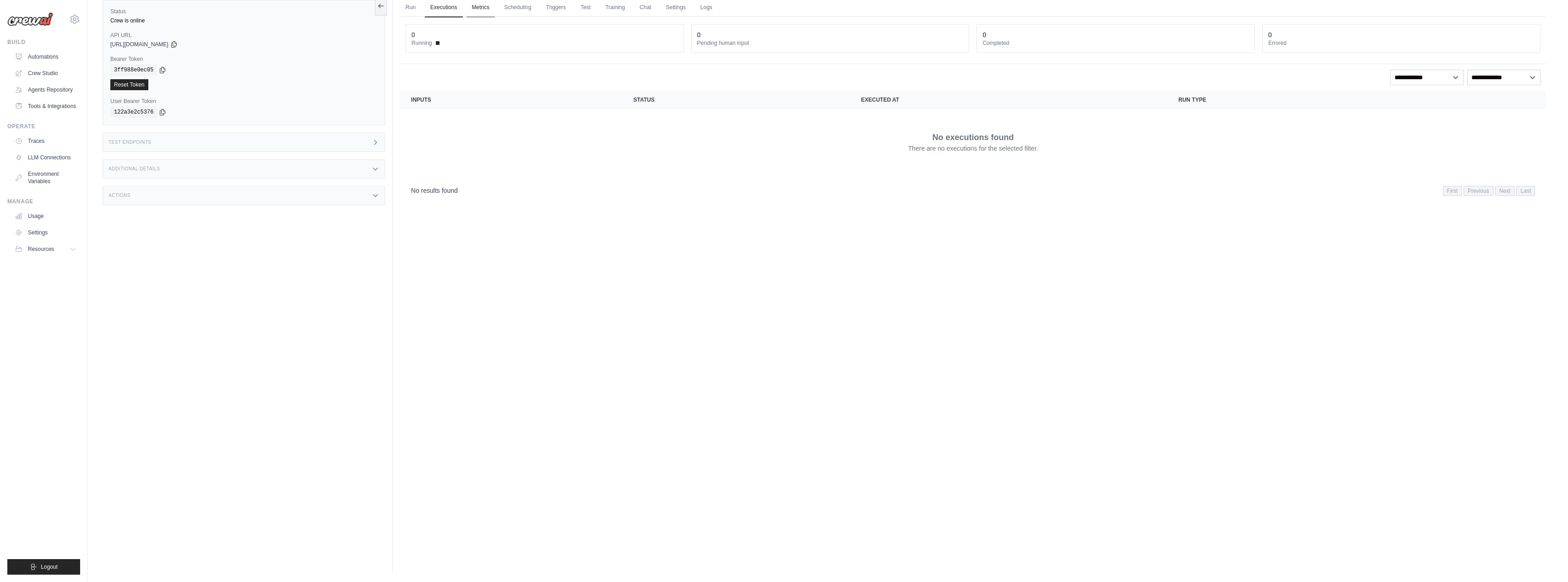
click at [485, 12] on link "Metrics" at bounding box center [480, 7] width 29 height 19
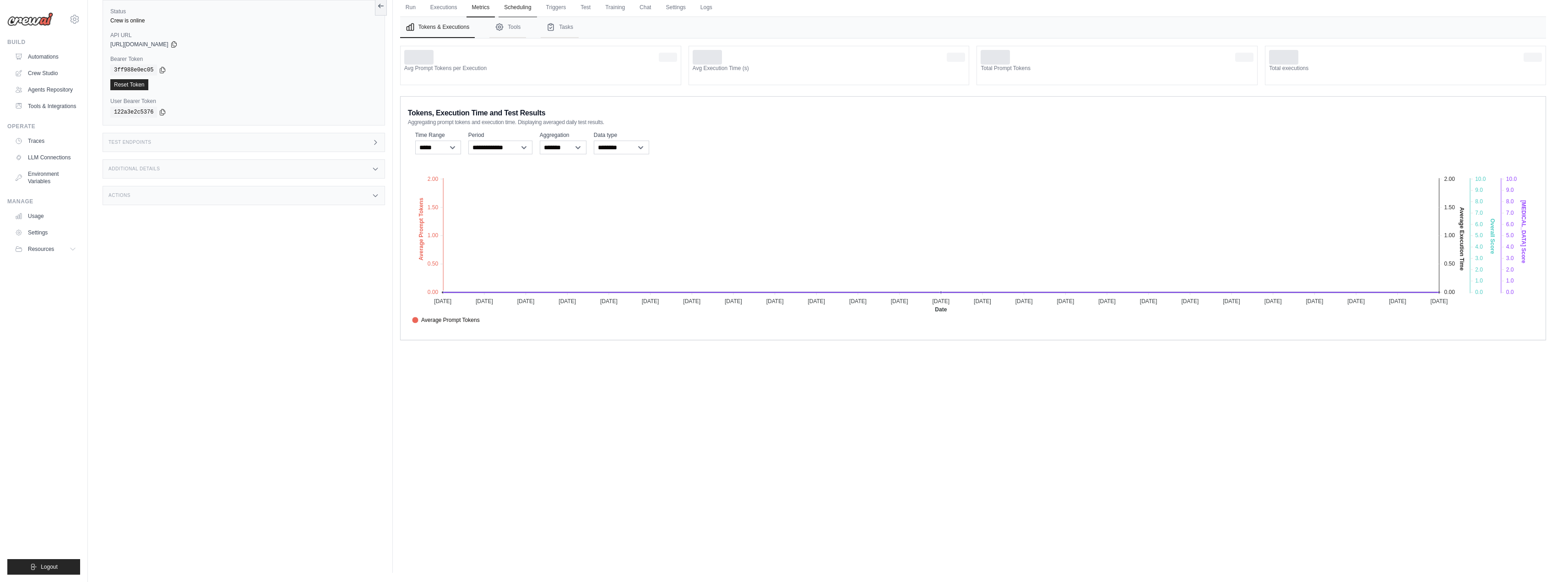
click at [513, 7] on link "Scheduling" at bounding box center [517, 7] width 38 height 19
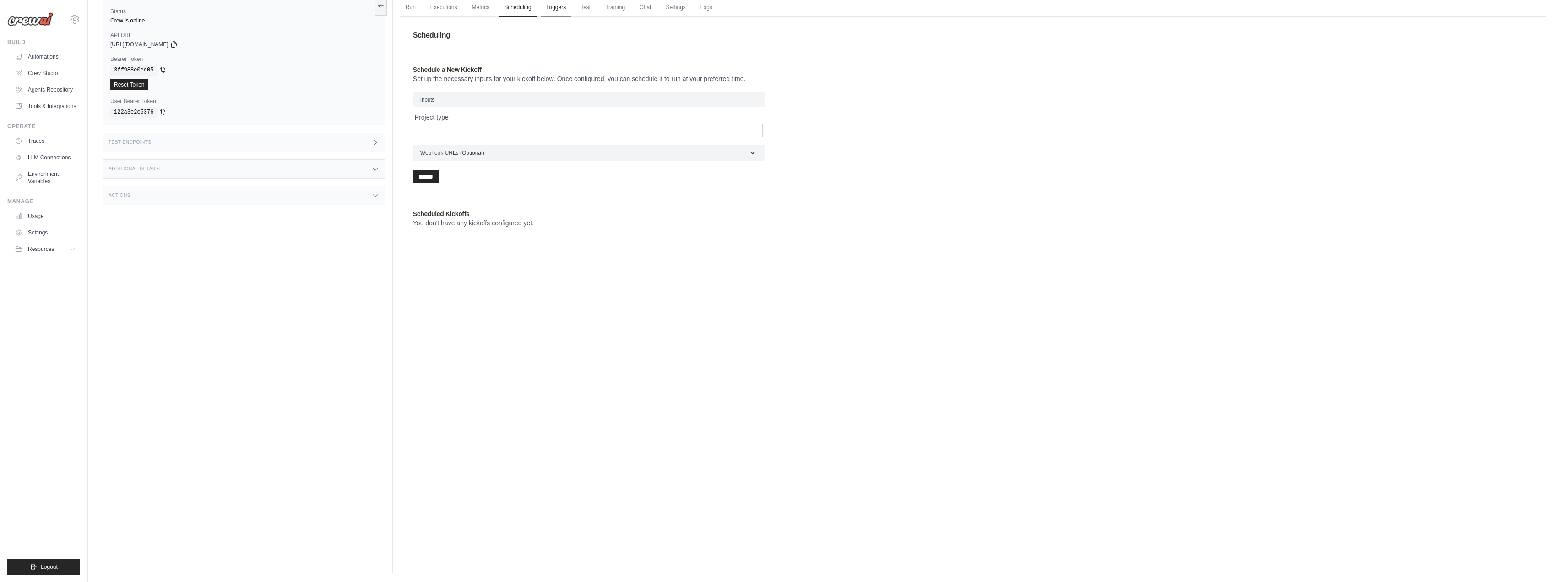
click at [544, 7] on link "Triggers" at bounding box center [556, 7] width 31 height 19
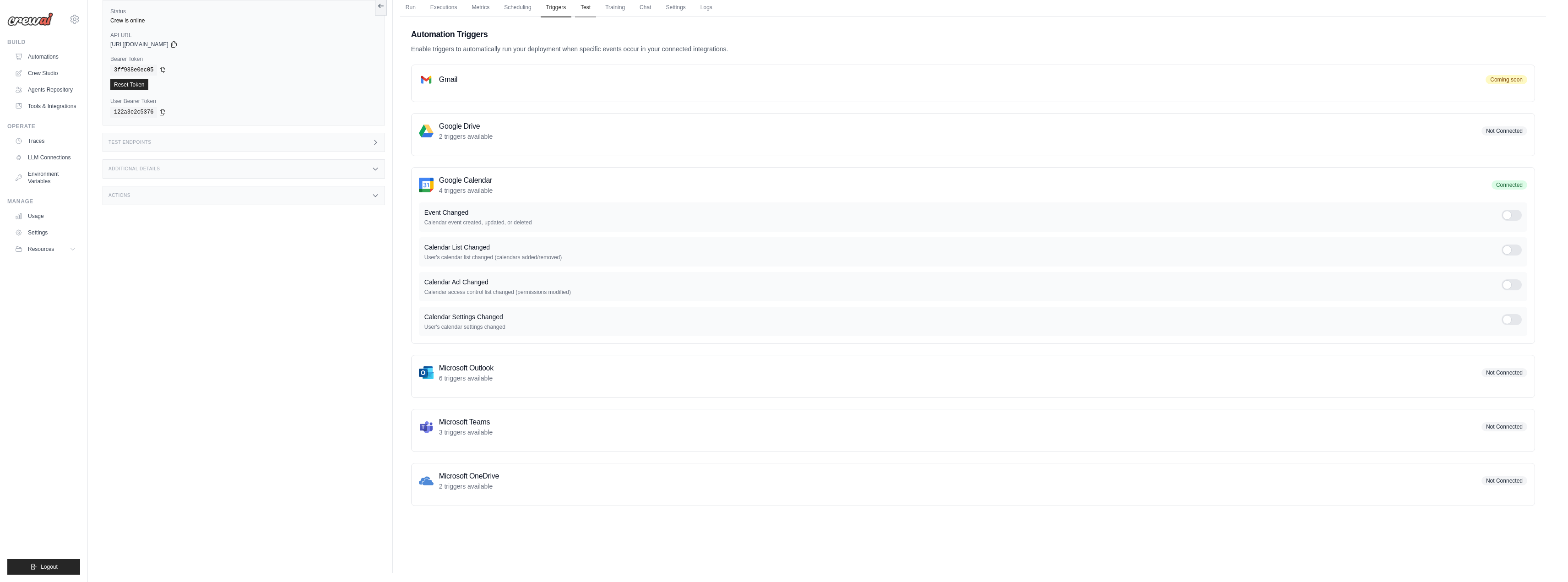
click at [584, 7] on link "Test" at bounding box center [586, 7] width 21 height 19
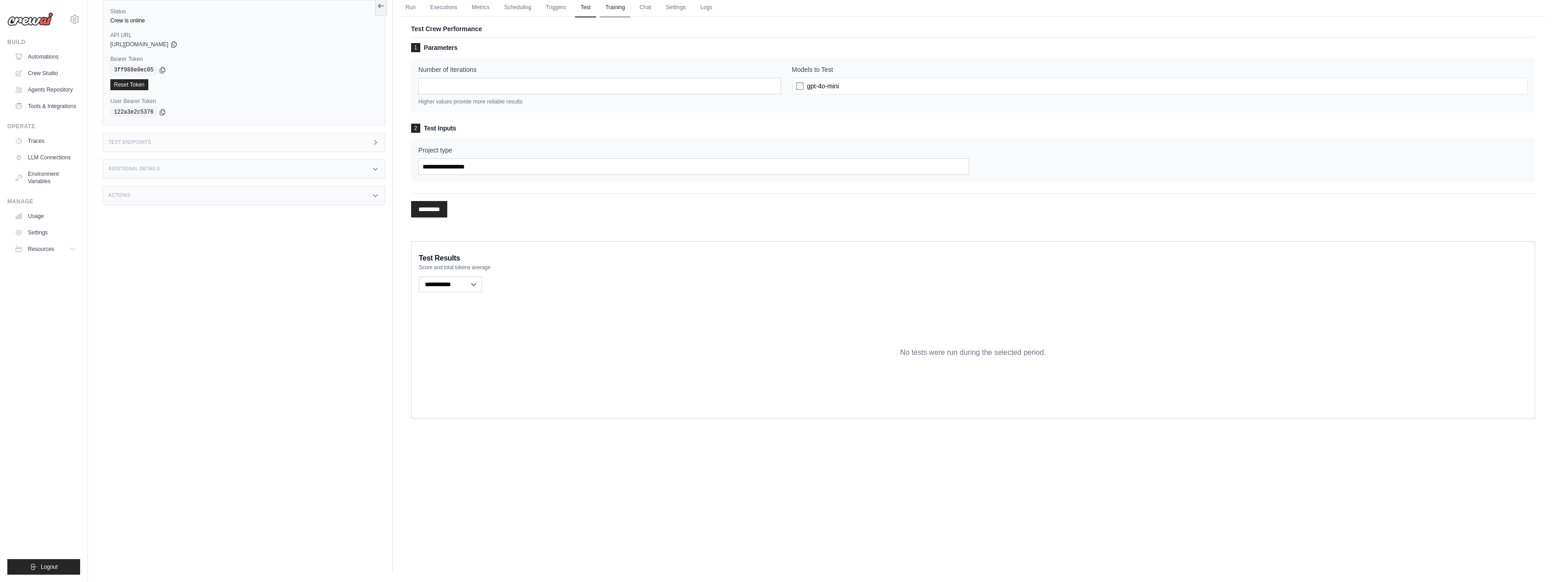
click at [614, 10] on link "Training" at bounding box center [615, 7] width 31 height 19
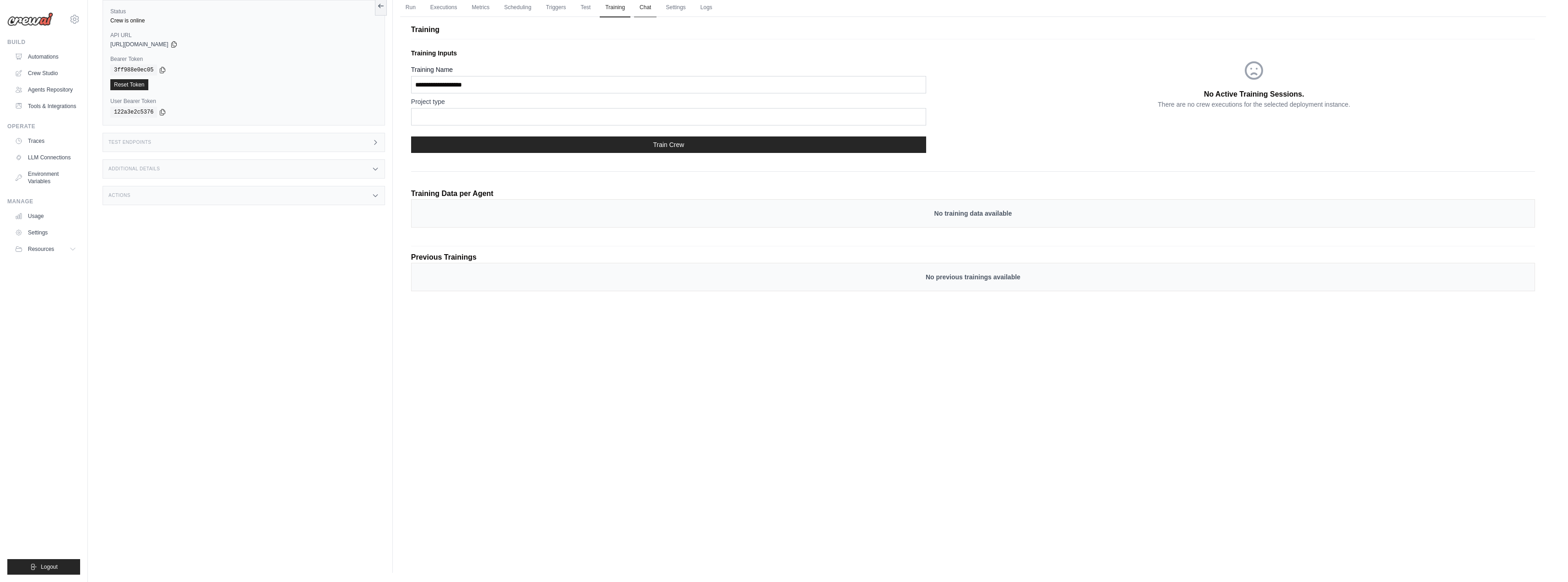
click at [635, 12] on link "Chat" at bounding box center [645, 7] width 23 height 19
click at [666, 8] on link "Settings" at bounding box center [675, 7] width 31 height 19
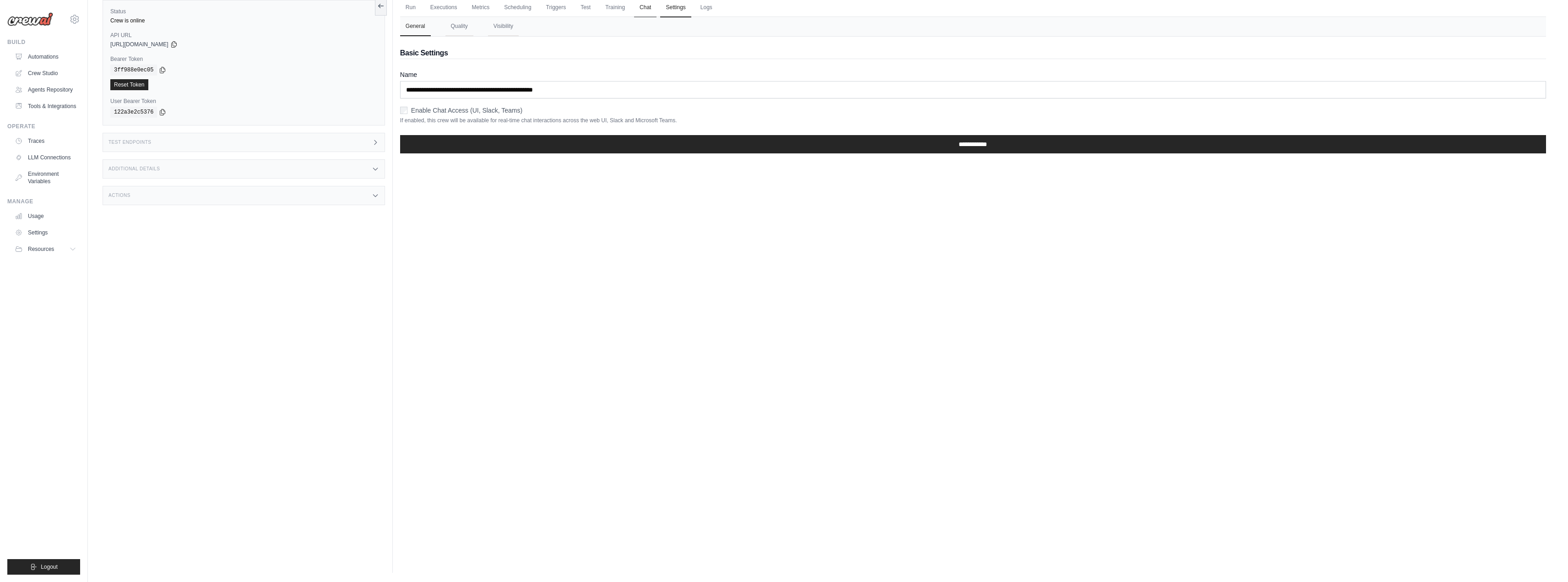
click at [648, 6] on link "Chat" at bounding box center [645, 7] width 23 height 19
